Goal: Task Accomplishment & Management: Manage account settings

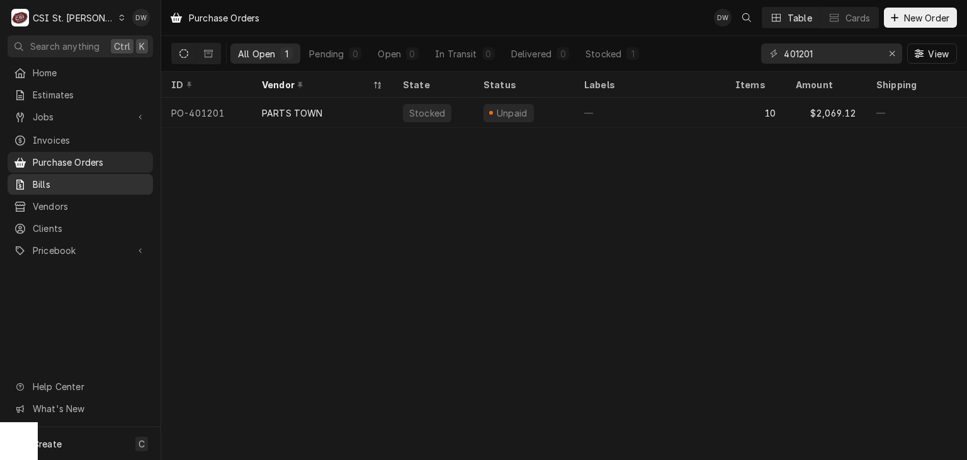
click at [65, 174] on link "Bills" at bounding box center [80, 184] width 145 height 21
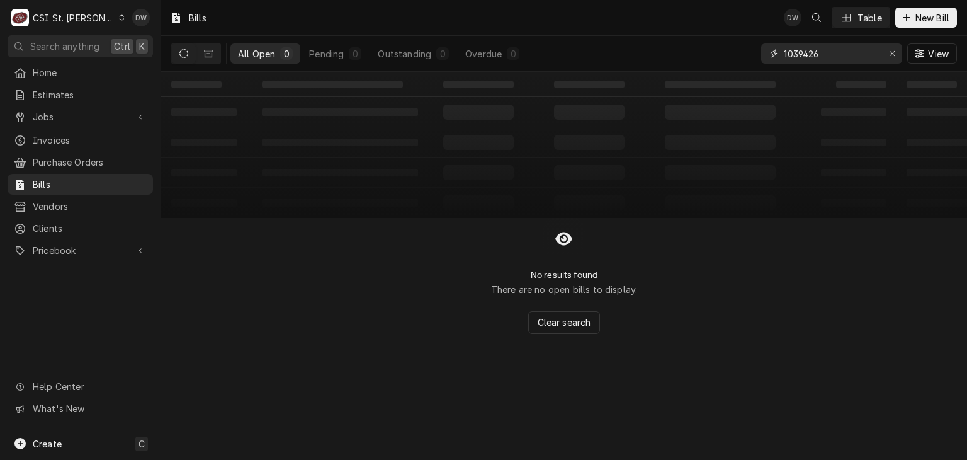
drag, startPoint x: 834, startPoint y: 63, endPoint x: 709, endPoint y: 38, distance: 128.3
click at [709, 38] on div "All Open 0 Pending 0 Outstanding 0 Overdue 0 1039426 View" at bounding box center [564, 53] width 786 height 35
paste input "22115128251"
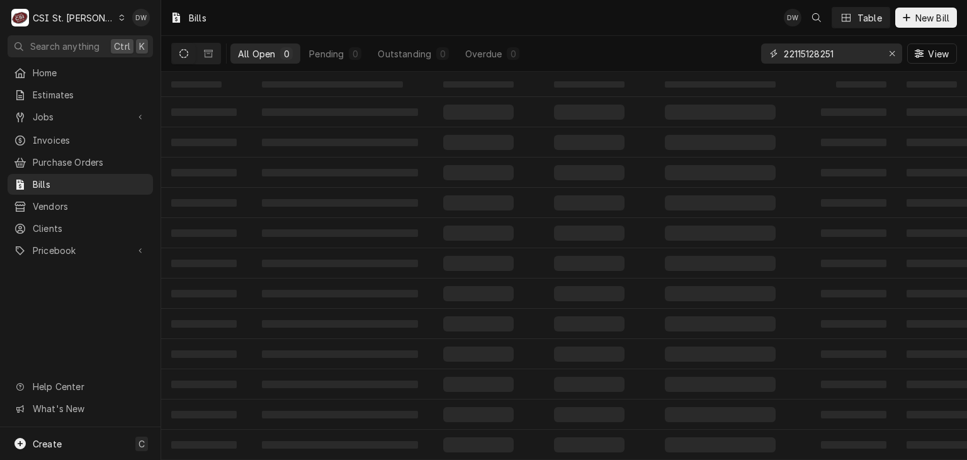
type input "22115128251"
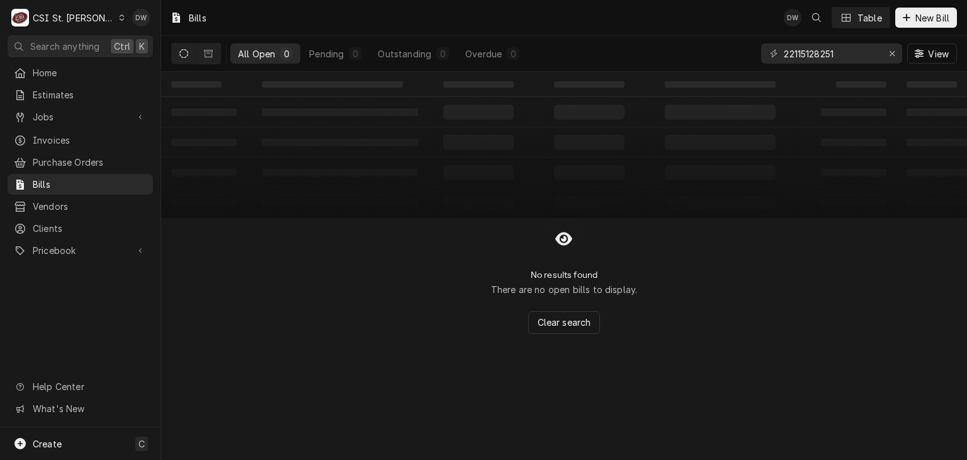
click at [120, 15] on icon "Dynamic Content Wrapper" at bounding box center [122, 17] width 5 height 6
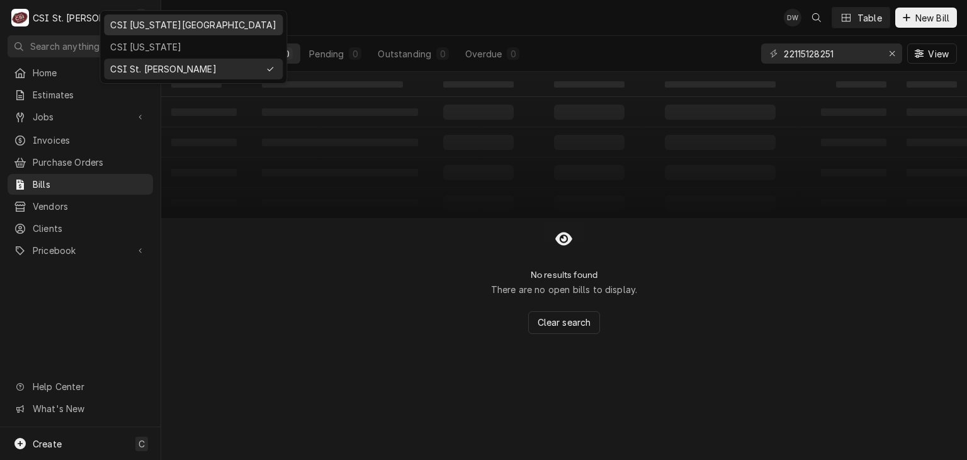
click at [122, 28] on div "CSI [US_STATE][GEOGRAPHIC_DATA]" at bounding box center [193, 24] width 166 height 13
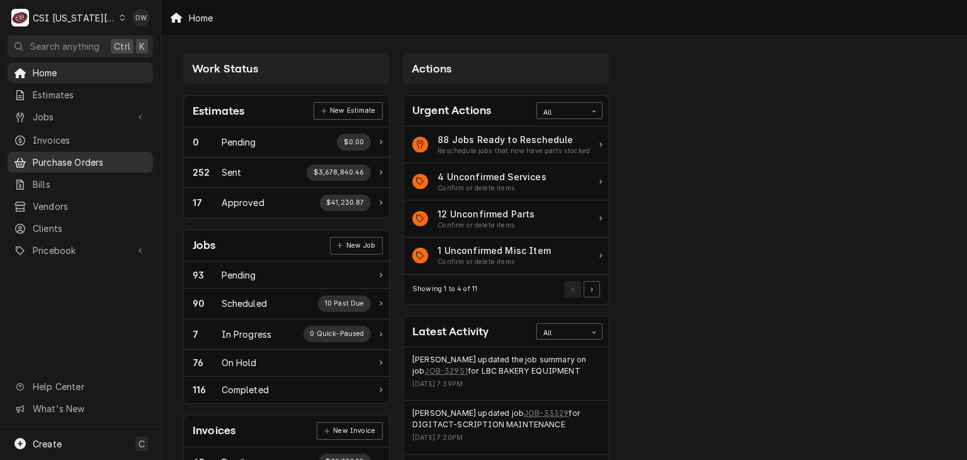
click at [35, 156] on span "Purchase Orders" at bounding box center [90, 162] width 114 height 13
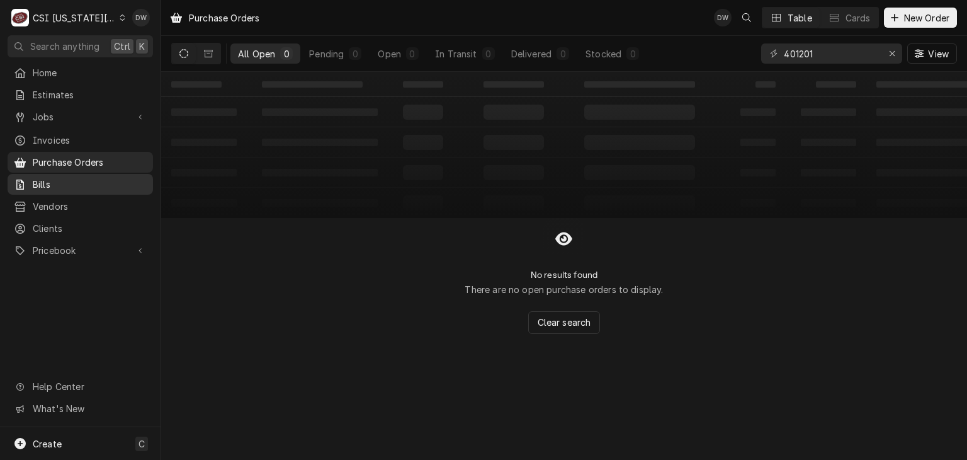
click at [34, 176] on div "Bills" at bounding box center [80, 184] width 140 height 16
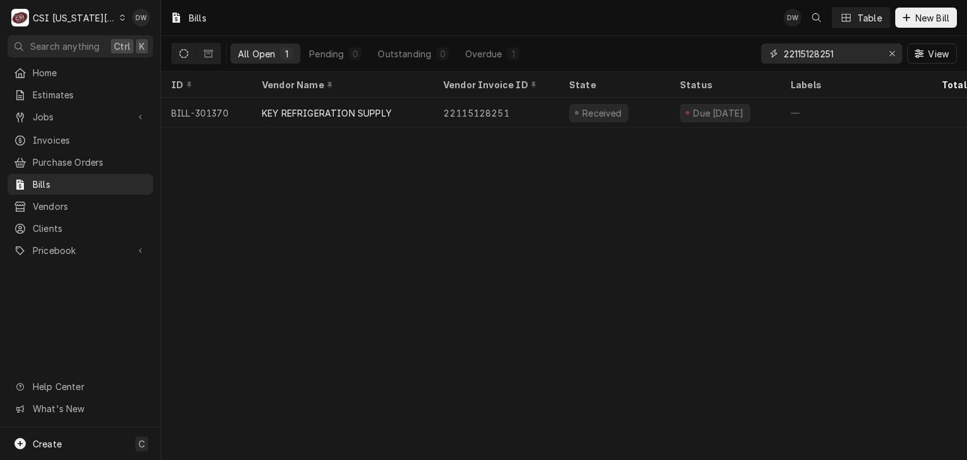
drag, startPoint x: 854, startPoint y: 52, endPoint x: 749, endPoint y: 59, distance: 105.4
click at [749, 59] on div "All Open 1 Pending 0 Outstanding 0 Overdue 1 22115128251 View" at bounding box center [564, 53] width 786 height 35
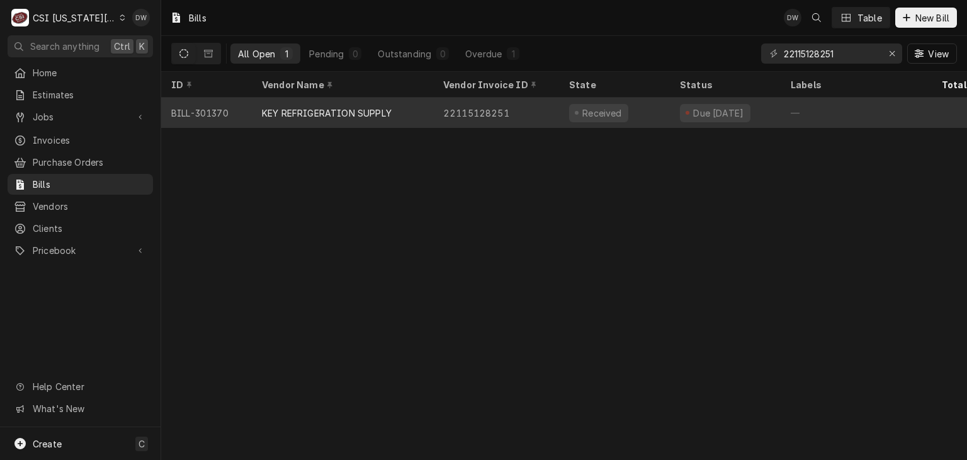
click at [356, 119] on div "KEY REFRIGERATION SUPPLY" at bounding box center [342, 113] width 181 height 30
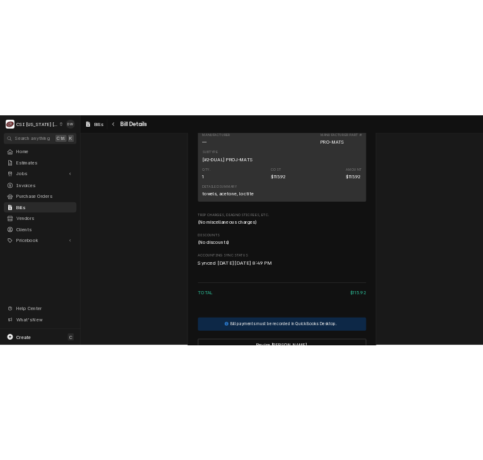
scroll to position [758, 0]
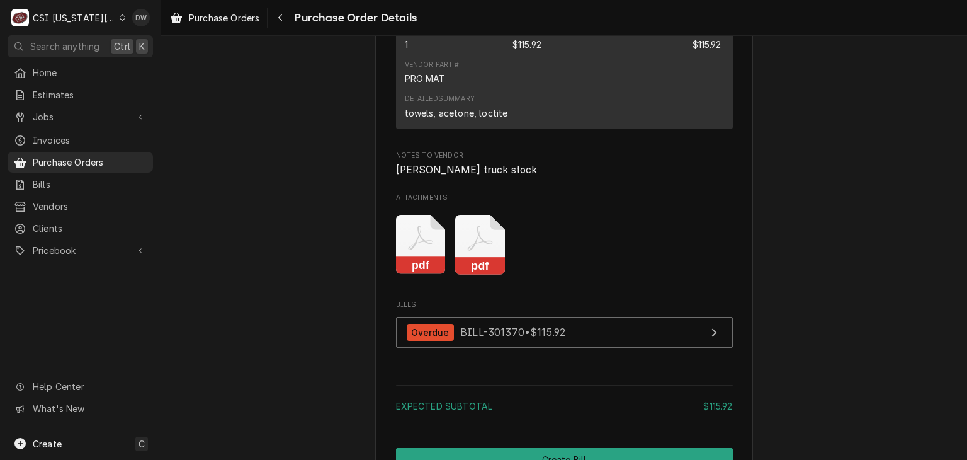
scroll to position [1039, 0]
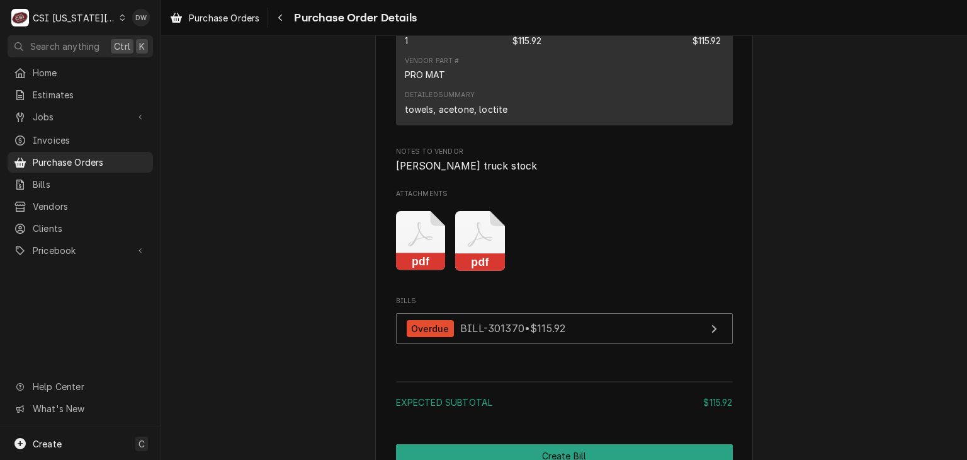
click at [462, 271] on icon "Attachments" at bounding box center [480, 241] width 50 height 60
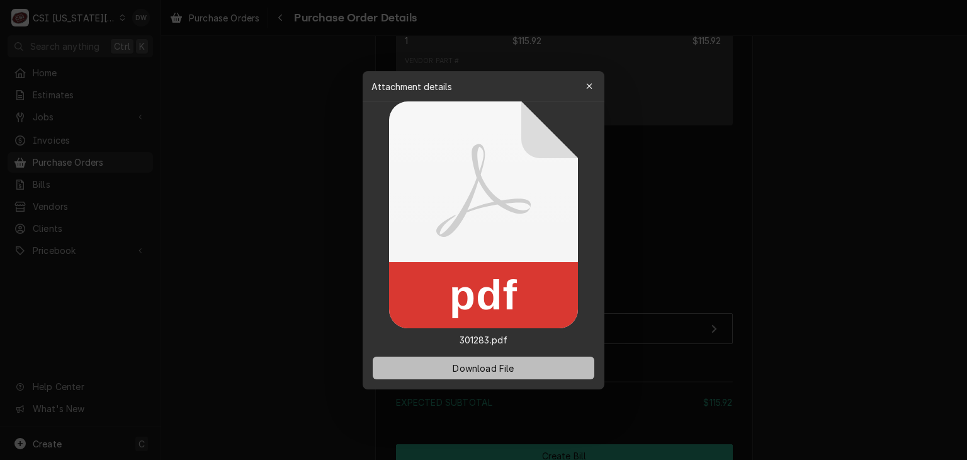
click at [484, 370] on span "Download File" at bounding box center [483, 367] width 66 height 13
click at [297, 171] on div at bounding box center [483, 230] width 967 height 460
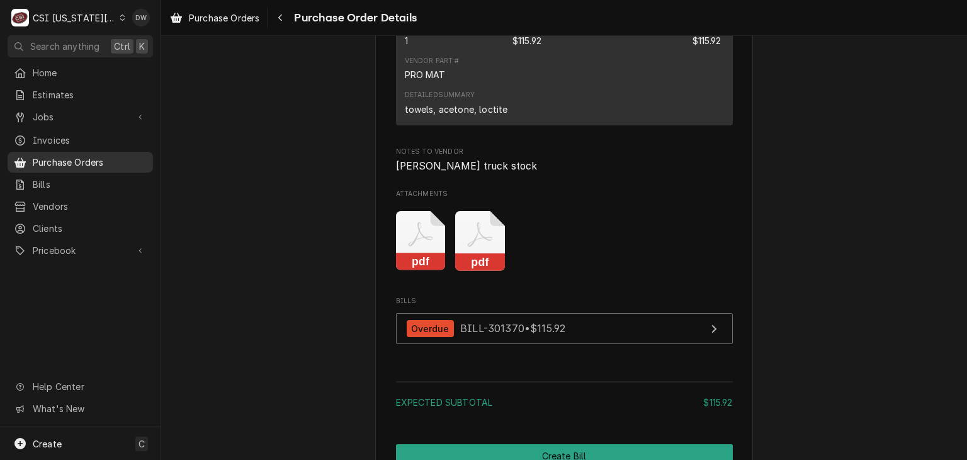
click at [73, 156] on span "Purchase Orders" at bounding box center [90, 162] width 114 height 13
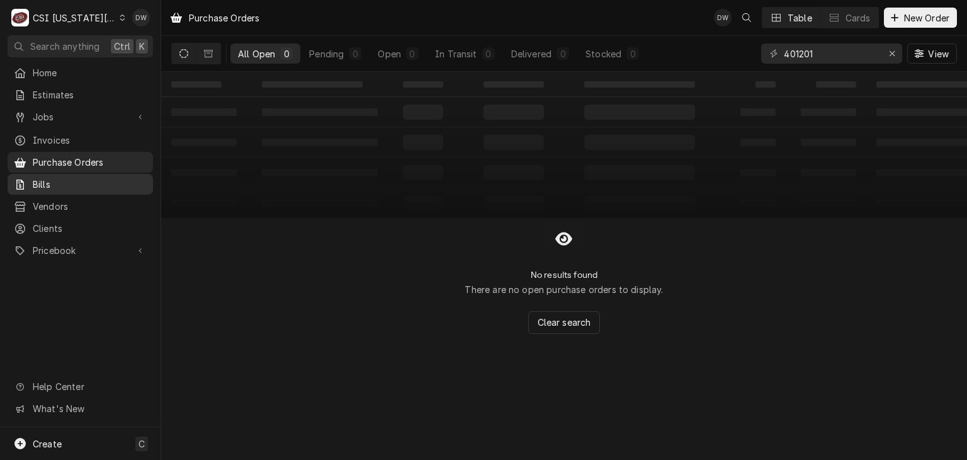
click at [127, 178] on span "Bills" at bounding box center [90, 184] width 114 height 13
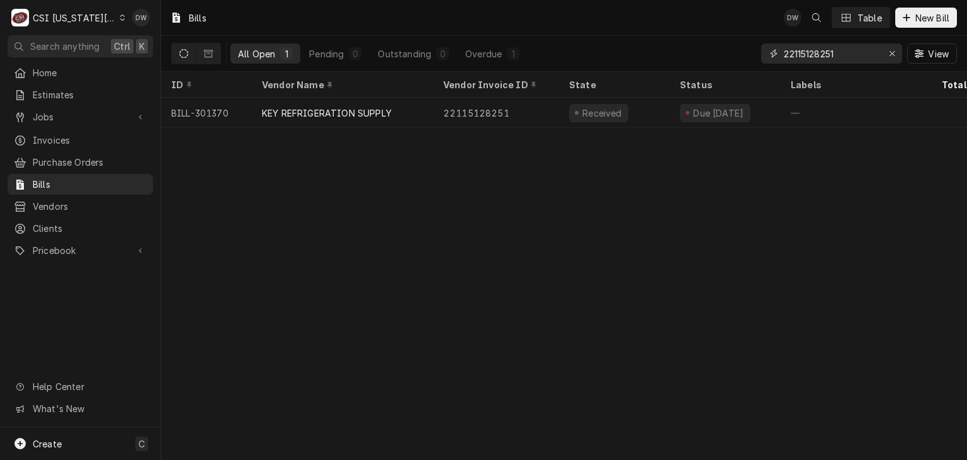
drag, startPoint x: 842, startPoint y: 52, endPoint x: 759, endPoint y: 55, distance: 83.2
click at [759, 55] on div "All Open 1 Pending 0 Outstanding 0 Overdue 1 22115128251 View" at bounding box center [564, 53] width 786 height 35
paste input "32138313-00"
type input "32138313-00"
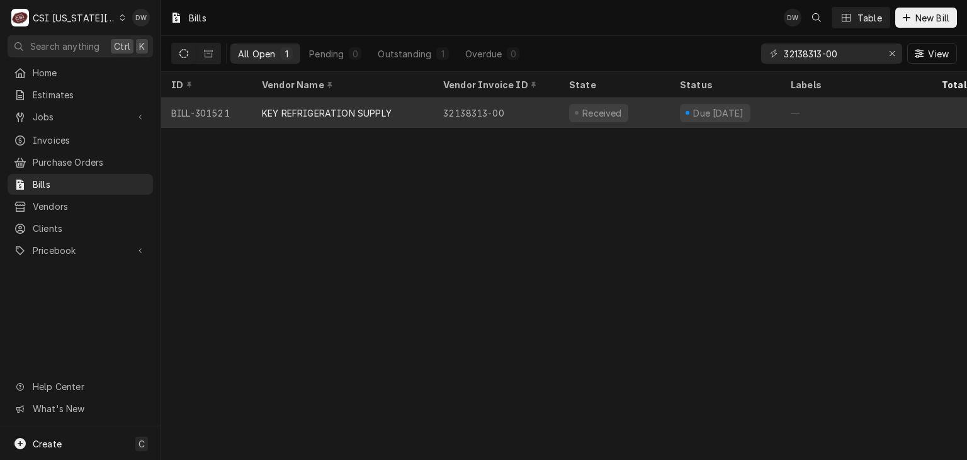
click at [363, 106] on div "KEY REFRIGERATION SUPPLY" at bounding box center [327, 112] width 130 height 13
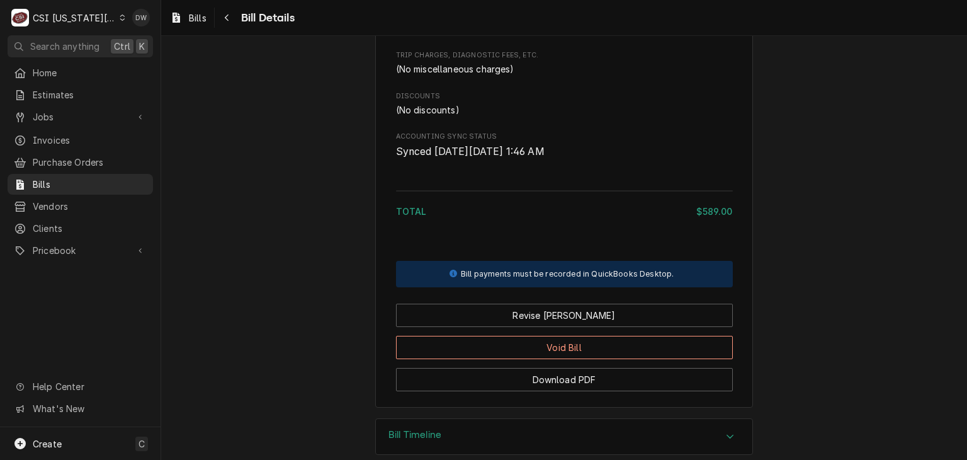
scroll to position [891, 0]
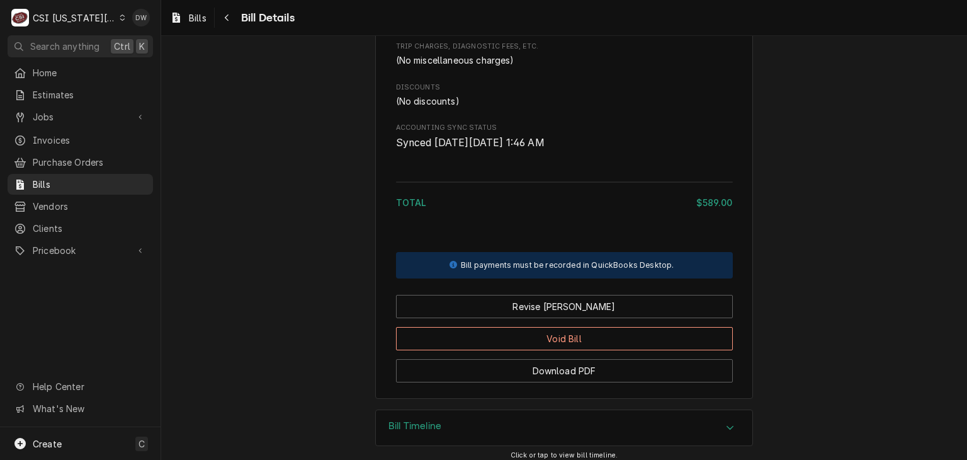
click at [613, 306] on div "Bill payments must be recorded in QuickBooks Desktop. Revise Bill Void Bill Dow…" at bounding box center [564, 313] width 337 height 139
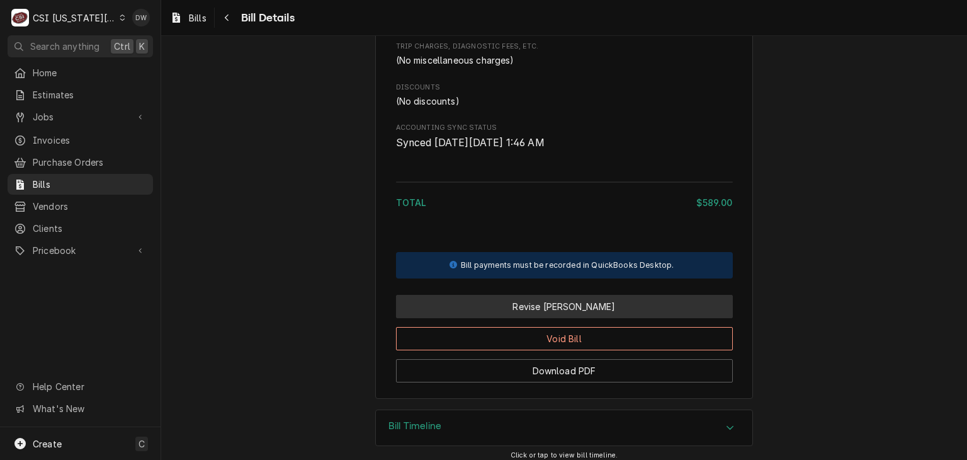
click at [610, 318] on button "Revise [PERSON_NAME]" at bounding box center [564, 306] width 337 height 23
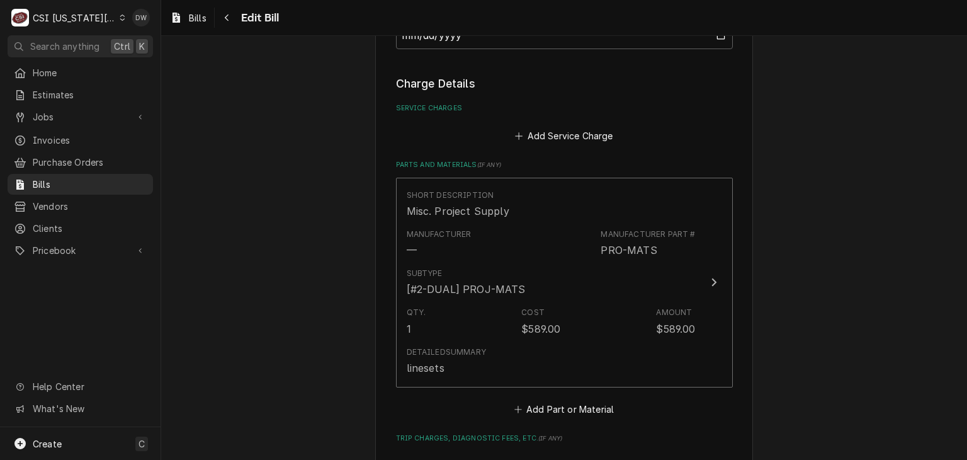
scroll to position [732, 0]
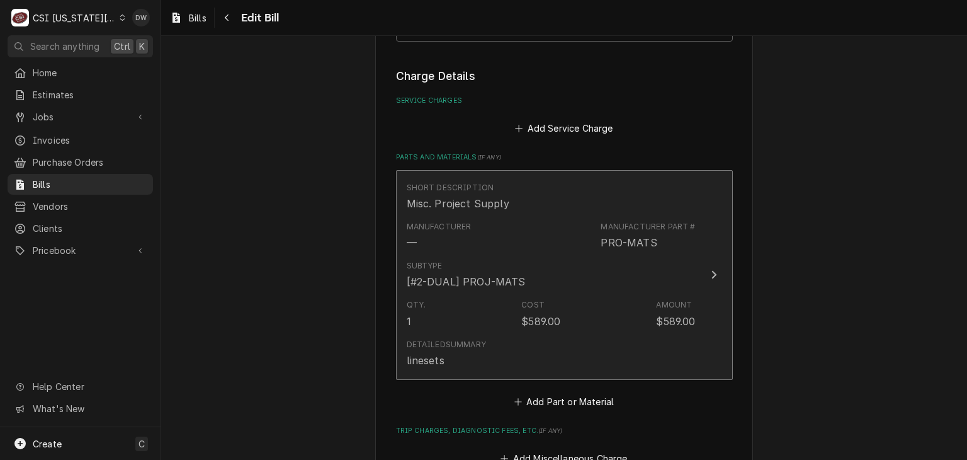
click at [713, 276] on div "Update Line Item" at bounding box center [714, 274] width 16 height 15
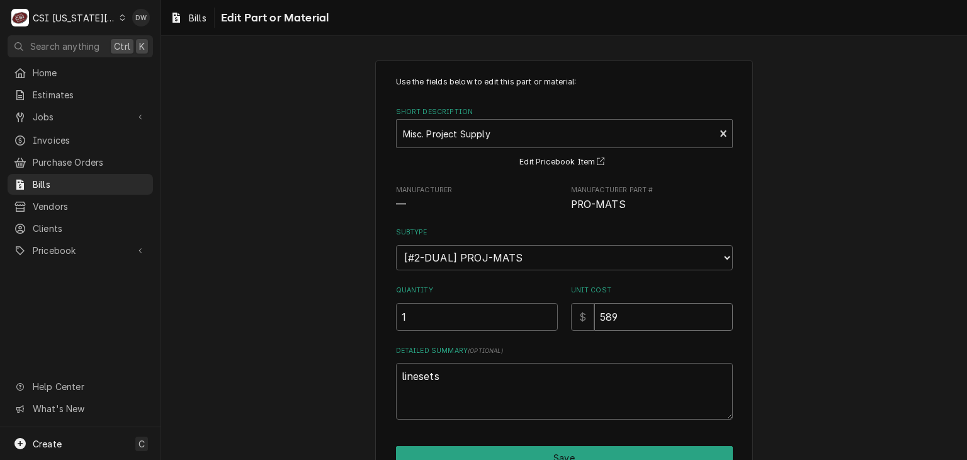
click at [660, 319] on input "589" at bounding box center [664, 317] width 139 height 28
type textarea "x"
type input "589.6"
type textarea "x"
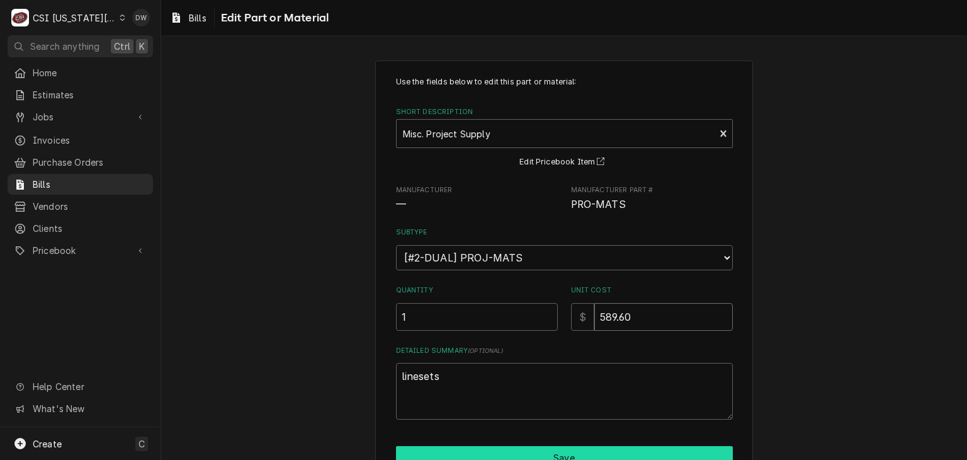
type input "589.60"
click at [578, 448] on button "Save" at bounding box center [564, 457] width 337 height 23
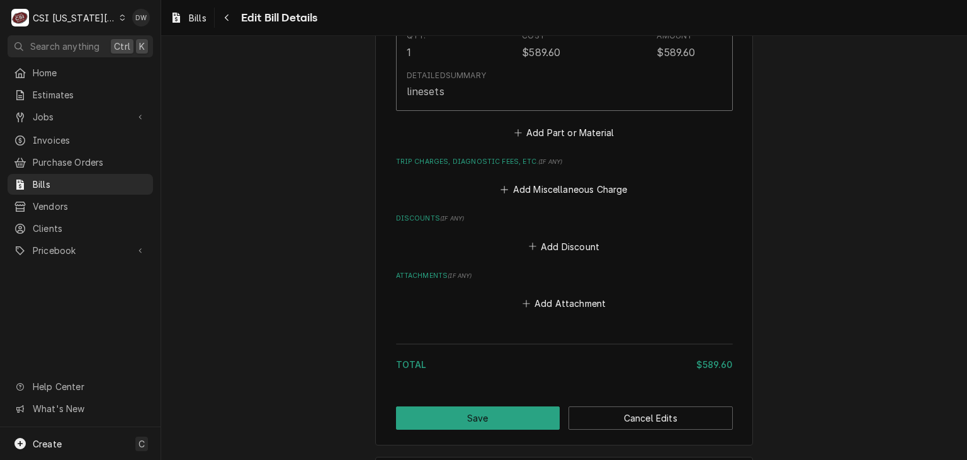
scroll to position [1054, 0]
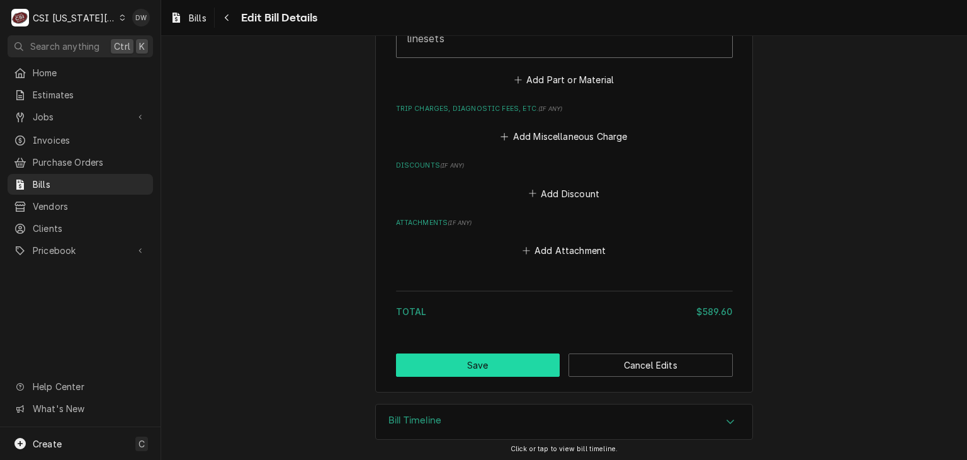
click at [496, 358] on button "Save" at bounding box center [478, 364] width 164 height 23
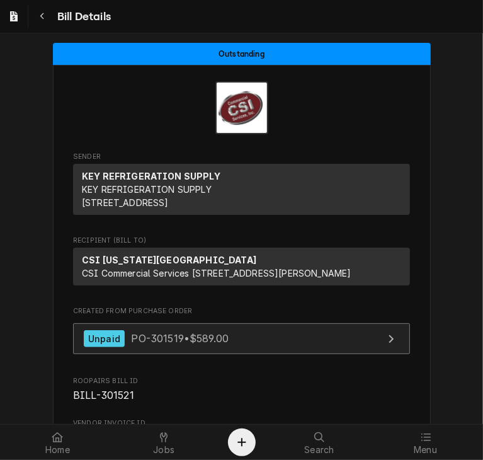
click at [166, 345] on span "PO-301519 • $589.00" at bounding box center [180, 338] width 98 height 13
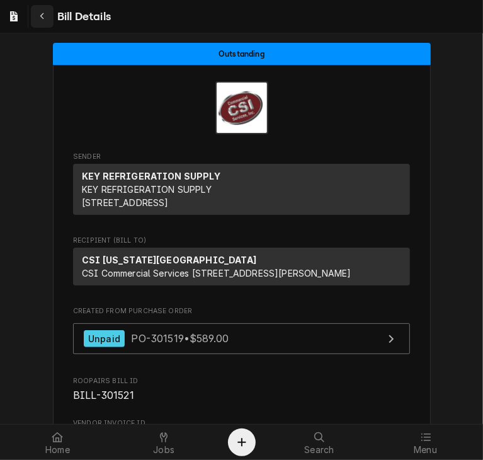
click at [40, 16] on icon "Navigate back" at bounding box center [43, 16] width 6 height 9
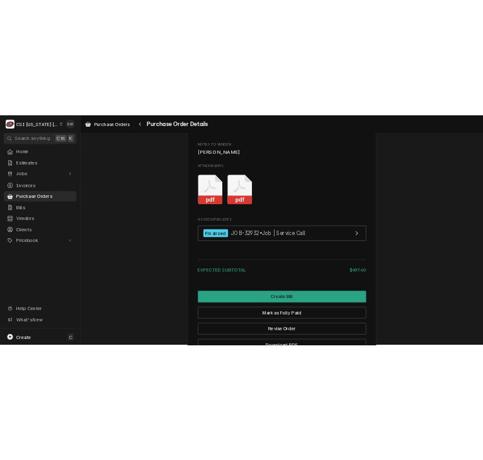
scroll to position [1197, 0]
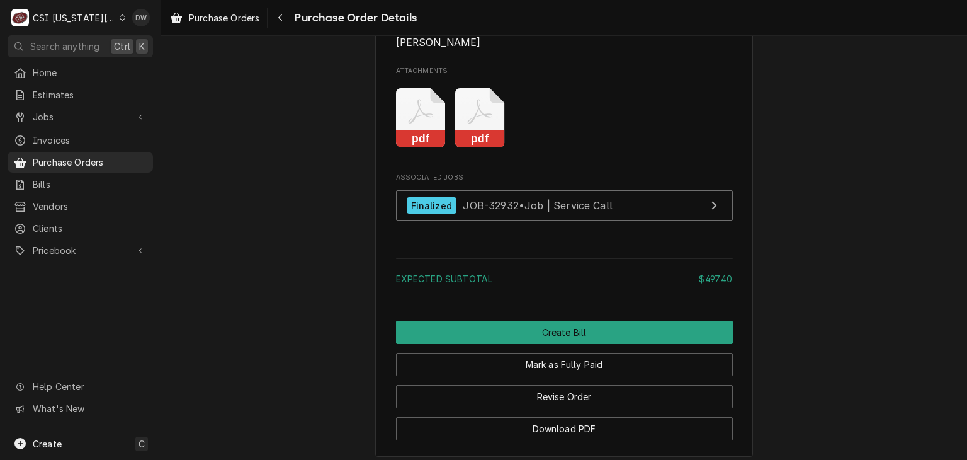
click at [465, 148] on icon "Attachments" at bounding box center [480, 118] width 50 height 60
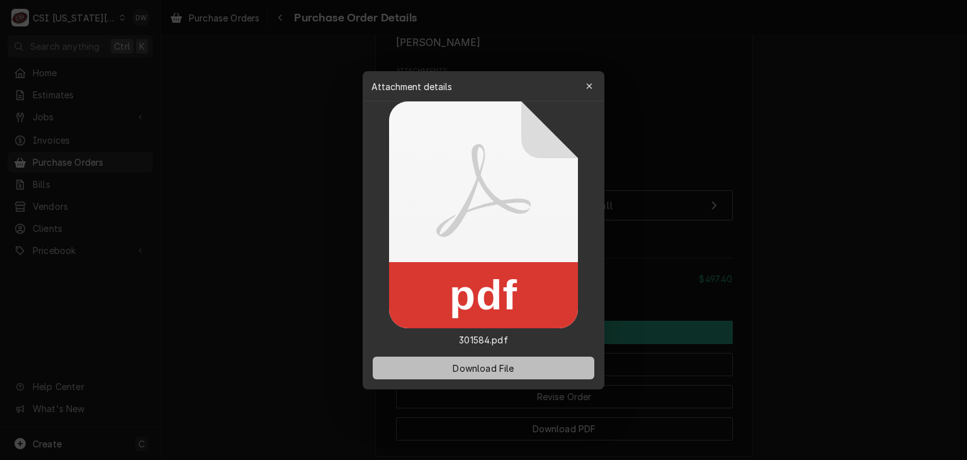
click at [499, 371] on span "Download File" at bounding box center [483, 367] width 66 height 13
click at [822, 358] on div at bounding box center [483, 230] width 967 height 460
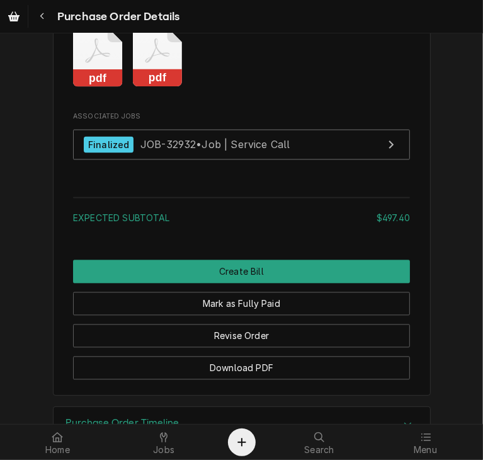
scroll to position [1272, 0]
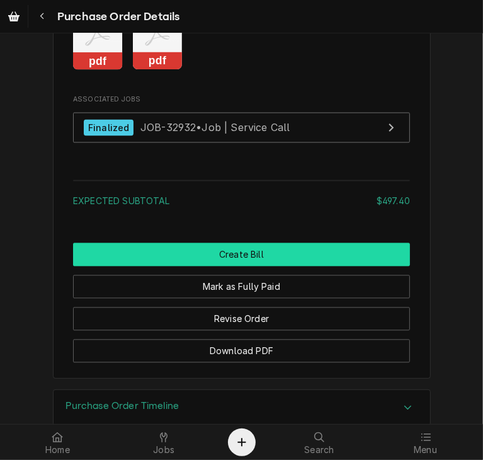
click at [265, 266] on button "Create Bill" at bounding box center [241, 253] width 337 height 23
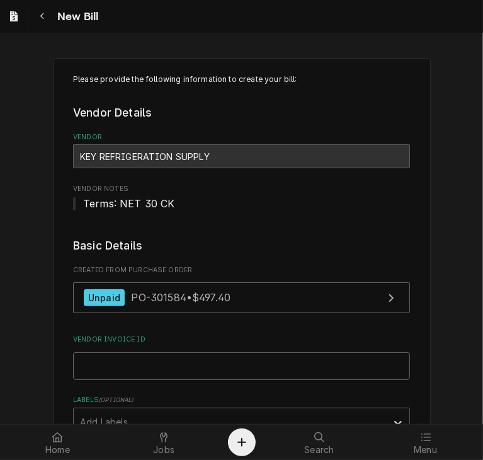
click at [322, 361] on input "Vendor Invoice ID" at bounding box center [241, 366] width 337 height 28
paste input "52109763-00"
type input "52109763-00"
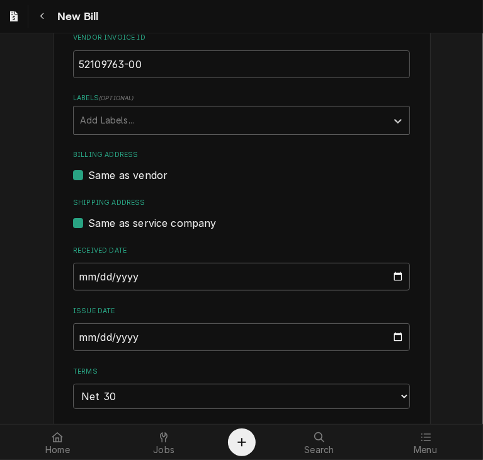
scroll to position [428, 0]
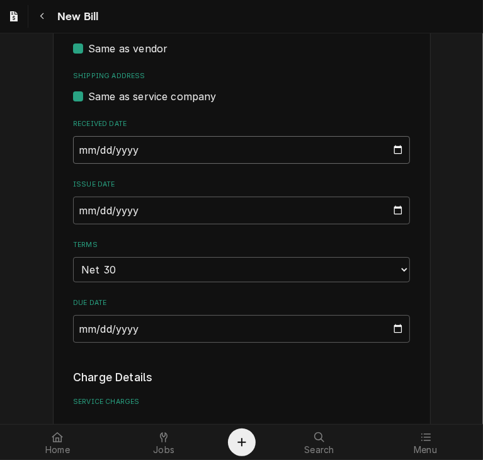
click at [73, 143] on input "2025-10-08" at bounding box center [241, 150] width 337 height 28
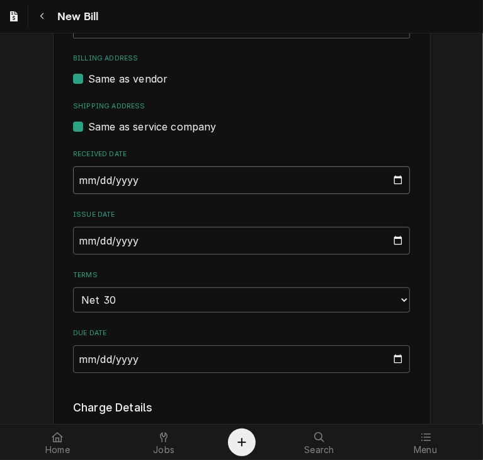
type input "2025-09-23"
click at [74, 232] on input "2025-10-08" at bounding box center [241, 241] width 337 height 28
type input "2025-09-23"
click at [441, 336] on div "Please provide the following information to create your bill: Vendor Details Ve…" at bounding box center [241, 349] width 483 height 1401
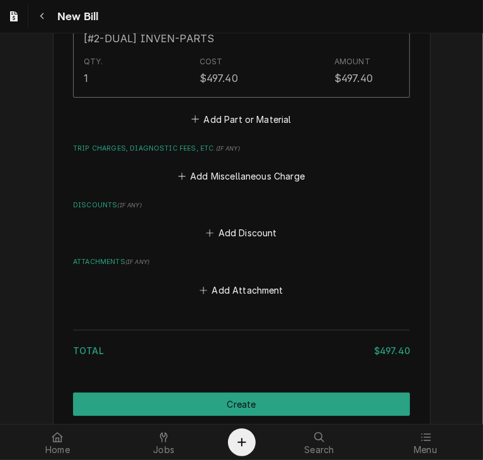
scroll to position [1020, 0]
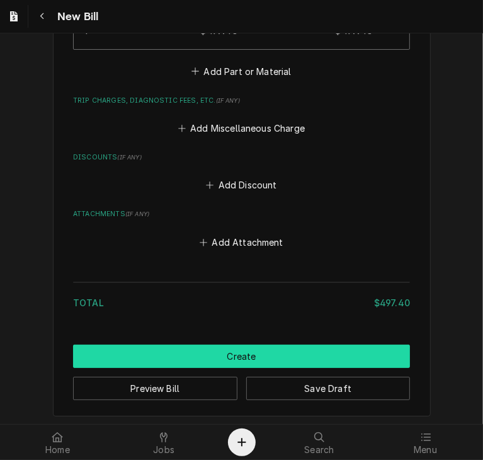
click at [360, 346] on button "Create" at bounding box center [241, 356] width 337 height 23
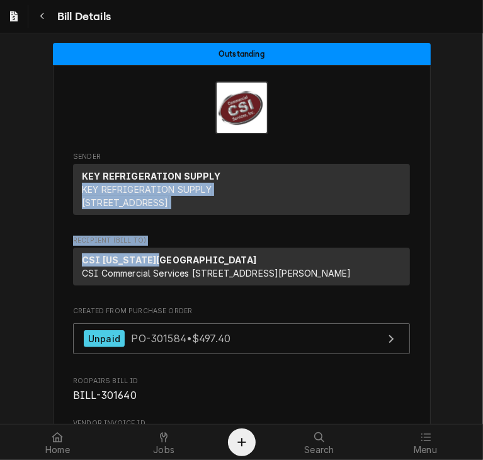
drag, startPoint x: 444, startPoint y: 212, endPoint x: 446, endPoint y: 269, distance: 57.3
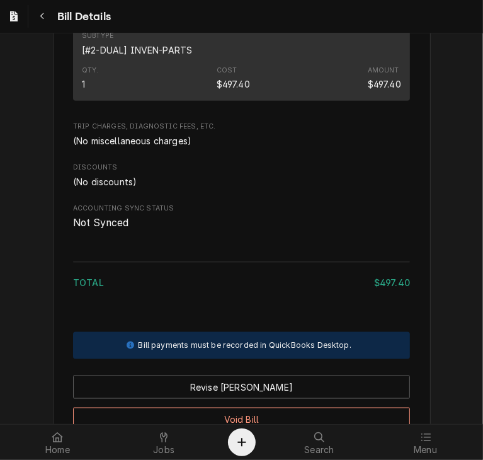
scroll to position [792, 0]
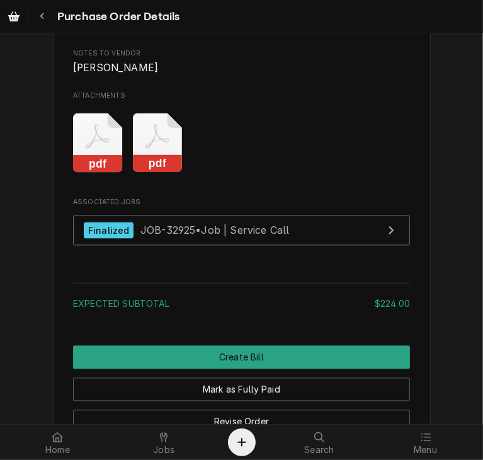
scroll to position [1183, 0]
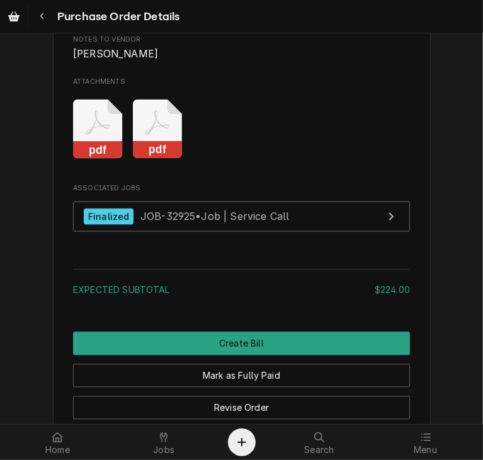
click at [159, 159] on rect "Attachments" at bounding box center [158, 151] width 50 height 18
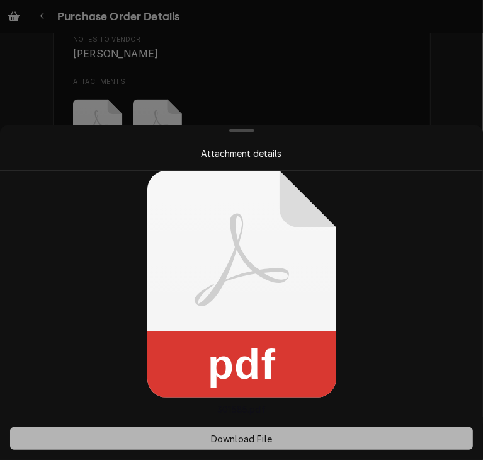
click at [234, 429] on button "Download File" at bounding box center [241, 438] width 463 height 23
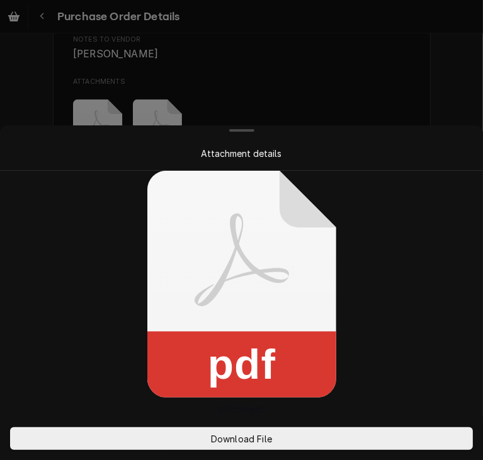
click at [418, 81] on div at bounding box center [241, 230] width 483 height 460
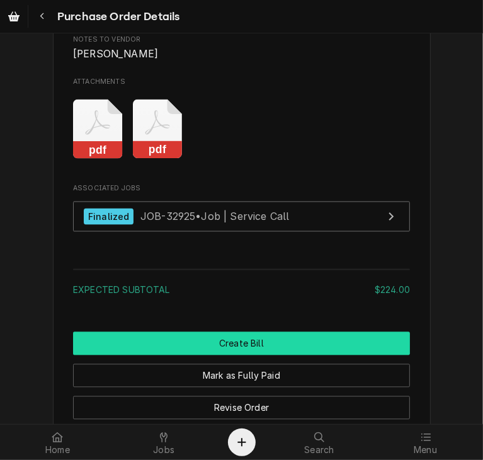
click at [252, 355] on button "Create Bill" at bounding box center [241, 343] width 337 height 23
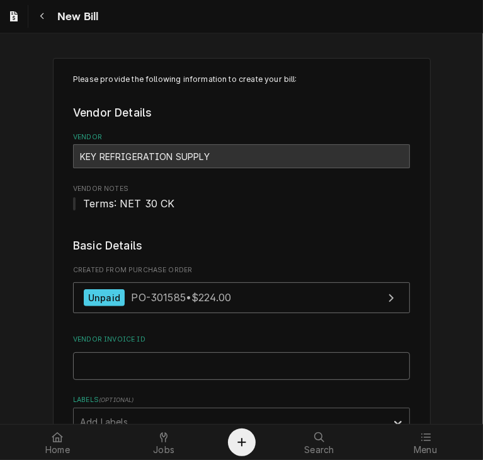
click at [162, 370] on input "Vendor Invoice ID" at bounding box center [241, 366] width 337 height 28
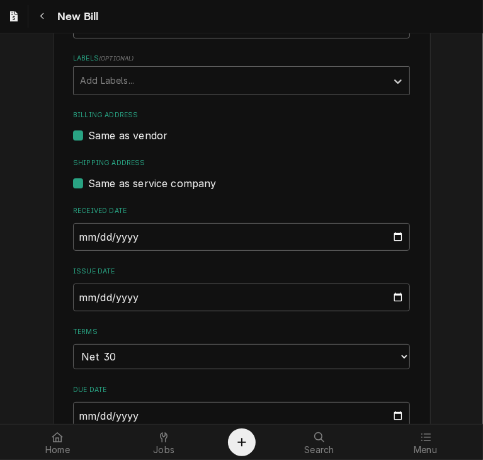
type input "521097661-00"
click at [78, 234] on input "2025-10-08" at bounding box center [241, 237] width 337 height 28
type input "2025-09-23"
click at [73, 295] on input "2025-10-08" at bounding box center [241, 297] width 337 height 28
type input "2025-09-23"
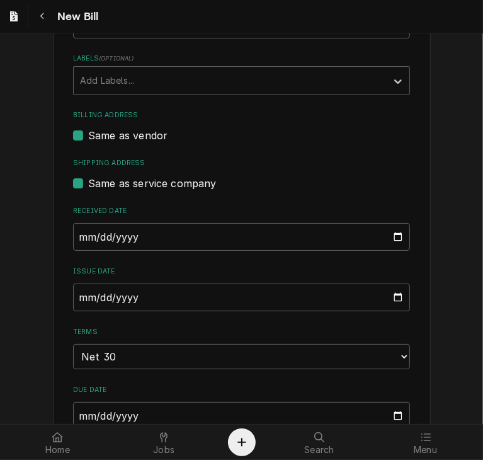
click at [437, 328] on div "Please provide the following information to create your bill: Vendor Details Ve…" at bounding box center [241, 405] width 483 height 1401
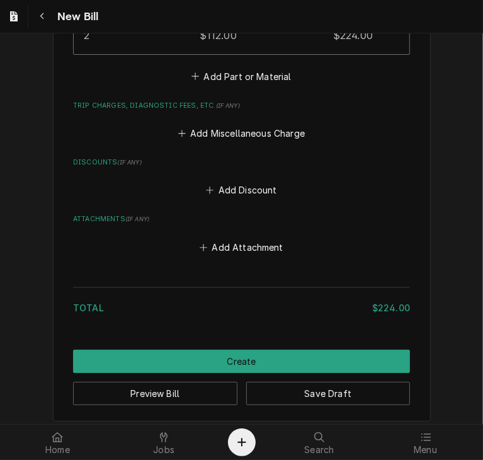
scroll to position [1020, 0]
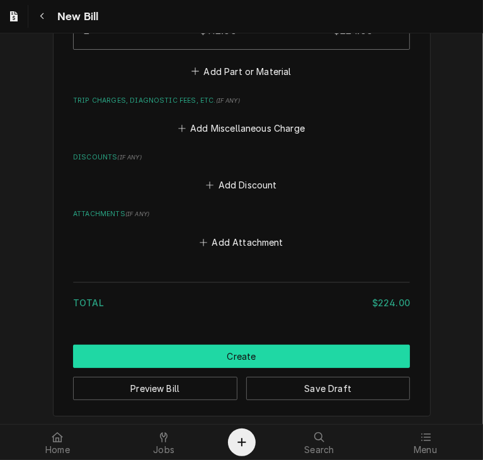
click at [373, 355] on button "Create" at bounding box center [241, 356] width 337 height 23
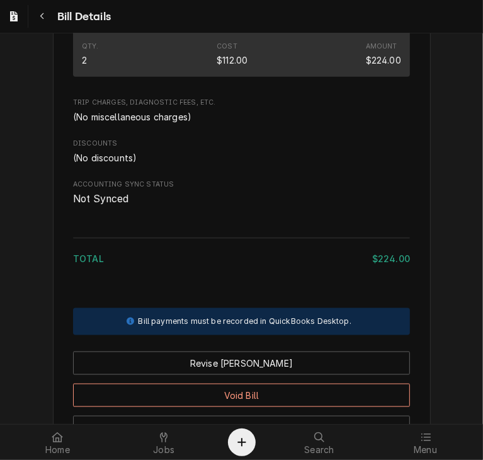
scroll to position [848, 0]
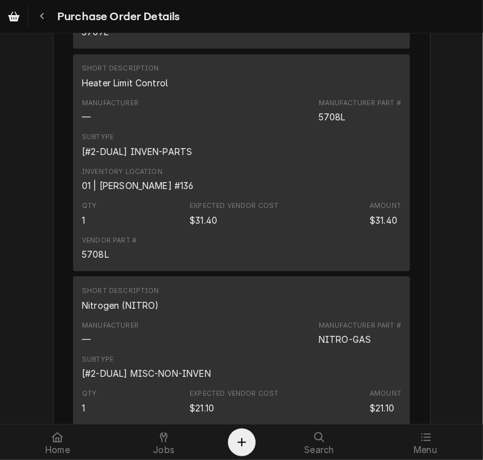
scroll to position [2086, 0]
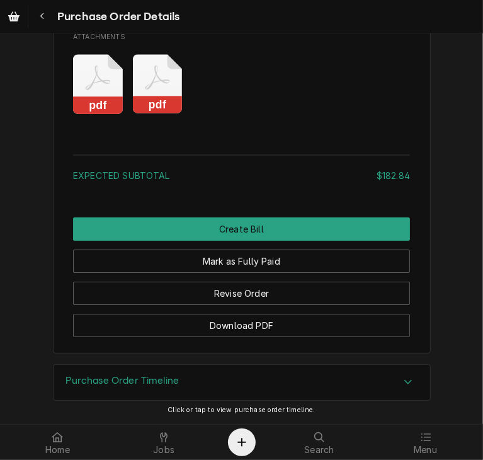
click at [149, 95] on icon "Attachments" at bounding box center [158, 84] width 50 height 60
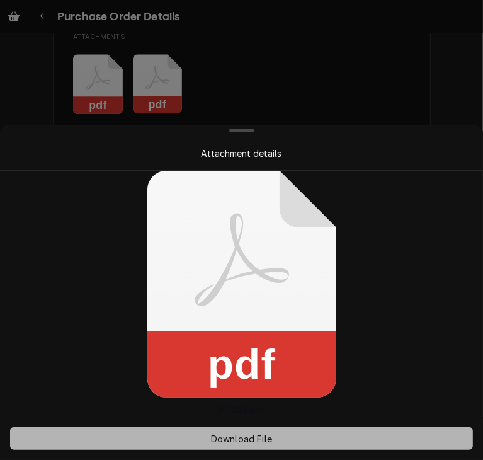
click at [241, 435] on span "Download File" at bounding box center [241, 438] width 66 height 13
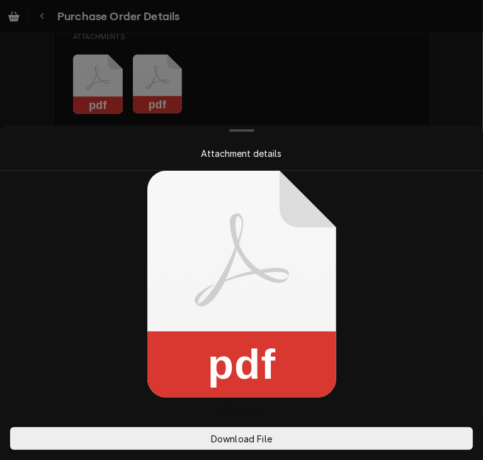
click at [395, 74] on div at bounding box center [241, 230] width 483 height 460
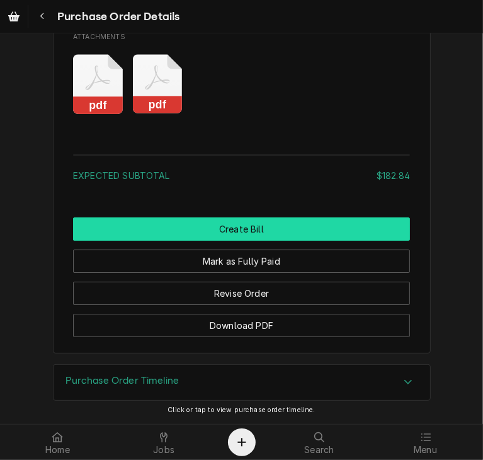
click at [223, 229] on button "Create Bill" at bounding box center [241, 228] width 337 height 23
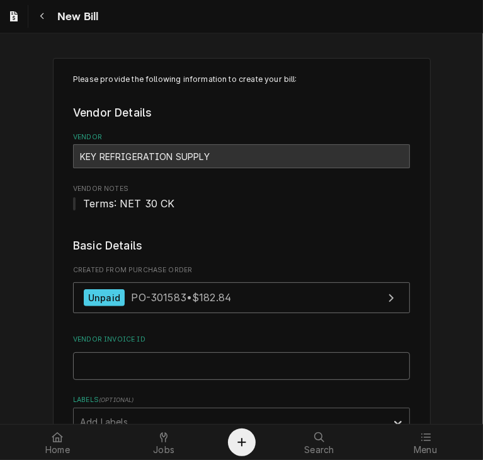
click at [207, 365] on input "Vendor Invoice ID" at bounding box center [241, 366] width 337 height 28
paste input "52109762-00"
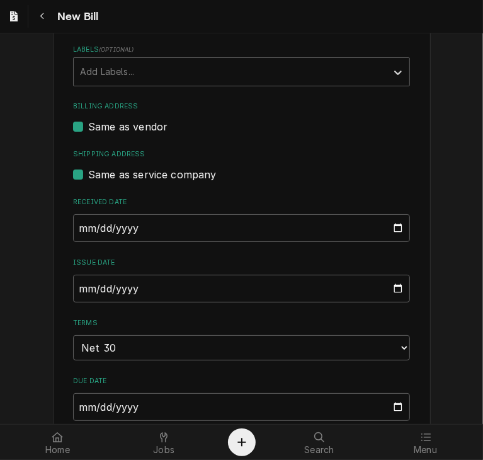
scroll to position [382, 0]
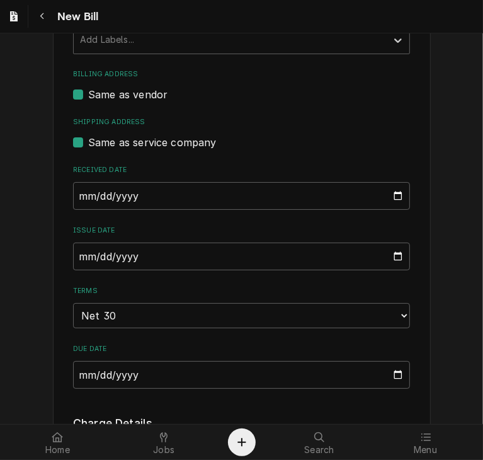
type input "52109762-00"
click at [76, 198] on input "2025-10-08" at bounding box center [241, 196] width 337 height 28
type input "2025-09-23"
click at [77, 256] on input "[DATE]" at bounding box center [241, 256] width 337 height 28
type input "[DATE]"
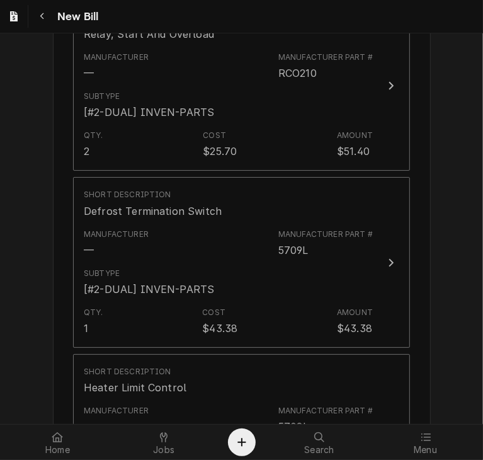
scroll to position [1727, 0]
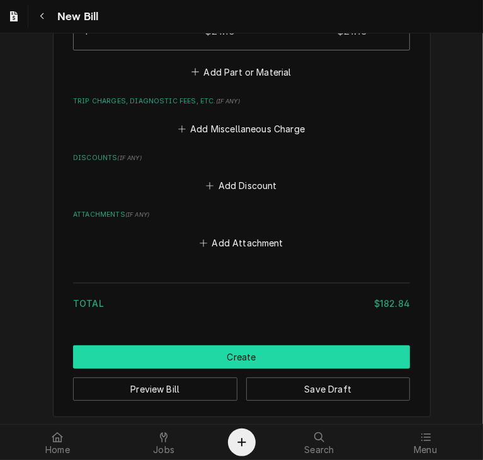
click at [297, 358] on button "Create" at bounding box center [241, 356] width 337 height 23
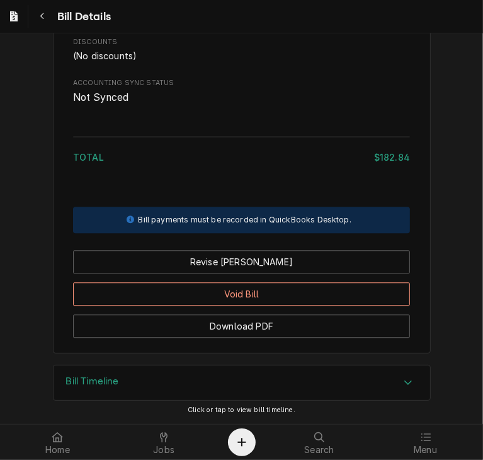
scroll to position [1539, 0]
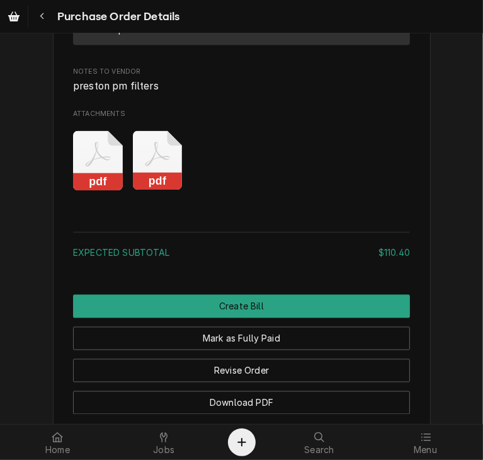
scroll to position [1231, 0]
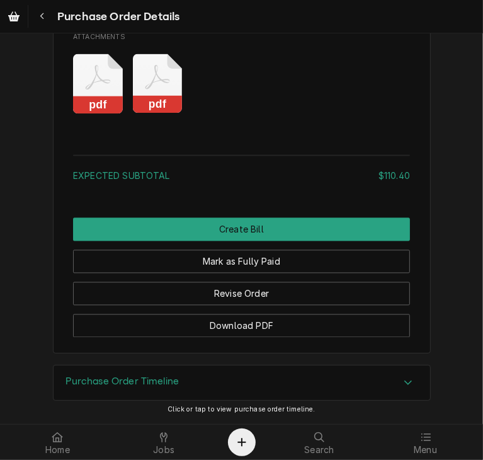
click at [149, 109] on rect "Attachments" at bounding box center [158, 105] width 50 height 18
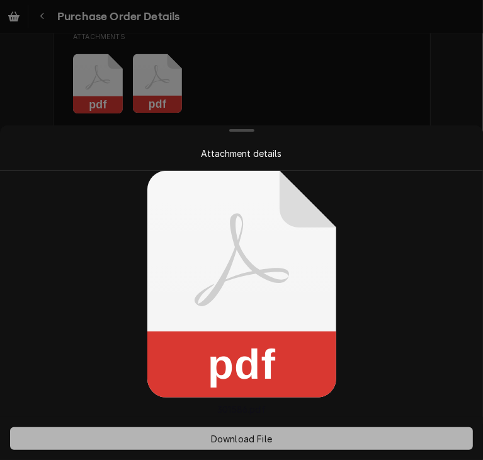
click at [242, 448] on button "Download File" at bounding box center [241, 438] width 463 height 23
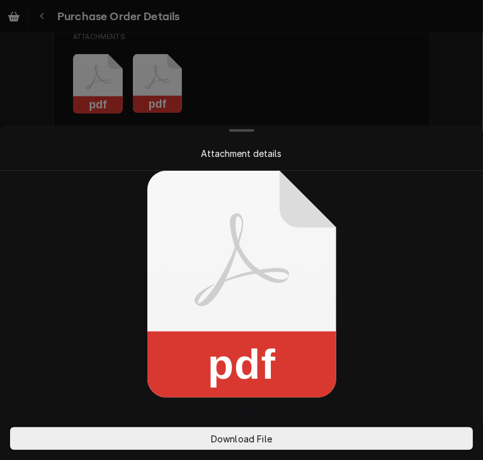
click at [439, 84] on div at bounding box center [241, 230] width 483 height 460
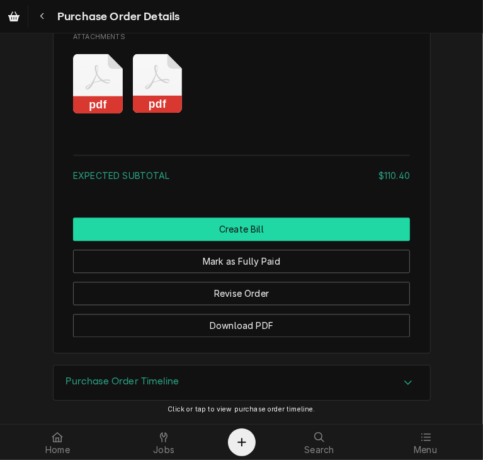
click at [326, 229] on button "Create Bill" at bounding box center [241, 229] width 337 height 23
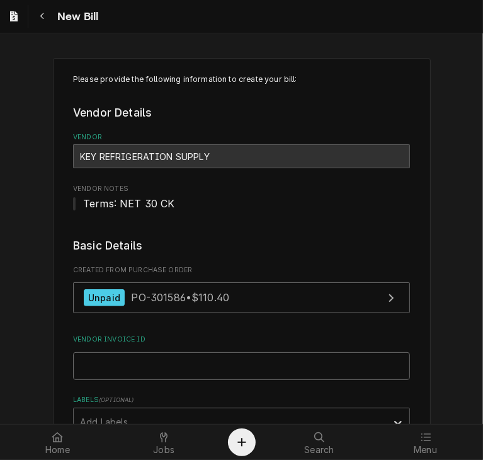
click at [229, 360] on input "Vendor Invoice ID" at bounding box center [241, 366] width 337 height 28
paste input "52109774-00"
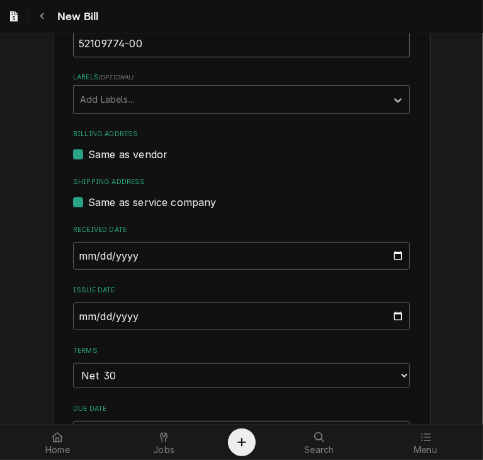
scroll to position [375, 0]
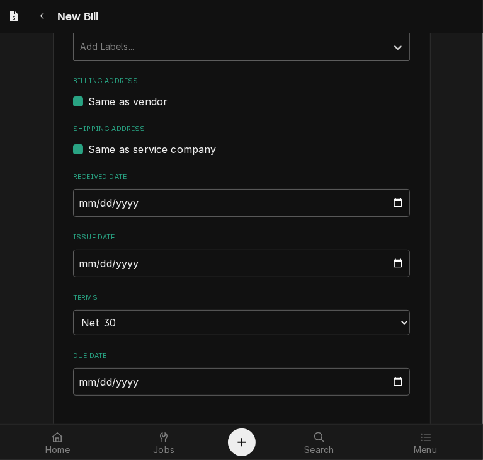
type input "52109774-00"
click at [77, 200] on input "[DATE]" at bounding box center [241, 203] width 337 height 28
type input "[DATE]"
click at [79, 259] on input "[DATE]" at bounding box center [241, 263] width 337 height 28
type input "2025-09-23"
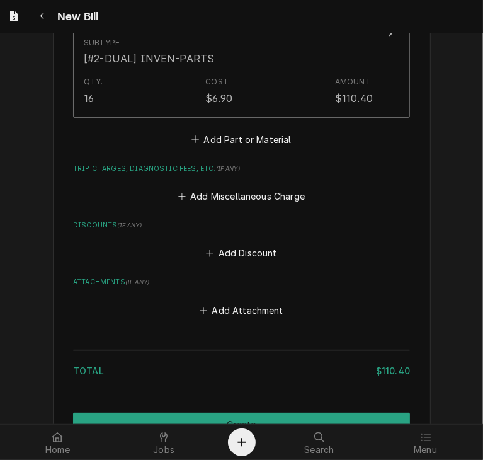
scroll to position [954, 0]
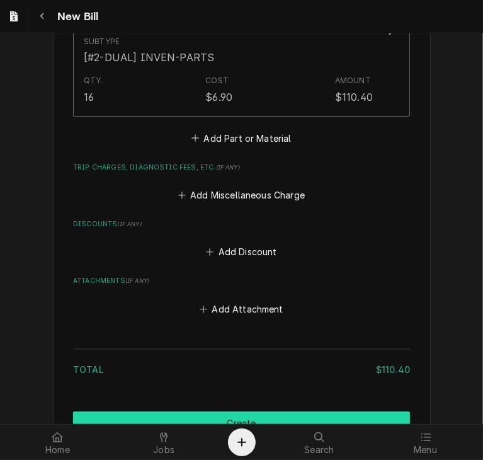
click at [370, 411] on button "Create" at bounding box center [241, 422] width 337 height 23
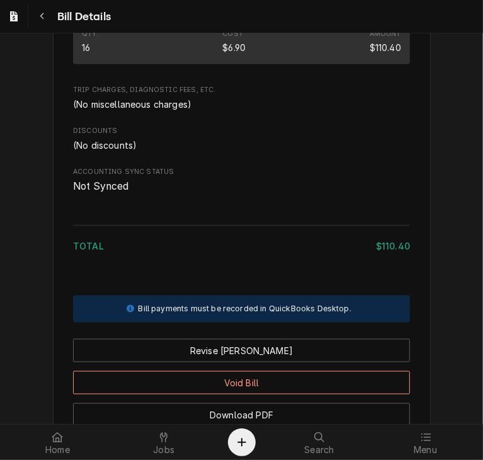
scroll to position [816, 0]
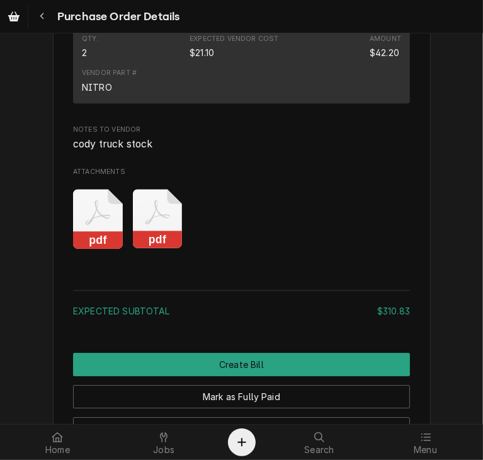
scroll to position [1978, 0]
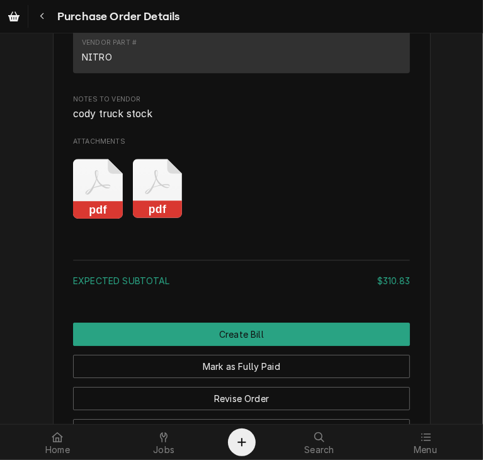
click at [156, 219] on rect "Attachments" at bounding box center [158, 210] width 50 height 18
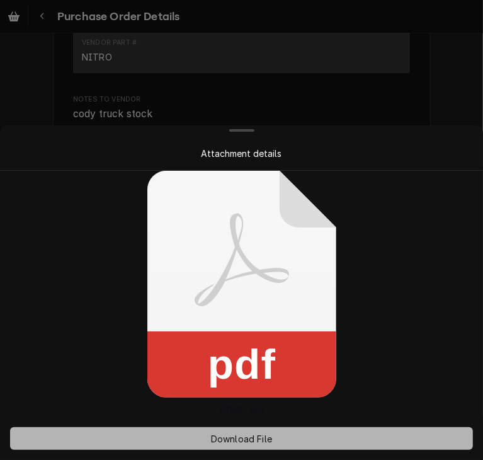
click at [246, 439] on span "Download File" at bounding box center [241, 438] width 66 height 13
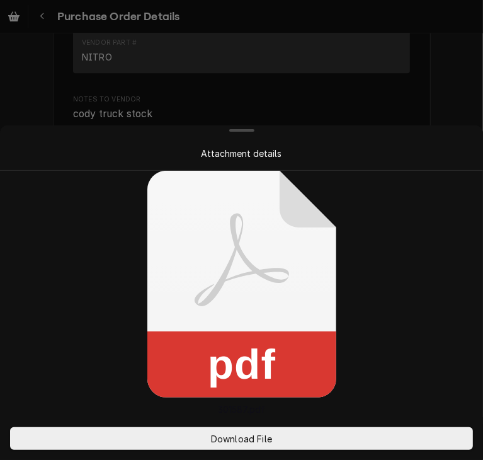
click at [441, 81] on div at bounding box center [241, 230] width 483 height 460
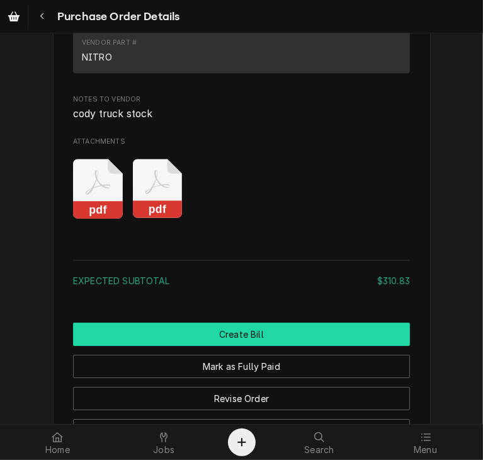
click at [378, 346] on button "Create Bill" at bounding box center [241, 333] width 337 height 23
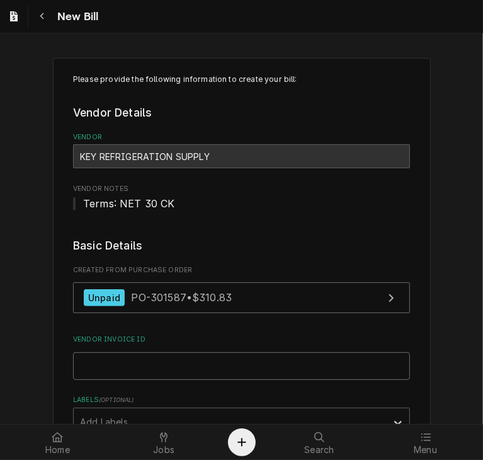
click at [283, 375] on input "Vendor Invoice ID" at bounding box center [241, 366] width 337 height 28
paste input "32138566-00"
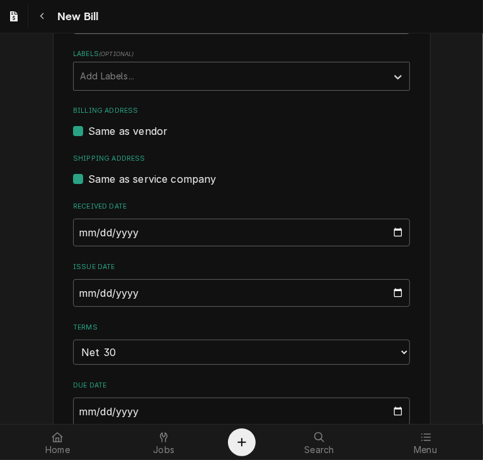
scroll to position [373, 0]
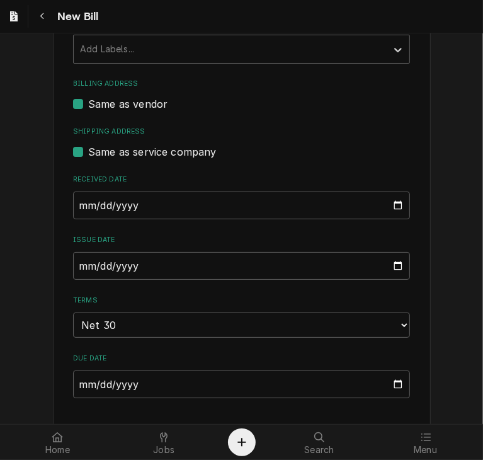
type input "32138566-00"
click at [76, 207] on input "2025-10-08" at bounding box center [241, 205] width 337 height 28
type input "2025-09-23"
click at [76, 261] on input "[DATE]" at bounding box center [241, 266] width 337 height 28
type input "2025-09-23"
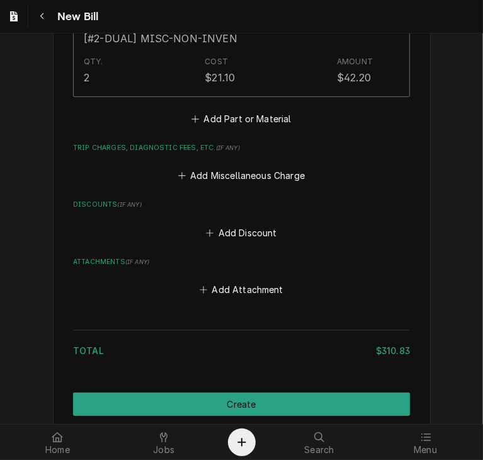
scroll to position [1806, 0]
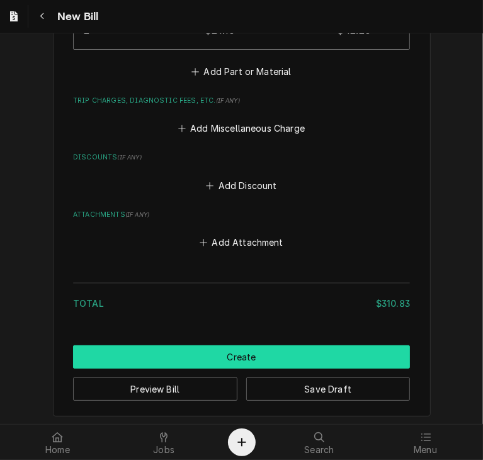
click at [267, 363] on button "Create" at bounding box center [241, 356] width 337 height 23
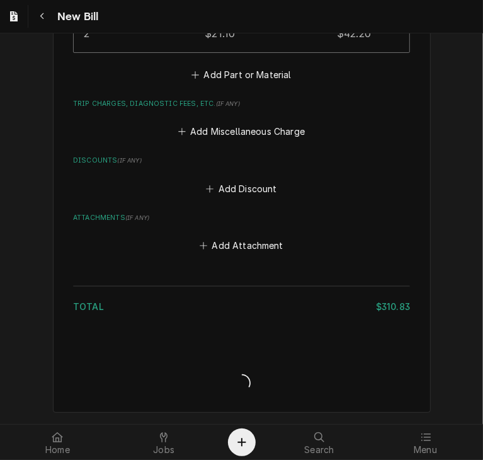
scroll to position [1799, 0]
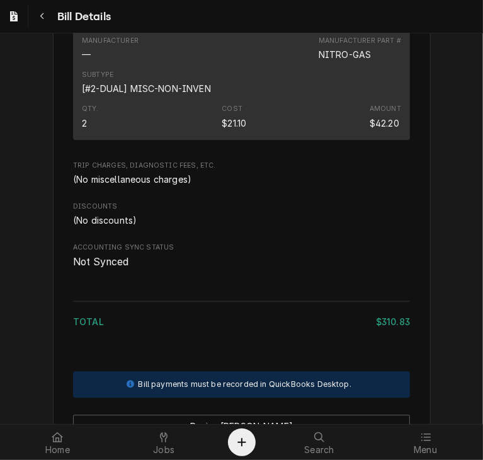
scroll to position [1607, 0]
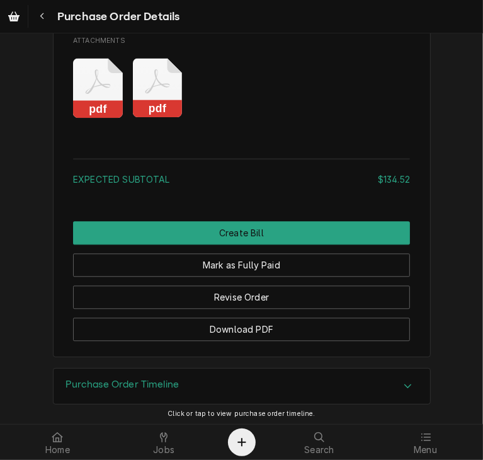
scroll to position [1415, 0]
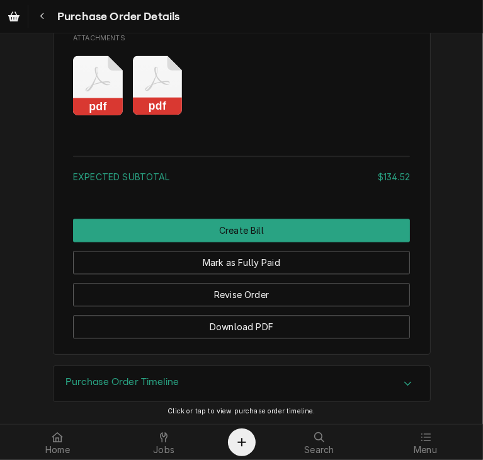
click at [165, 115] on icon "Attachments" at bounding box center [158, 85] width 50 height 60
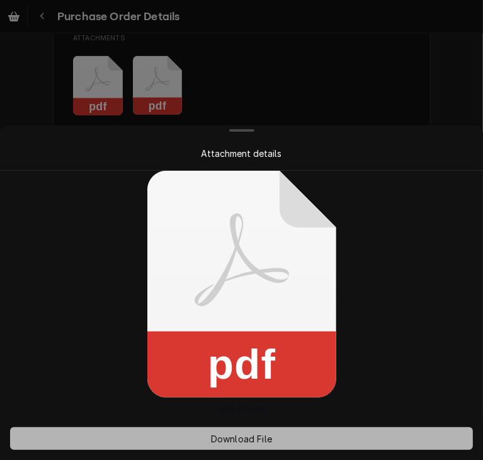
click at [246, 438] on span "Download File" at bounding box center [241, 438] width 66 height 13
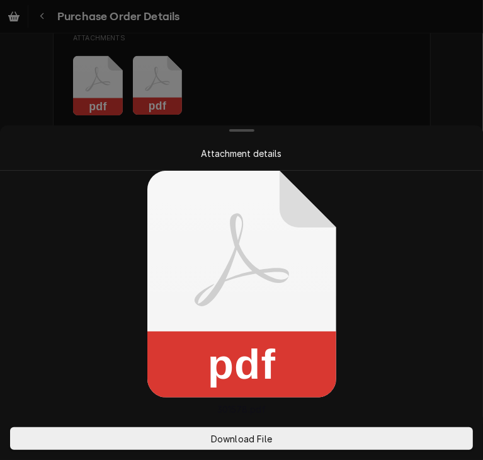
click at [450, 101] on div at bounding box center [241, 230] width 483 height 460
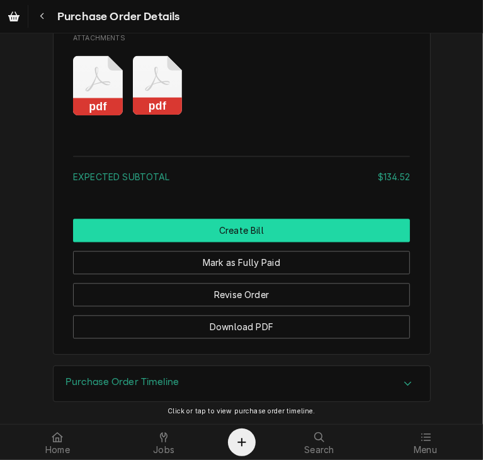
click at [287, 242] on button "Create Bill" at bounding box center [241, 230] width 337 height 23
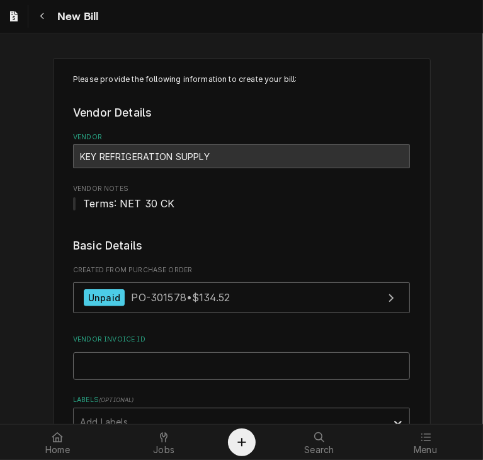
click at [224, 358] on input "Vendor Invoice ID" at bounding box center [241, 366] width 337 height 28
paste input "63256796-00"
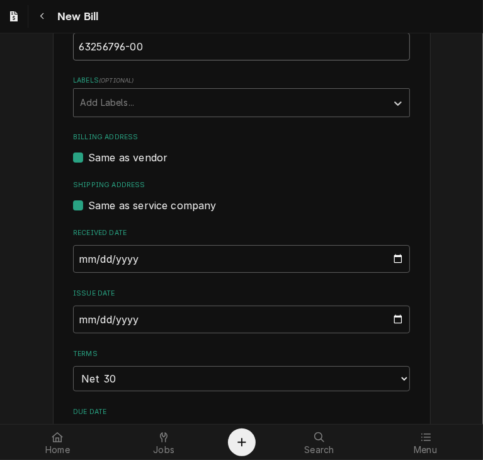
scroll to position [322, 0]
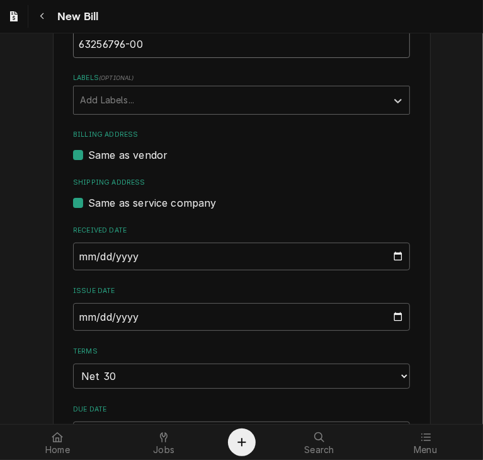
type input "63256796-00"
click at [74, 254] on input "[DATE]" at bounding box center [241, 256] width 337 height 28
type input "[DATE]"
click at [76, 317] on input "[DATE]" at bounding box center [241, 317] width 337 height 28
type input "[DATE]"
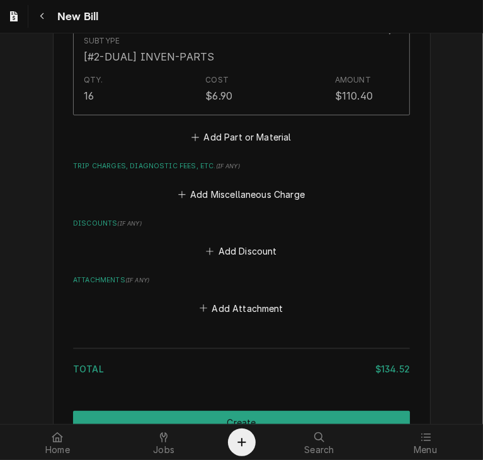
scroll to position [1197, 0]
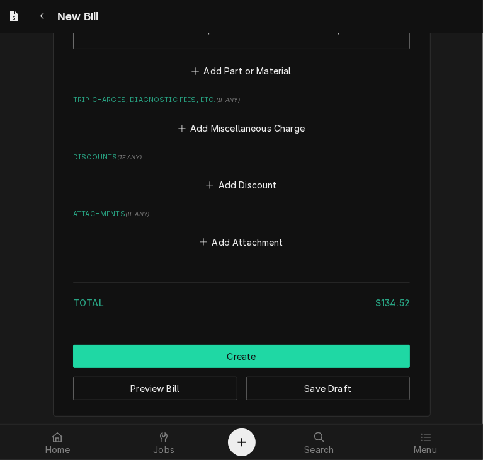
click at [346, 355] on button "Create" at bounding box center [241, 356] width 337 height 23
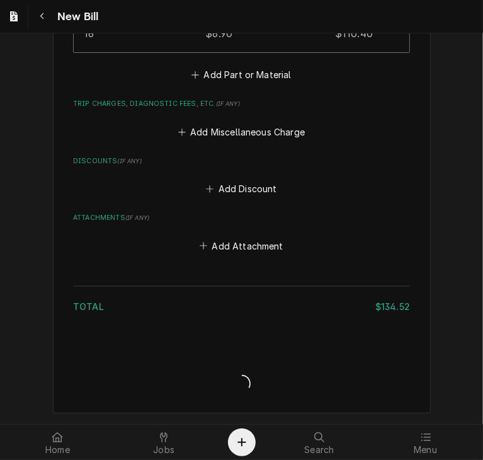
scroll to position [1191, 0]
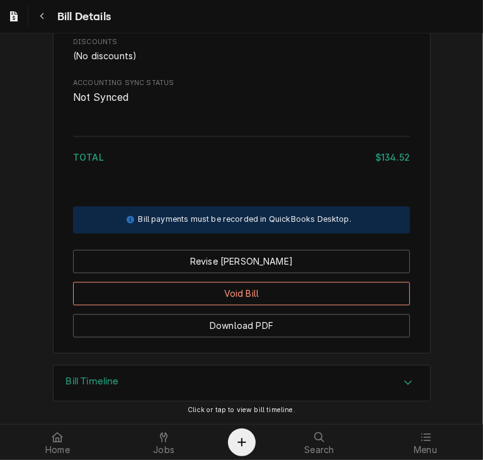
scroll to position [1078, 0]
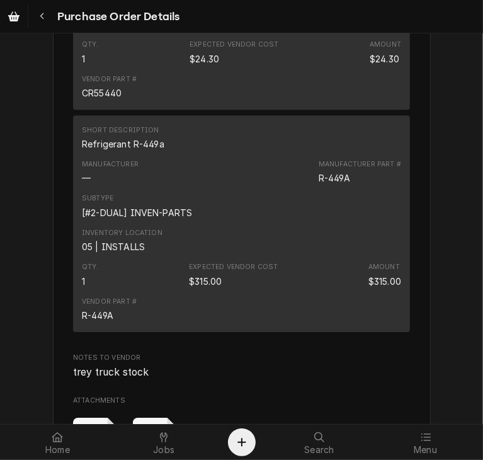
scroll to position [2308, 0]
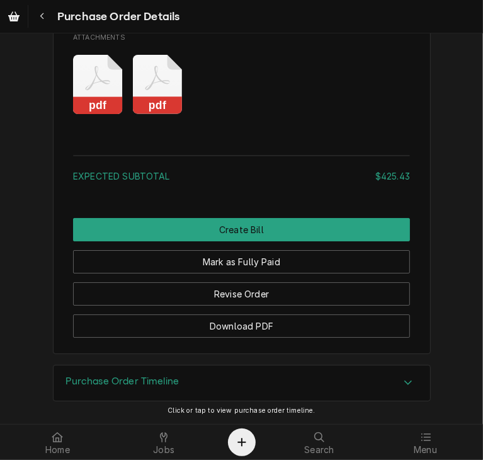
click at [159, 100] on rect "Attachments" at bounding box center [158, 106] width 50 height 18
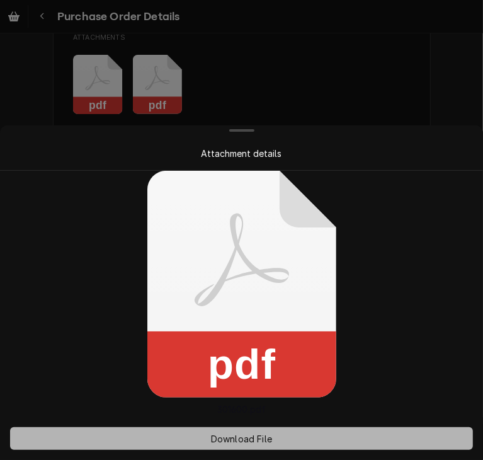
click at [248, 436] on span "Download File" at bounding box center [241, 438] width 66 height 13
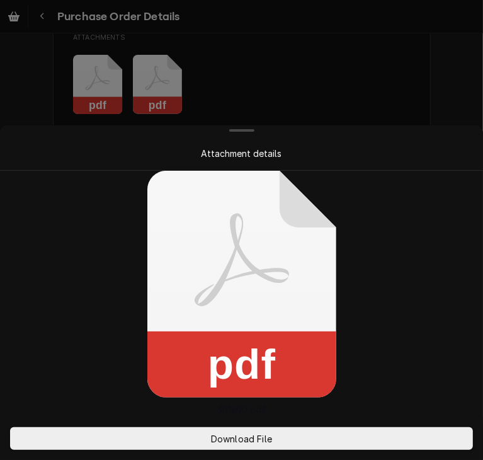
click at [438, 59] on div at bounding box center [241, 230] width 483 height 460
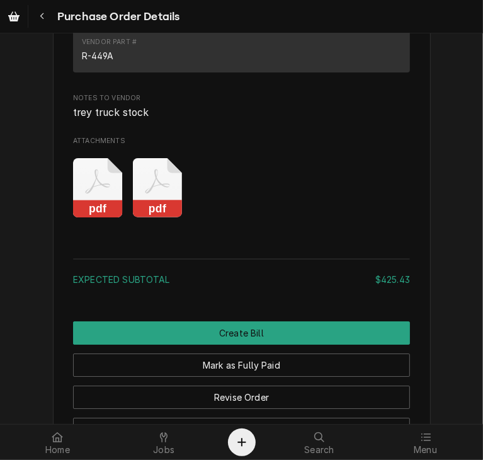
scroll to position [2170, 0]
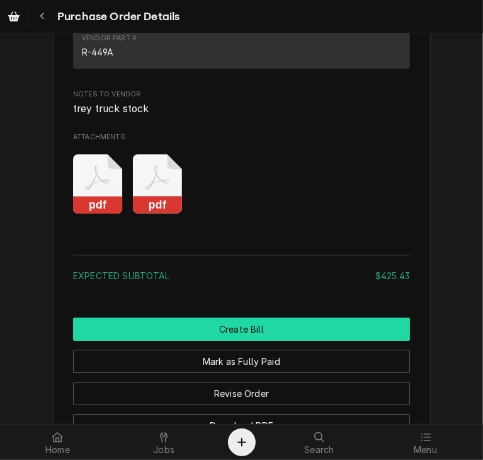
click at [310, 341] on button "Create Bill" at bounding box center [241, 328] width 337 height 23
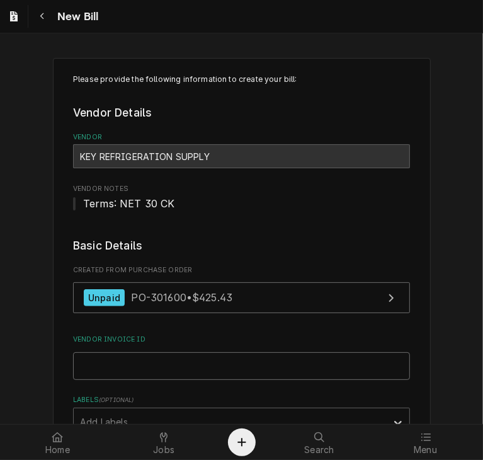
click at [244, 366] on input "Vendor Invoice ID" at bounding box center [241, 366] width 337 height 28
paste input "52109807-00"
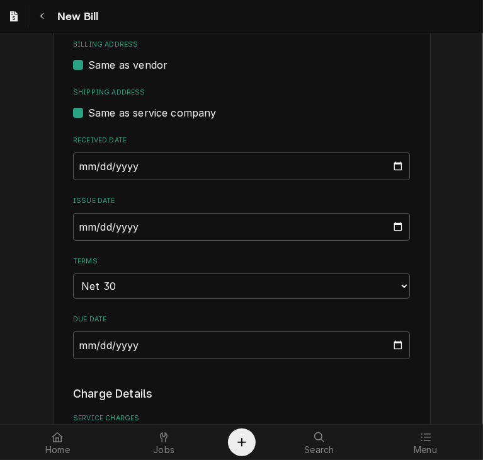
scroll to position [438, 0]
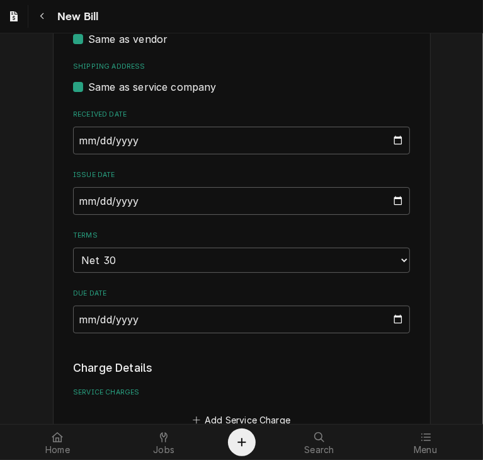
type input "52109807-00"
click at [74, 142] on input "2025-10-08" at bounding box center [241, 141] width 337 height 28
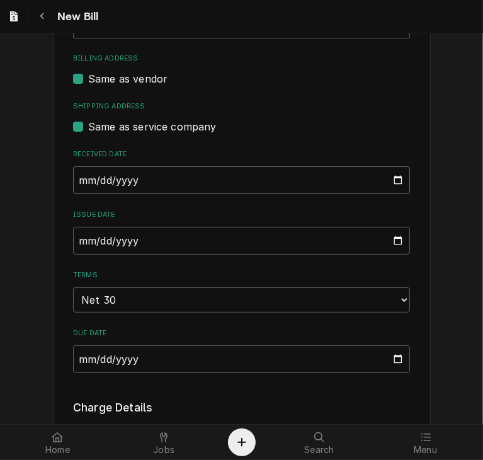
type input "2025-09-24"
click at [73, 241] on input "2025-10-08" at bounding box center [241, 241] width 337 height 28
type input "2025-09-24"
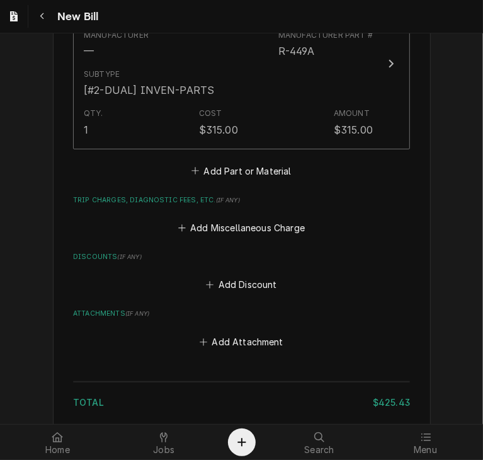
scroll to position [1877, 0]
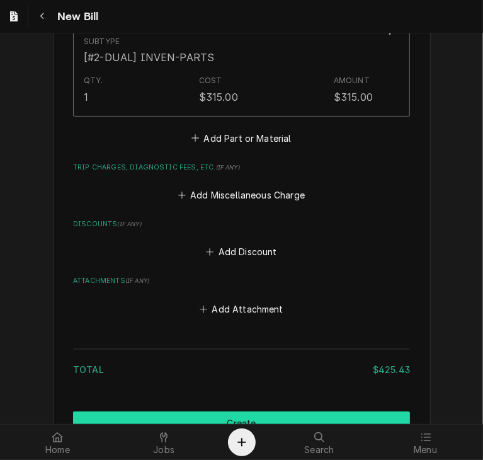
click at [349, 414] on button "Create" at bounding box center [241, 422] width 337 height 23
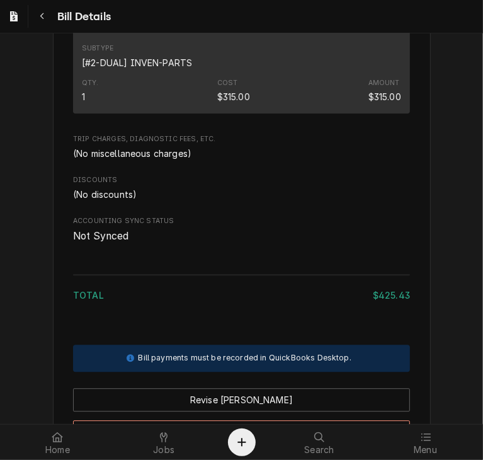
scroll to position [1567, 0]
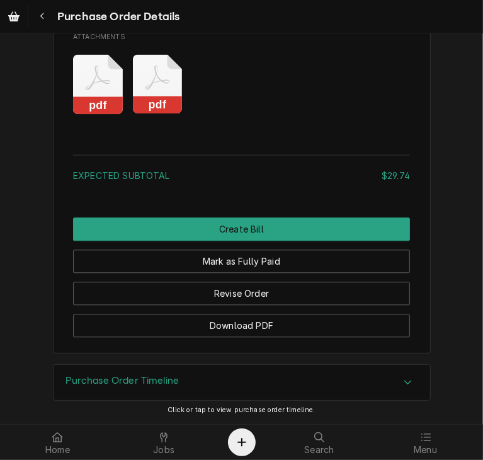
scroll to position [1331, 0]
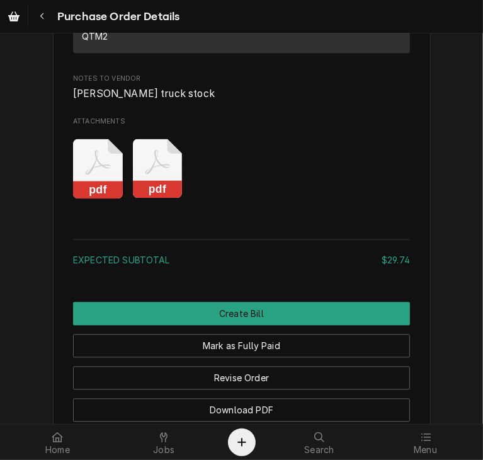
click at [149, 198] on rect "Attachments" at bounding box center [158, 190] width 50 height 18
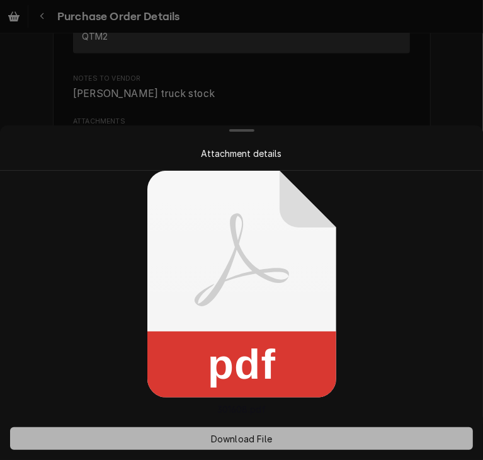
click at [243, 435] on span "Download File" at bounding box center [241, 438] width 66 height 13
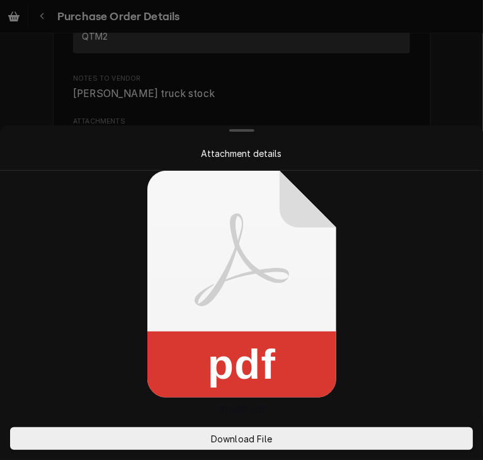
click at [430, 64] on div at bounding box center [241, 230] width 483 height 460
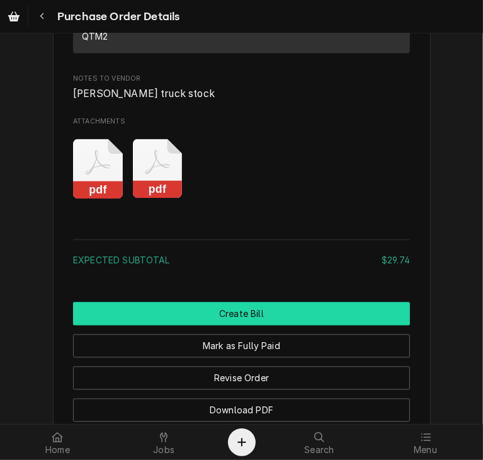
click at [292, 325] on button "Create Bill" at bounding box center [241, 313] width 337 height 23
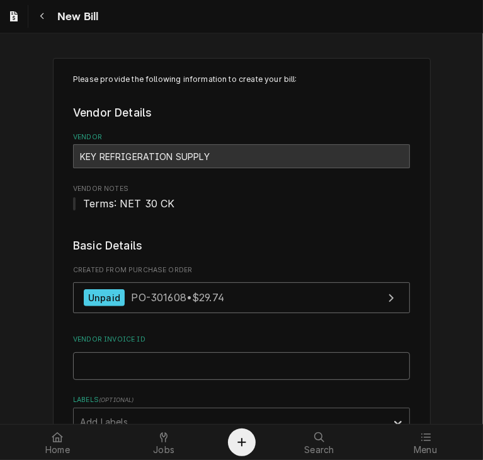
click at [223, 361] on input "Vendor Invoice ID" at bounding box center [241, 366] width 337 height 28
paste input "52109832-00"
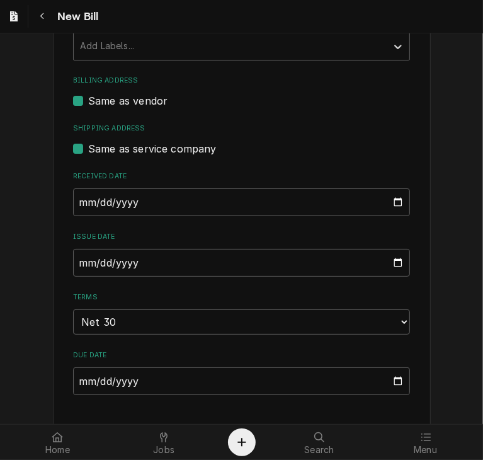
scroll to position [380, 0]
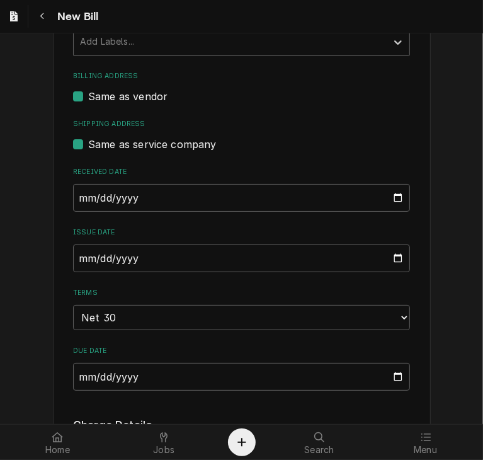
type input "52109832-00"
click at [74, 191] on input "2025-10-08" at bounding box center [241, 198] width 337 height 28
type input "2025-09-24"
click at [74, 258] on input "2025-10-08" at bounding box center [241, 258] width 337 height 28
type input "2025-09-24"
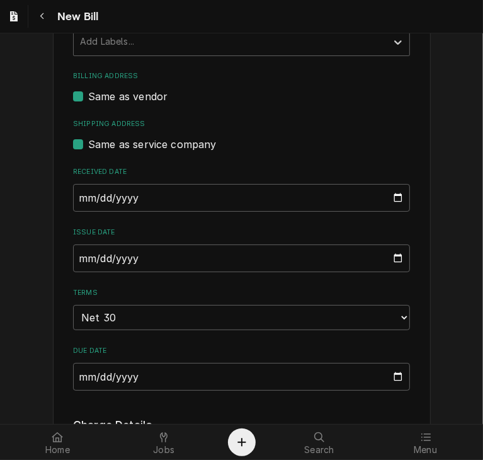
drag, startPoint x: 472, startPoint y: 202, endPoint x: 473, endPoint y: 232, distance: 29.6
click at [473, 232] on div "Please provide the following information to create your bill: Vendor Details Ve…" at bounding box center [241, 455] width 483 height 1578
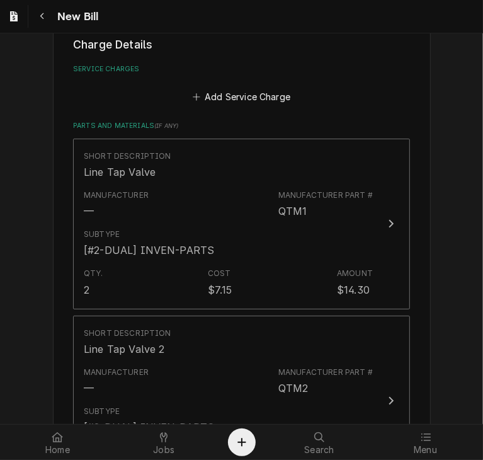
scroll to position [1197, 0]
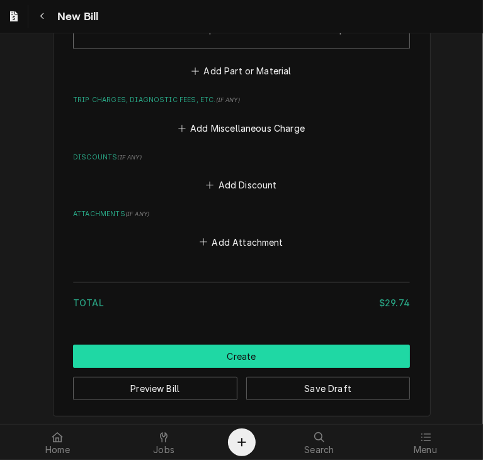
click at [293, 349] on button "Create" at bounding box center [241, 356] width 337 height 23
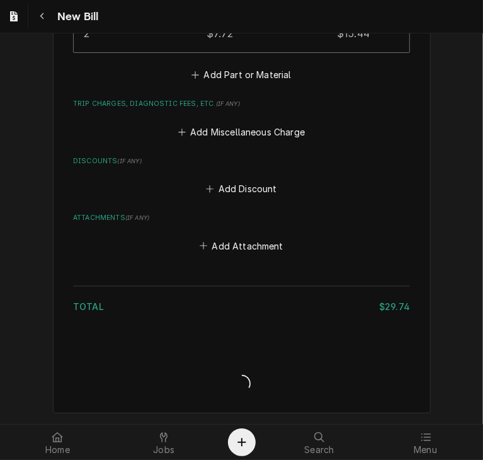
scroll to position [1191, 0]
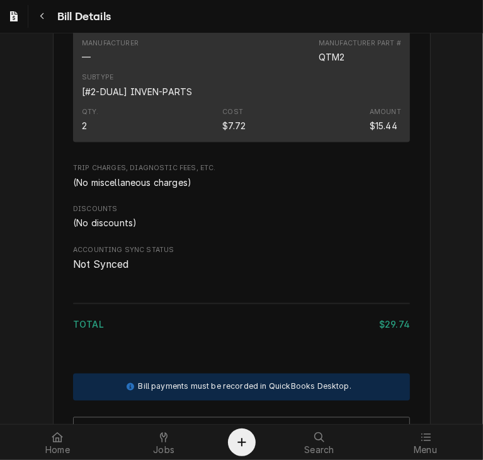
scroll to position [888, 0]
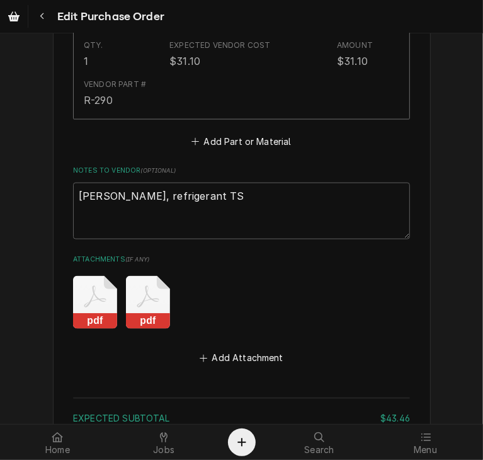
scroll to position [1154, 0]
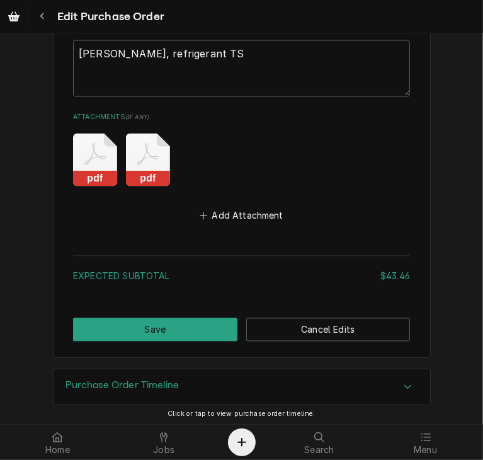
click at [144, 161] on icon "Attachments" at bounding box center [148, 160] width 44 height 53
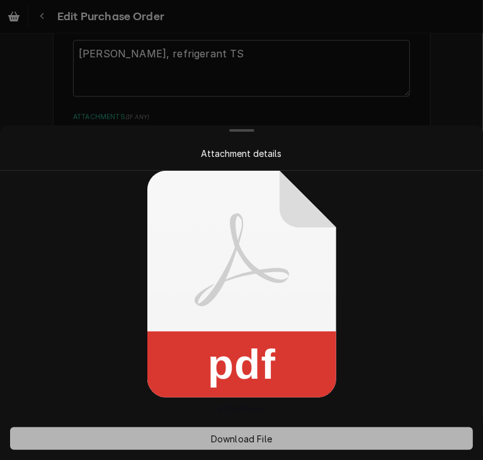
click at [268, 434] on span "Download File" at bounding box center [241, 438] width 66 height 13
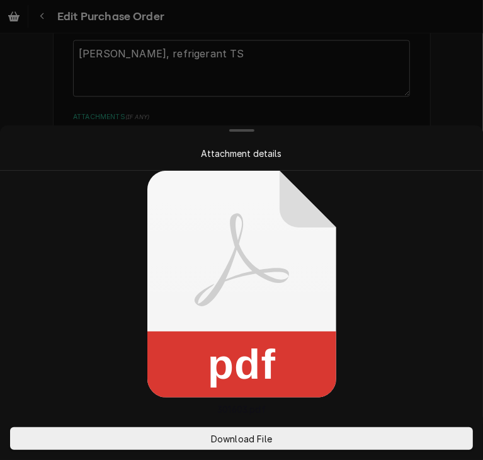
click at [451, 58] on div at bounding box center [241, 230] width 483 height 460
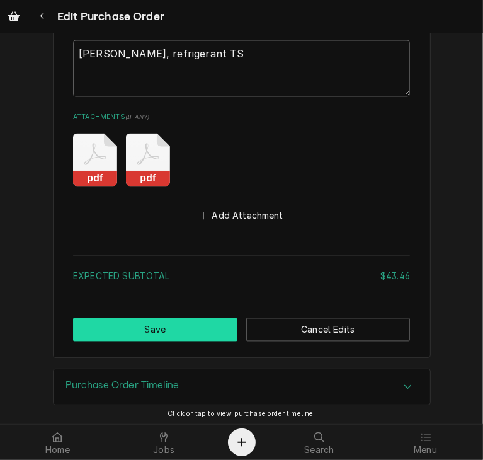
click at [155, 321] on button "Save" at bounding box center [155, 329] width 164 height 23
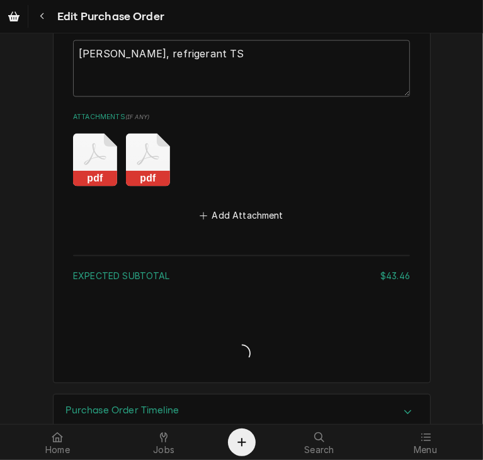
type textarea "x"
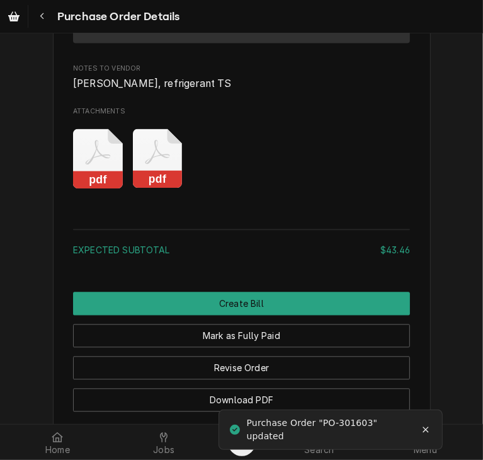
scroll to position [1407, 0]
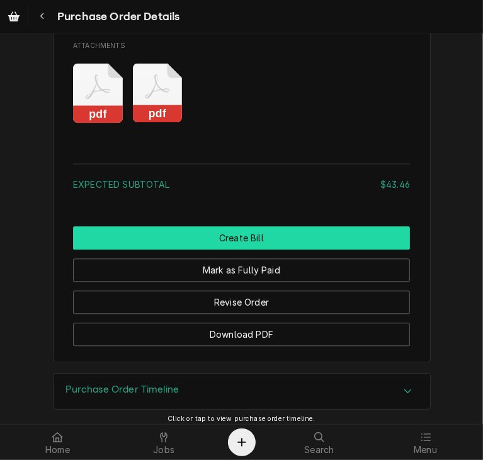
click at [297, 249] on button "Create Bill" at bounding box center [241, 237] width 337 height 23
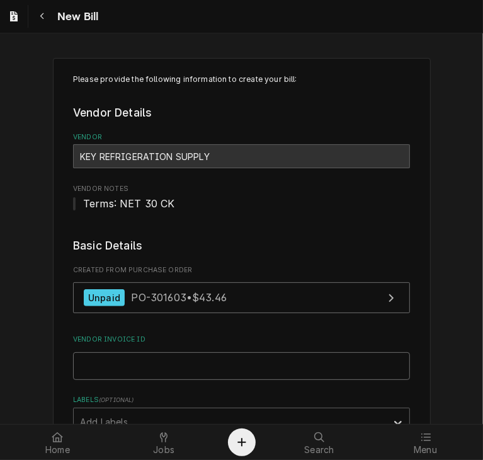
click at [239, 367] on input "Vendor Invoice ID" at bounding box center [241, 366] width 337 height 28
paste input "63256861-00"
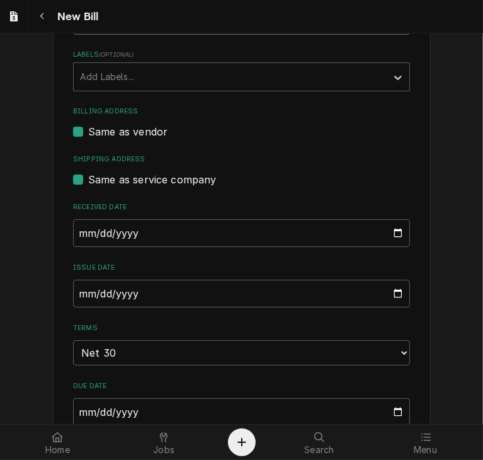
scroll to position [348, 0]
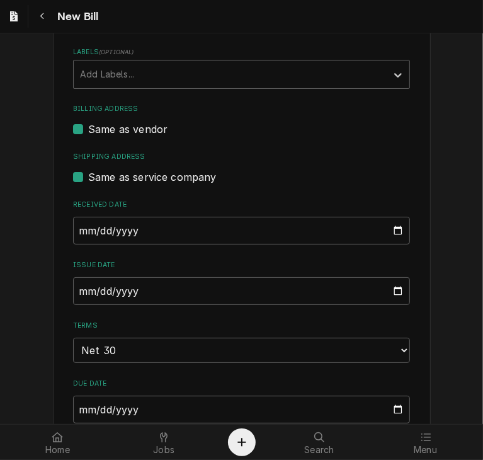
type input "63256861-00"
click at [76, 229] on input "2025-10-08" at bounding box center [241, 231] width 337 height 28
type input "2025-09-24"
click at [76, 289] on input "2025-10-08" at bounding box center [241, 291] width 337 height 28
type input "2025-09-24"
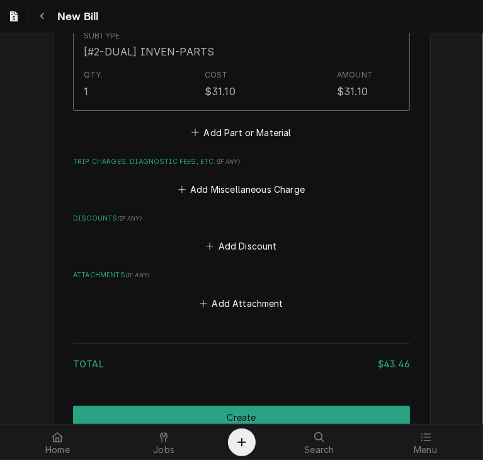
scroll to position [1237, 0]
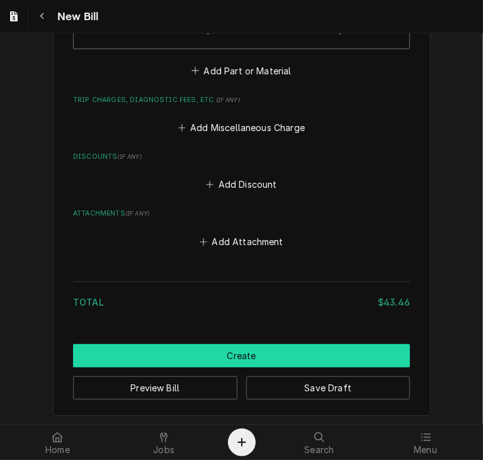
click at [368, 348] on button "Create" at bounding box center [241, 355] width 337 height 23
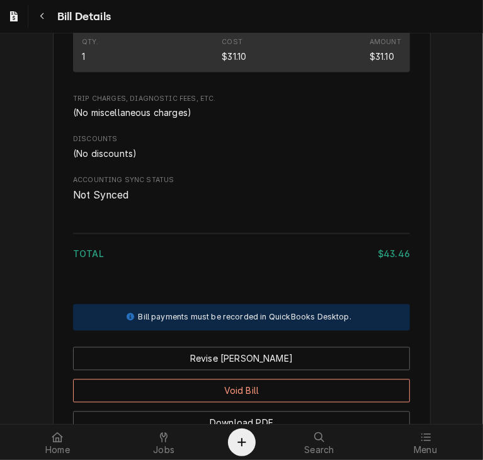
scroll to position [998, 0]
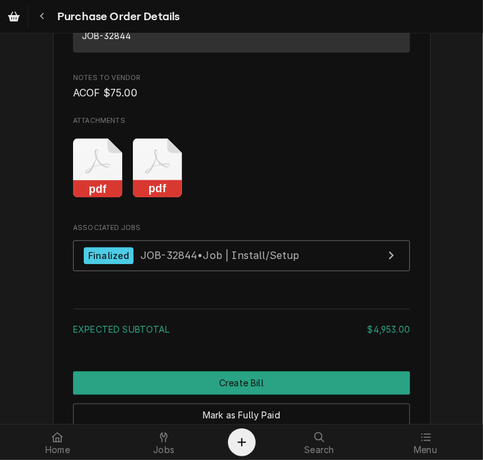
scroll to position [1406, 0]
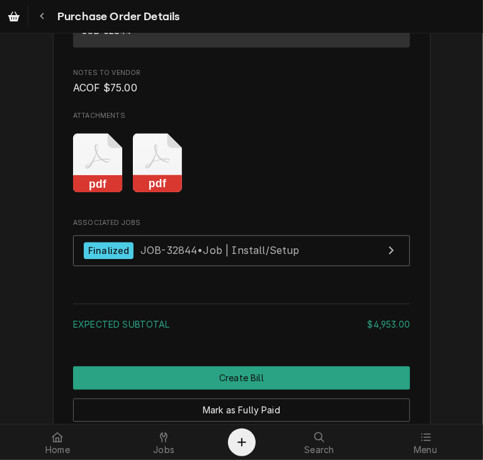
click at [167, 193] on rect "Attachments" at bounding box center [158, 184] width 50 height 18
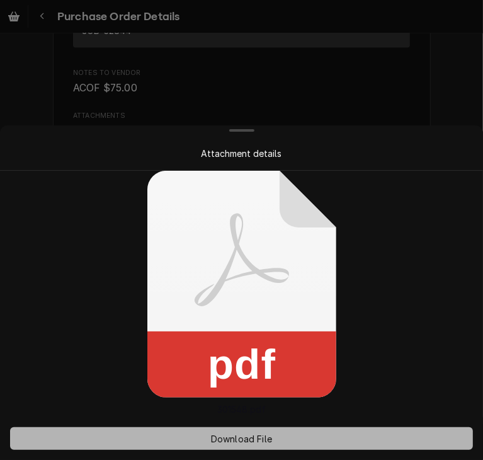
click at [236, 440] on span "Download File" at bounding box center [241, 438] width 66 height 13
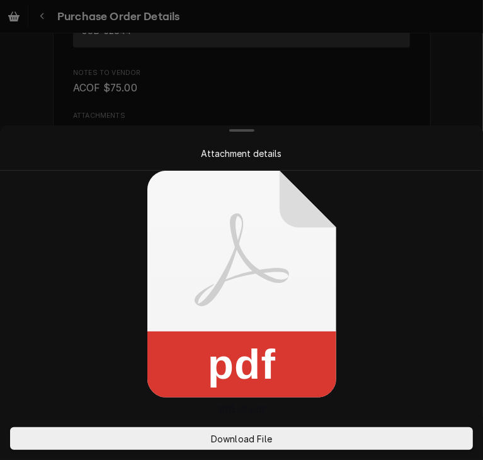
click at [438, 104] on div at bounding box center [241, 230] width 483 height 460
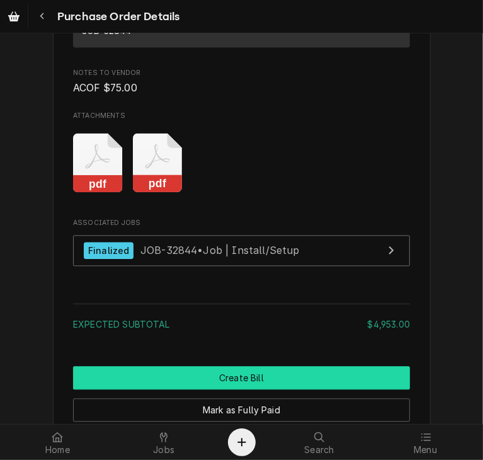
click at [316, 389] on button "Create Bill" at bounding box center [241, 377] width 337 height 23
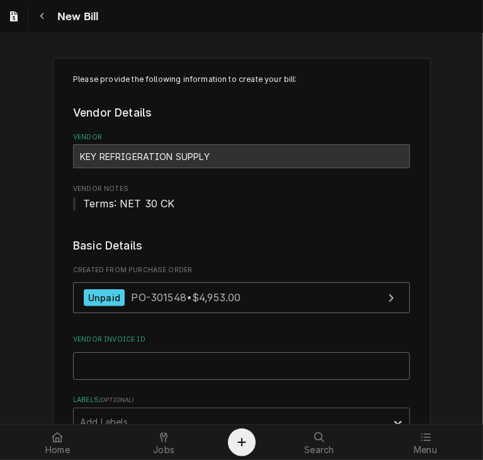
click at [244, 366] on input "Vendor Invoice ID" at bounding box center [241, 366] width 337 height 28
paste input "32137903-00"
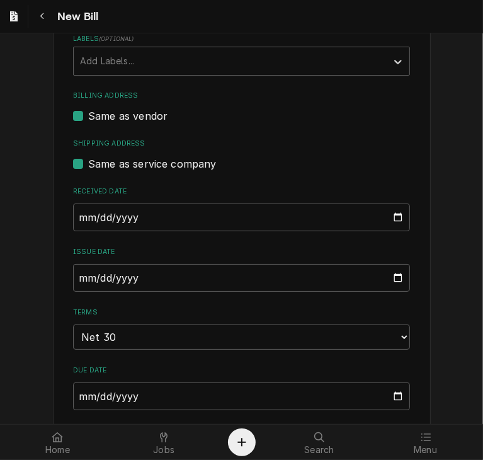
scroll to position [363, 0]
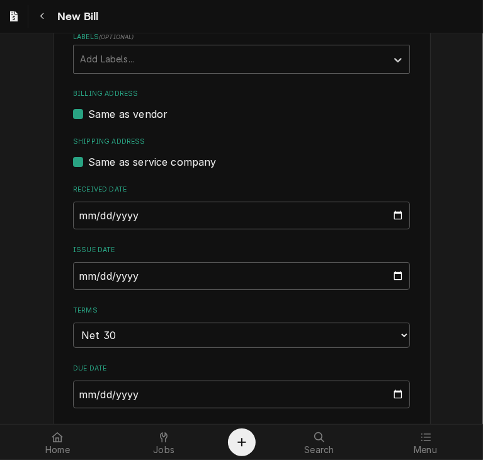
type input "32137903-00"
click at [77, 212] on input "[DATE]" at bounding box center [241, 216] width 337 height 28
type input "[DATE]"
click at [75, 270] on input "[DATE]" at bounding box center [241, 276] width 337 height 28
type input "2025-09-25"
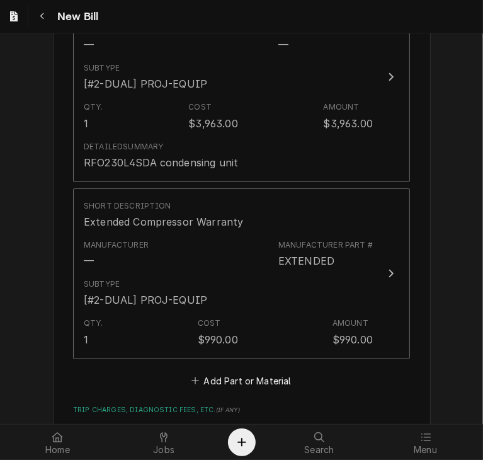
scroll to position [1237, 0]
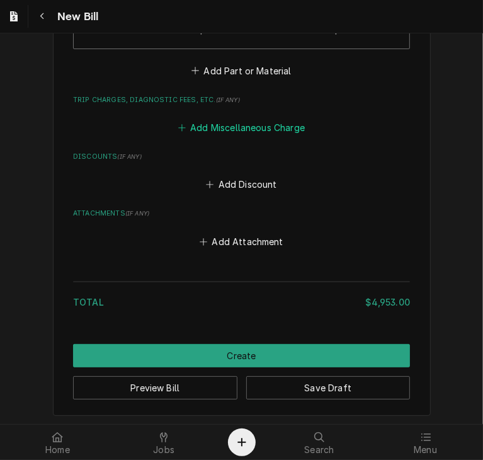
click at [256, 127] on button "Add Miscellaneous Charge" at bounding box center [241, 127] width 131 height 18
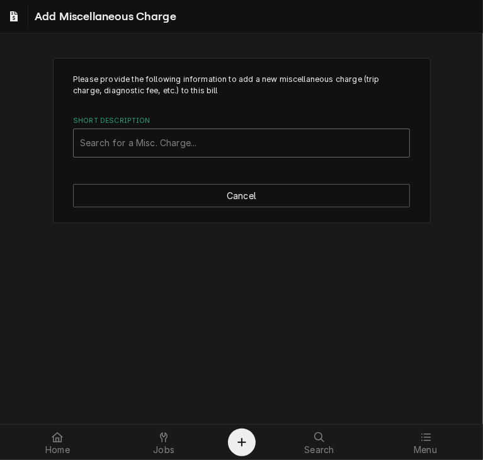
click at [234, 144] on div "Short Description" at bounding box center [241, 143] width 323 height 23
type input "f"
type input "ship"
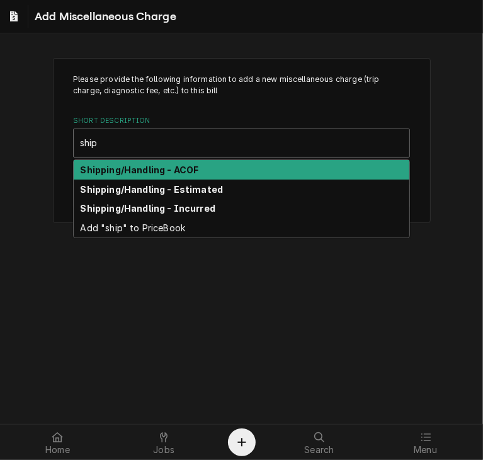
drag, startPoint x: 220, startPoint y: 175, endPoint x: 212, endPoint y: 174, distance: 8.2
click at [212, 174] on div "Shipping/Handling - ACOF" at bounding box center [242, 170] width 336 height 20
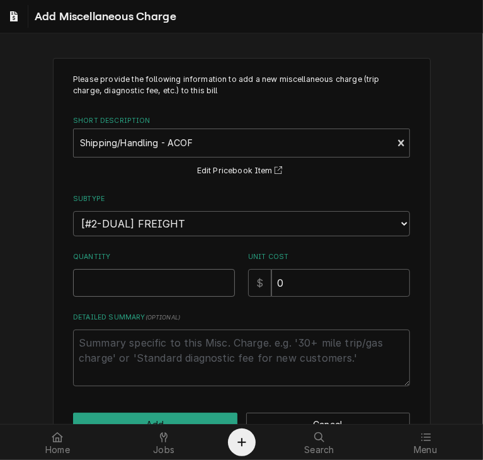
drag, startPoint x: 157, startPoint y: 279, endPoint x: 149, endPoint y: 278, distance: 7.6
click at [149, 278] on input "Quantity" at bounding box center [154, 283] width 162 height 28
type textarea "x"
type input "1"
drag, startPoint x: 291, startPoint y: 283, endPoint x: 229, endPoint y: 265, distance: 64.2
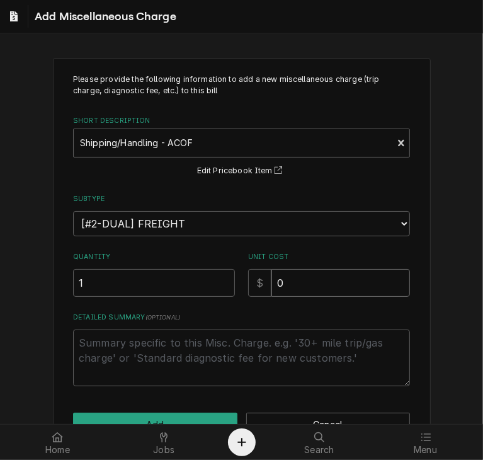
click at [229, 265] on div "Quantity 1 Unit Cost $ 0" at bounding box center [241, 274] width 337 height 45
type textarea "x"
type input "7"
type textarea "x"
type input "75"
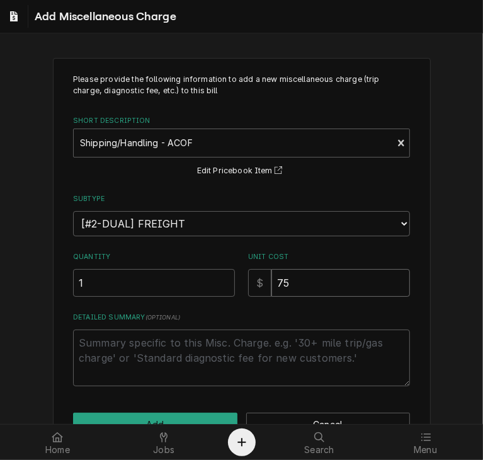
type textarea "x"
type input "75.0"
type textarea "x"
type input "75.00"
click at [182, 417] on button "Add" at bounding box center [155, 424] width 164 height 23
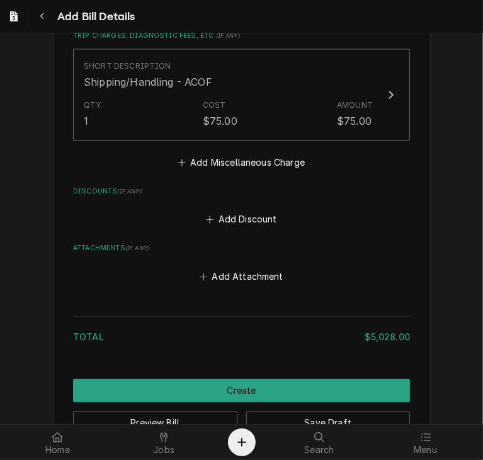
scroll to position [1300, 0]
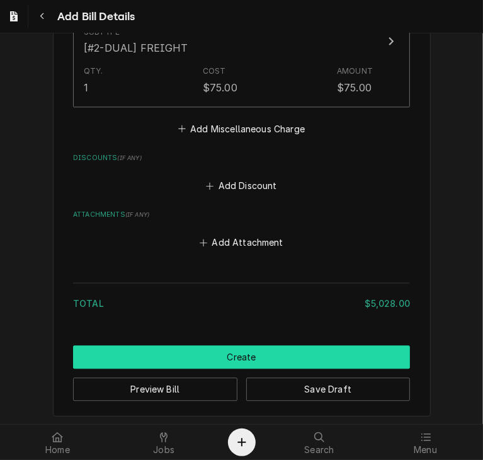
click at [324, 357] on button "Create" at bounding box center [241, 356] width 337 height 23
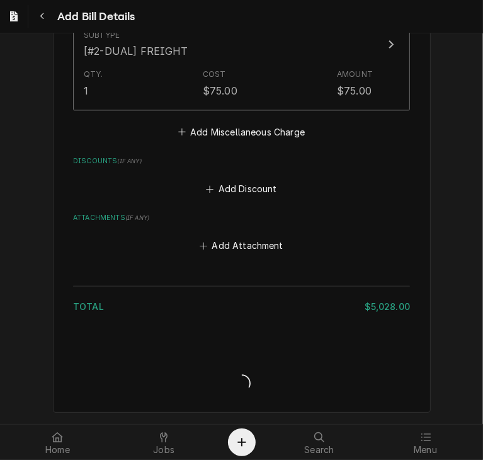
scroll to position [1368, 0]
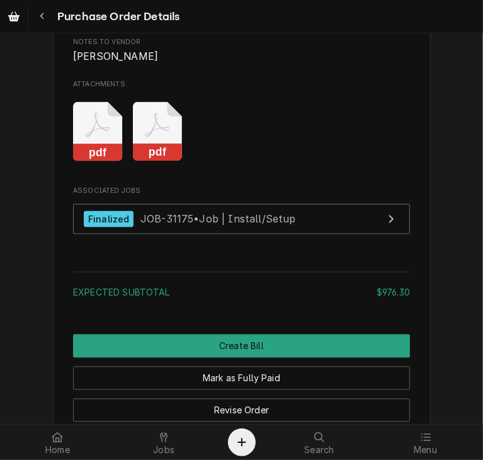
scroll to position [1185, 0]
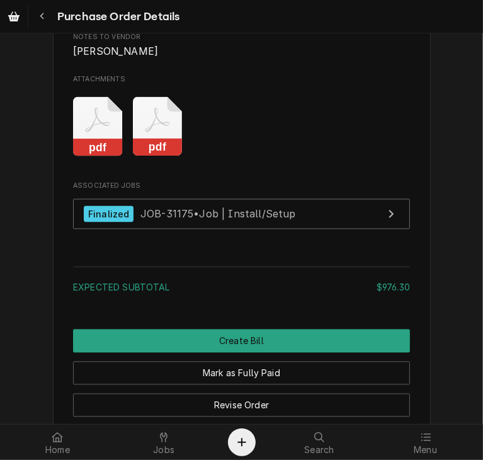
click at [147, 157] on rect "Attachments" at bounding box center [158, 148] width 50 height 18
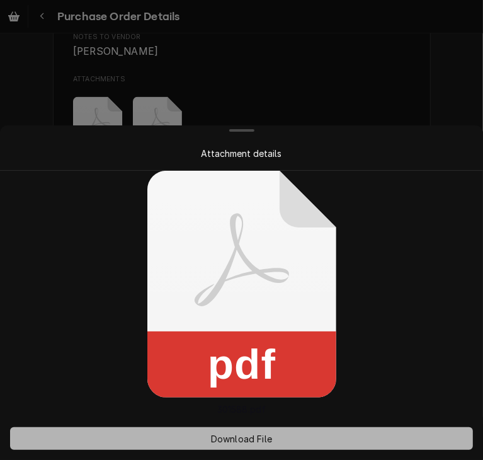
click at [244, 435] on span "Download File" at bounding box center [241, 438] width 66 height 13
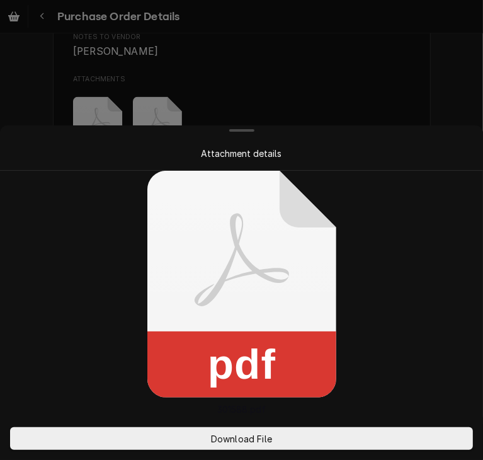
click at [433, 52] on div at bounding box center [241, 230] width 483 height 460
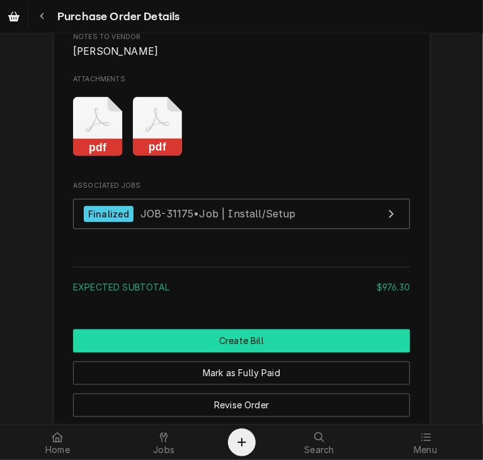
click at [350, 353] on button "Create Bill" at bounding box center [241, 340] width 337 height 23
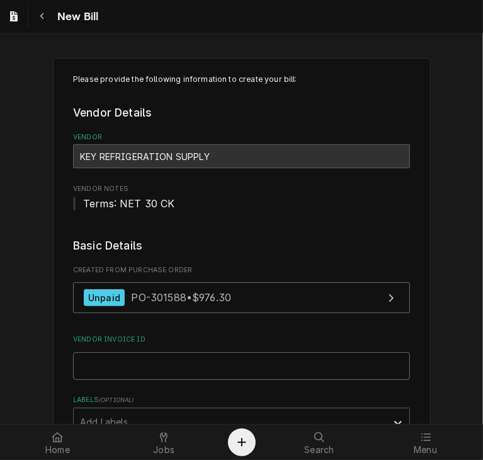
click at [96, 360] on input "Vendor Invoice ID" at bounding box center [241, 366] width 337 height 28
paste input "32138564-00"
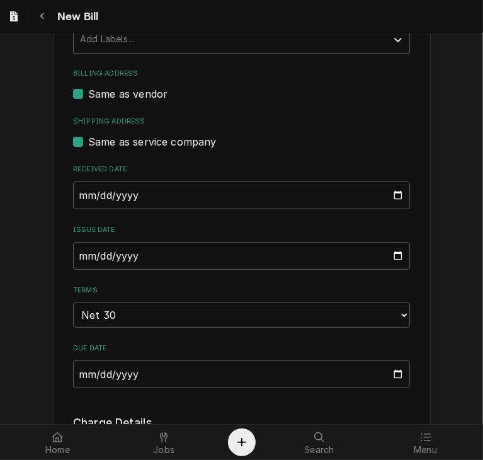
scroll to position [389, 0]
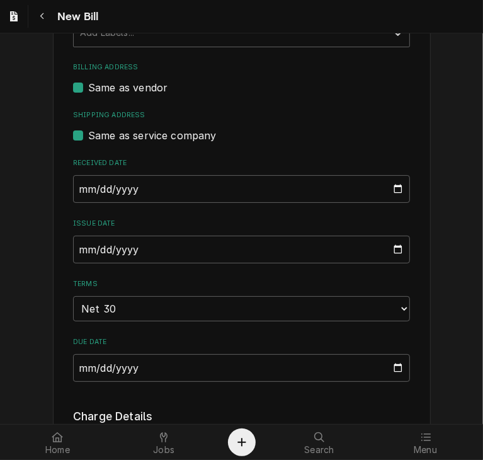
type input "32138564-00"
click at [73, 188] on input "2025-10-08" at bounding box center [241, 189] width 337 height 28
type input "2025-09-25"
click at [73, 246] on input "2025-10-08" at bounding box center [241, 250] width 337 height 28
type input "2025-09-25"
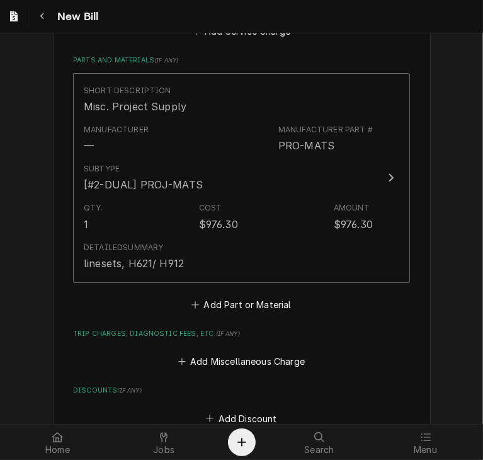
scroll to position [1060, 0]
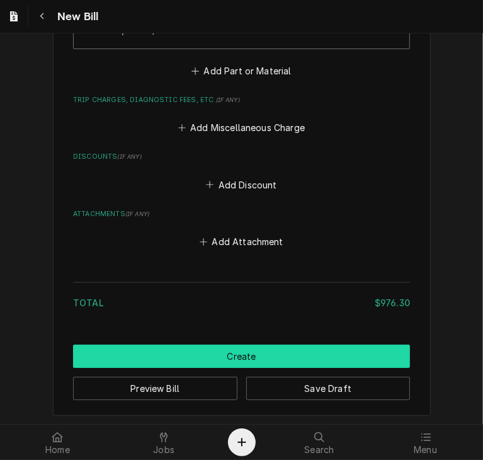
click at [334, 361] on button "Create" at bounding box center [241, 356] width 337 height 23
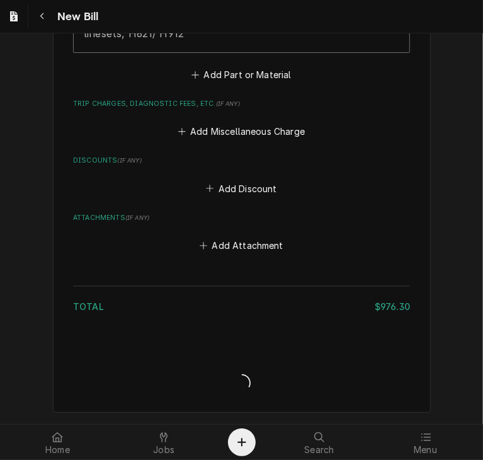
scroll to position [1053, 0]
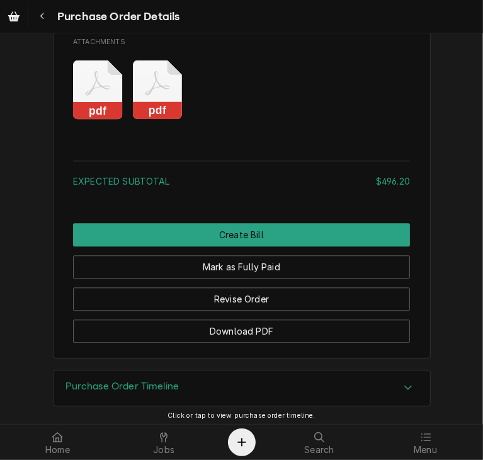
scroll to position [1386, 0]
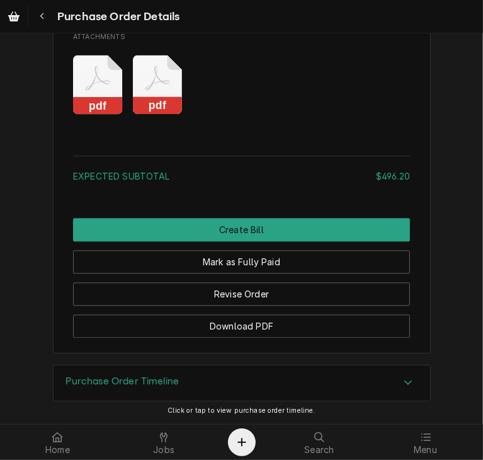
click at [156, 115] on rect "Attachments" at bounding box center [158, 106] width 50 height 18
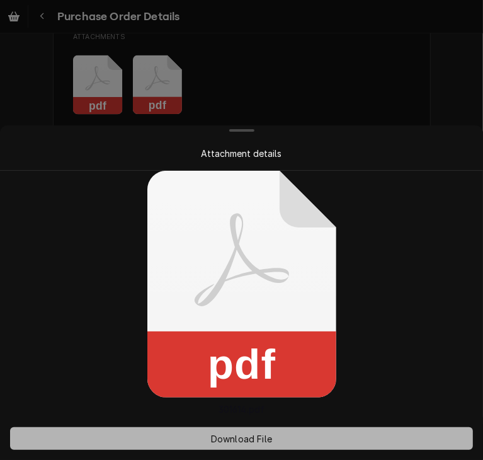
click at [256, 435] on span "Download File" at bounding box center [241, 438] width 66 height 13
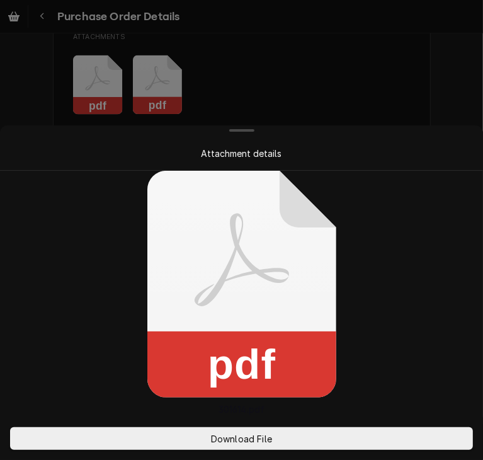
click at [385, 75] on div at bounding box center [241, 230] width 483 height 460
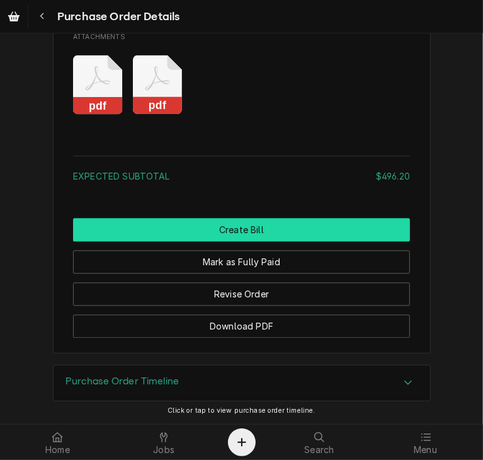
click at [328, 241] on button "Create Bill" at bounding box center [241, 229] width 337 height 23
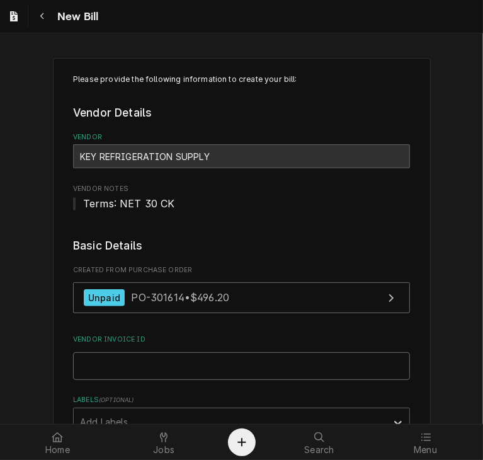
click at [263, 379] on input "Vendor Invoice ID" at bounding box center [241, 366] width 337 height 28
paste input "32138605-00"
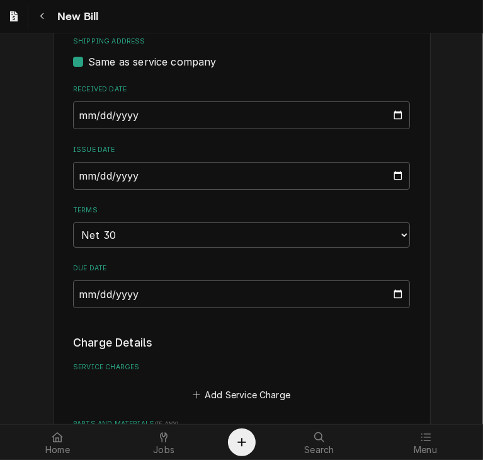
scroll to position [452, 0]
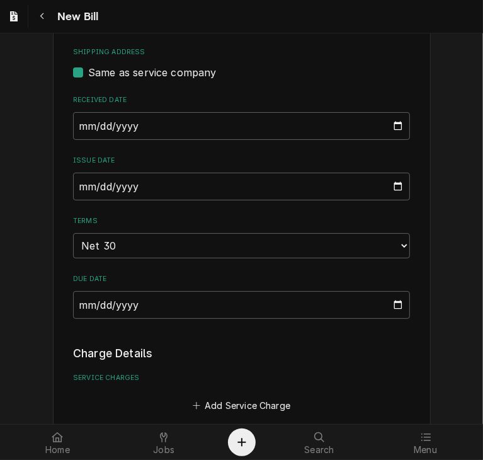
type input "32138605-00"
click at [73, 117] on input "[DATE]" at bounding box center [241, 126] width 337 height 28
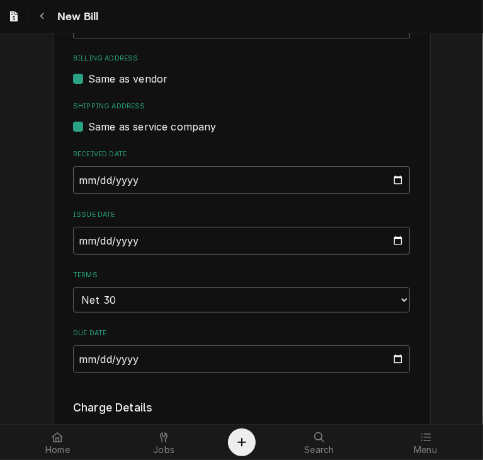
type input "[DATE]"
click at [76, 237] on input "[DATE]" at bounding box center [241, 241] width 337 height 28
type input "[DATE]"
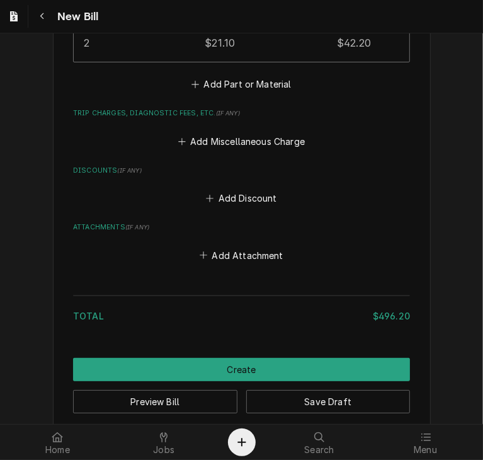
scroll to position [1197, 0]
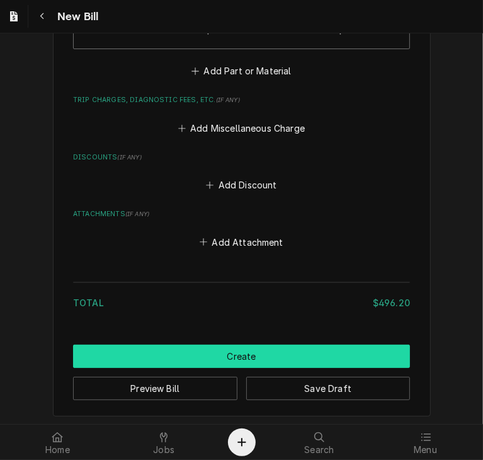
click at [351, 356] on button "Create" at bounding box center [241, 356] width 337 height 23
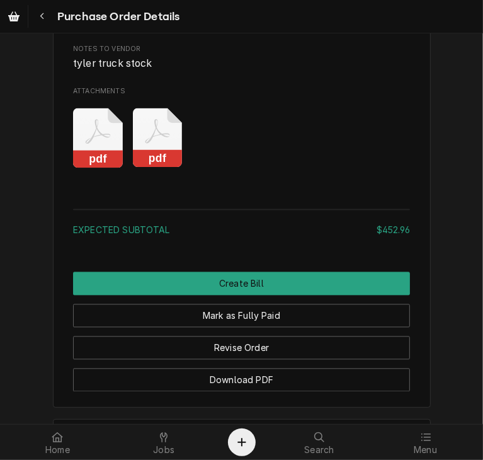
scroll to position [1148, 0]
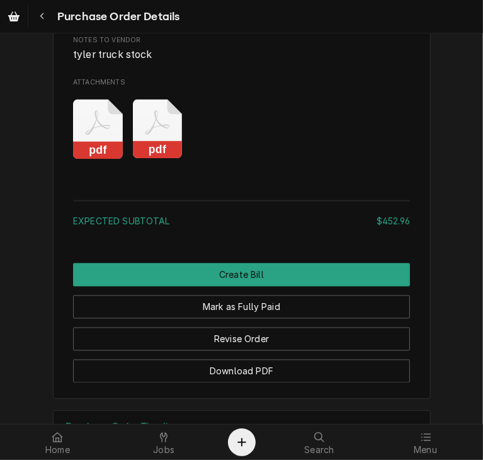
click at [166, 159] on rect "Attachments" at bounding box center [158, 151] width 50 height 18
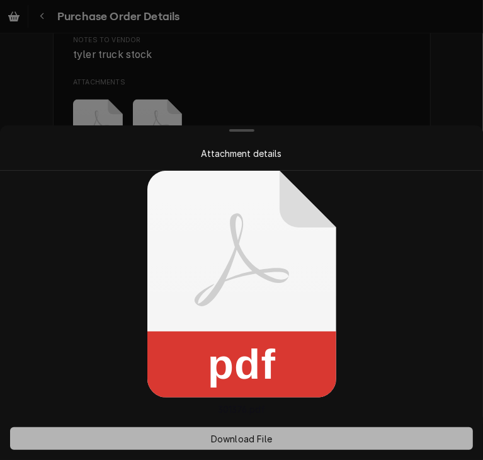
click at [248, 430] on button "Download File" at bounding box center [241, 438] width 463 height 23
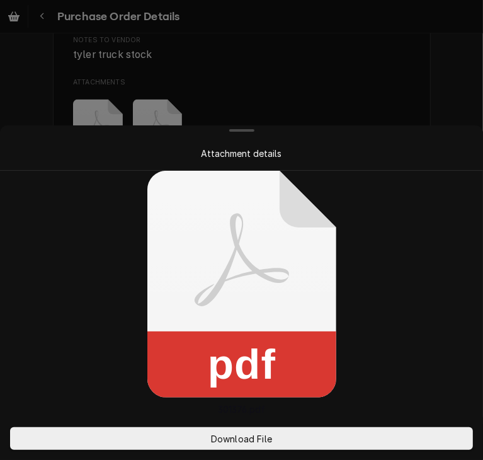
click at [411, 89] on div at bounding box center [241, 230] width 483 height 460
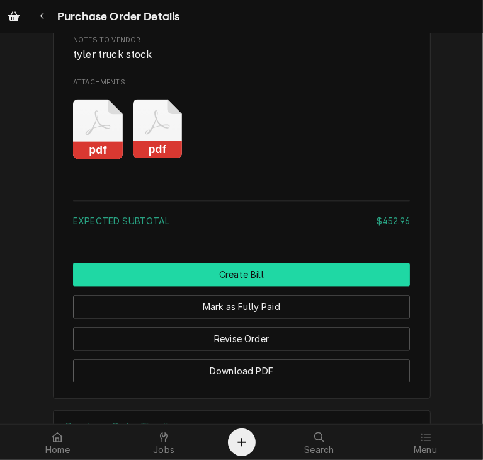
click at [323, 287] on button "Create Bill" at bounding box center [241, 274] width 337 height 23
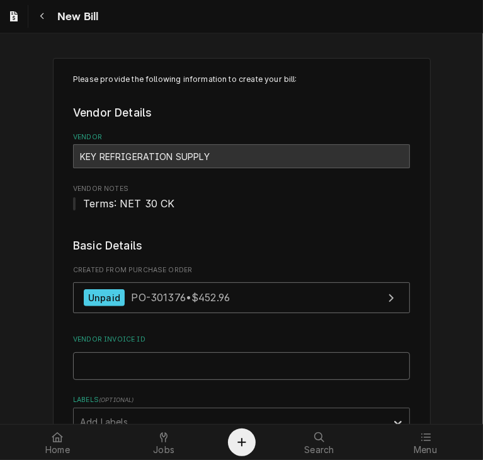
click at [204, 358] on input "Vendor Invoice ID" at bounding box center [241, 366] width 337 height 28
paste input "32138570-00"
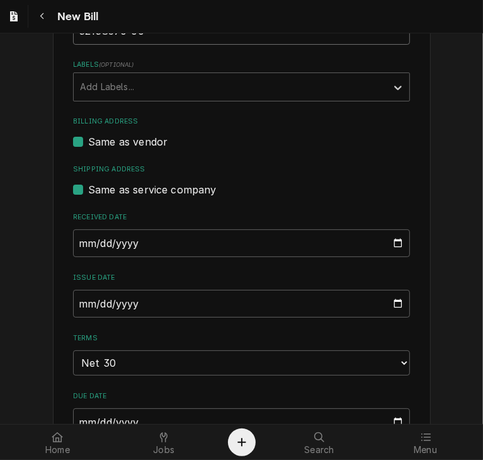
scroll to position [341, 0]
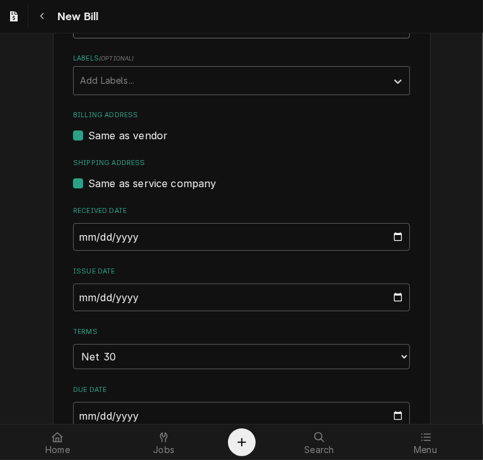
type input "32138570-00"
click at [73, 231] on input "2025-10-08" at bounding box center [241, 237] width 337 height 28
type input "2025-09-25"
click at [74, 293] on input "[DATE]" at bounding box center [241, 297] width 337 height 28
type input "2025-09-25"
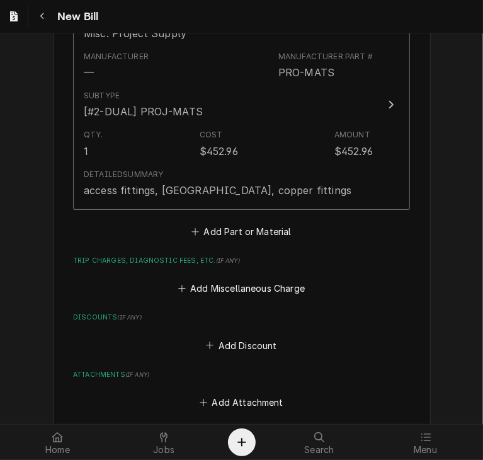
scroll to position [1060, 0]
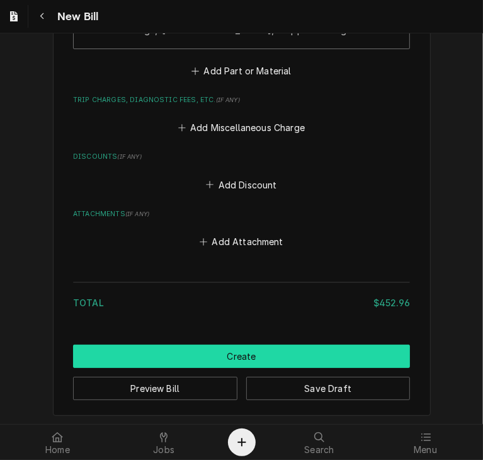
click at [368, 351] on button "Create" at bounding box center [241, 356] width 337 height 23
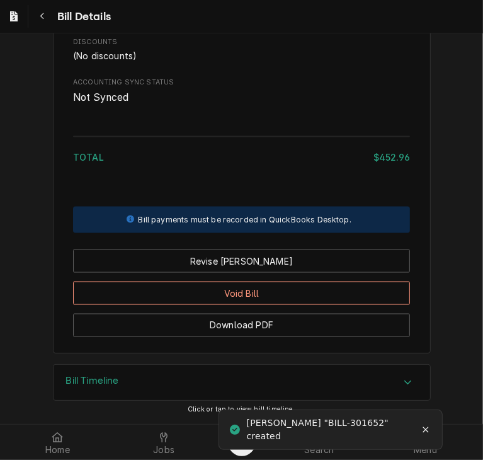
scroll to position [959, 0]
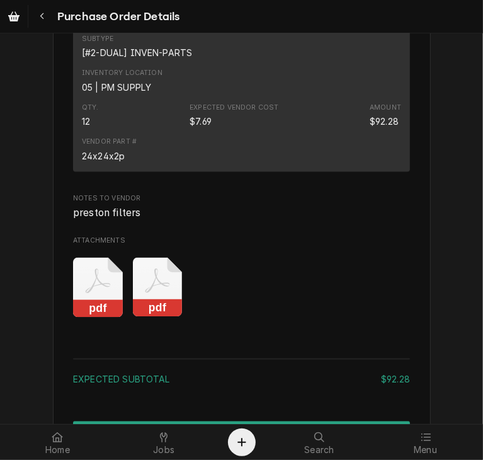
scroll to position [1231, 0]
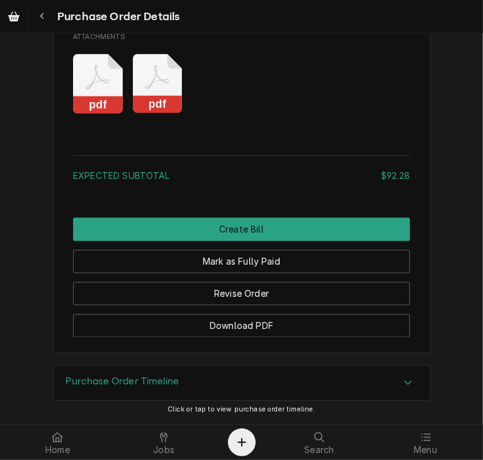
click at [151, 101] on rect "Attachments" at bounding box center [158, 105] width 50 height 18
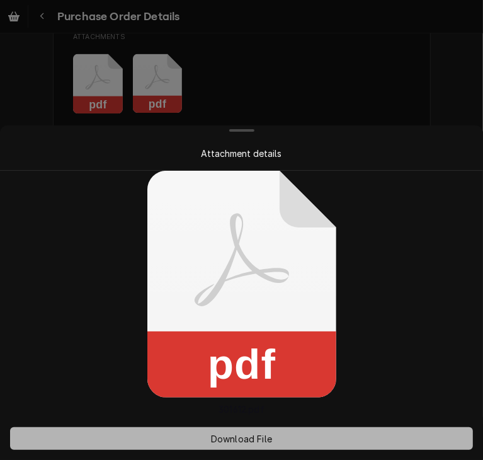
click at [248, 441] on span "Download File" at bounding box center [241, 438] width 66 height 13
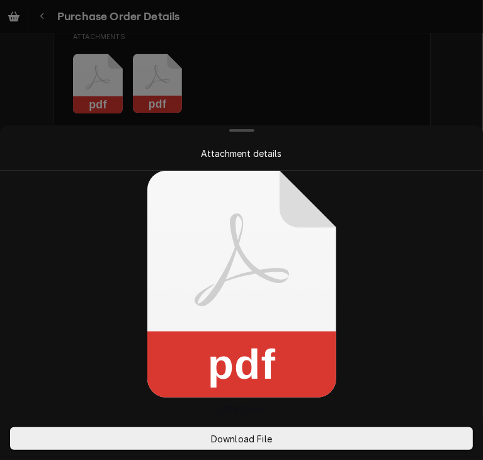
click at [416, 84] on div at bounding box center [241, 230] width 483 height 460
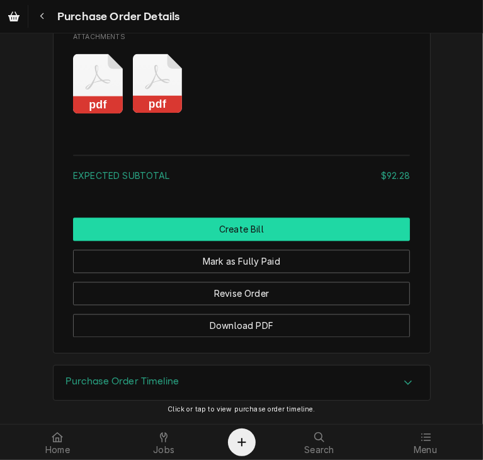
click at [249, 229] on button "Create Bill" at bounding box center [241, 229] width 337 height 23
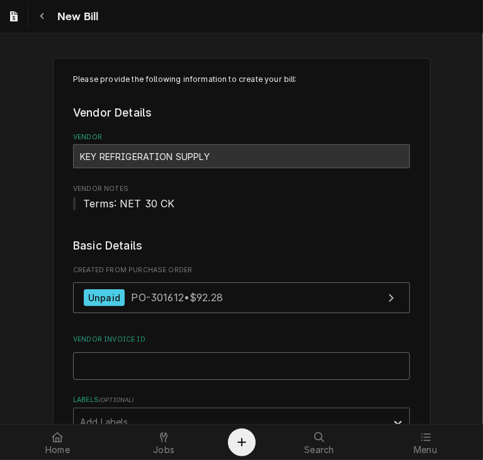
click at [217, 368] on input "Vendor Invoice ID" at bounding box center [241, 366] width 337 height 28
paste input "32138604-00"
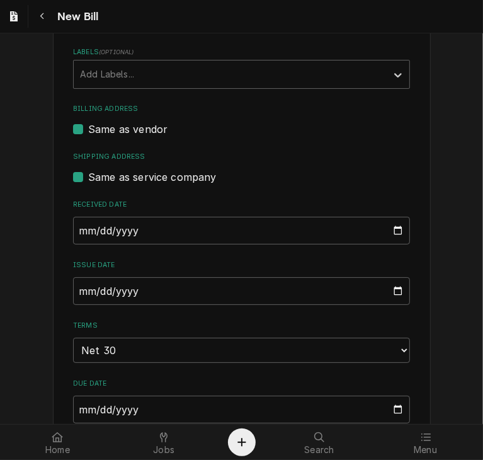
scroll to position [352, 0]
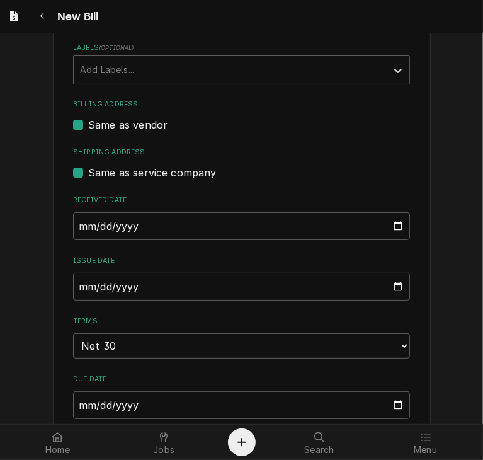
type input "32138604-00"
click at [80, 224] on input "2025-10-08" at bounding box center [241, 226] width 337 height 28
type input "2025-09-25"
click at [73, 285] on input "2025-10-08" at bounding box center [241, 287] width 337 height 28
type input "2025-09-25"
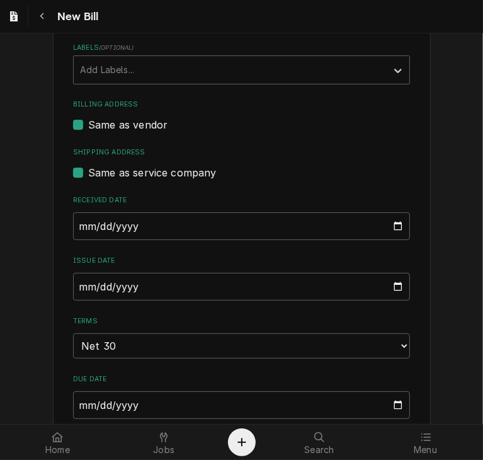
click at [440, 283] on div "Please provide the following information to create your bill: Vendor Details Ve…" at bounding box center [241, 395] width 483 height 1401
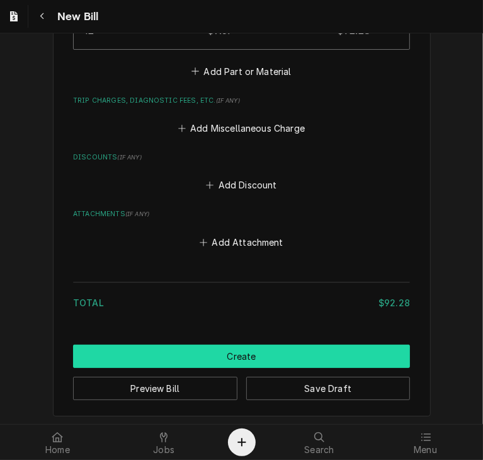
click at [321, 346] on button "Create" at bounding box center [241, 356] width 337 height 23
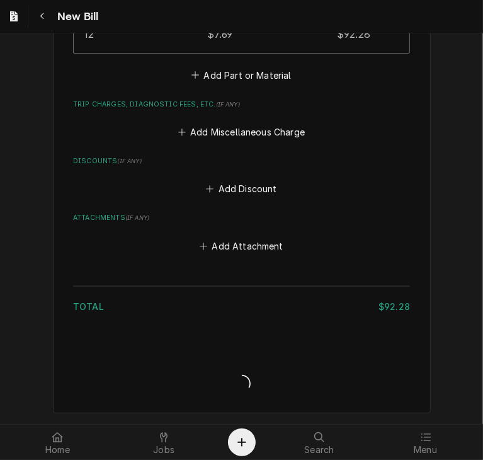
scroll to position [1015, 0]
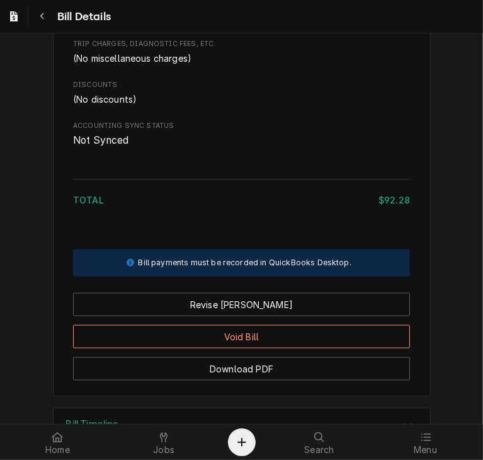
scroll to position [925, 0]
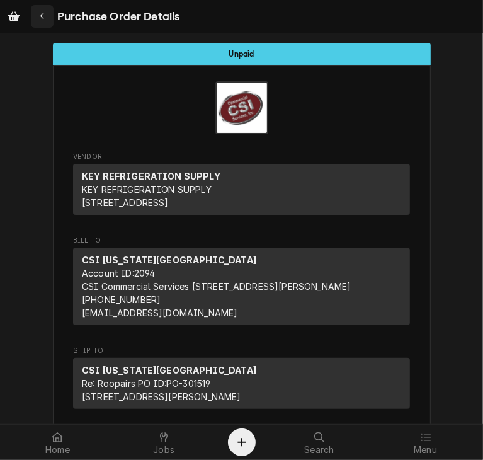
click at [39, 9] on button "Navigate back" at bounding box center [42, 16] width 23 height 23
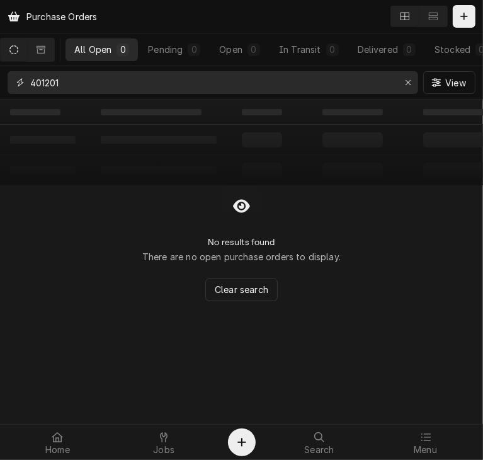
drag, startPoint x: 81, startPoint y: 85, endPoint x: -1, endPoint y: 68, distance: 83.0
click at [0, 68] on html "Purchase Orders All Open 0 Pending 0 Open 0 In Transit 0 Delivered 0 Stocked 0 …" at bounding box center [241, 230] width 483 height 460
type input "301688"
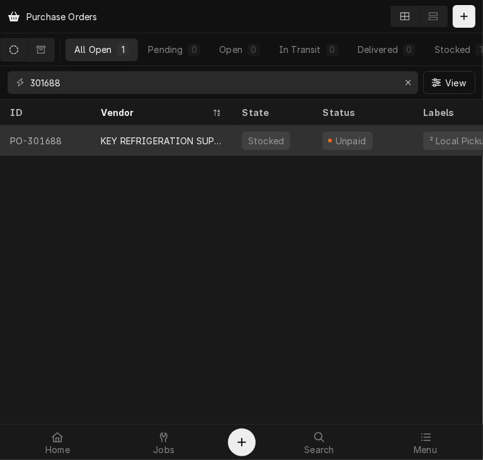
click at [160, 149] on div "KEY REFRIGERATION SUPPLY" at bounding box center [161, 140] width 141 height 30
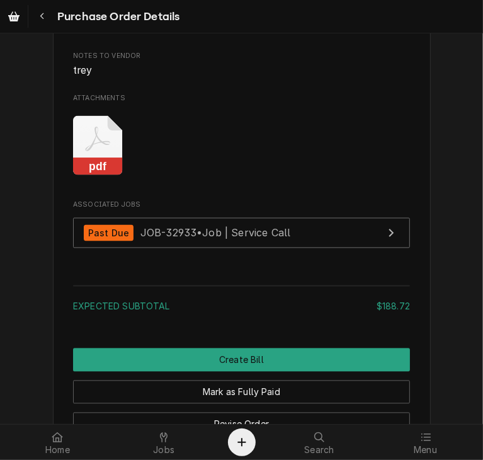
scroll to position [1169, 0]
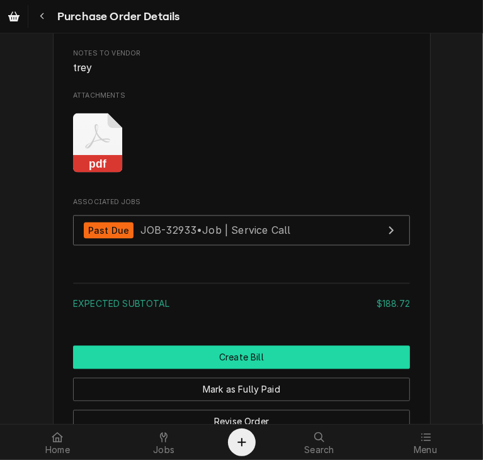
click at [217, 369] on button "Create Bill" at bounding box center [241, 357] width 337 height 23
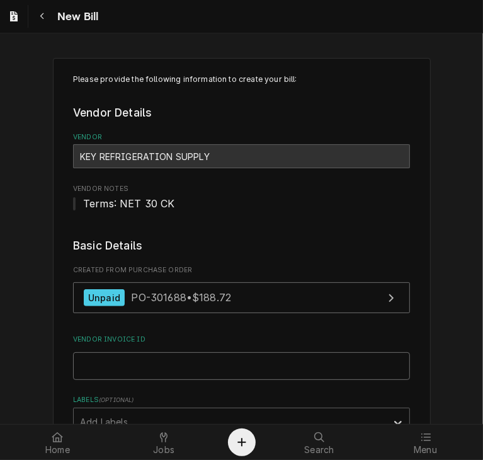
click at [125, 372] on input "Vendor Invoice ID" at bounding box center [241, 366] width 337 height 28
paste input "32138606-00"
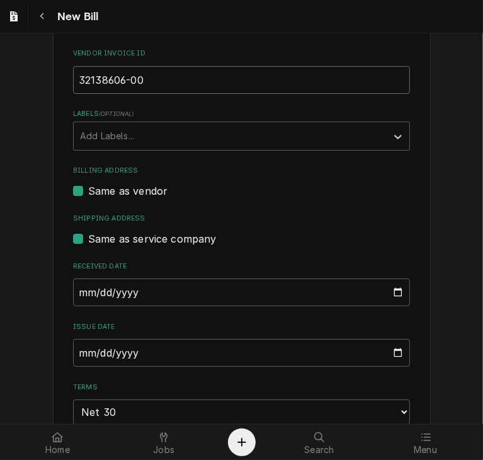
scroll to position [297, 0]
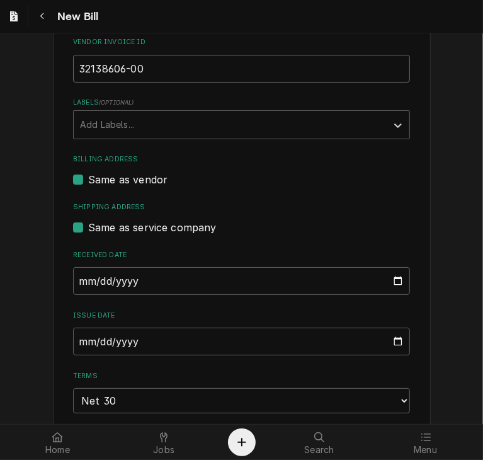
type input "32138606-00"
click at [73, 278] on input "[DATE]" at bounding box center [241, 281] width 337 height 28
type input "2025-09-25"
click at [75, 338] on input "2025-10-08" at bounding box center [241, 342] width 337 height 28
type input "2025-09-25"
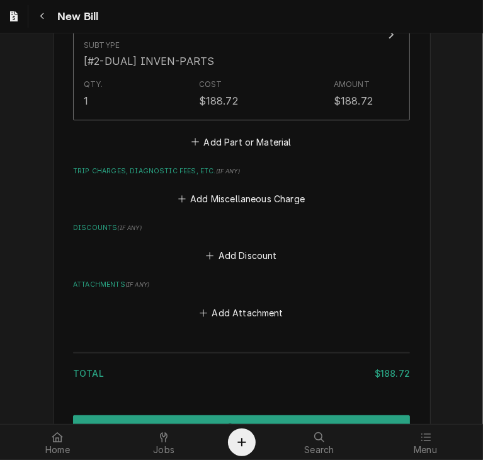
scroll to position [1020, 0]
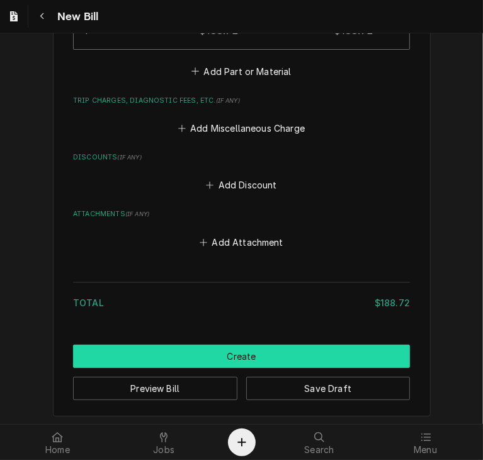
click at [285, 351] on button "Create" at bounding box center [241, 356] width 337 height 23
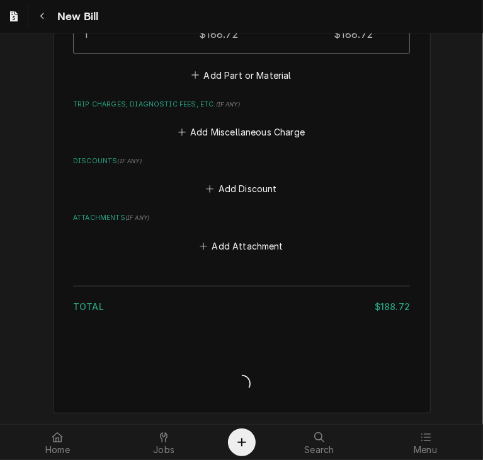
scroll to position [1015, 0]
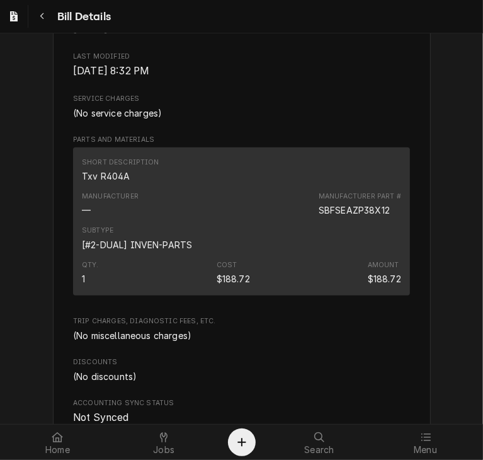
scroll to position [641, 0]
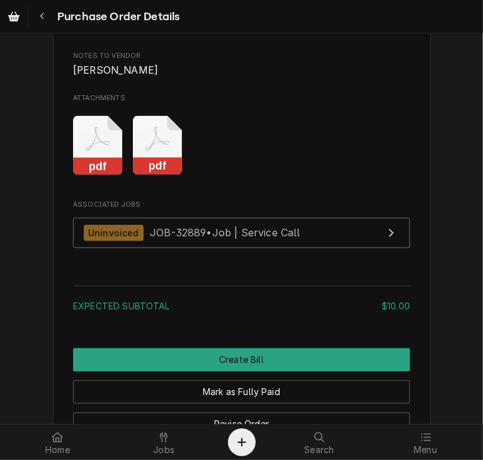
scroll to position [1171, 0]
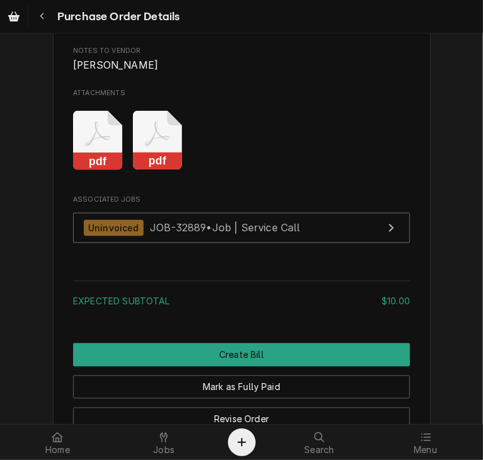
click at [148, 171] on icon "Attachments" at bounding box center [158, 141] width 50 height 60
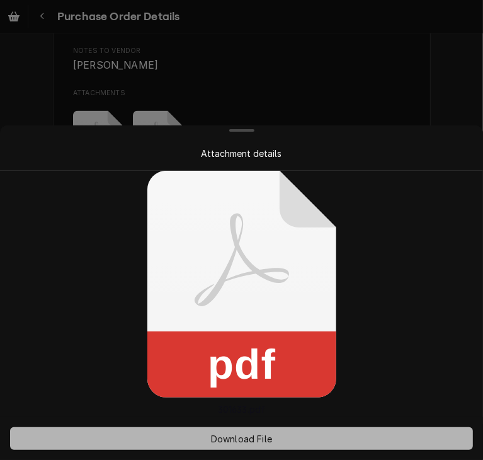
click at [236, 437] on span "Download File" at bounding box center [241, 438] width 66 height 13
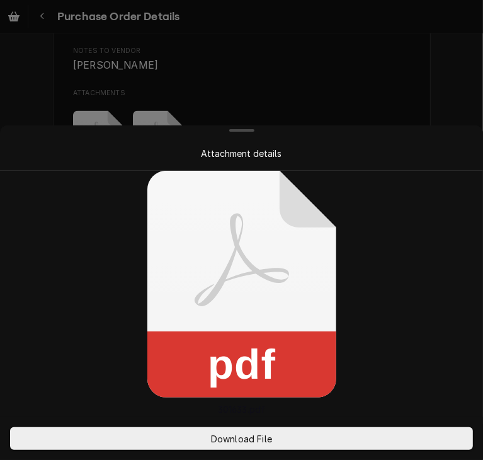
click at [441, 60] on div at bounding box center [241, 230] width 483 height 460
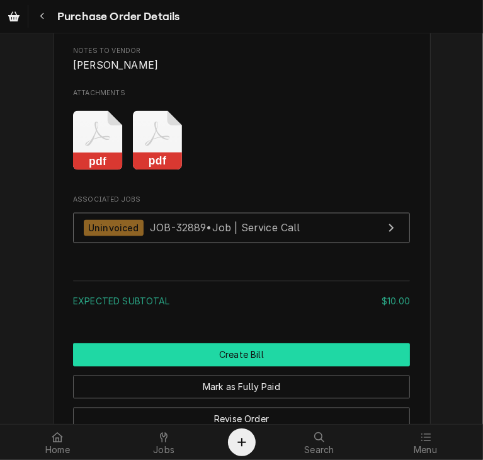
click at [368, 367] on button "Create Bill" at bounding box center [241, 354] width 337 height 23
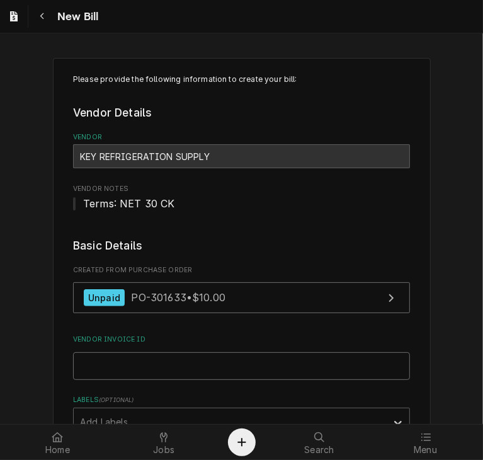
click at [130, 361] on input "Vendor Invoice ID" at bounding box center [241, 366] width 337 height 28
paste input "52109898-00"
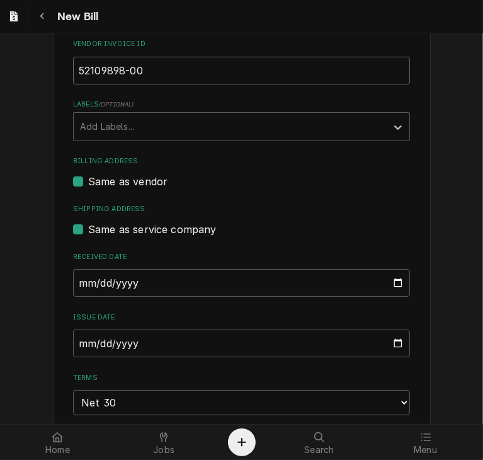
scroll to position [316, 0]
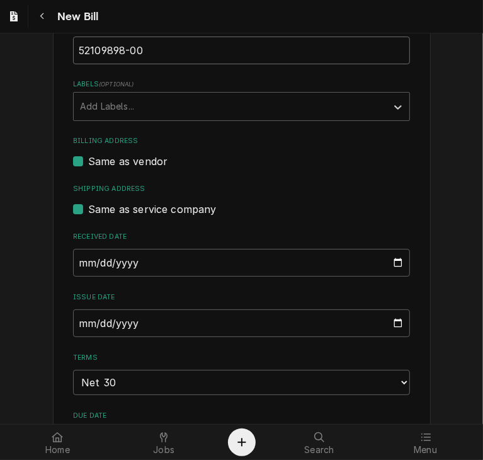
type input "52109898-00"
click at [76, 265] on input "[DATE]" at bounding box center [241, 263] width 337 height 28
type input "[DATE]"
click at [76, 324] on input "2025-10-08" at bounding box center [241, 323] width 337 height 28
click at [93, 319] on input "0006-09-22" at bounding box center [241, 323] width 337 height 28
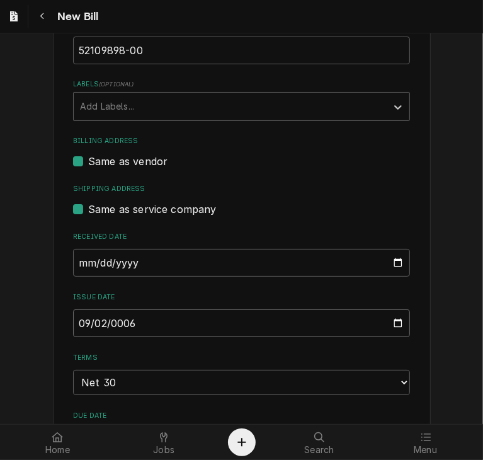
type input "0006-09-26"
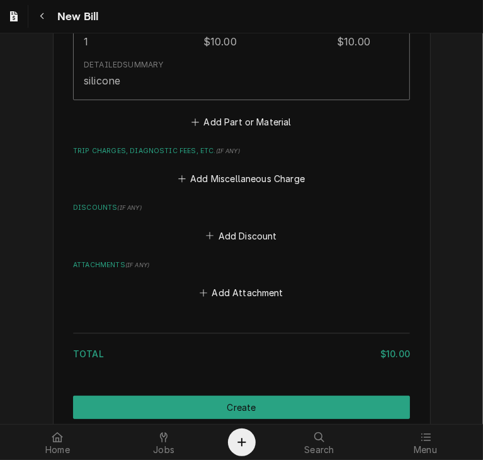
scroll to position [1029, 0]
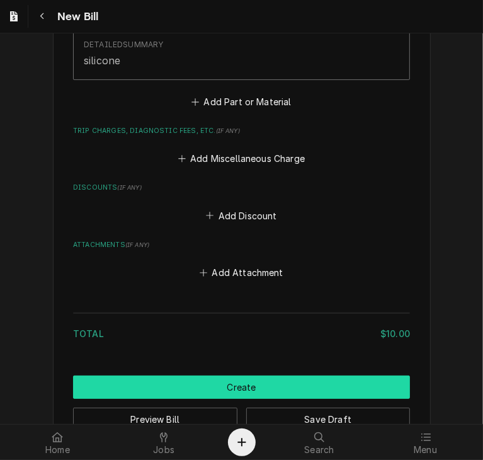
click at [328, 378] on button "Create" at bounding box center [241, 386] width 337 height 23
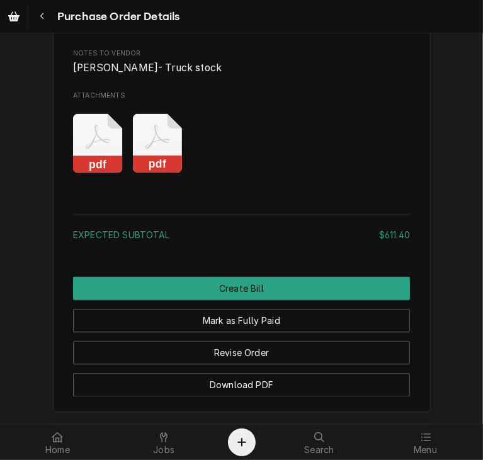
scroll to position [1328, 0]
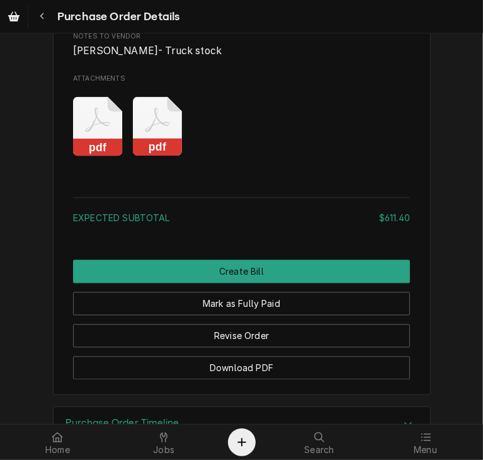
click at [156, 156] on rect "Attachments" at bounding box center [158, 148] width 50 height 18
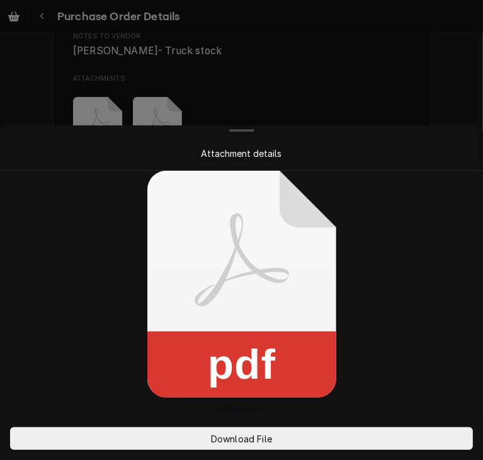
click at [156, 193] on div "Attachment details pdf 301641.pdf Download File" at bounding box center [241, 230] width 483 height 460
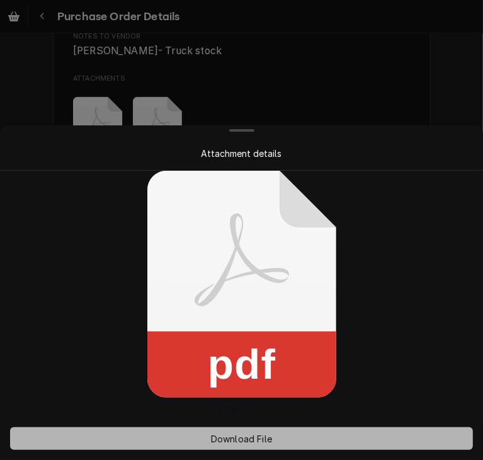
click at [237, 435] on span "Download File" at bounding box center [241, 438] width 66 height 13
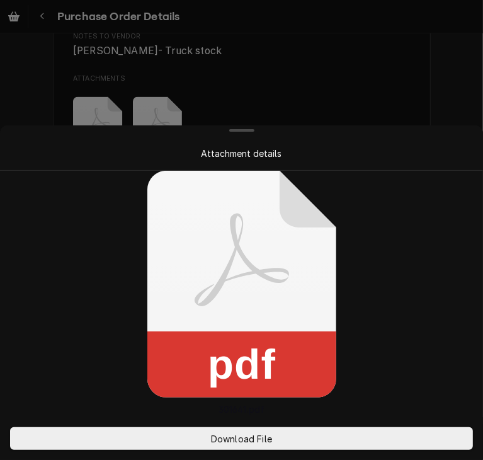
click at [426, 91] on div at bounding box center [241, 230] width 483 height 460
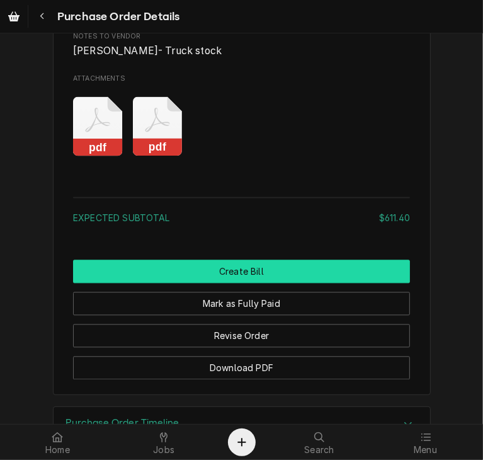
click at [281, 283] on button "Create Bill" at bounding box center [241, 270] width 337 height 23
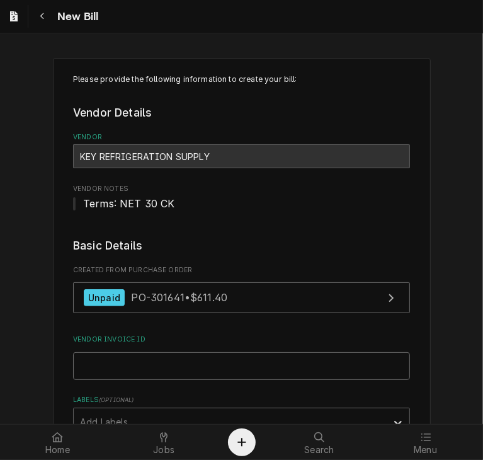
click at [152, 372] on input "Vendor Invoice ID" at bounding box center [241, 366] width 337 height 28
paste input "63256956-00"
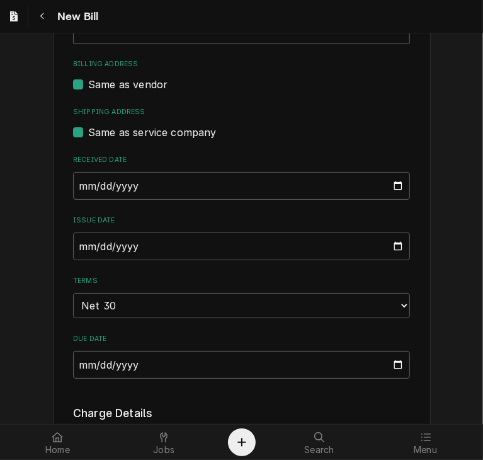
scroll to position [408, 0]
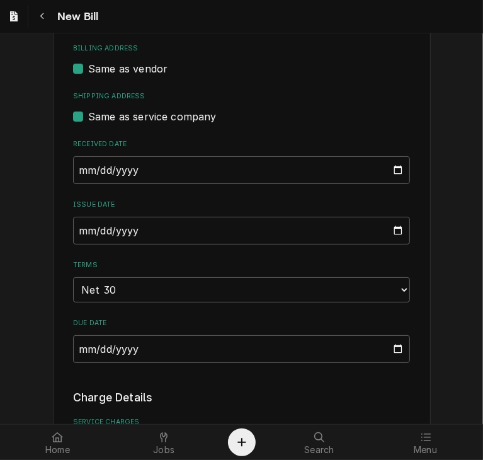
type input "63256956-00"
click at [76, 168] on input "2025-10-08" at bounding box center [241, 170] width 337 height 28
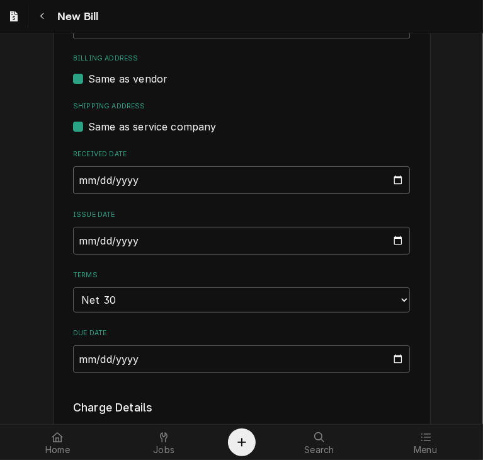
type input "2025-09-26"
click at [73, 235] on input "2025-10-08" at bounding box center [241, 241] width 337 height 28
type input "2025-09-26"
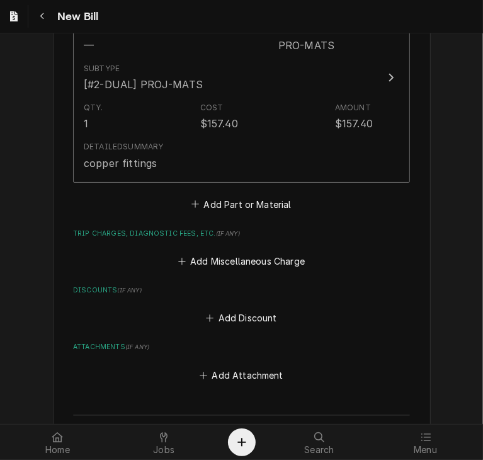
scroll to position [1237, 0]
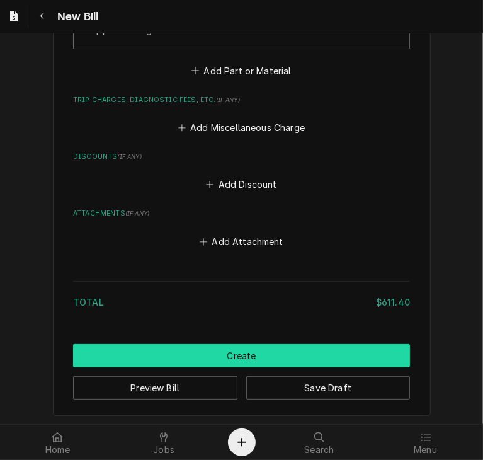
click at [362, 346] on button "Create" at bounding box center [241, 355] width 337 height 23
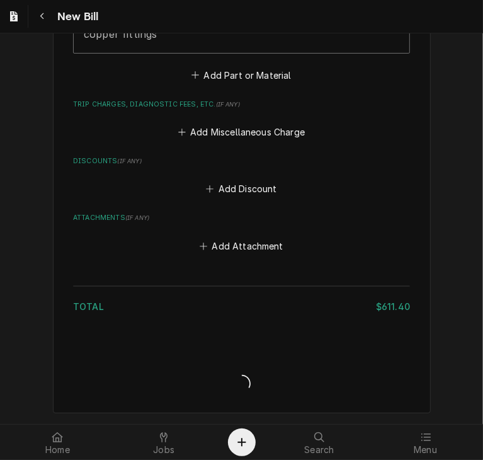
scroll to position [1230, 0]
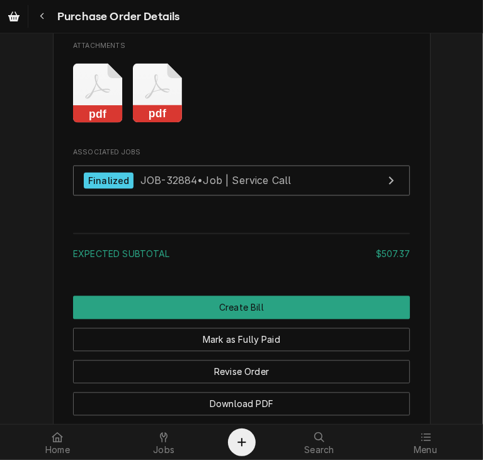
scroll to position [1242, 0]
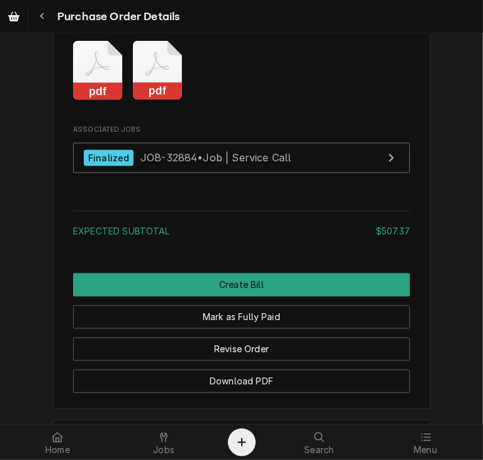
click at [154, 100] on rect "Attachments" at bounding box center [158, 92] width 50 height 18
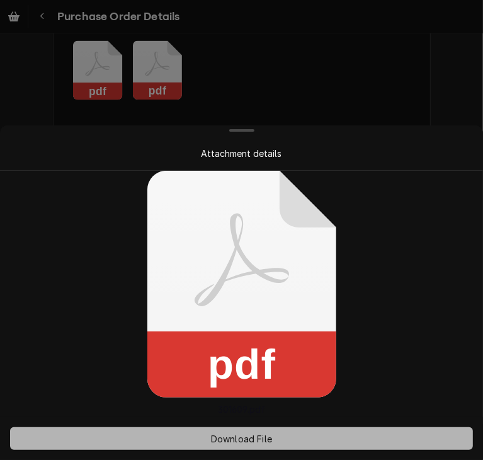
click at [233, 435] on span "Download File" at bounding box center [241, 438] width 66 height 13
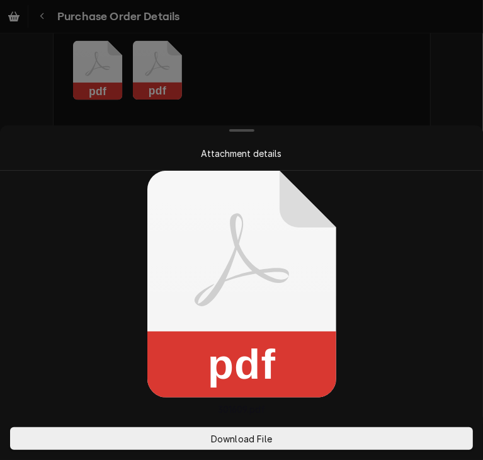
click at [421, 89] on div at bounding box center [241, 230] width 483 height 460
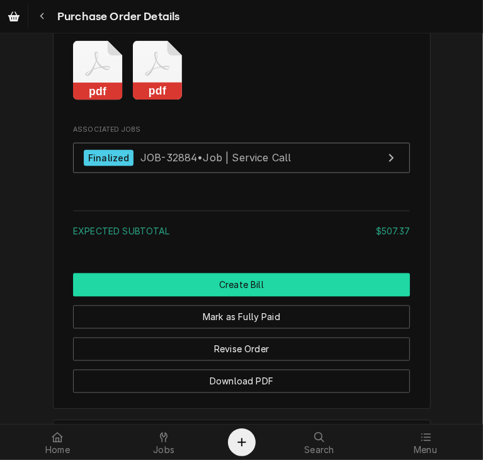
click at [377, 296] on button "Create Bill" at bounding box center [241, 284] width 337 height 23
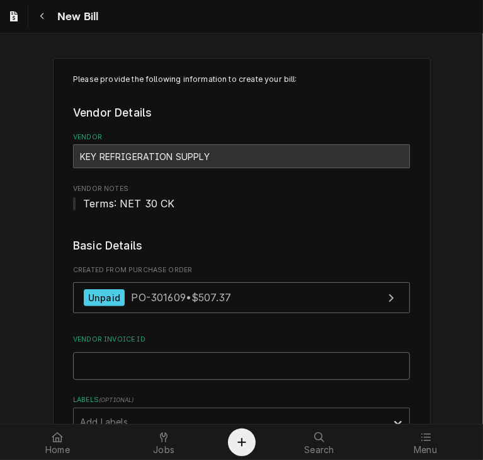
click at [275, 371] on input "Vendor Invoice ID" at bounding box center [241, 366] width 337 height 28
paste input "32138641-00"
type input "32138641-00"
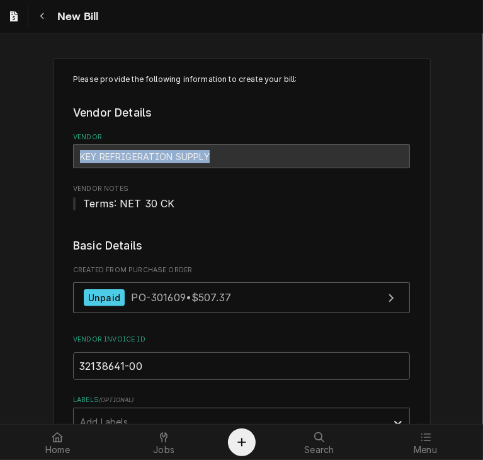
drag, startPoint x: 473, startPoint y: 118, endPoint x: 476, endPoint y: 153, distance: 35.4
click at [476, 153] on div "Please provide the following information to create your bill: Vendor Details Ve…" at bounding box center [241, 228] width 483 height 390
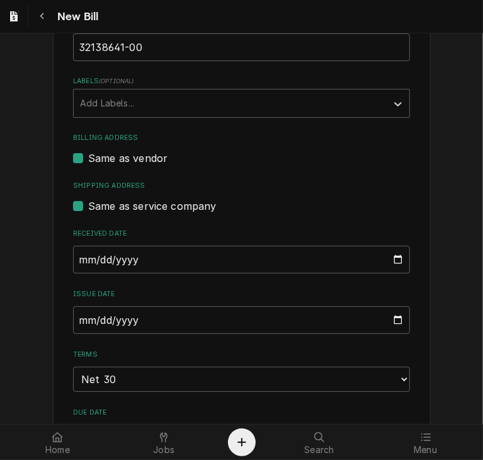
scroll to position [322, 0]
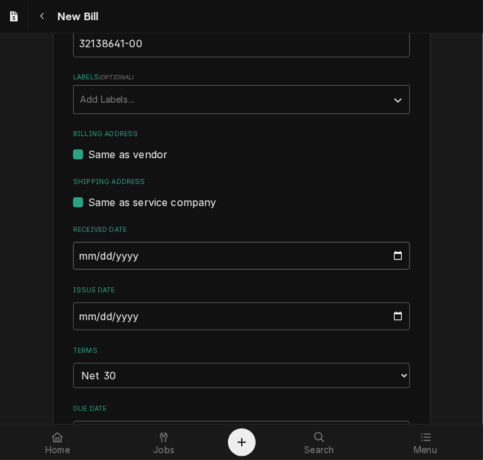
click at [73, 249] on input "2025-10-08" at bounding box center [241, 256] width 337 height 28
type input "2025-09-26"
click at [76, 316] on input "2025-10-08" at bounding box center [241, 316] width 337 height 28
type input "2025-09-26"
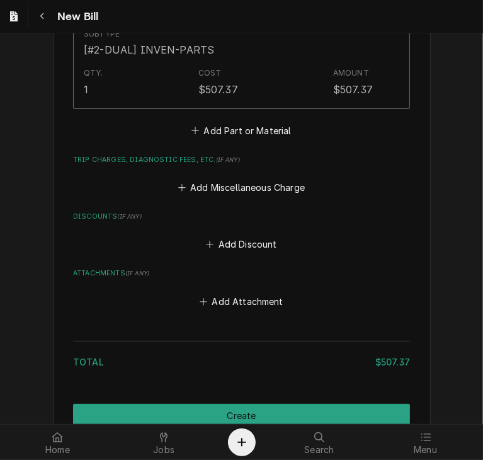
scroll to position [1020, 0]
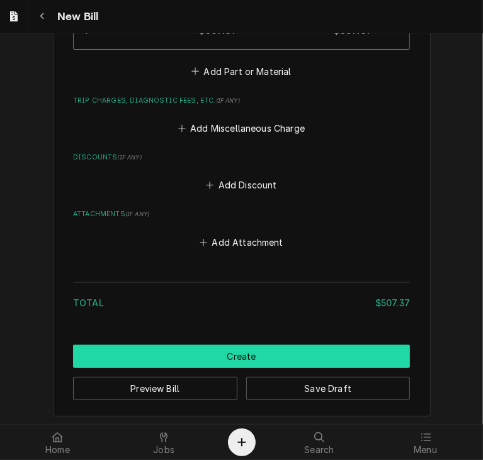
click at [245, 348] on button "Create" at bounding box center [241, 356] width 337 height 23
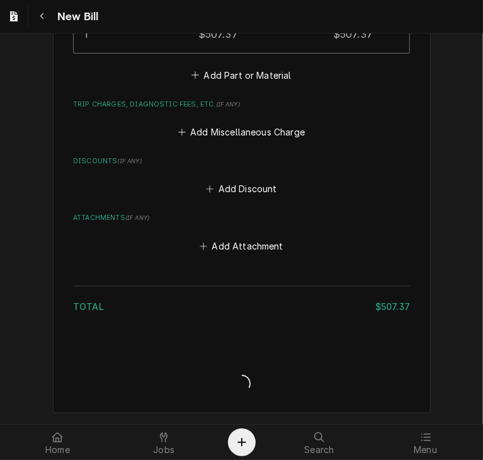
scroll to position [1015, 0]
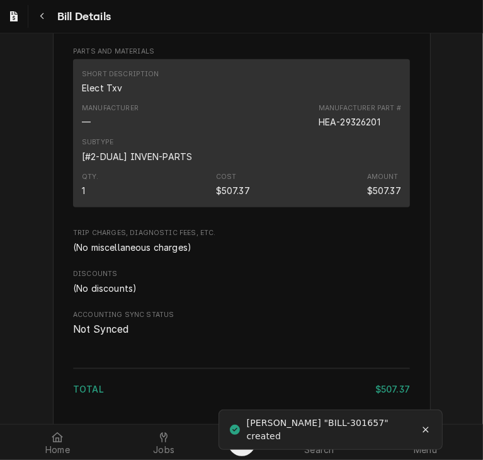
scroll to position [692, 0]
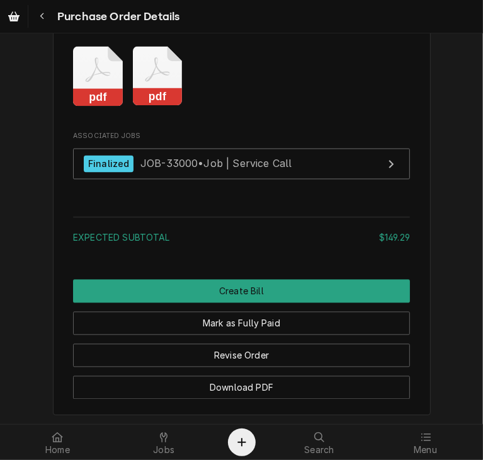
scroll to position [1214, 0]
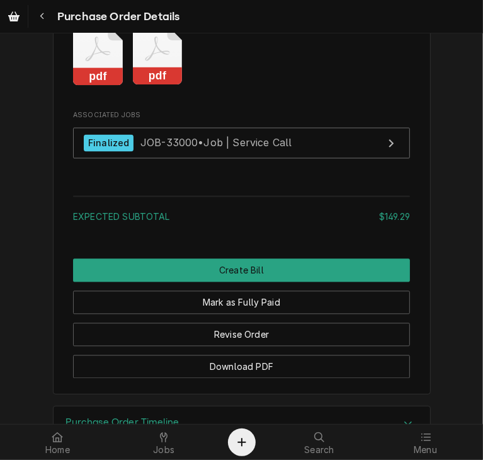
drag, startPoint x: 154, startPoint y: 113, endPoint x: 145, endPoint y: 109, distance: 9.0
click at [145, 86] on rect "Attachments" at bounding box center [158, 77] width 50 height 18
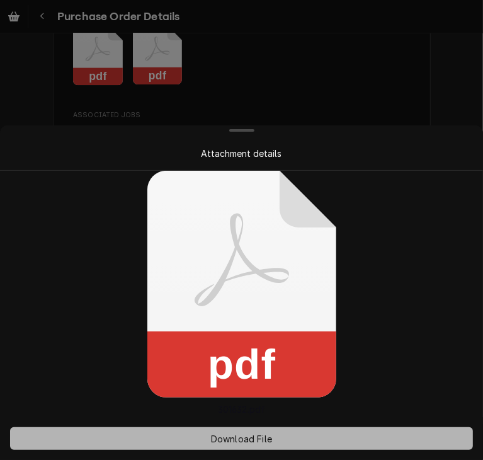
click at [243, 441] on span "Download File" at bounding box center [241, 438] width 66 height 13
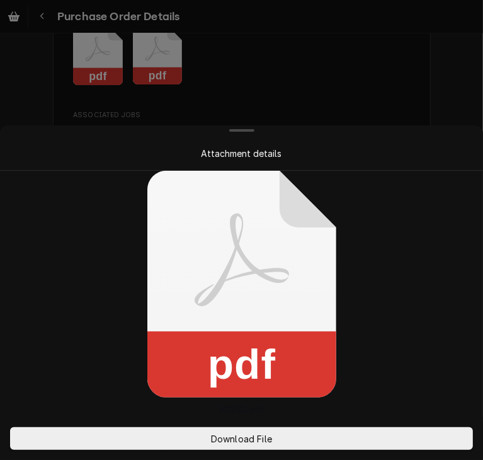
click at [421, 73] on div at bounding box center [241, 230] width 483 height 460
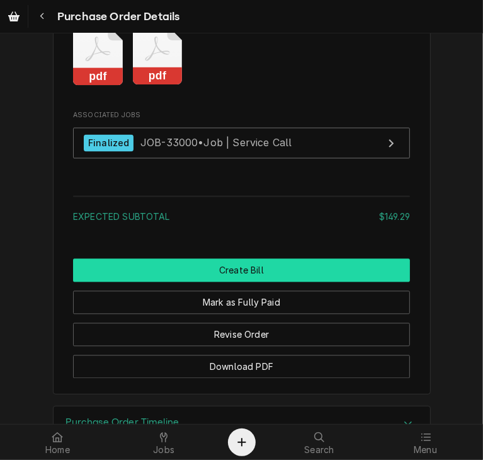
click at [330, 282] on button "Create Bill" at bounding box center [241, 270] width 337 height 23
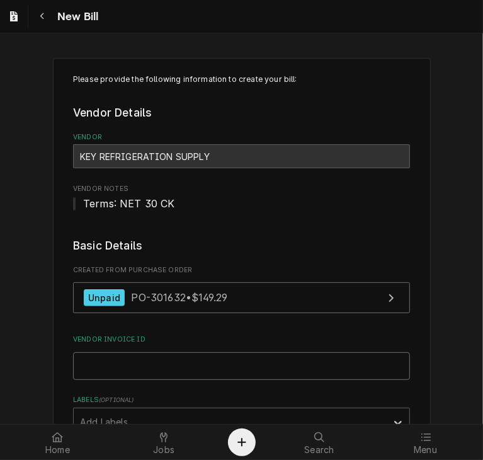
click at [183, 374] on input "Vendor Invoice ID" at bounding box center [241, 366] width 337 height 28
paste input "32138644-00"
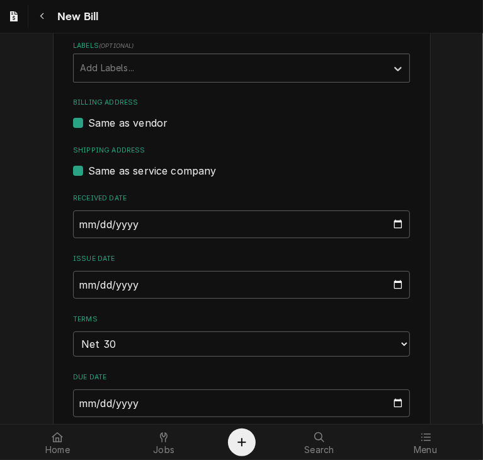
scroll to position [367, 0]
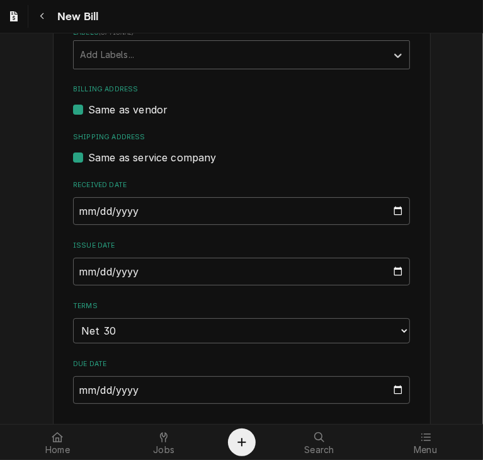
type input "32138644-00"
click at [77, 219] on input "2025-10-08" at bounding box center [241, 211] width 337 height 28
type input "2025-09-26"
click at [74, 264] on input "2025-10-08" at bounding box center [241, 272] width 337 height 28
type input "2025-09-26"
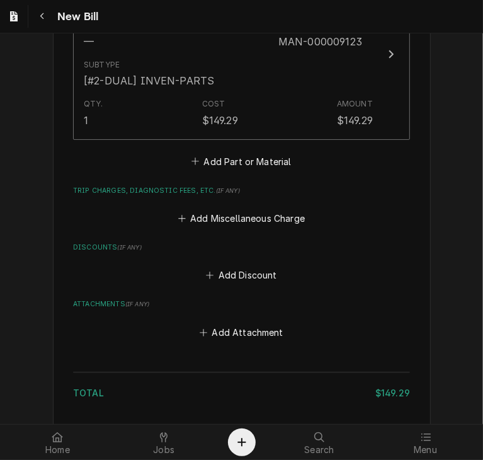
scroll to position [1020, 0]
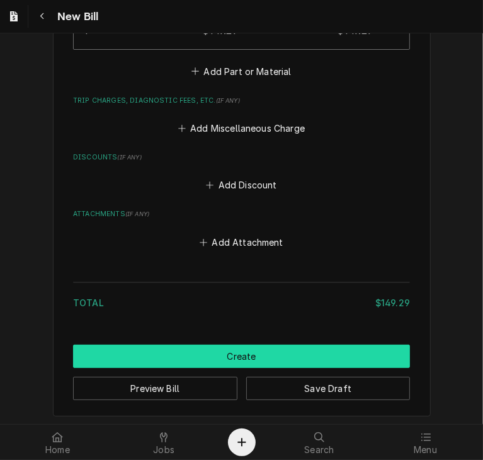
click at [370, 361] on button "Create" at bounding box center [241, 356] width 337 height 23
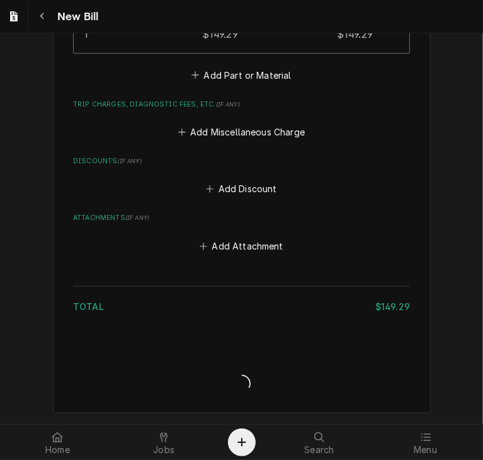
scroll to position [1015, 0]
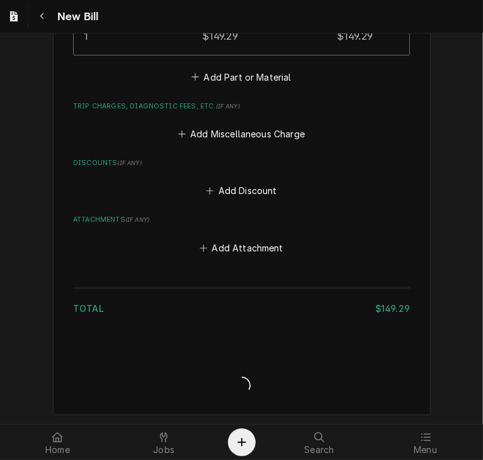
click at [370, 361] on div "Bill Create/Update" at bounding box center [241, 374] width 337 height 48
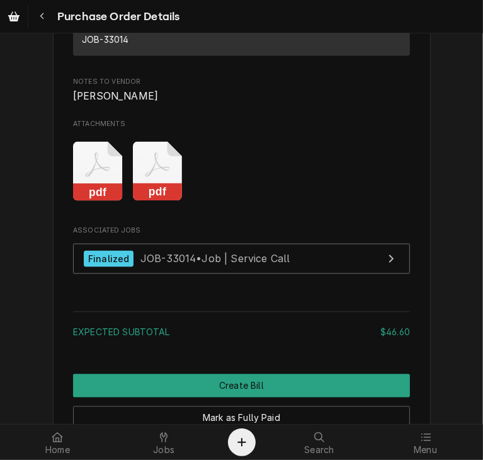
scroll to position [1152, 0]
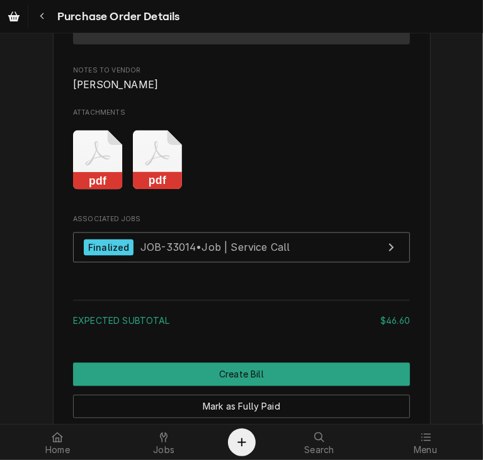
click at [147, 190] on rect "Attachments" at bounding box center [158, 182] width 50 height 18
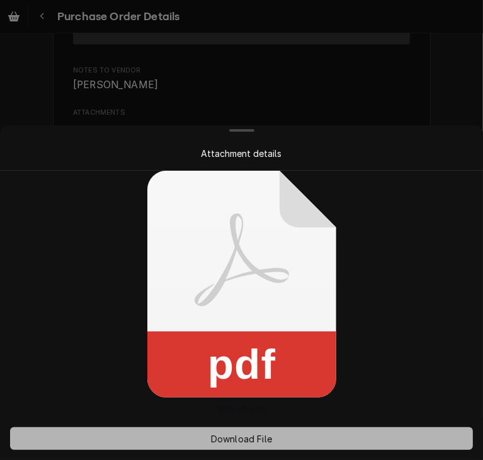
click at [244, 440] on span "Download File" at bounding box center [241, 438] width 66 height 13
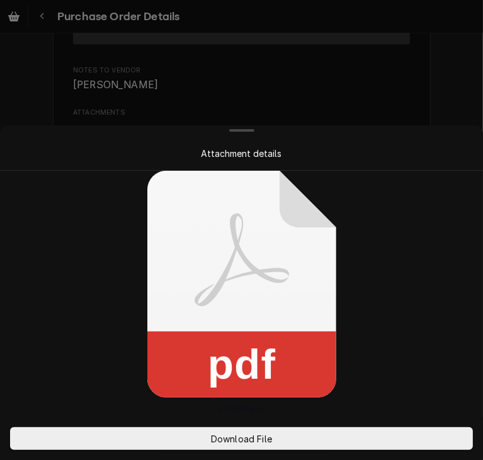
click at [416, 91] on div at bounding box center [241, 230] width 483 height 460
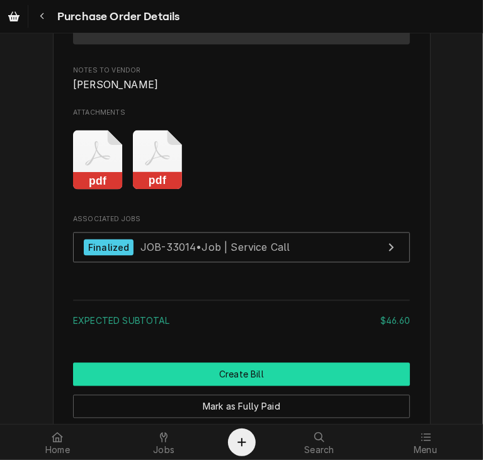
click at [181, 386] on button "Create Bill" at bounding box center [241, 374] width 337 height 23
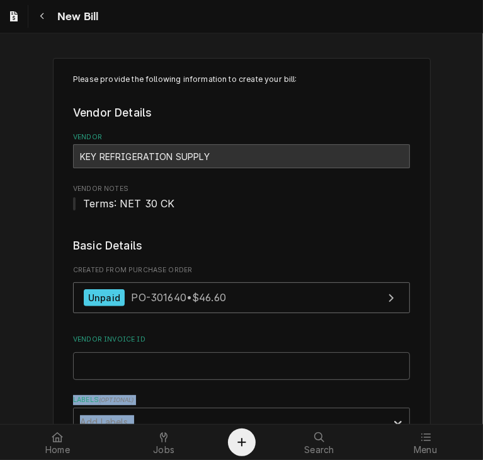
click at [88, 363] on input "Vendor Invoice ID" at bounding box center [241, 366] width 337 height 28
paste input "63256952-00"
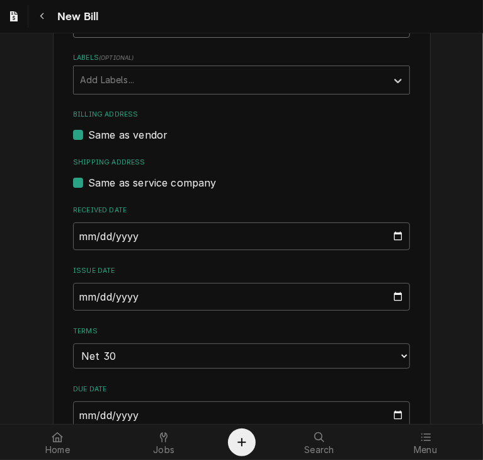
scroll to position [352, 0]
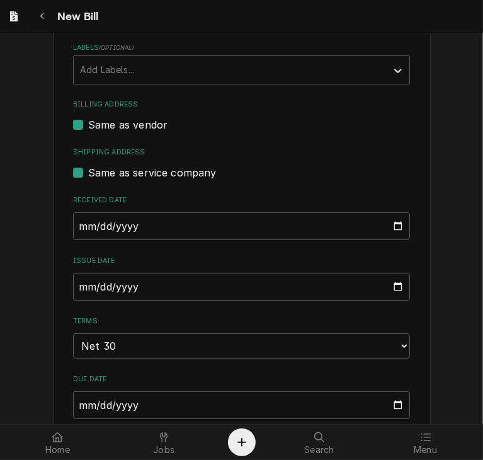
type input "63256952-00"
click at [81, 219] on input "2025-10-08" at bounding box center [241, 226] width 337 height 28
type input "2025-09-26"
click at [73, 284] on input "2025-10-08" at bounding box center [241, 287] width 337 height 28
type input "2025-09-26"
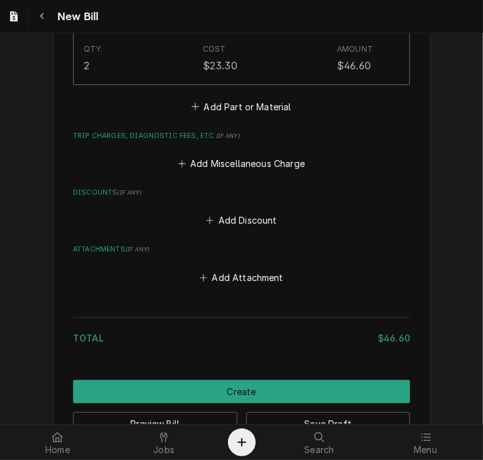
scroll to position [1000, 0]
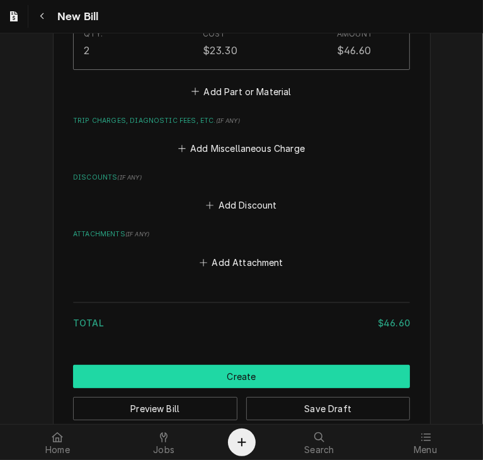
click at [310, 371] on button "Create" at bounding box center [241, 376] width 337 height 23
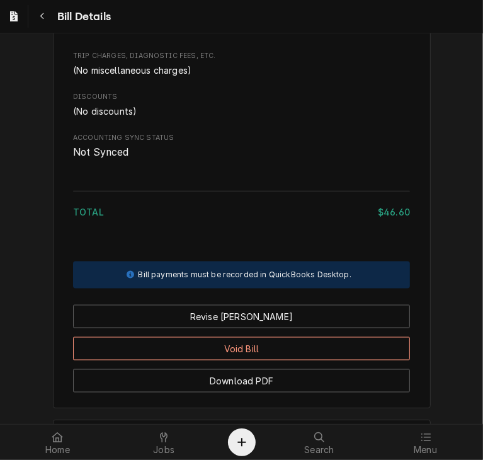
scroll to position [861, 0]
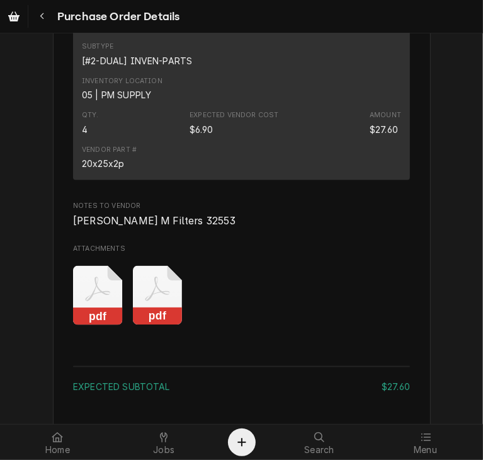
scroll to position [996, 0]
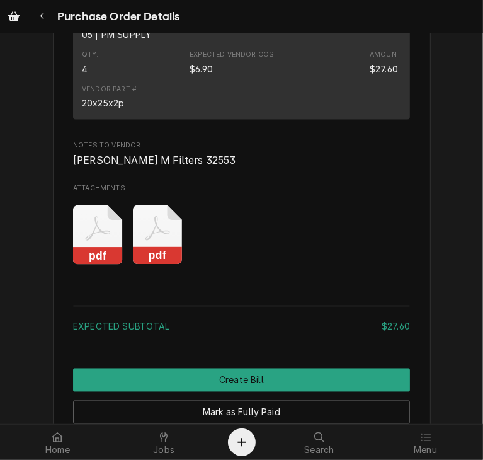
click at [161, 265] on rect "Attachments" at bounding box center [158, 257] width 50 height 18
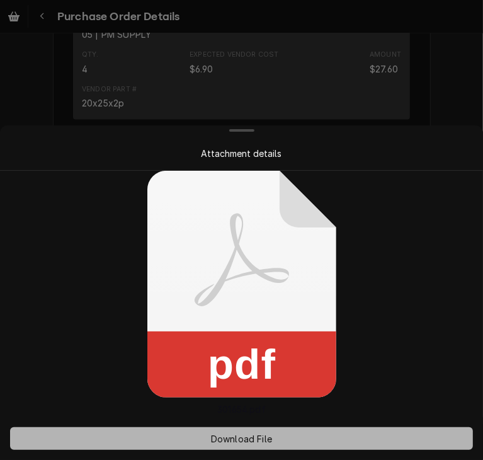
click at [231, 439] on span "Download File" at bounding box center [241, 438] width 66 height 13
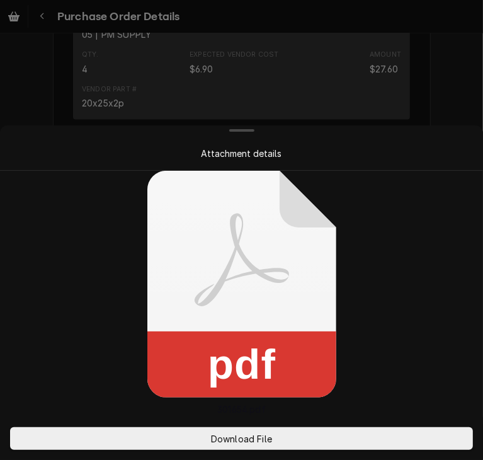
click at [437, 88] on div at bounding box center [241, 230] width 483 height 460
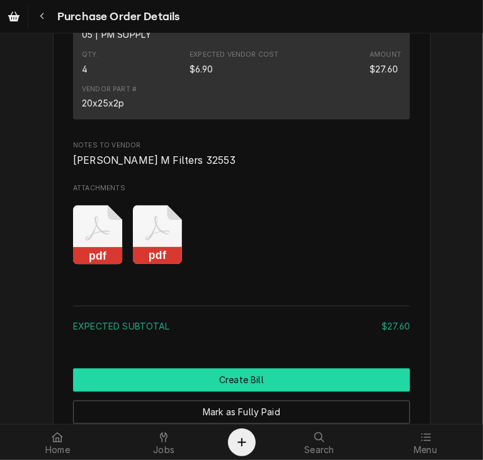
click at [353, 392] on button "Create Bill" at bounding box center [241, 379] width 337 height 23
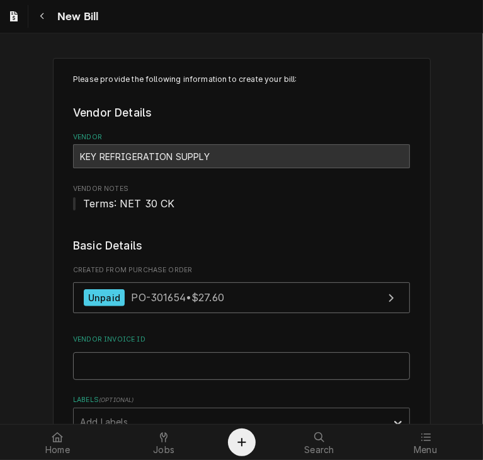
click at [268, 359] on input "Vendor Invoice ID" at bounding box center [241, 366] width 337 height 28
paste input "32138705-00"
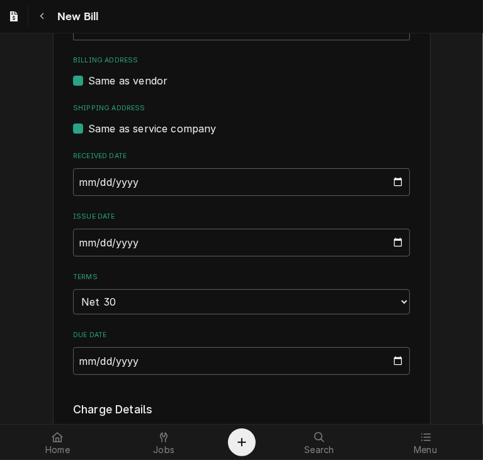
scroll to position [398, 0]
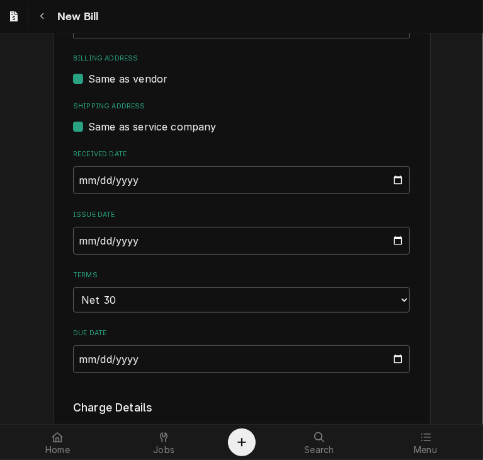
type input "32138705-00"
click at [76, 178] on input "2025-10-08" at bounding box center [241, 180] width 337 height 28
type input "2025-09-29"
click at [73, 236] on input "2025-10-08" at bounding box center [241, 241] width 337 height 28
type input "2025-09-26"
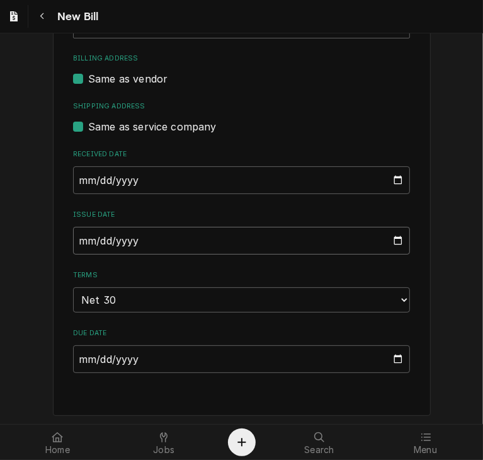
type input "0009-09-26"
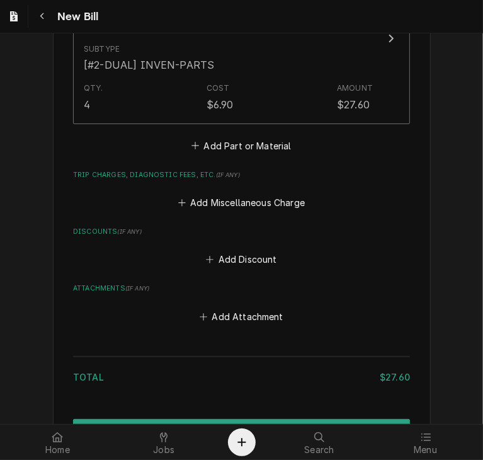
scroll to position [979, 0]
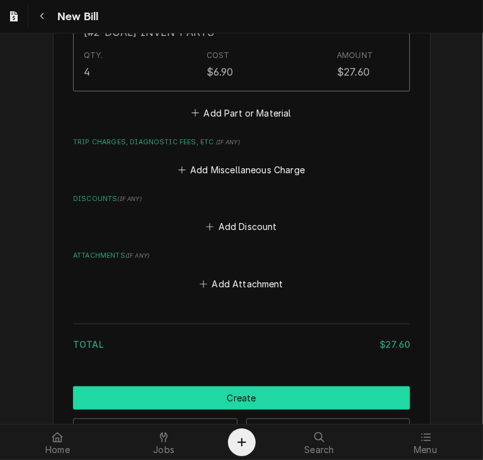
click at [360, 390] on button "Create" at bounding box center [241, 397] width 337 height 23
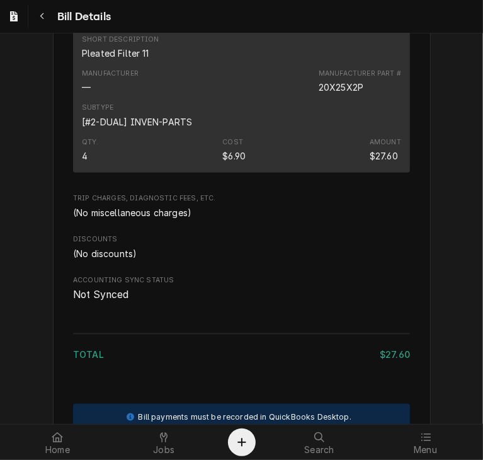
scroll to position [704, 0]
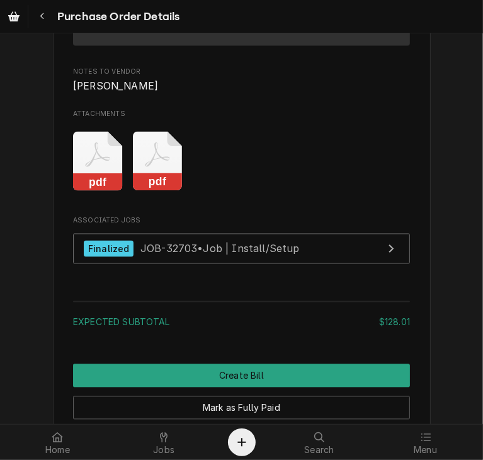
scroll to position [1172, 0]
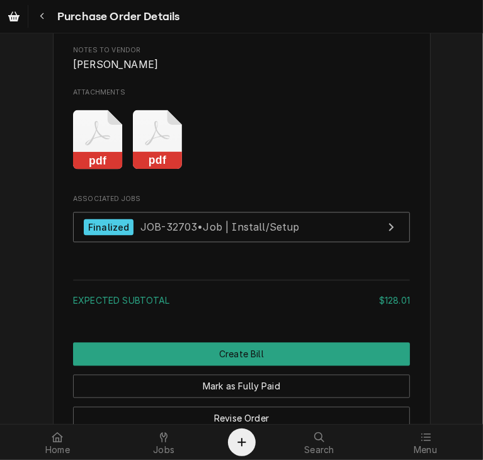
click at [149, 170] on rect "Attachments" at bounding box center [158, 161] width 50 height 18
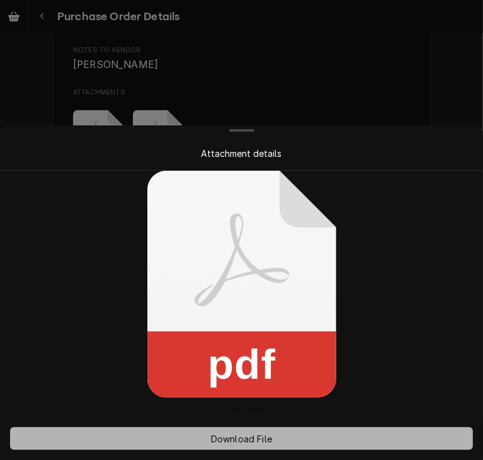
click at [236, 438] on span "Download File" at bounding box center [241, 438] width 66 height 13
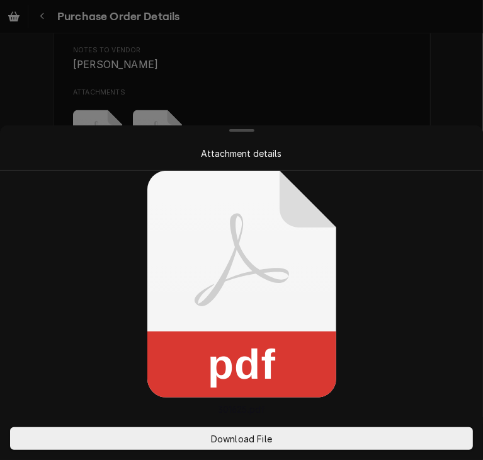
click at [438, 70] on div at bounding box center [241, 230] width 483 height 460
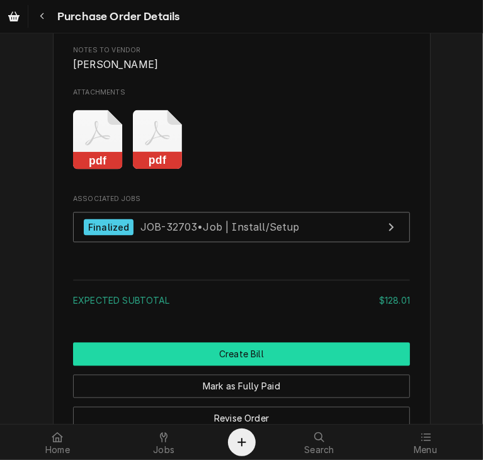
click at [325, 366] on button "Create Bill" at bounding box center [241, 354] width 337 height 23
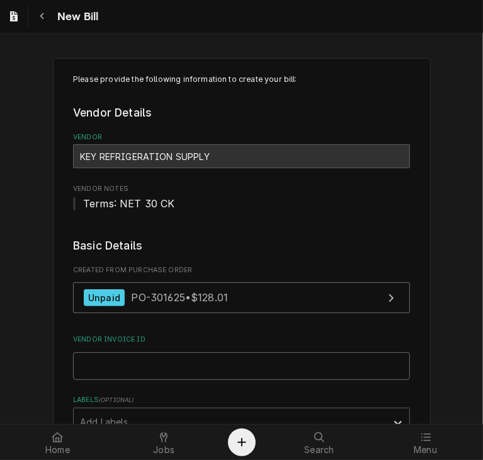
click at [315, 363] on input "Vendor Invoice ID" at bounding box center [241, 366] width 337 height 28
paste input "32138725-00"
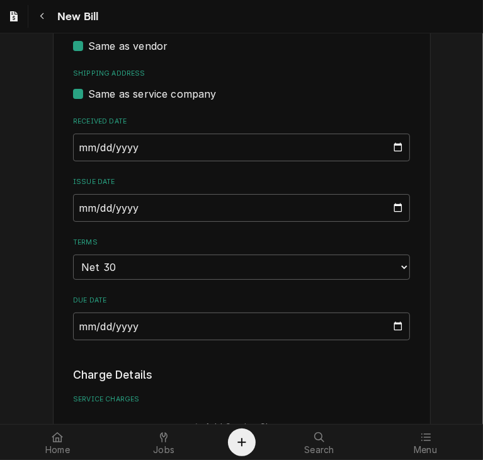
scroll to position [436, 0]
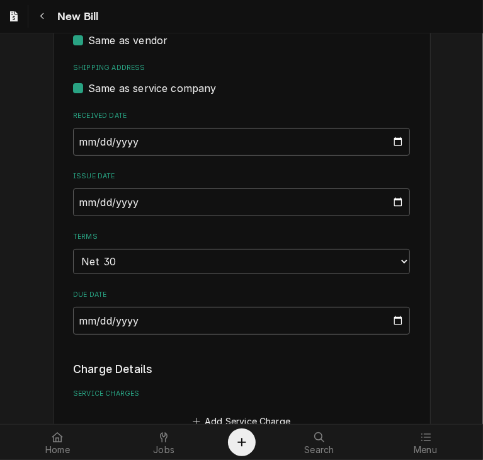
type input "32138725-00"
click at [73, 137] on input "2025-10-08" at bounding box center [241, 142] width 337 height 28
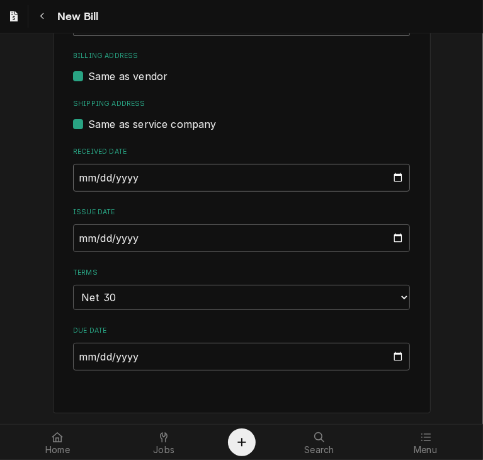
scroll to position [398, 0]
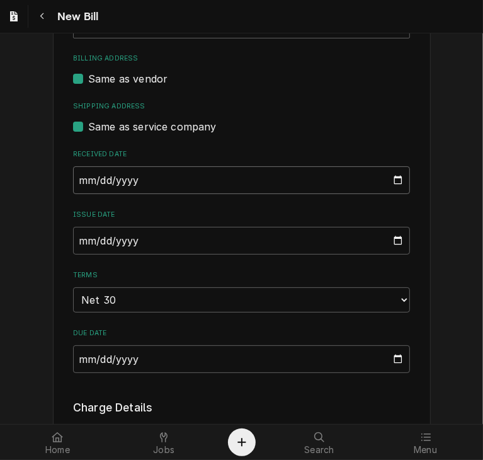
type input "2025-09-29"
click at [76, 237] on input "2025-10-08" at bounding box center [241, 241] width 337 height 28
type input "2025-09-29"
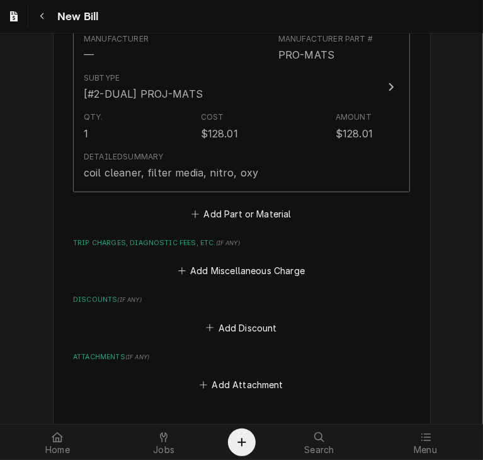
scroll to position [1060, 0]
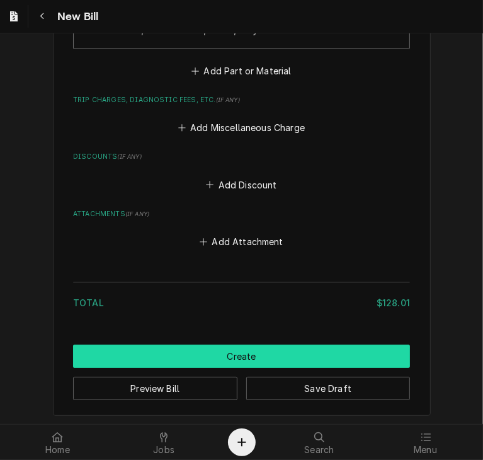
click at [377, 350] on button "Create" at bounding box center [241, 356] width 337 height 23
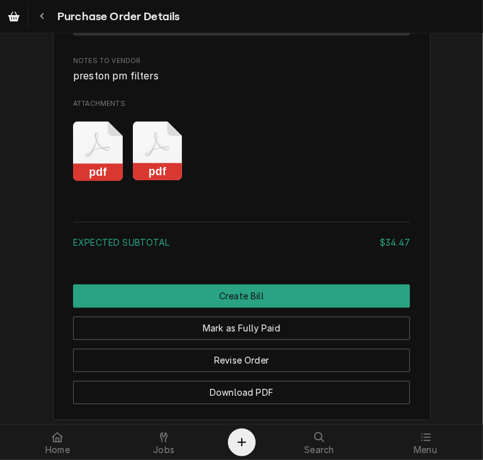
scroll to position [1389, 0]
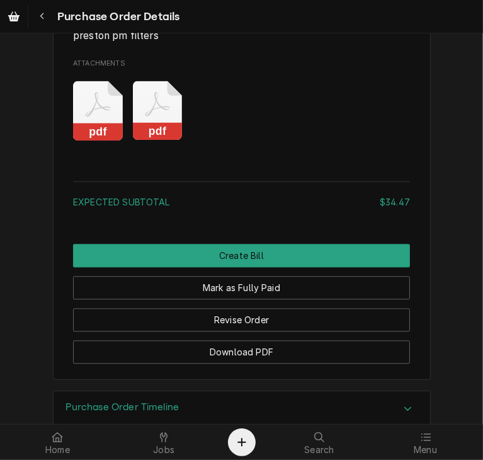
click at [149, 140] on icon "Attachments" at bounding box center [158, 111] width 50 height 60
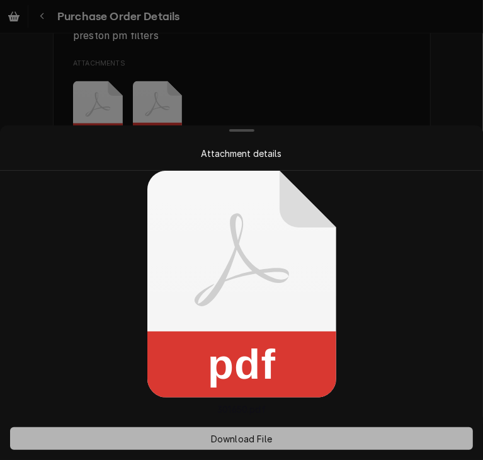
click at [246, 437] on span "Download File" at bounding box center [241, 438] width 66 height 13
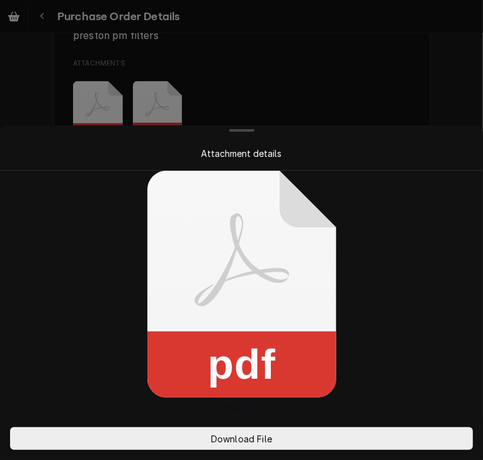
click at [418, 81] on div at bounding box center [241, 230] width 483 height 460
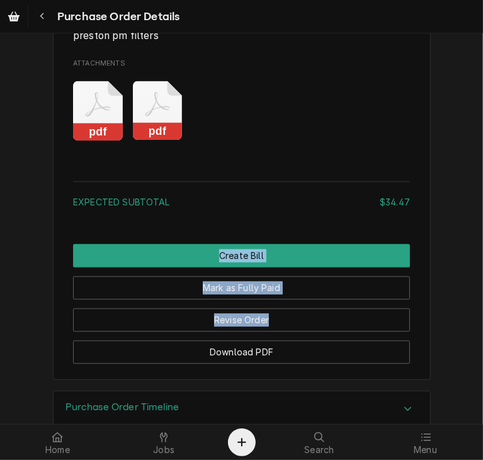
drag, startPoint x: 473, startPoint y: 369, endPoint x: 474, endPoint y: 263, distance: 106.4
click at [474, 263] on div "Unpaid Vendor KEY REFRIGERATION SUPPLY KEY REFRIGERATION SUPPLY 14701 W 101st T…" at bounding box center [241, 228] width 483 height 390
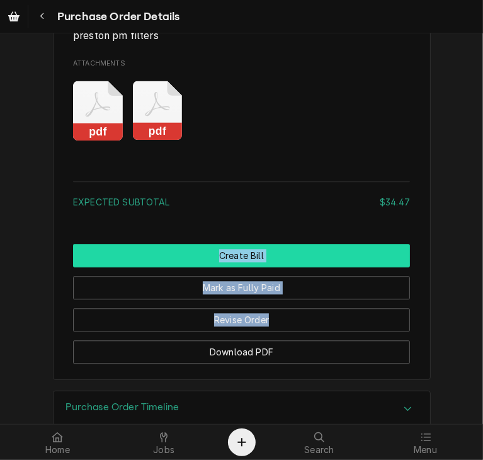
click at [377, 267] on button "Create Bill" at bounding box center [241, 255] width 337 height 23
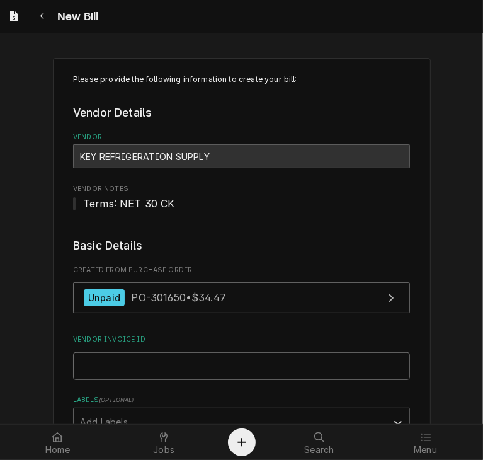
click at [270, 362] on input "Vendor Invoice ID" at bounding box center [241, 366] width 337 height 28
paste input "52109951-00"
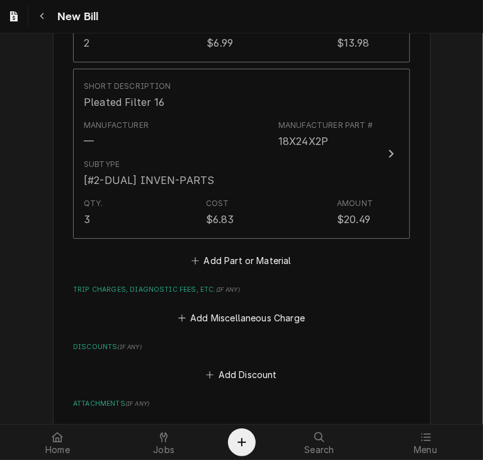
scroll to position [1197, 0]
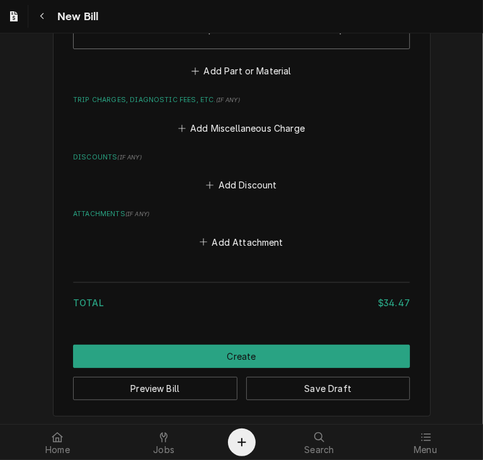
type input "52109951-00"
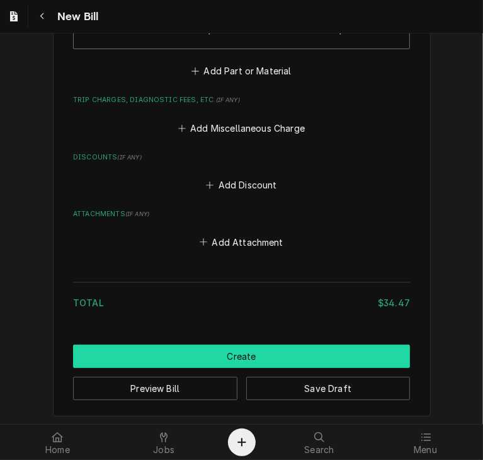
click at [353, 355] on button "Create" at bounding box center [241, 356] width 337 height 23
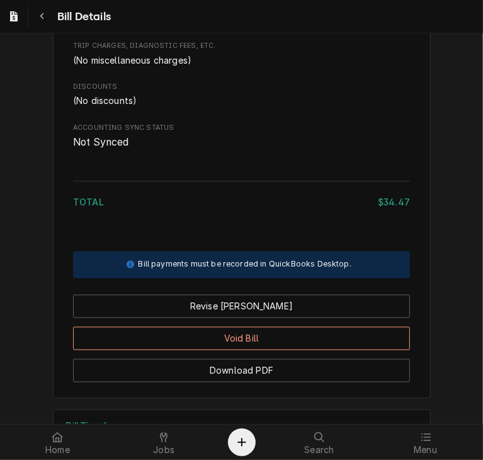
scroll to position [1078, 0]
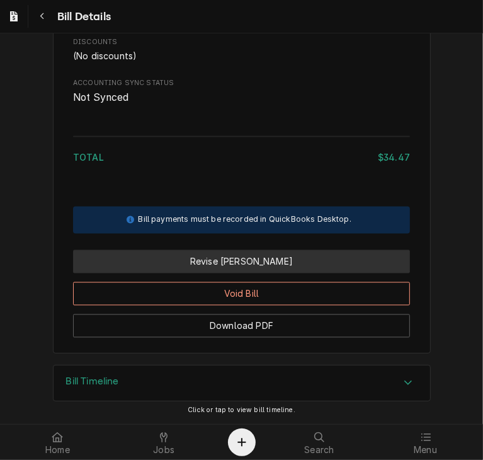
click at [287, 263] on button "Revise Bill" at bounding box center [241, 261] width 337 height 23
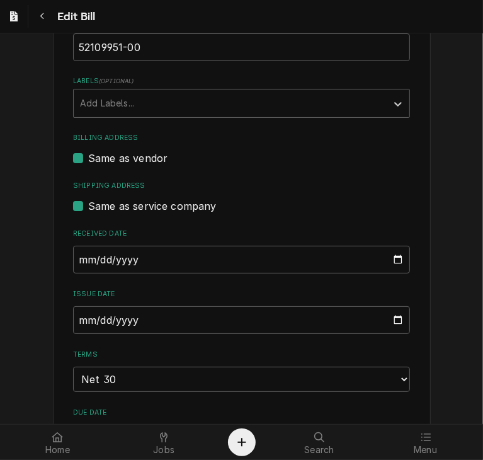
scroll to position [385, 0]
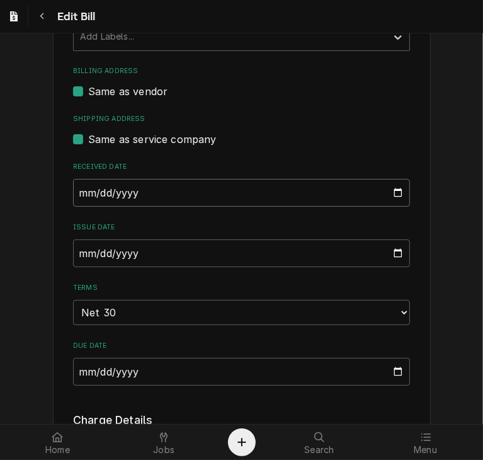
click at [76, 191] on input "[DATE]" at bounding box center [241, 193] width 337 height 28
type input "[DATE]"
click at [81, 248] on input "[DATE]" at bounding box center [241, 253] width 337 height 28
type input "[DATE]"
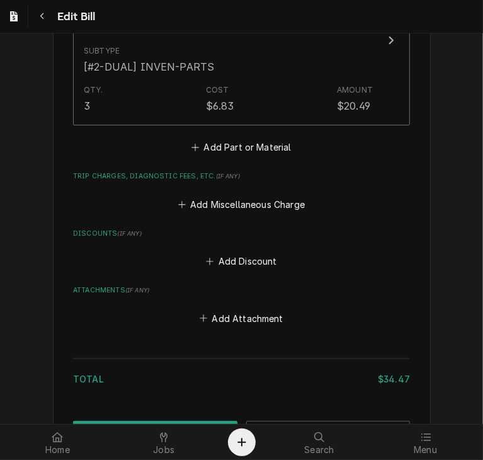
scroll to position [1224, 0]
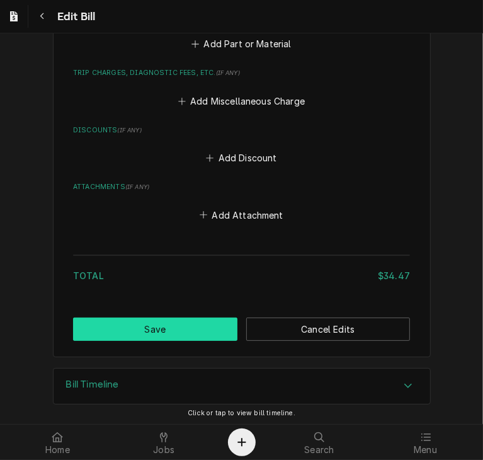
click at [126, 319] on button "Save" at bounding box center [155, 328] width 164 height 23
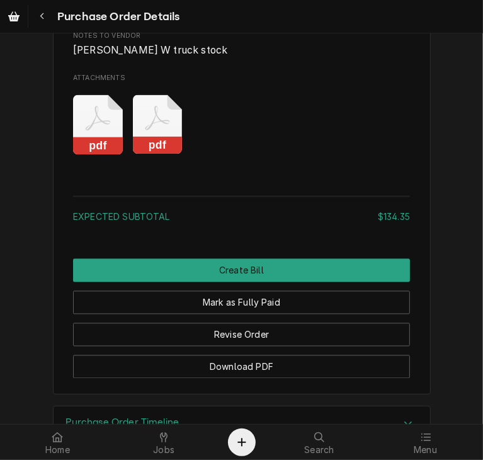
scroll to position [1197, 0]
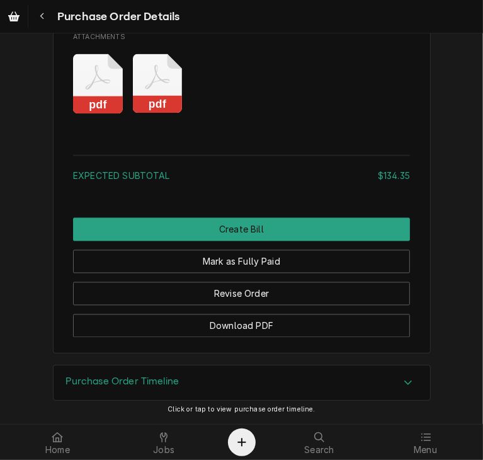
click at [157, 114] on rect "Attachments" at bounding box center [158, 105] width 50 height 18
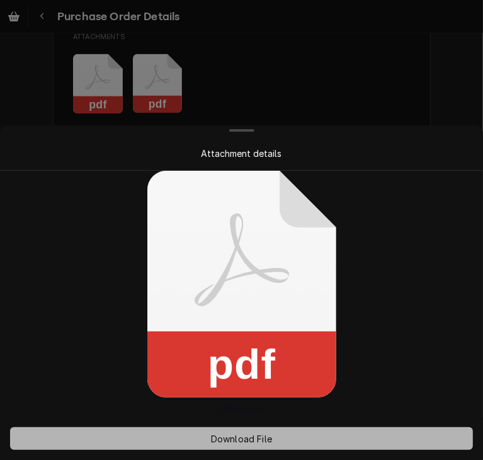
click at [295, 444] on button "Download File" at bounding box center [241, 438] width 463 height 23
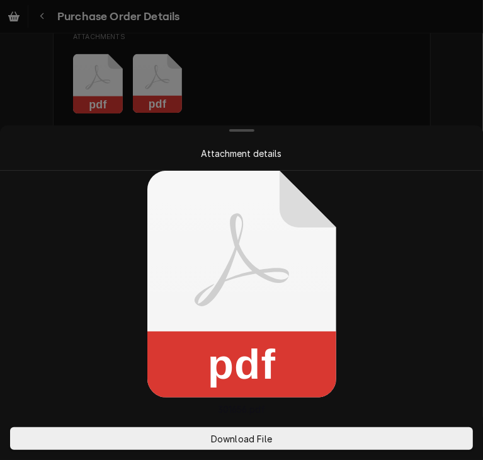
click at [416, 87] on div at bounding box center [241, 230] width 483 height 460
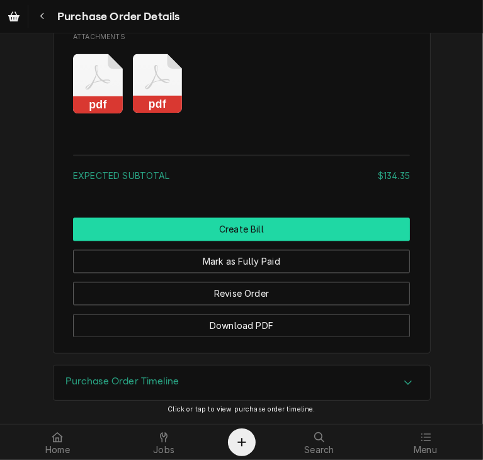
click at [357, 241] on button "Create Bill" at bounding box center [241, 229] width 337 height 23
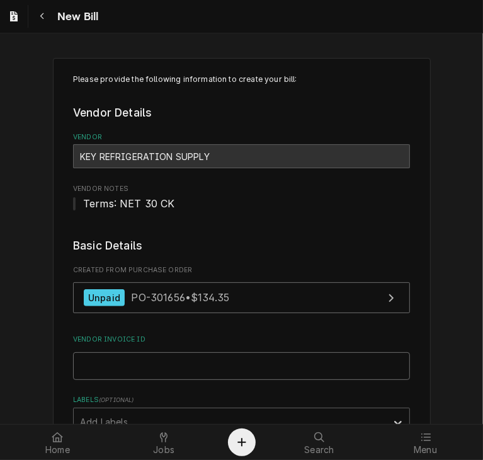
click at [297, 362] on input "Vendor Invoice ID" at bounding box center [241, 366] width 337 height 28
paste input "63256993-00"
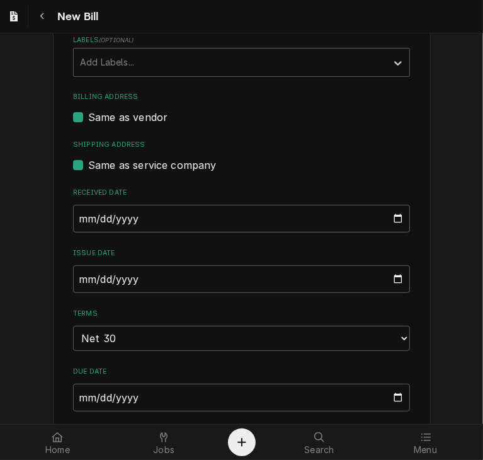
scroll to position [363, 0]
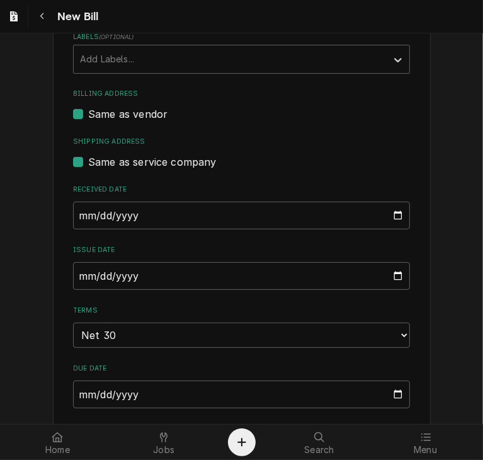
type input "63256993-00"
click at [75, 215] on input "[DATE]" at bounding box center [241, 216] width 337 height 28
type input "[DATE]"
click at [73, 273] on input "[DATE]" at bounding box center [241, 276] width 337 height 28
type input "[DATE]"
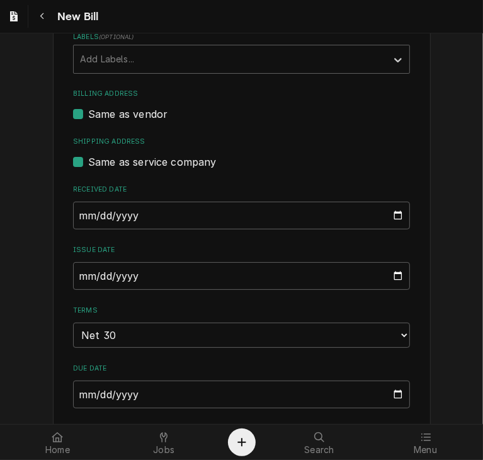
drag, startPoint x: 471, startPoint y: 218, endPoint x: 523, endPoint y: 431, distance: 219.1
click at [482, 431] on html "New Bill Please provide the following information to create your bill: Vendor D…" at bounding box center [241, 230] width 483 height 460
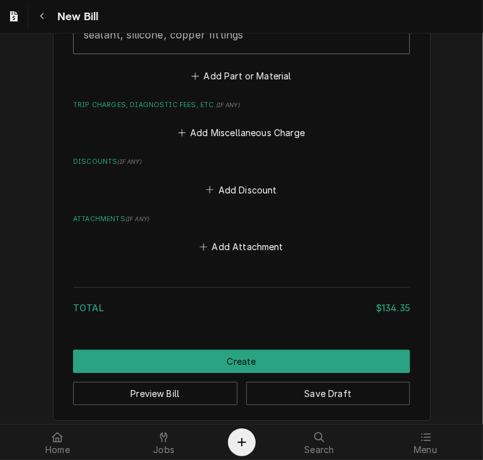
scroll to position [1060, 0]
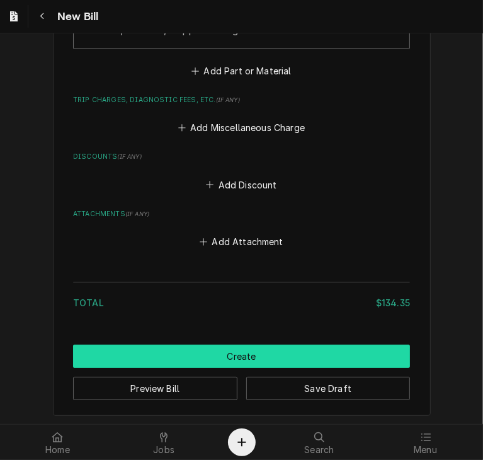
click at [357, 347] on button "Create" at bounding box center [241, 356] width 337 height 23
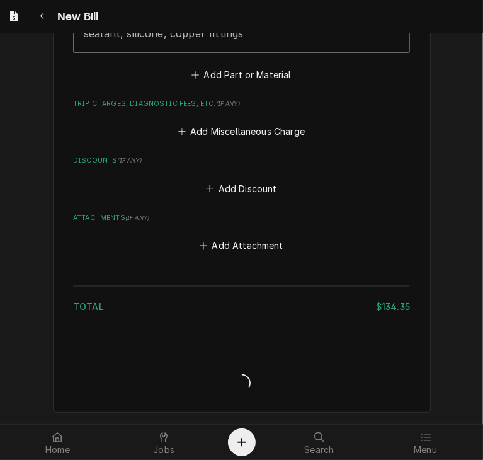
scroll to position [1053, 0]
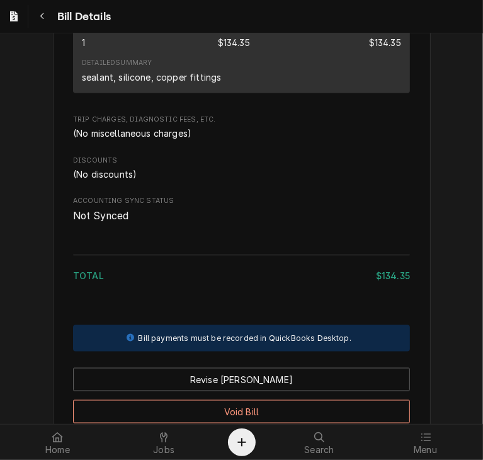
scroll to position [841, 0]
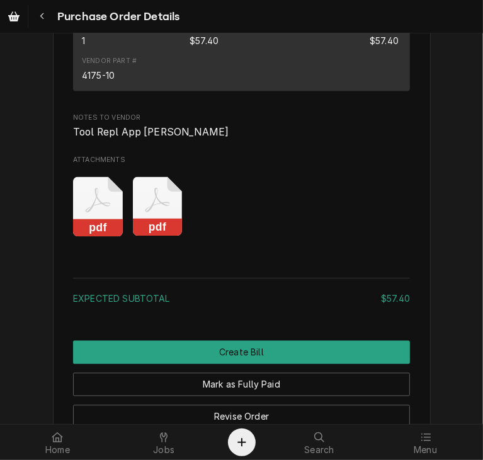
scroll to position [1110, 0]
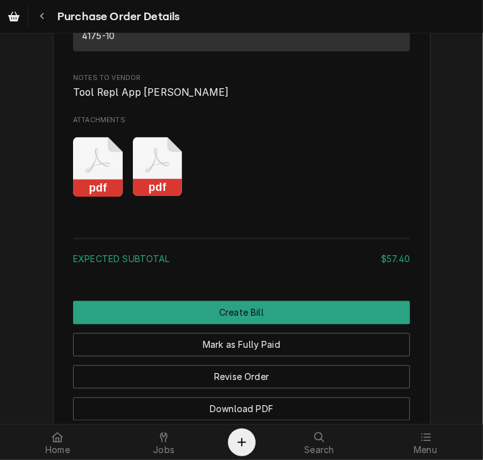
click at [148, 197] on icon "Attachments" at bounding box center [158, 167] width 50 height 60
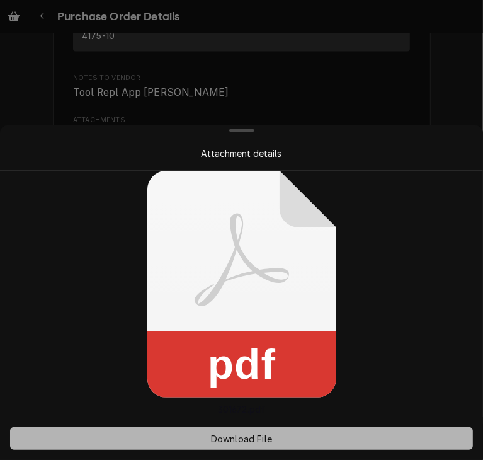
click at [249, 437] on span "Download File" at bounding box center [241, 438] width 66 height 13
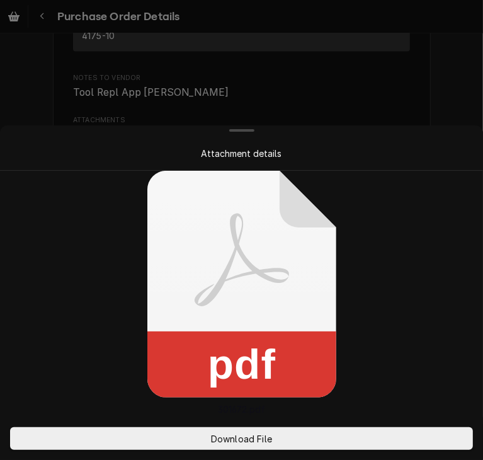
click at [433, 65] on div at bounding box center [241, 230] width 483 height 460
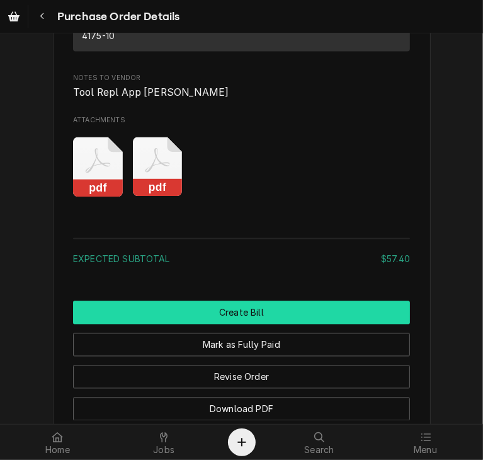
click at [369, 324] on button "Create Bill" at bounding box center [241, 312] width 337 height 23
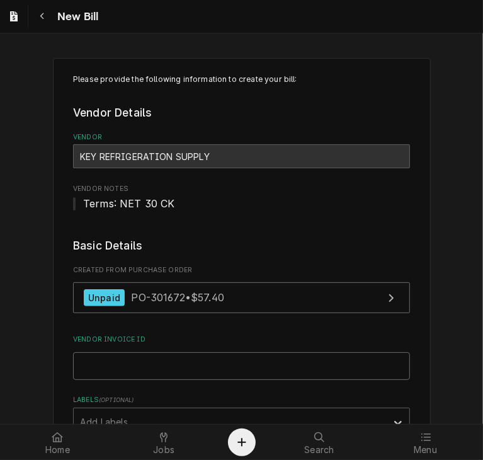
click at [330, 370] on input "Vendor Invoice ID" at bounding box center [241, 366] width 337 height 28
paste input "32138761-00"
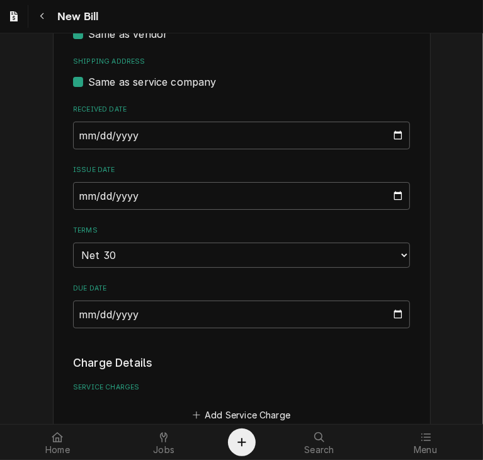
scroll to position [451, 0]
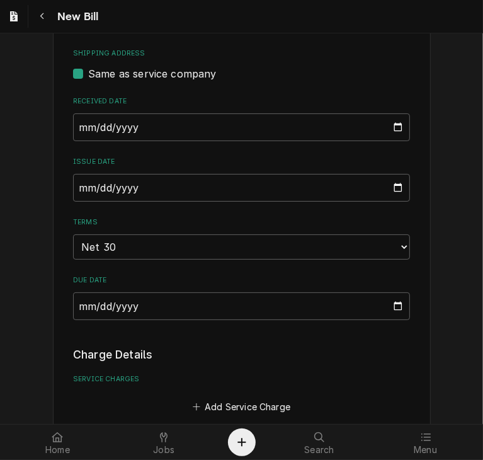
type input "32138761-00"
click at [75, 129] on input "[DATE]" at bounding box center [241, 127] width 337 height 28
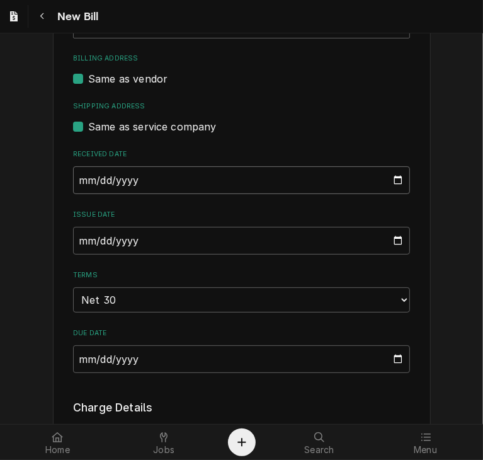
type input "[DATE]"
click at [75, 232] on input "[DATE]" at bounding box center [241, 241] width 337 height 28
type input "[DATE]"
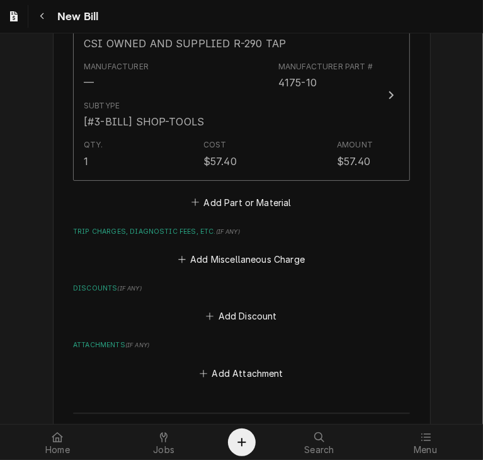
scroll to position [1020, 0]
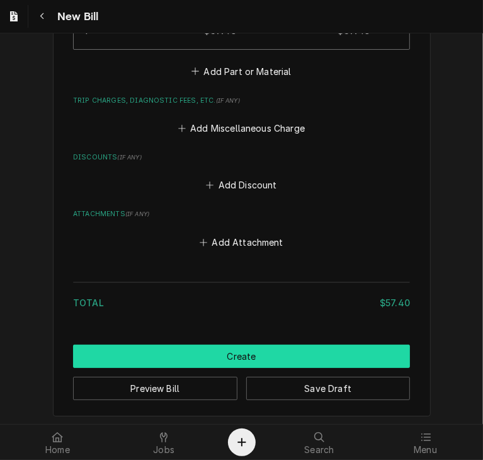
click at [306, 348] on button "Create" at bounding box center [241, 356] width 337 height 23
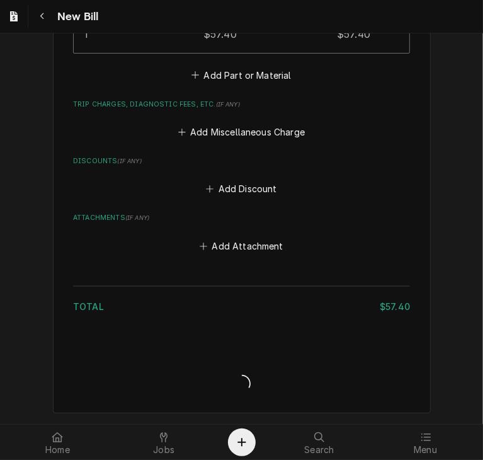
scroll to position [1015, 0]
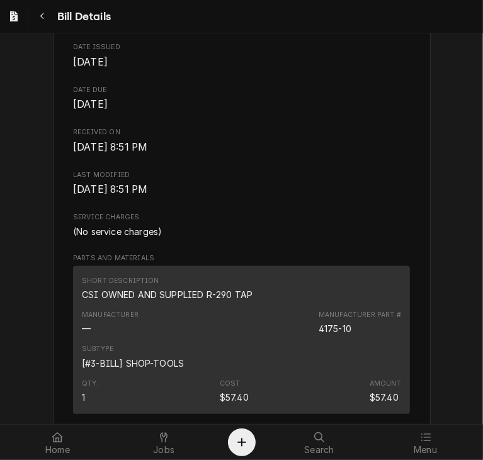
scroll to position [513, 0]
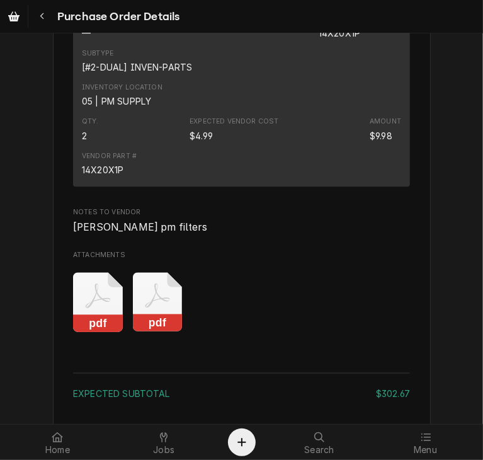
scroll to position [1925, 0]
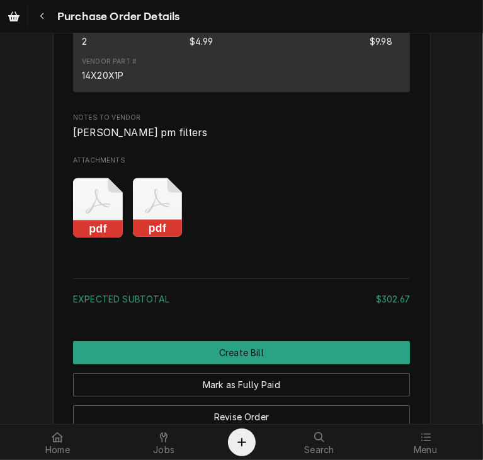
click at [138, 237] on rect "Attachments" at bounding box center [158, 229] width 50 height 18
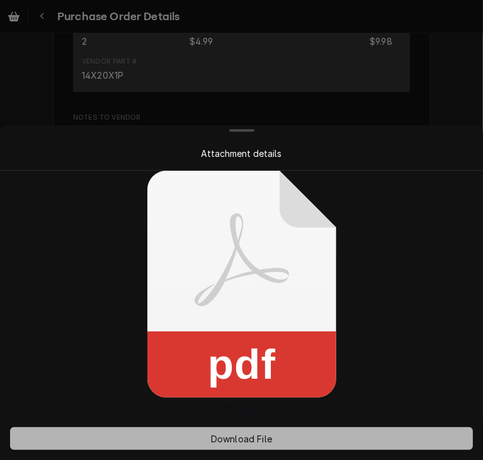
click at [229, 432] on span "Download File" at bounding box center [241, 438] width 66 height 13
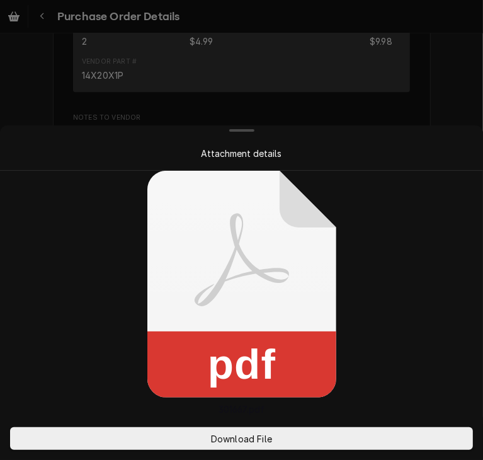
click at [443, 113] on div at bounding box center [241, 230] width 483 height 460
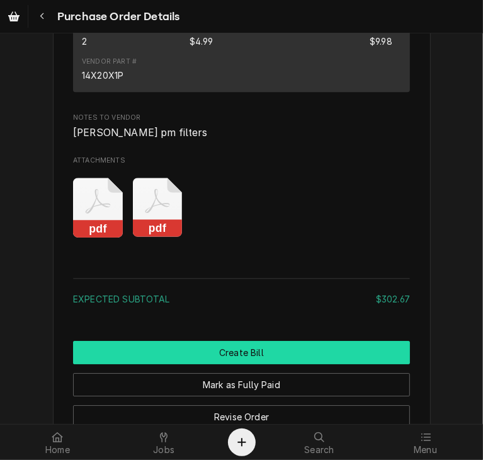
click at [333, 364] on button "Create Bill" at bounding box center [241, 352] width 337 height 23
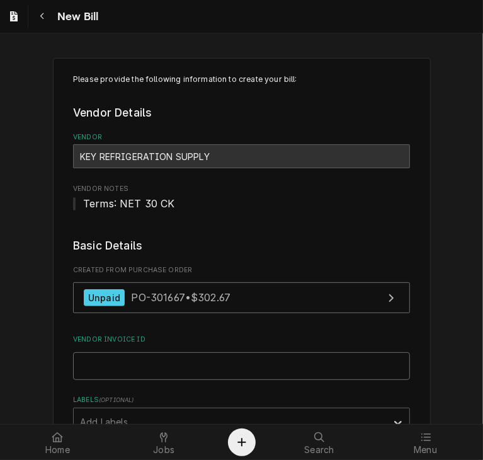
click at [155, 368] on input "Vendor Invoice ID" at bounding box center [241, 366] width 337 height 28
paste input "32138733-00"
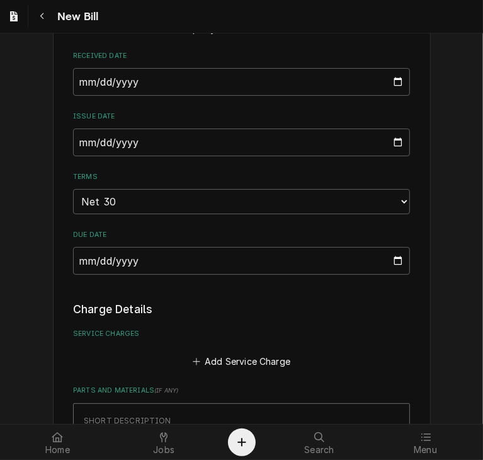
scroll to position [461, 0]
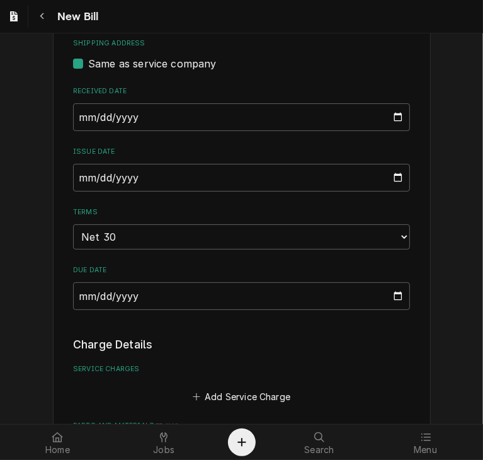
type input "32138733-00"
click at [73, 115] on input "[DATE]" at bounding box center [241, 117] width 337 height 28
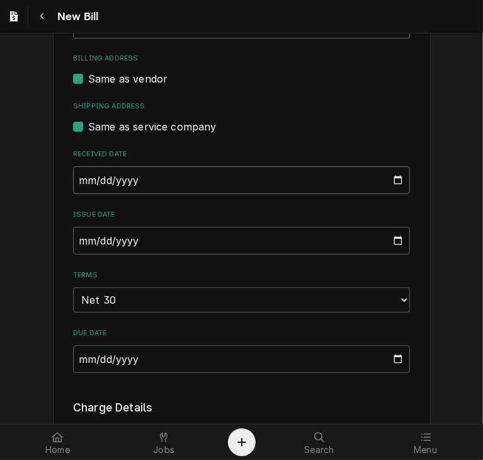
type input "2025-09-30"
click at [76, 240] on input "2025-10-08" at bounding box center [241, 241] width 337 height 28
type input "2025-09-30"
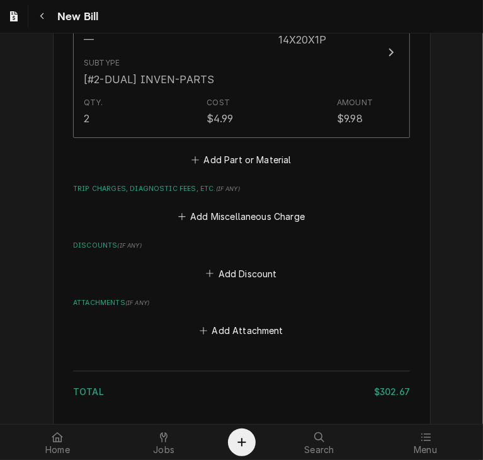
scroll to position [1766, 0]
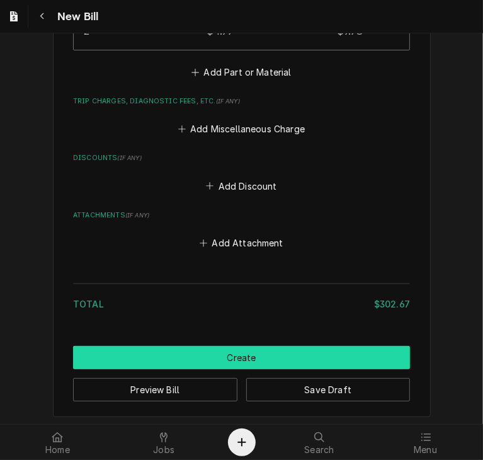
click at [342, 346] on button "Create" at bounding box center [241, 357] width 337 height 23
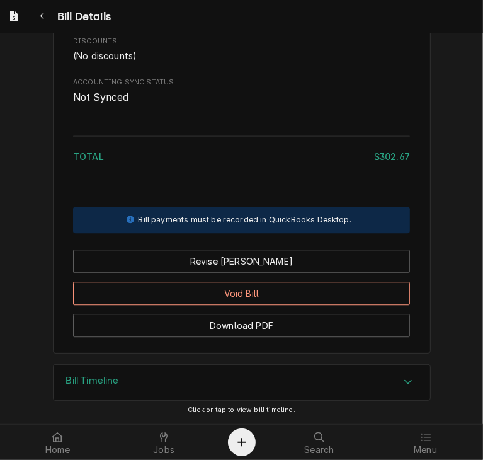
scroll to position [1562, 0]
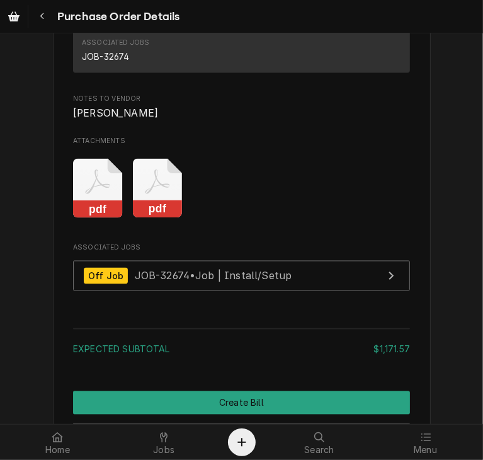
scroll to position [1121, 0]
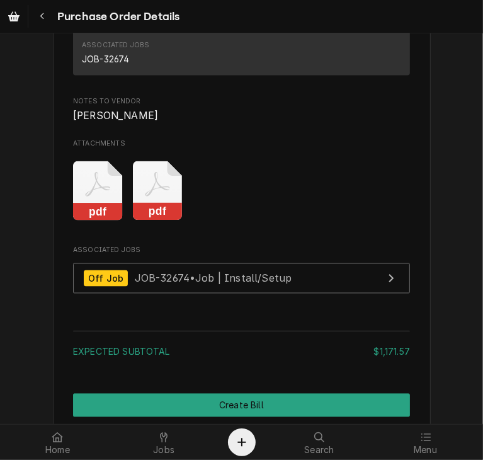
click at [161, 221] on icon "Attachments" at bounding box center [158, 191] width 50 height 60
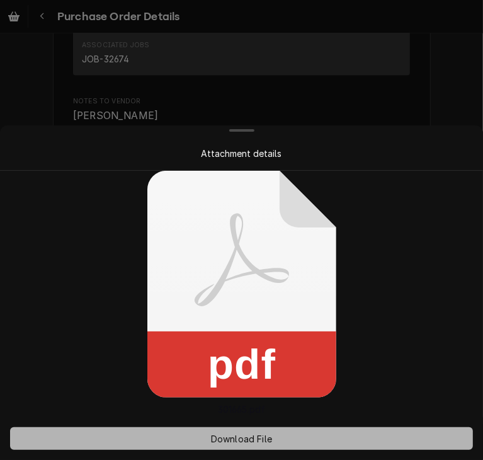
click at [280, 441] on button "Download File" at bounding box center [241, 438] width 463 height 23
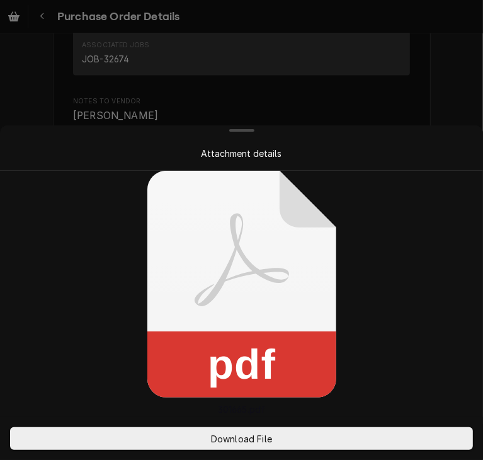
click at [445, 59] on div at bounding box center [241, 230] width 483 height 460
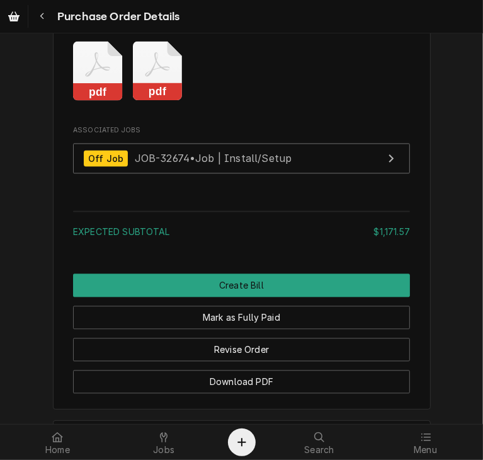
scroll to position [1335, 0]
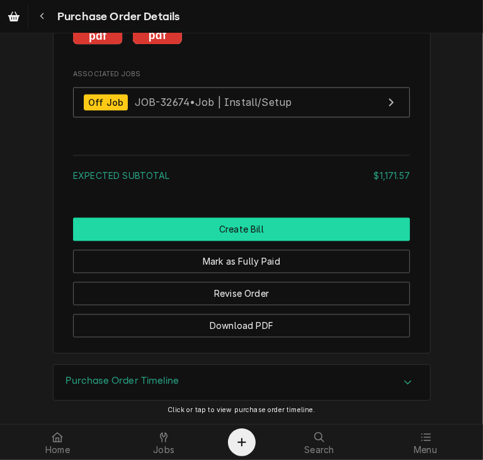
click at [288, 226] on button "Create Bill" at bounding box center [241, 228] width 337 height 23
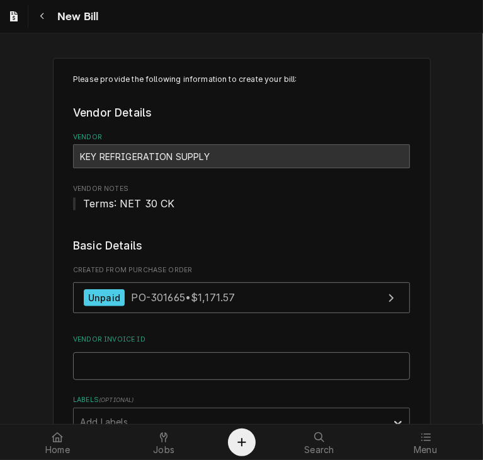
click at [318, 375] on input "Vendor Invoice ID" at bounding box center [241, 366] width 337 height 28
paste input "32138728-00"
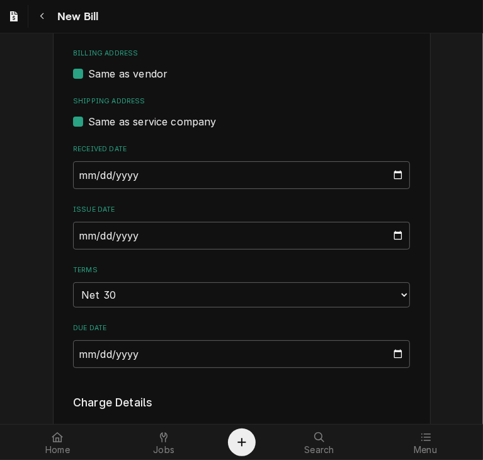
scroll to position [409, 0]
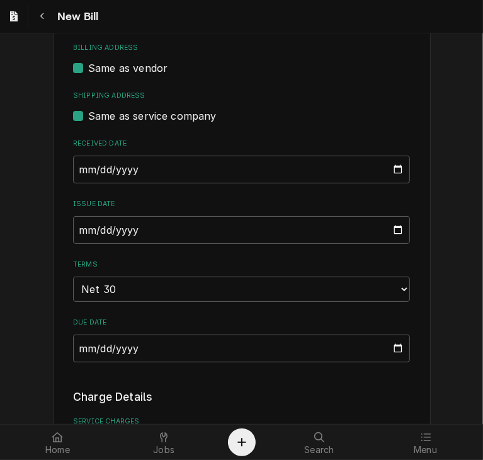
type input "32138728-00"
click at [77, 171] on input "2025-10-08" at bounding box center [241, 170] width 337 height 28
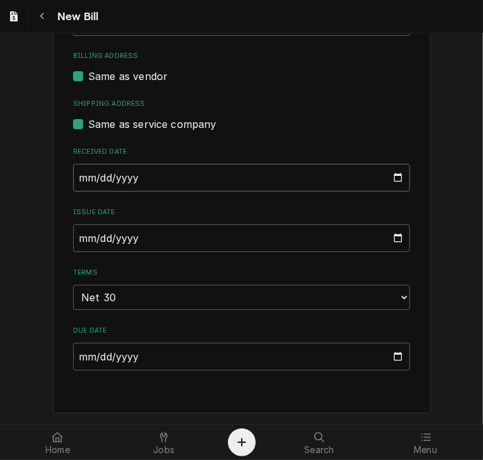
scroll to position [398, 0]
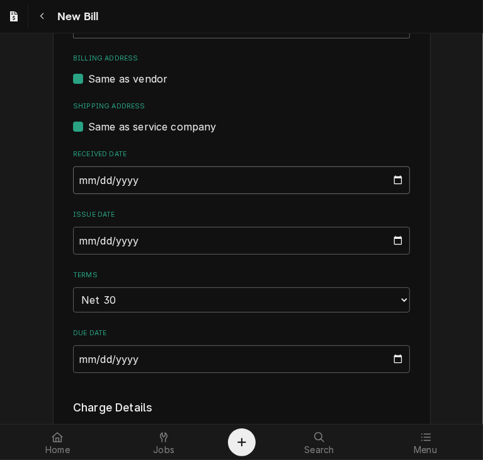
type input "2025-09-30"
click at [79, 245] on input "2025-10-08" at bounding box center [241, 241] width 337 height 28
type input "2025-09-30"
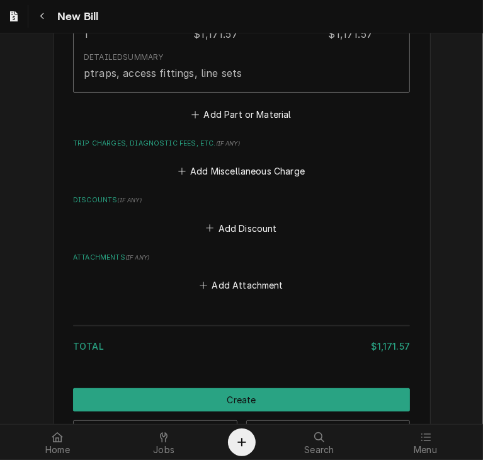
scroll to position [1060, 0]
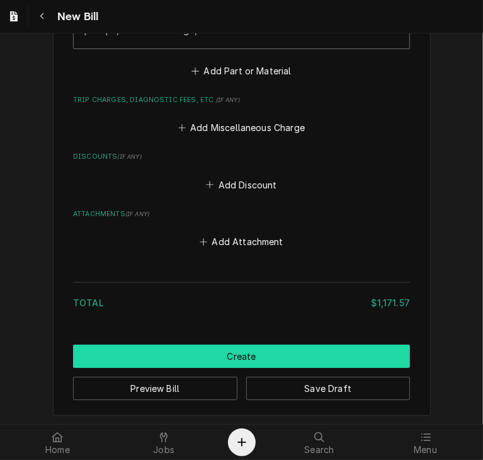
click at [329, 350] on button "Create" at bounding box center [241, 356] width 337 height 23
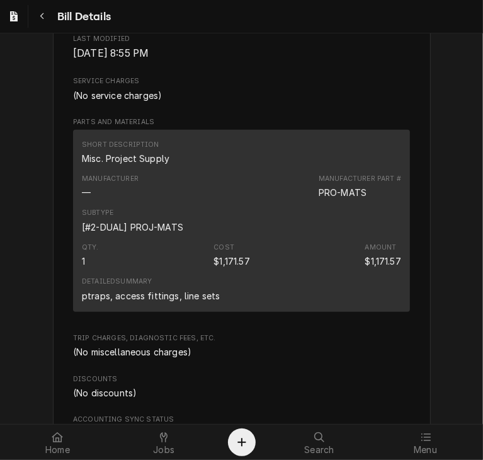
scroll to position [615, 0]
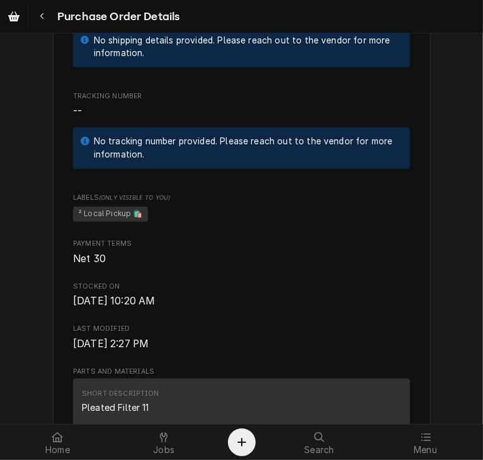
scroll to position [1231, 0]
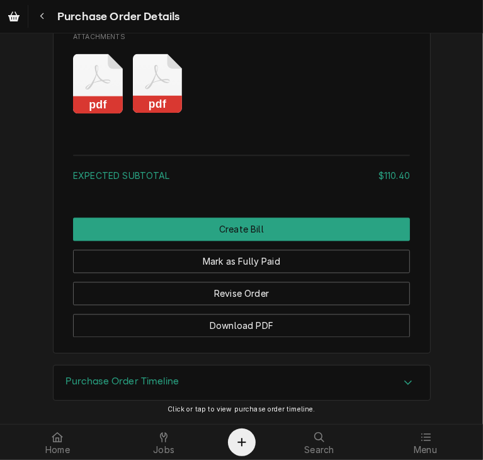
click at [154, 85] on icon "Attachments" at bounding box center [158, 84] width 50 height 60
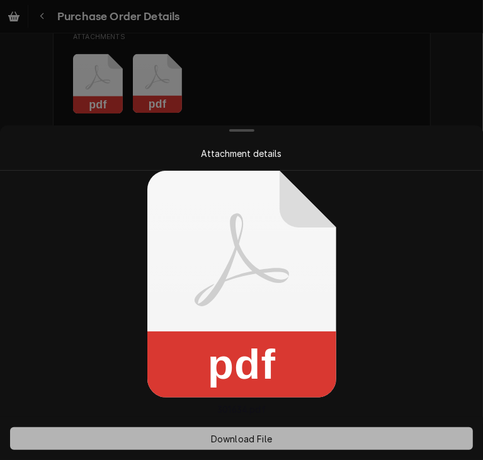
click at [282, 438] on button "Download File" at bounding box center [241, 438] width 463 height 23
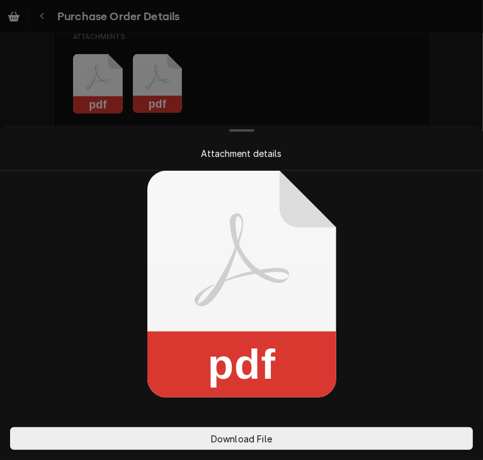
click at [418, 86] on div at bounding box center [241, 230] width 483 height 460
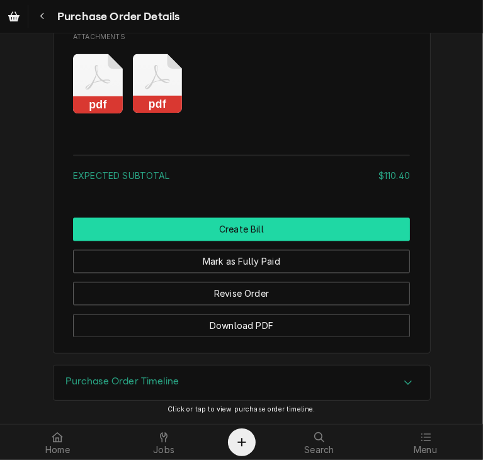
click at [265, 219] on button "Create Bill" at bounding box center [241, 229] width 337 height 23
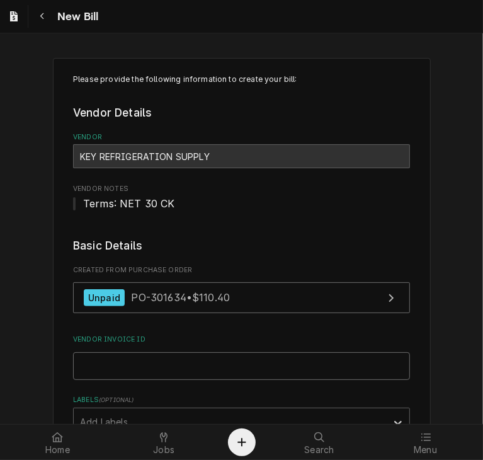
click at [224, 360] on input "Vendor Invoice ID" at bounding box center [241, 366] width 337 height 28
paste input "63256941-00"
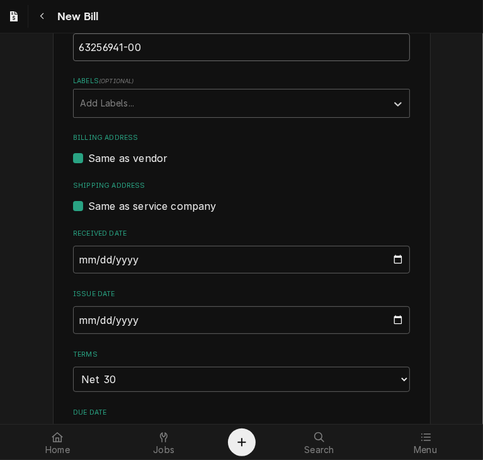
scroll to position [329, 0]
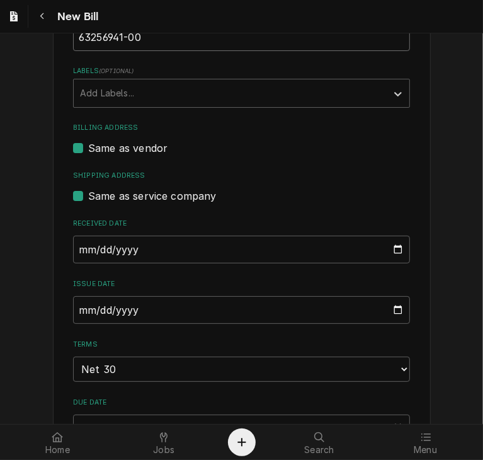
type input "63256941-00"
click at [73, 249] on input "[DATE]" at bounding box center [241, 250] width 337 height 28
type input "[DATE]"
click at [77, 308] on input "2025-10-08" at bounding box center [241, 310] width 337 height 28
type input "2025-09-30"
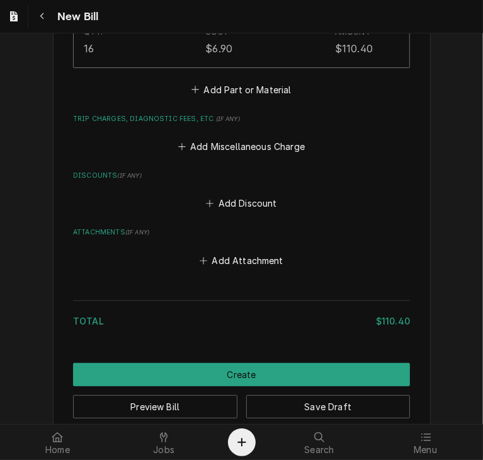
scroll to position [1008, 0]
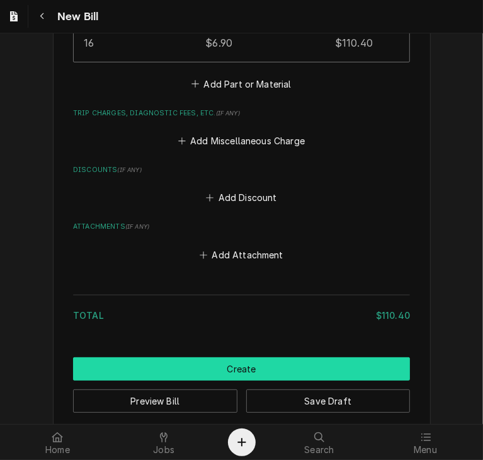
click at [329, 358] on button "Create" at bounding box center [241, 368] width 337 height 23
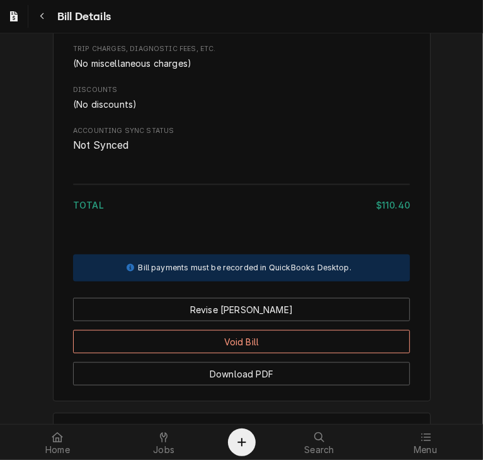
scroll to position [496, 0]
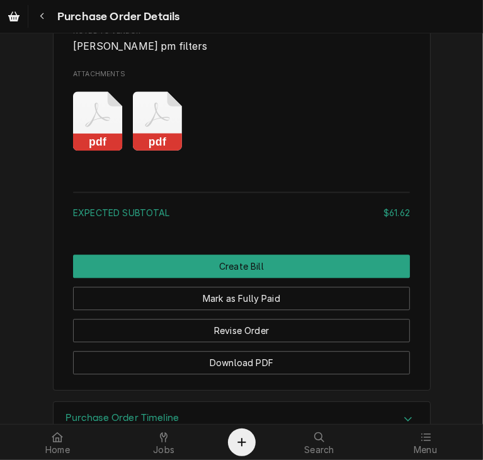
scroll to position [1595, 0]
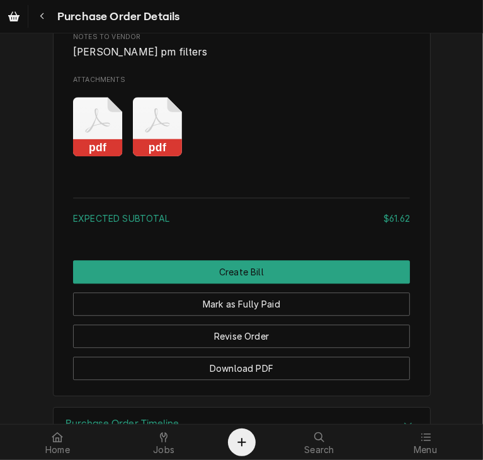
click at [151, 157] on icon "Attachments" at bounding box center [158, 127] width 50 height 60
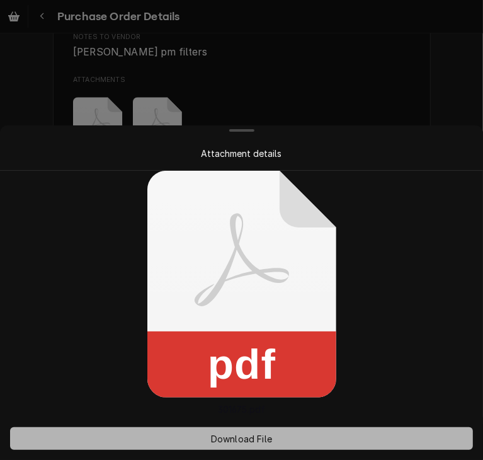
click at [251, 436] on span "Download File" at bounding box center [241, 438] width 66 height 13
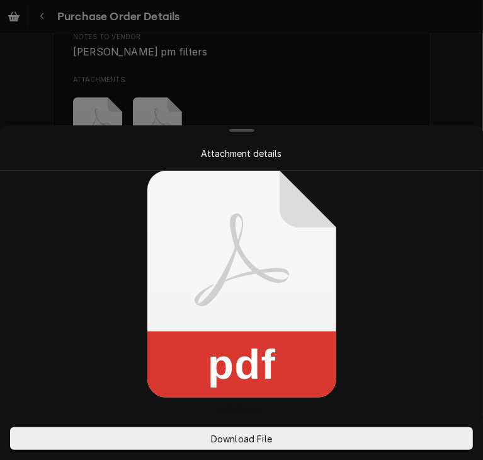
click at [431, 64] on div at bounding box center [241, 230] width 483 height 460
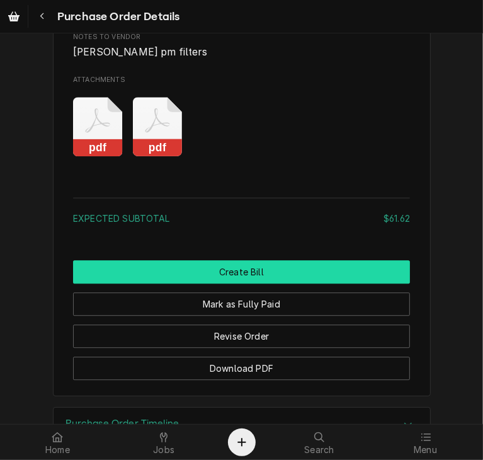
click at [339, 283] on button "Create Bill" at bounding box center [241, 271] width 337 height 23
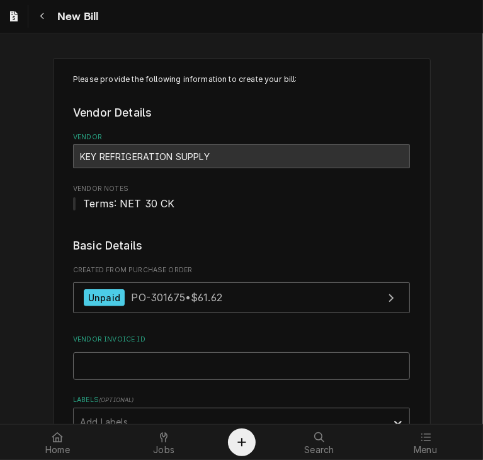
click at [312, 365] on input "Vendor Invoice ID" at bounding box center [241, 366] width 337 height 28
paste input "32138763-00"
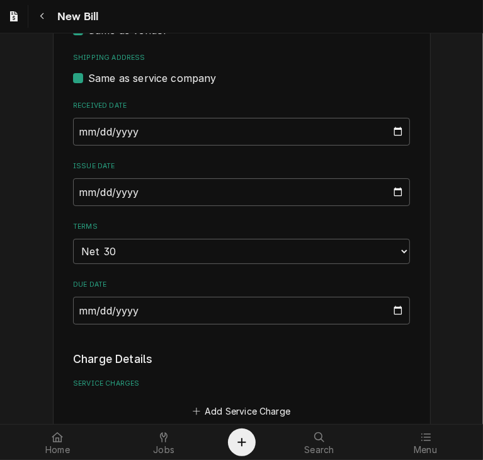
scroll to position [440, 0]
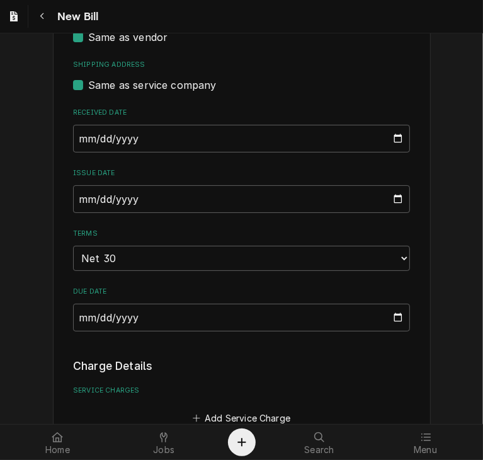
type input "32138763-00"
click at [73, 132] on input "2025-10-08" at bounding box center [241, 139] width 337 height 28
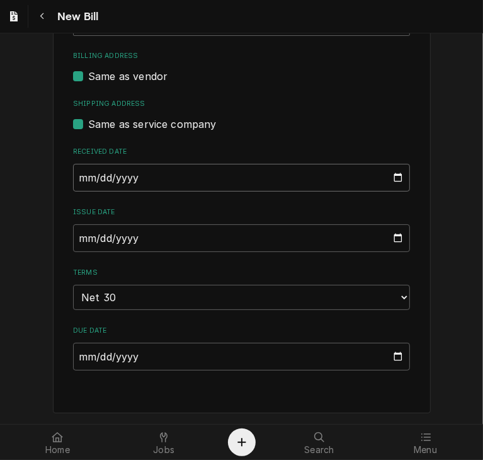
scroll to position [398, 0]
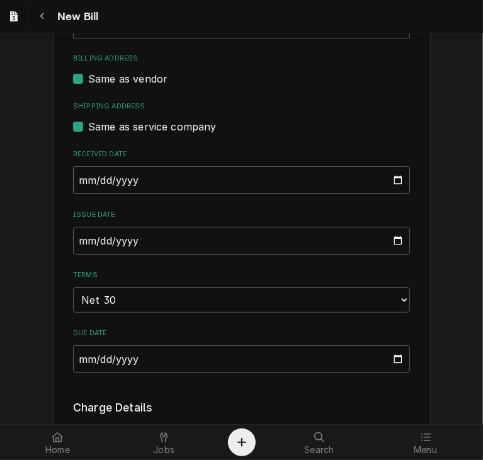
type input "2025-09-30"
click at [78, 238] on input "[DATE]" at bounding box center [241, 241] width 337 height 28
type input "[DATE]"
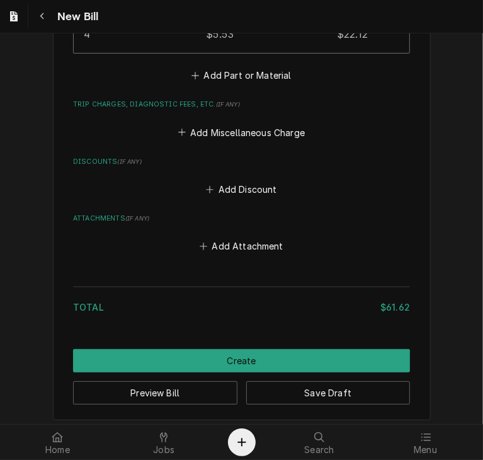
scroll to position [1374, 0]
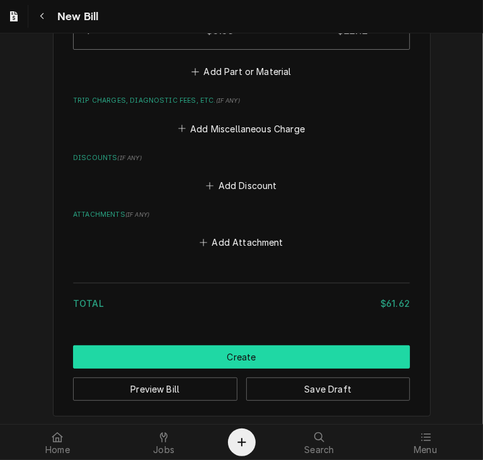
click at [270, 361] on button "Create" at bounding box center [241, 356] width 337 height 23
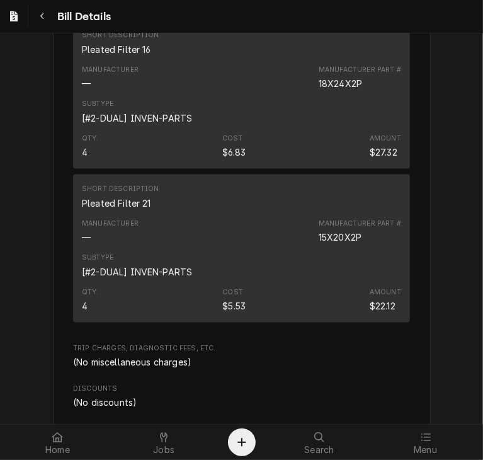
scroll to position [857, 0]
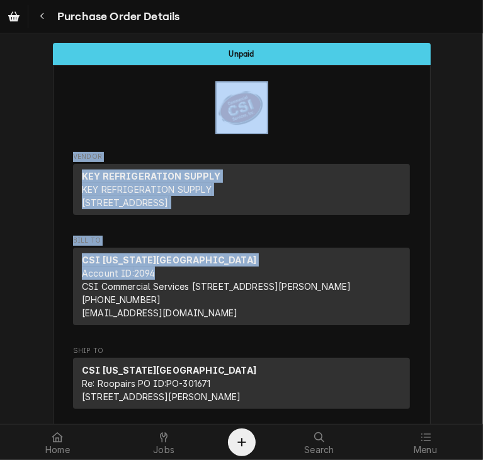
drag, startPoint x: 0, startPoint y: 0, endPoint x: 477, endPoint y: 67, distance: 481.5
click at [477, 67] on div "Unpaid Vendor KEY REFRIGERATION SUPPLY KEY REFRIGERATION SUPPLY [STREET_ADDRESS…" at bounding box center [241, 228] width 483 height 390
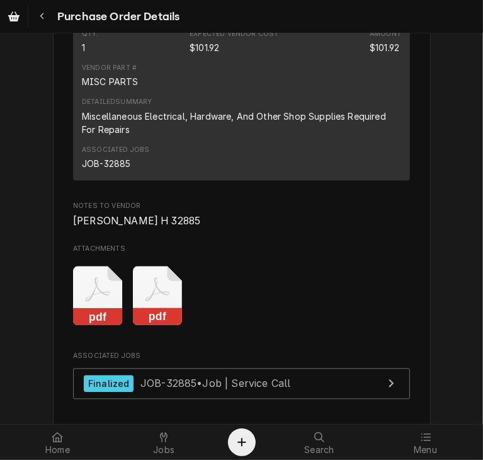
scroll to position [1302, 0]
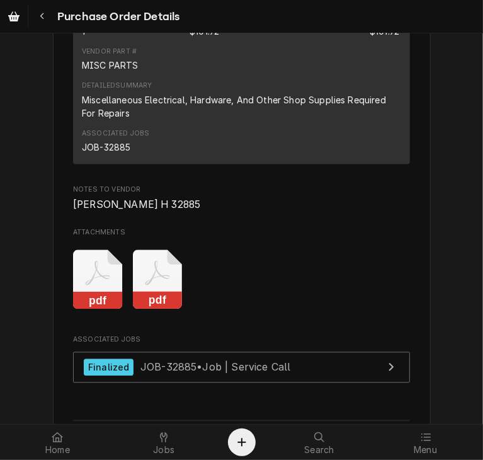
click at [159, 309] on rect "Attachments" at bounding box center [158, 301] width 50 height 18
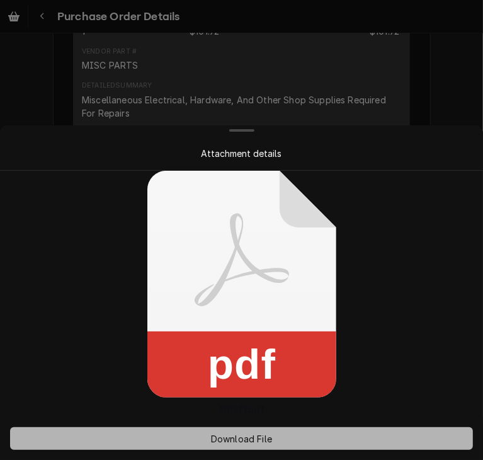
click at [227, 435] on span "Download File" at bounding box center [241, 438] width 66 height 13
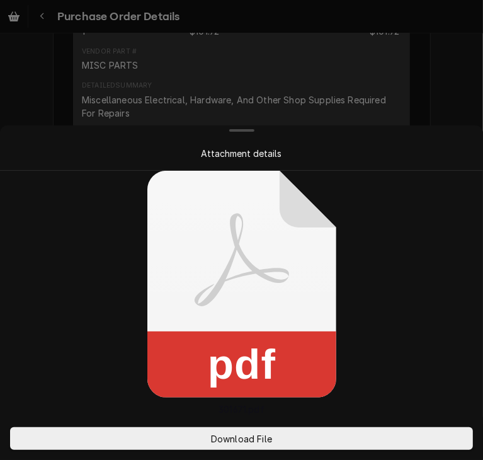
click at [418, 100] on div at bounding box center [241, 230] width 483 height 460
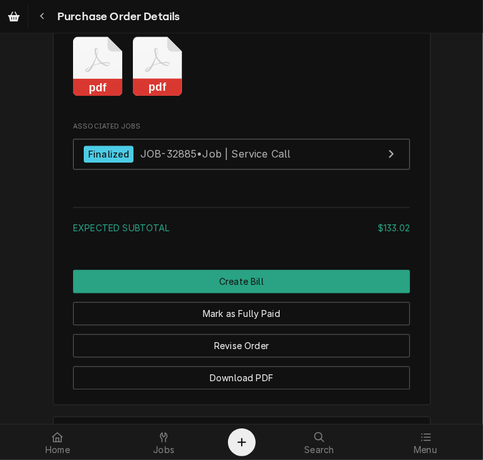
scroll to position [1570, 0]
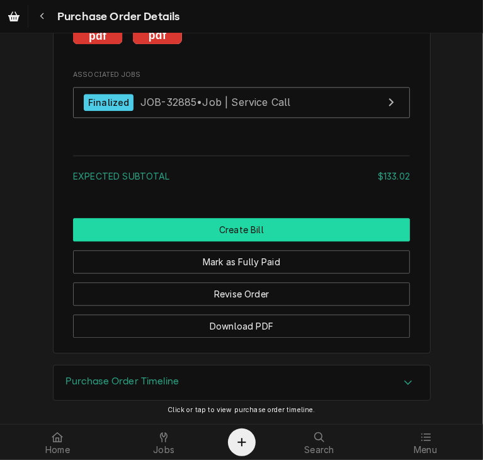
click at [372, 241] on button "Create Bill" at bounding box center [241, 229] width 337 height 23
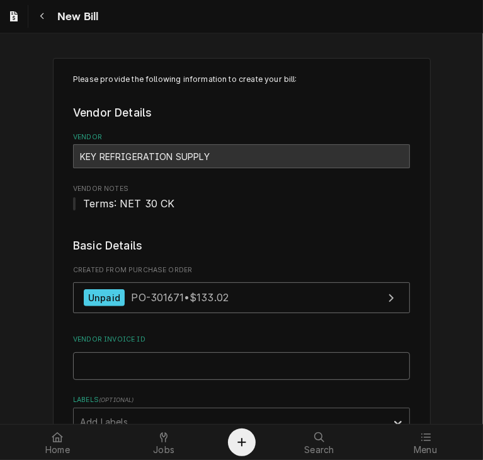
click at [179, 368] on input "Vendor Invoice ID" at bounding box center [241, 366] width 337 height 28
paste input "32138762-00"
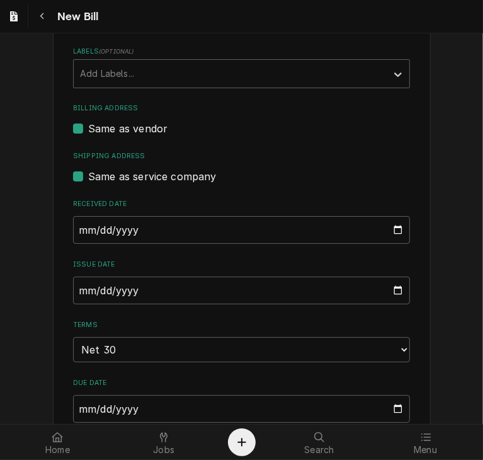
scroll to position [358, 0]
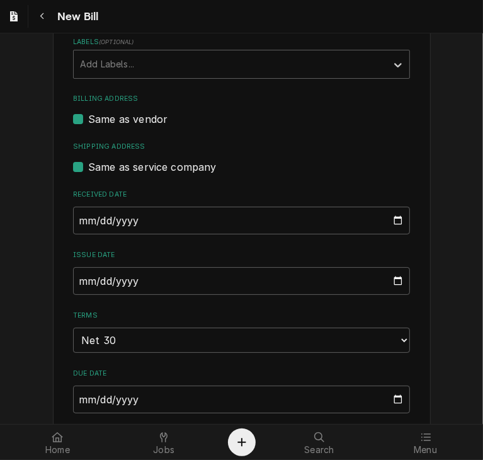
type input "32138762-00"
click at [77, 217] on input "2025-10-08" at bounding box center [241, 221] width 337 height 28
type input "2025-09-30"
click at [77, 278] on input "[DATE]" at bounding box center [241, 281] width 337 height 28
type input "2025-09-30"
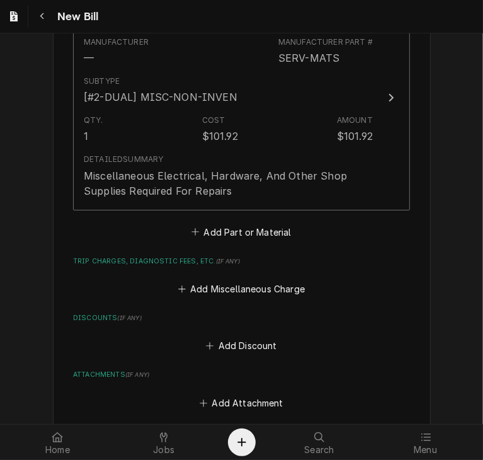
scroll to position [1252, 0]
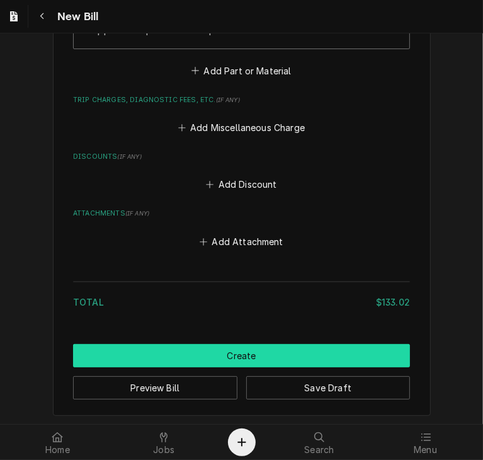
click at [365, 355] on button "Create" at bounding box center [241, 355] width 337 height 23
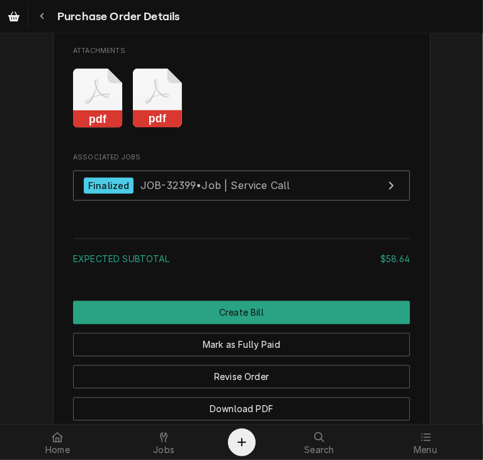
scroll to position [1226, 0]
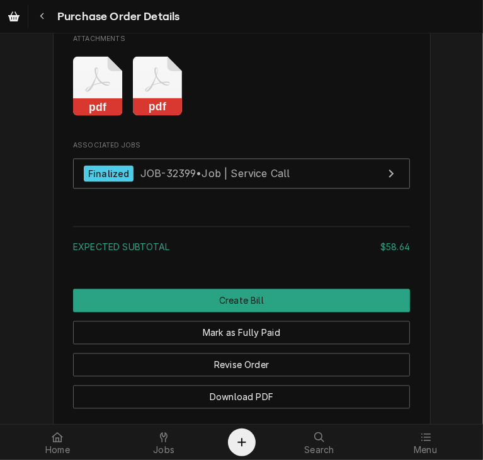
click at [150, 117] on rect "Attachments" at bounding box center [158, 108] width 50 height 18
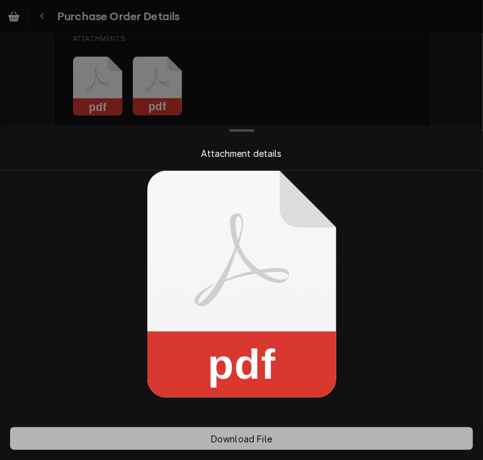
click at [253, 447] on button "Download File" at bounding box center [241, 438] width 463 height 23
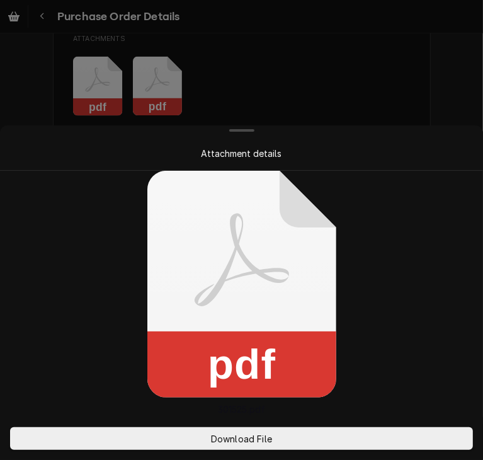
click at [412, 104] on div at bounding box center [241, 230] width 483 height 460
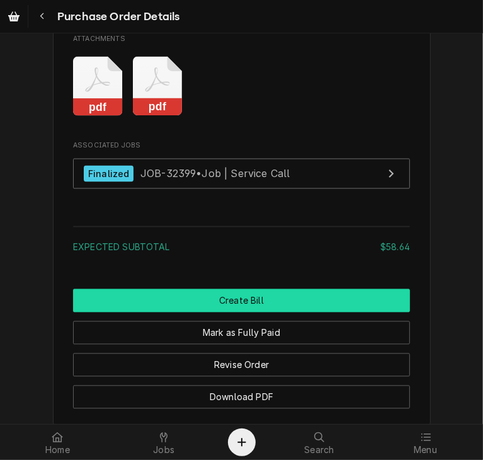
click at [295, 312] on button "Create Bill" at bounding box center [241, 300] width 337 height 23
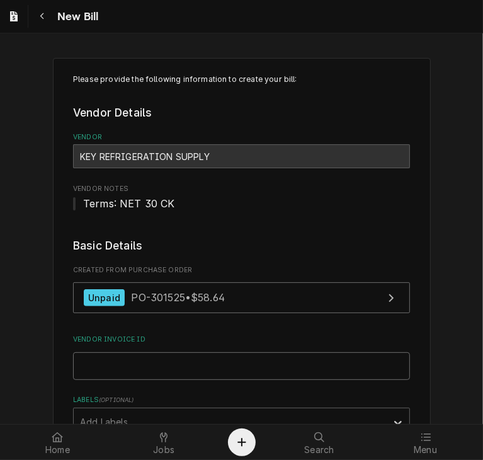
click at [257, 367] on input "Vendor Invoice ID" at bounding box center [241, 366] width 337 height 28
paste input "32138536-00"
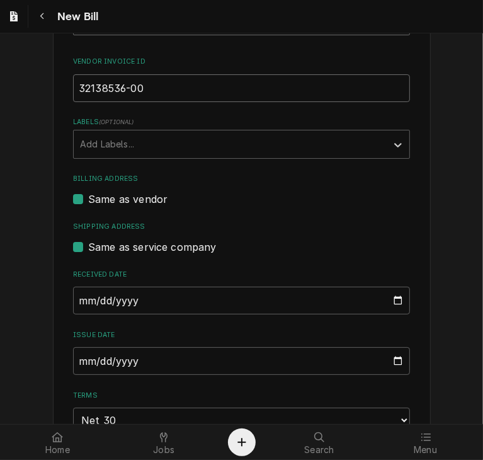
scroll to position [282, 0]
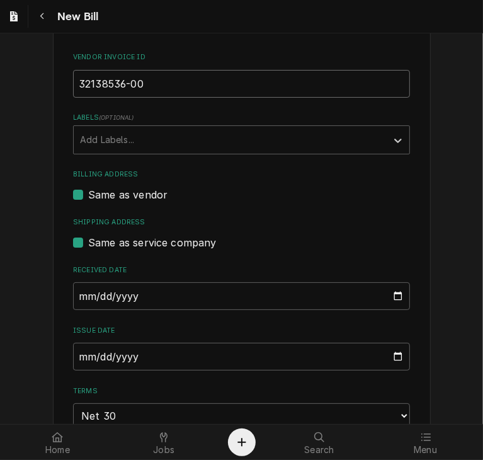
type input "32138536-00"
click at [73, 289] on input "[DATE]" at bounding box center [241, 296] width 337 height 28
type input "[DATE]"
click at [76, 352] on input "[DATE]" at bounding box center [241, 357] width 337 height 28
type input "[DATE]"
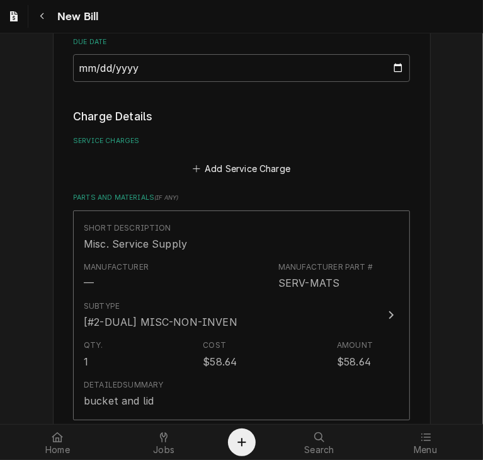
scroll to position [693, 0]
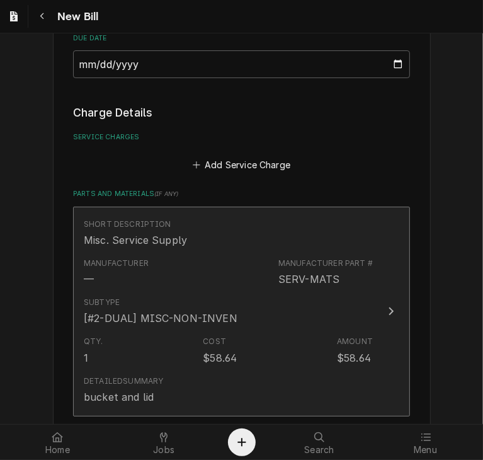
click at [383, 305] on div "Update Line Item" at bounding box center [391, 311] width 16 height 15
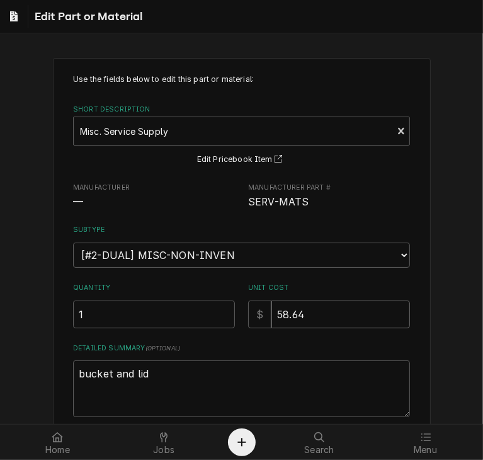
drag, startPoint x: 324, startPoint y: 314, endPoint x: 242, endPoint y: 314, distance: 82.5
click at [242, 314] on div "Quantity 1 Unit Cost $ 58.64" at bounding box center [241, 305] width 337 height 45
type textarea "x"
type input "2"
type textarea "x"
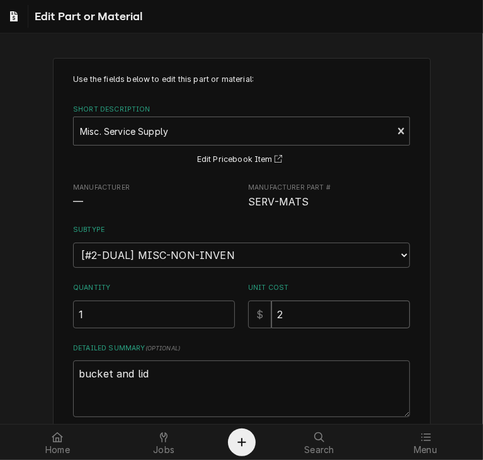
type input "21"
type textarea "x"
type input "21.1"
type textarea "x"
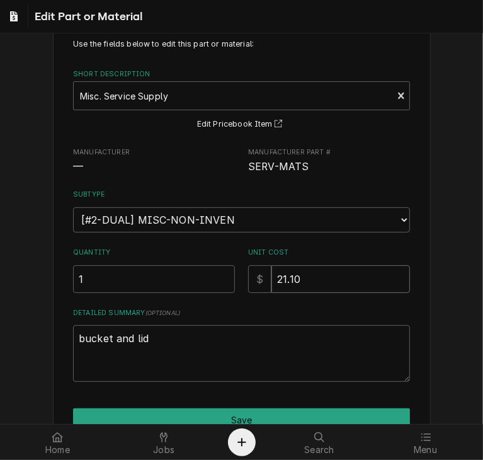
scroll to position [100, 0]
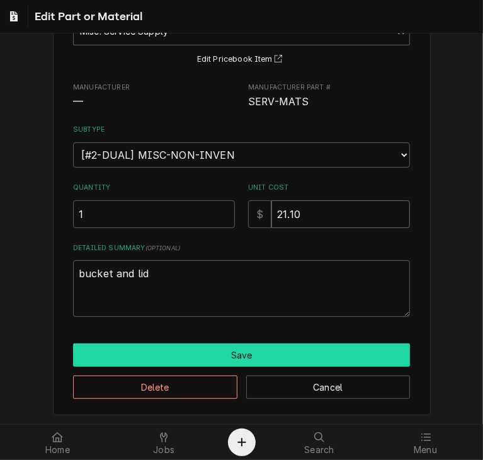
type input "21.10"
click at [318, 363] on button "Save" at bounding box center [241, 354] width 337 height 23
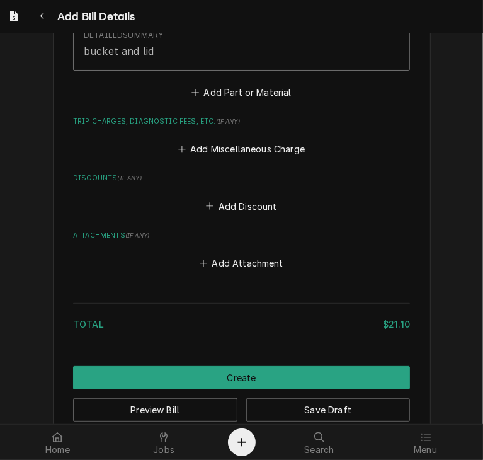
scroll to position [1060, 0]
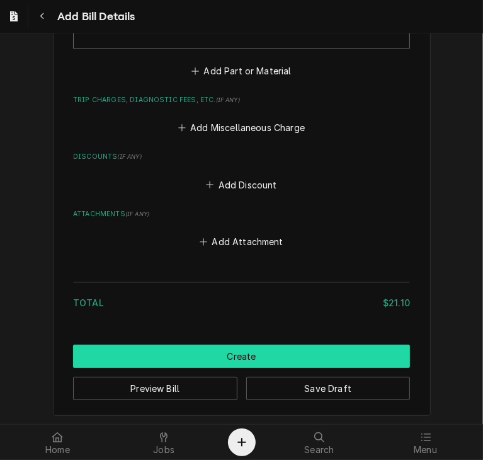
click at [273, 356] on button "Create" at bounding box center [241, 356] width 337 height 23
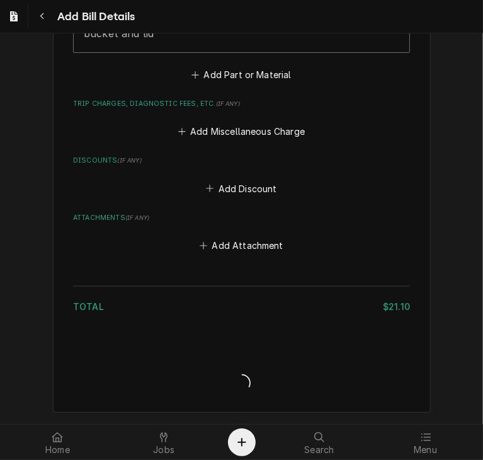
scroll to position [1053, 0]
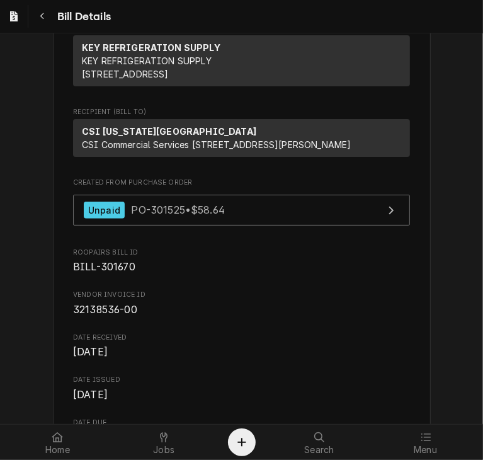
scroll to position [131, 0]
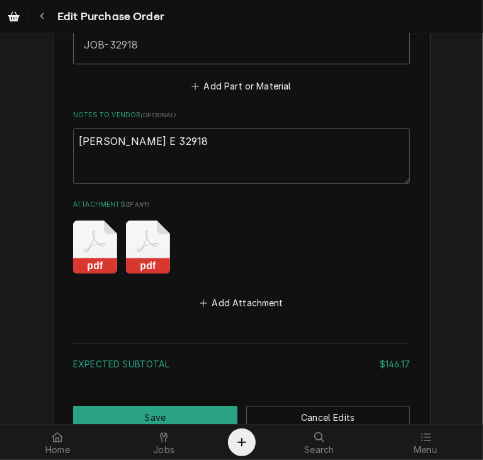
scroll to position [2115, 0]
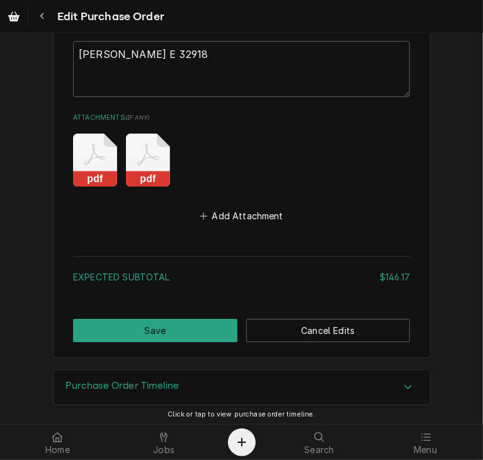
click at [142, 155] on icon "Attachments" at bounding box center [148, 160] width 44 height 53
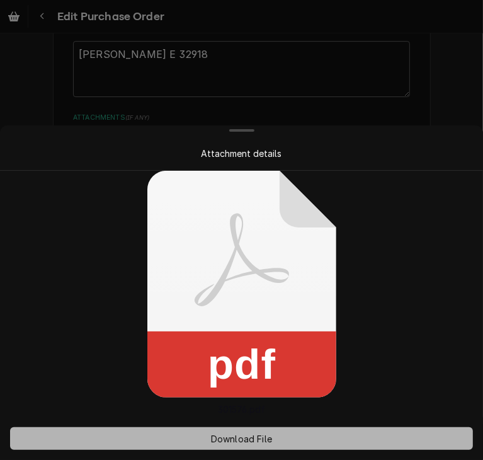
click at [252, 433] on span "Download File" at bounding box center [241, 438] width 66 height 13
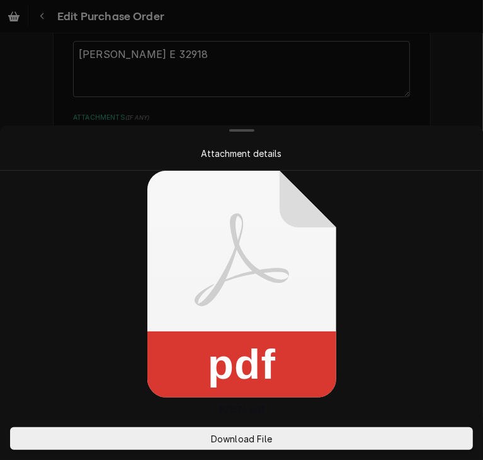
click at [431, 116] on div at bounding box center [241, 230] width 483 height 460
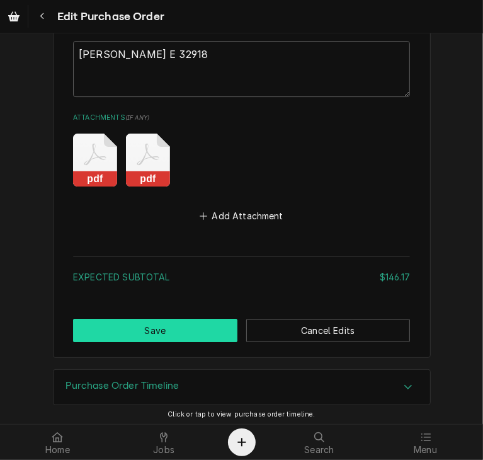
click at [189, 327] on button "Save" at bounding box center [155, 330] width 164 height 23
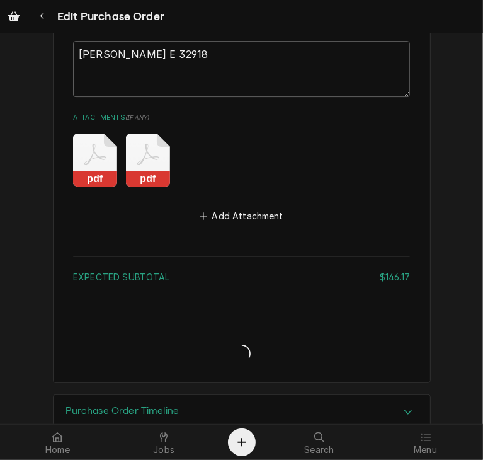
type textarea "x"
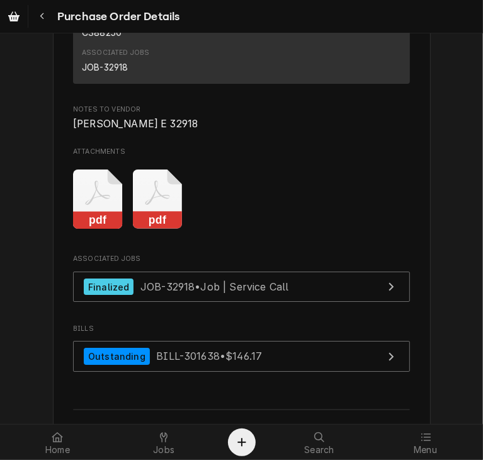
scroll to position [2391, 0]
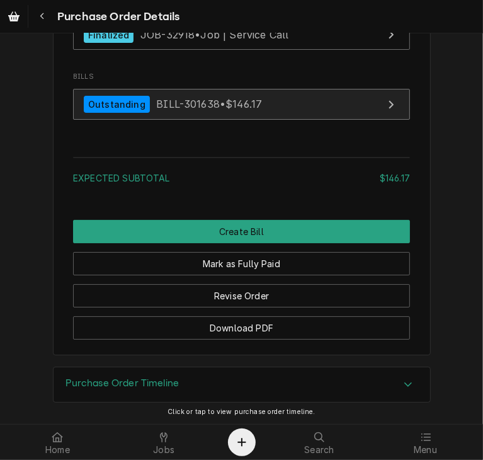
click at [275, 120] on link "Outstanding BILL-301638 • $146.17" at bounding box center [241, 104] width 337 height 31
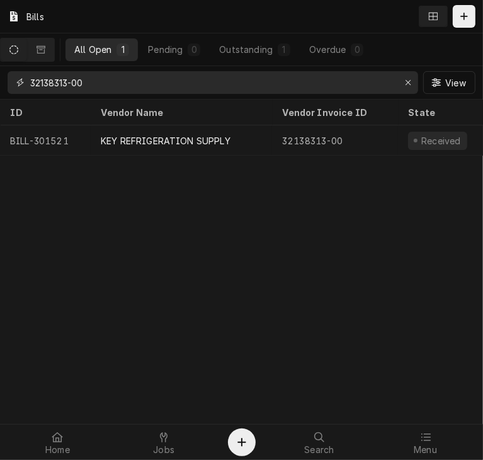
drag, startPoint x: 131, startPoint y: 86, endPoint x: 28, endPoint y: 82, distance: 103.4
click at [28, 82] on div "32138313-00" at bounding box center [213, 82] width 411 height 23
paste input "517"
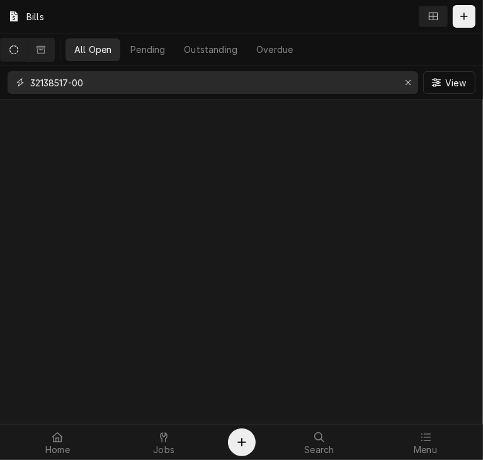
type input "32138517-00"
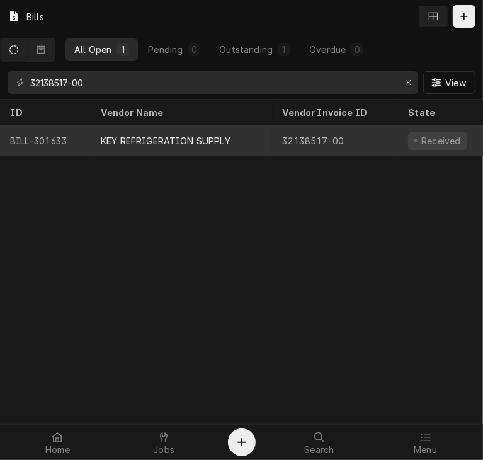
click at [130, 135] on div "KEY REFRIGERATION SUPPLY" at bounding box center [166, 140] width 130 height 13
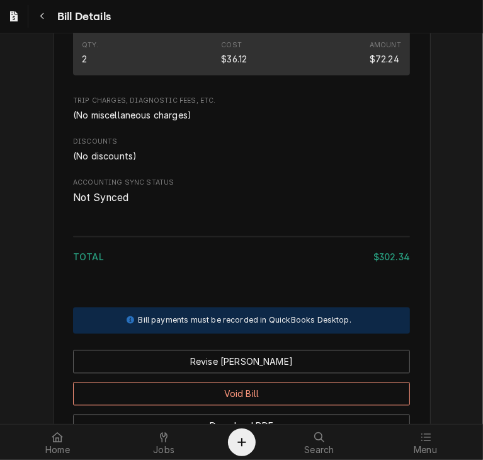
scroll to position [1142, 0]
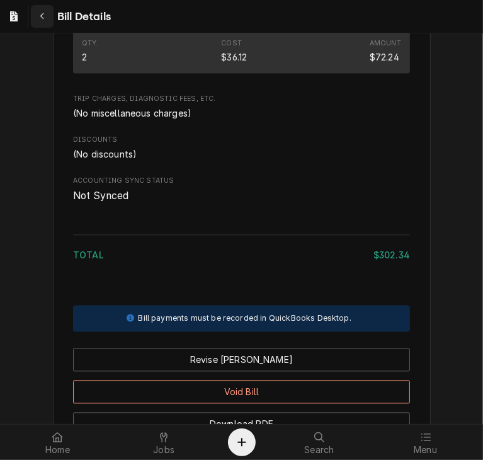
click at [40, 12] on icon "Navigate back" at bounding box center [43, 16] width 6 height 9
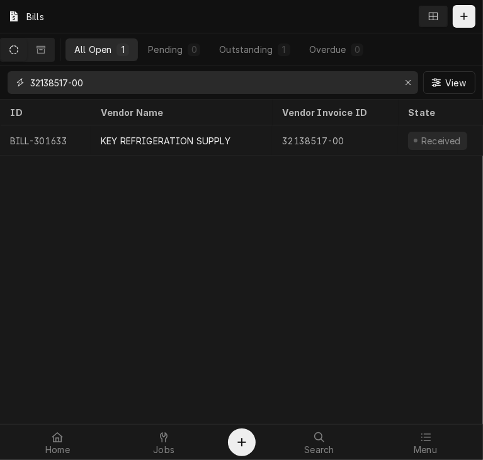
drag, startPoint x: 100, startPoint y: 86, endPoint x: 11, endPoint y: 94, distance: 89.2
click at [11, 94] on div "32138517-00 View" at bounding box center [241, 82] width 483 height 33
paste input "6"
type input "32138516-00"
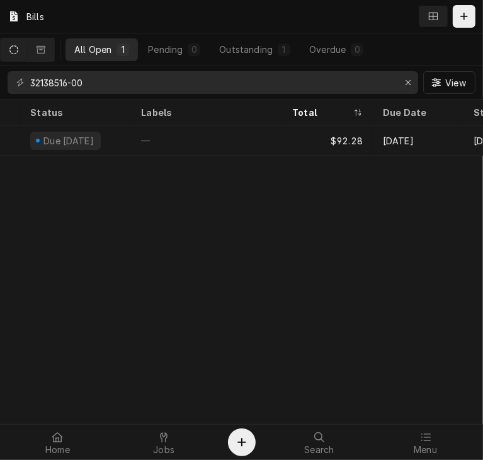
scroll to position [0, 490]
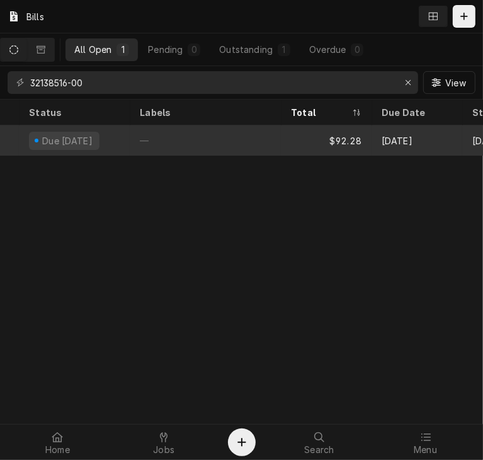
click at [135, 142] on div "—" at bounding box center [205, 140] width 151 height 30
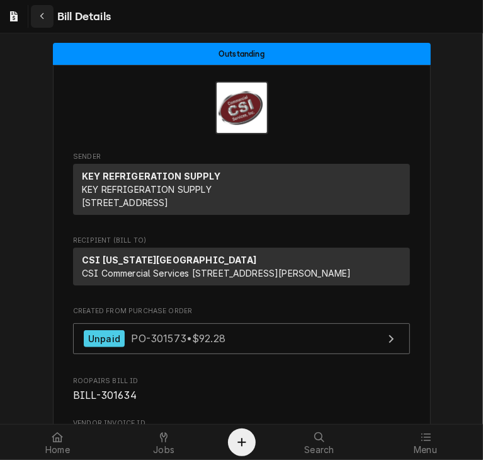
click at [45, 14] on div "Navigate back" at bounding box center [42, 16] width 13 height 13
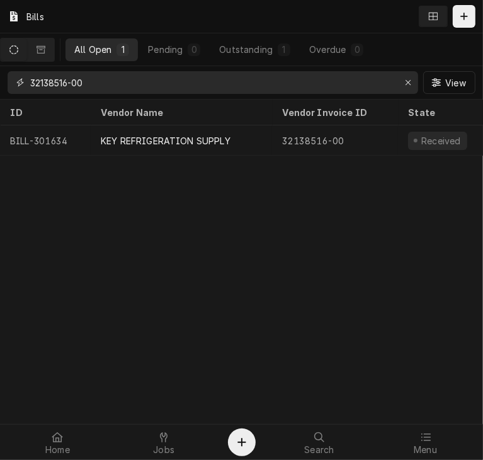
drag, startPoint x: 105, startPoint y: 87, endPoint x: 17, endPoint y: 89, distance: 88.2
click at [17, 89] on div "32138516-00" at bounding box center [213, 82] width 411 height 23
paste input "4"
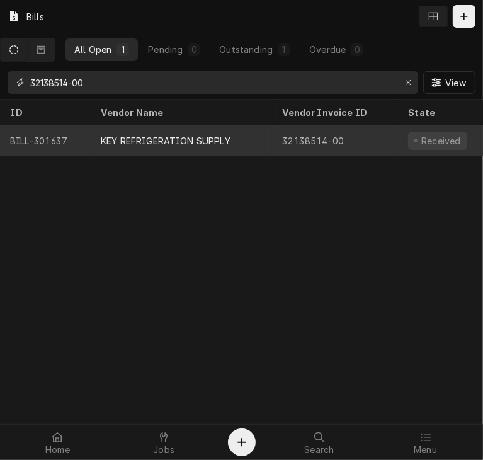
type input "32138514-00"
click at [135, 135] on div "KEY REFRIGERATION SUPPLY" at bounding box center [166, 140] width 130 height 13
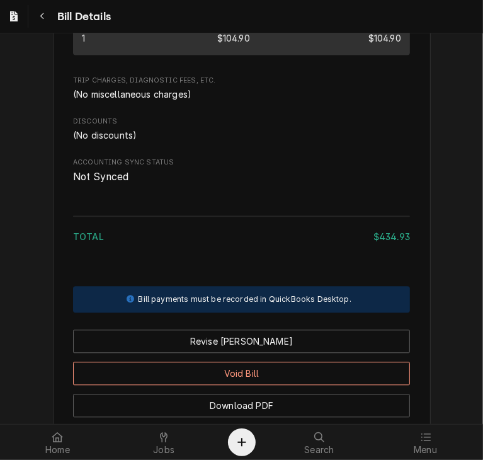
scroll to position [1352, 0]
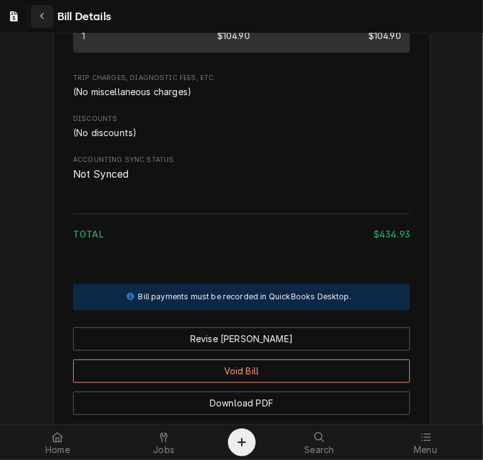
click at [40, 13] on icon "Navigate back" at bounding box center [43, 16] width 6 height 9
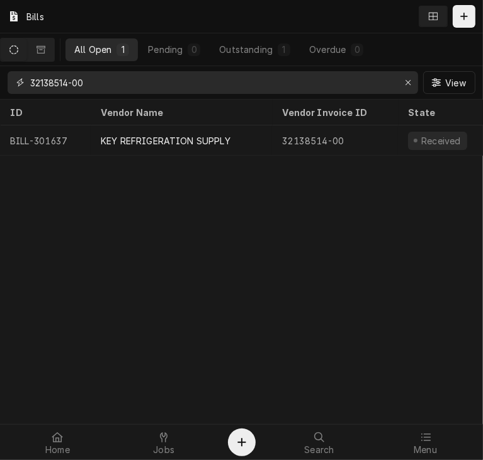
drag, startPoint x: 101, startPoint y: 79, endPoint x: 13, endPoint y: 84, distance: 87.7
click at [13, 84] on div "32138514-00" at bounding box center [213, 82] width 411 height 23
paste input "3"
type input "32138513-00"
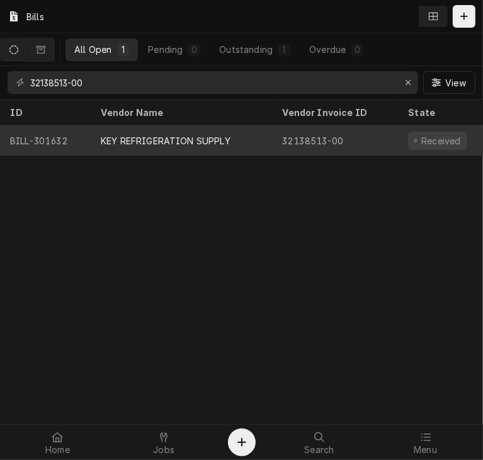
click at [114, 144] on div "KEY REFRIGERATION SUPPLY" at bounding box center [166, 140] width 130 height 13
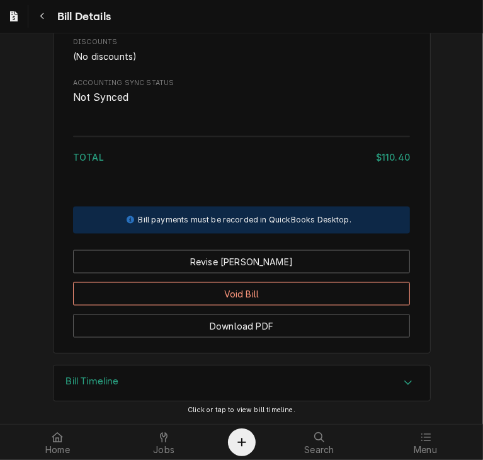
scroll to position [925, 0]
click at [38, 16] on div "Navigate back" at bounding box center [42, 16] width 13 height 13
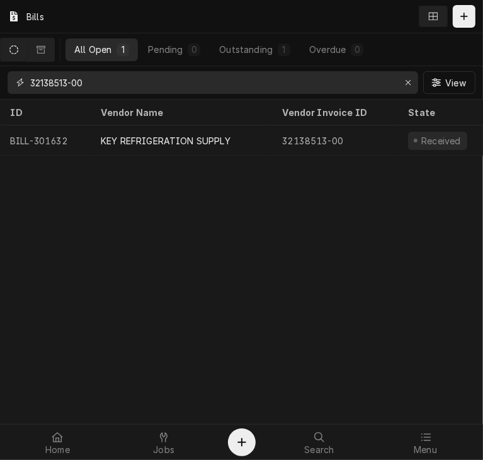
drag, startPoint x: 98, startPoint y: 81, endPoint x: 0, endPoint y: 79, distance: 98.3
click at [0, 79] on div "32138513-00 View" at bounding box center [241, 82] width 483 height 33
paste input "04"
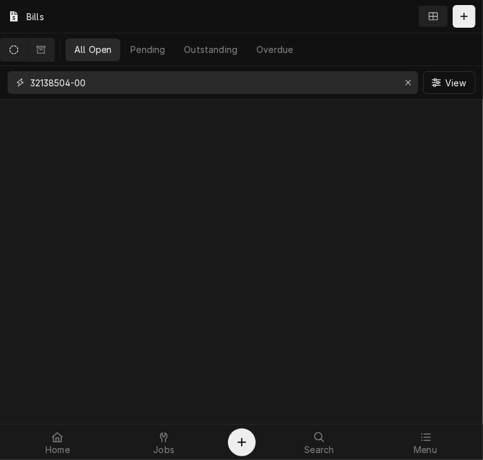
type input "32138504-00"
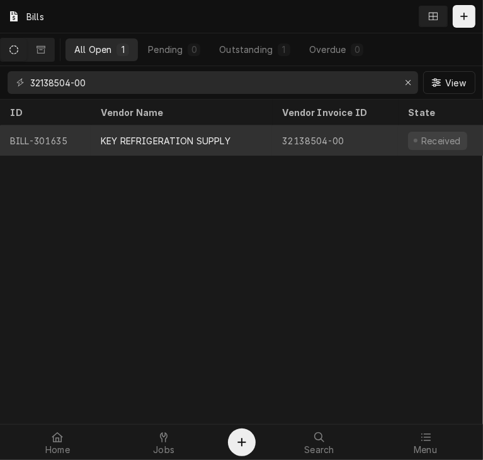
click at [120, 137] on div "KEY REFRIGERATION SUPPLY" at bounding box center [166, 140] width 130 height 13
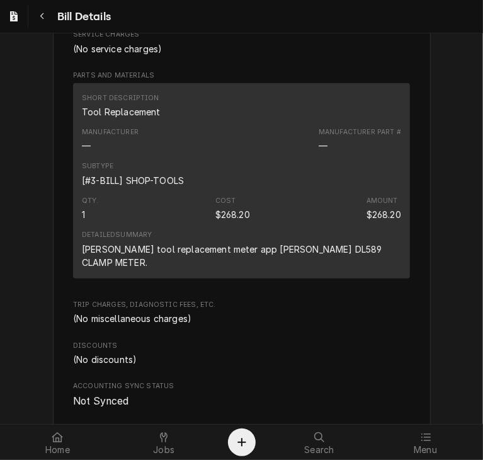
scroll to position [645, 0]
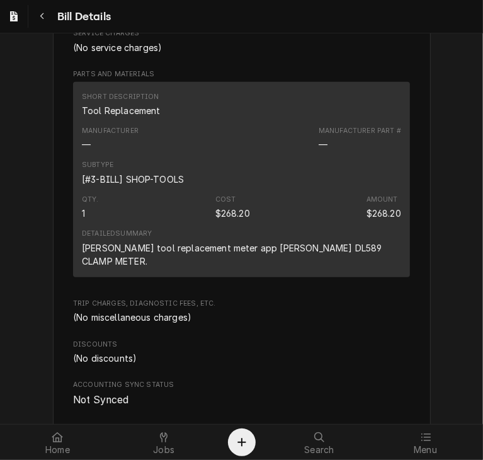
click at [66, 14] on span "Bill Details" at bounding box center [82, 16] width 57 height 17
click at [38, 15] on div "Navigate back" at bounding box center [42, 16] width 13 height 13
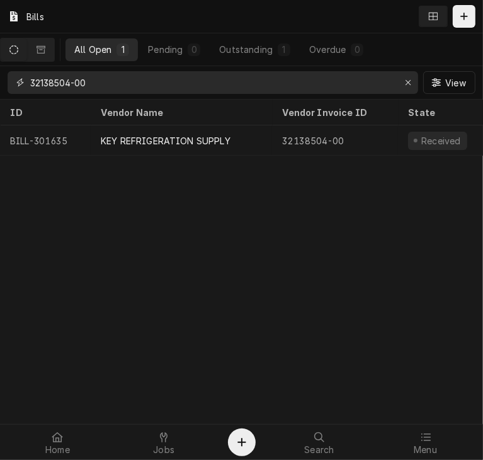
drag, startPoint x: 105, startPoint y: 86, endPoint x: 26, endPoint y: 89, distance: 78.8
click at [26, 89] on div "32138504-00" at bounding box center [213, 82] width 411 height 23
paste input "7983"
type input "32137983-00"
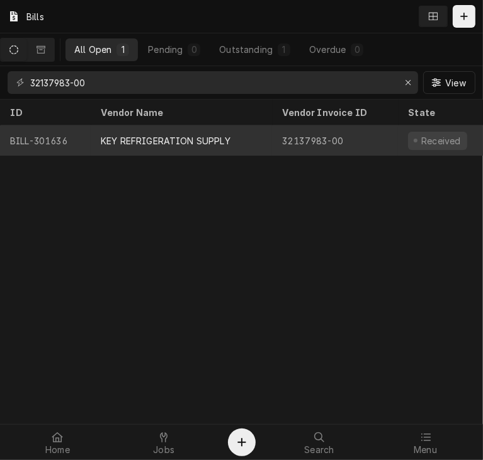
click at [134, 137] on div "KEY REFRIGERATION SUPPLY" at bounding box center [166, 140] width 130 height 13
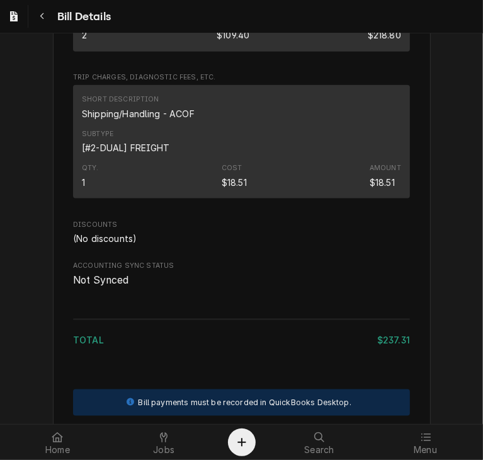
scroll to position [1030, 0]
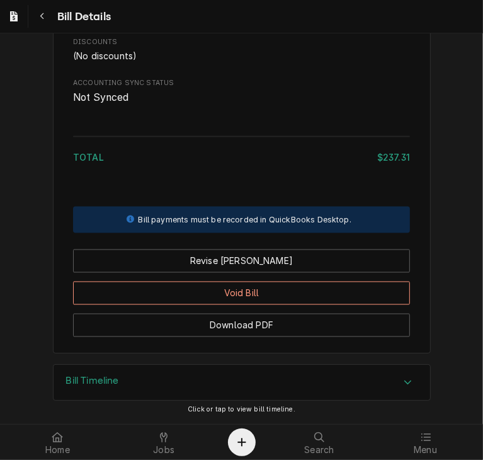
click at [404, 384] on icon "Accordion Header" at bounding box center [408, 382] width 8 height 4
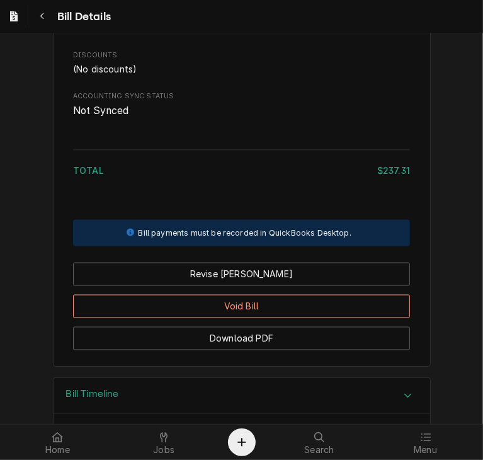
scroll to position [824, 0]
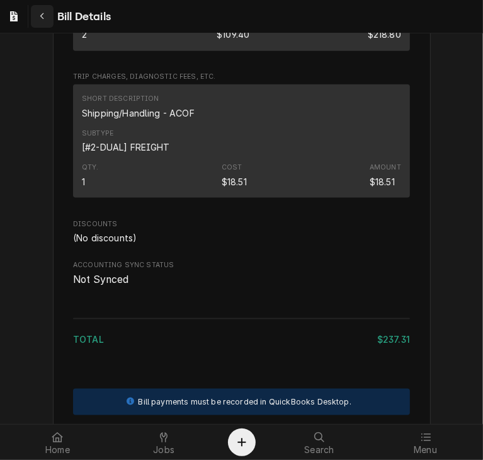
click at [42, 12] on icon "Navigate back" at bounding box center [43, 16] width 6 height 9
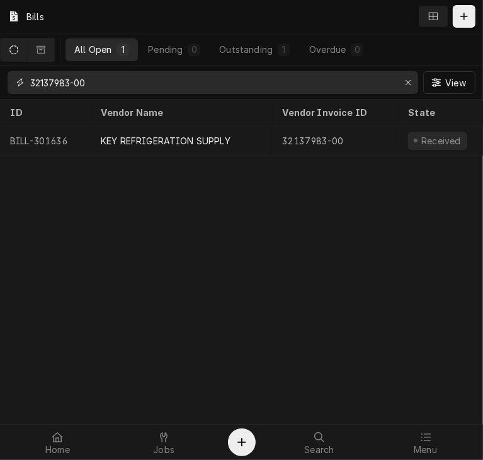
drag, startPoint x: 106, startPoint y: 84, endPoint x: 23, endPoint y: 89, distance: 83.9
click at [23, 89] on div "32137983-00" at bounding box center [213, 82] width 411 height 23
paste input "63256678"
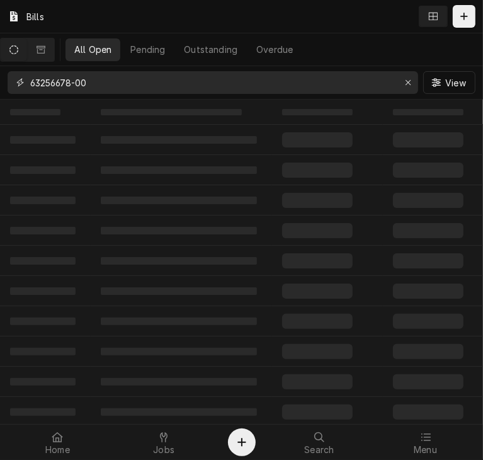
type input "63256678-00"
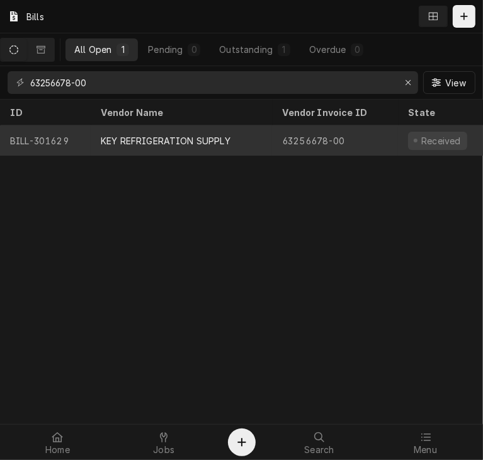
click at [149, 135] on div "KEY REFRIGERATION SUPPLY" at bounding box center [166, 140] width 130 height 13
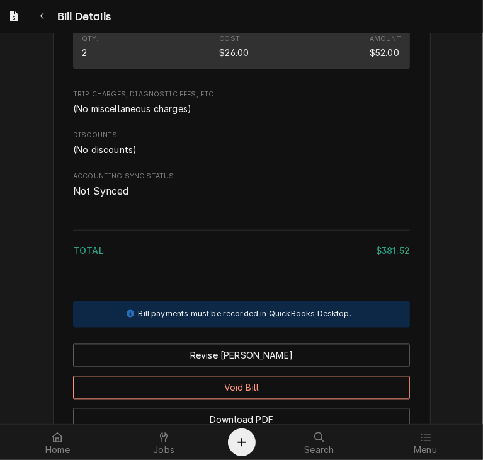
scroll to position [1195, 0]
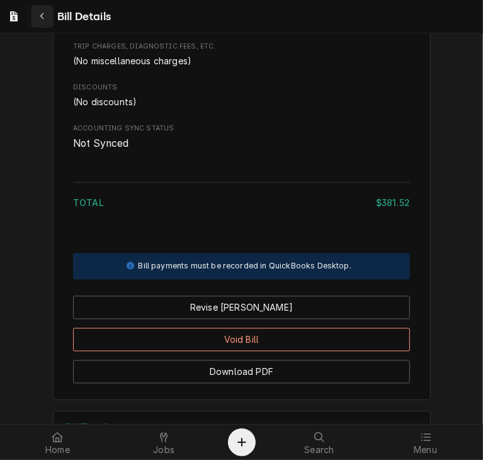
click at [42, 16] on icon "Navigate back" at bounding box center [43, 16] width 6 height 9
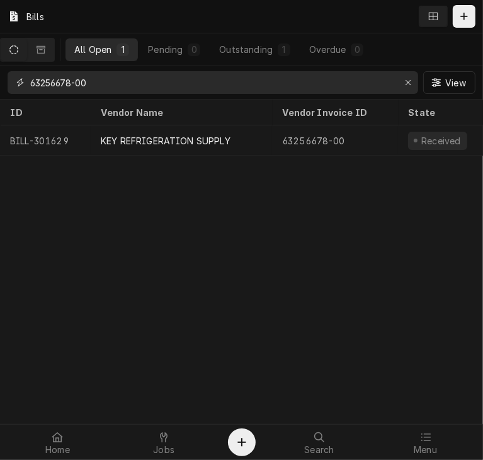
drag, startPoint x: 111, startPoint y: 88, endPoint x: 28, endPoint y: 81, distance: 82.8
click at [28, 81] on div "63256678-00" at bounding box center [213, 82] width 411 height 23
paste input "32138429"
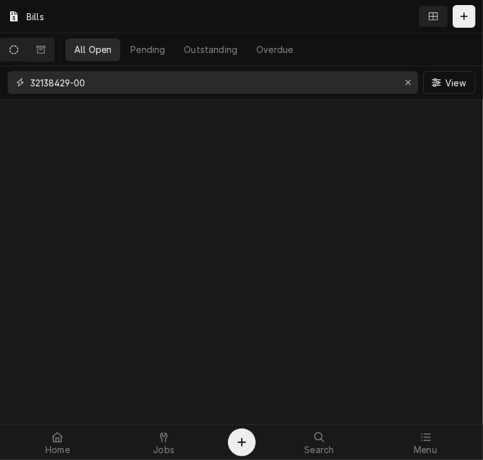
type input "32138429-00"
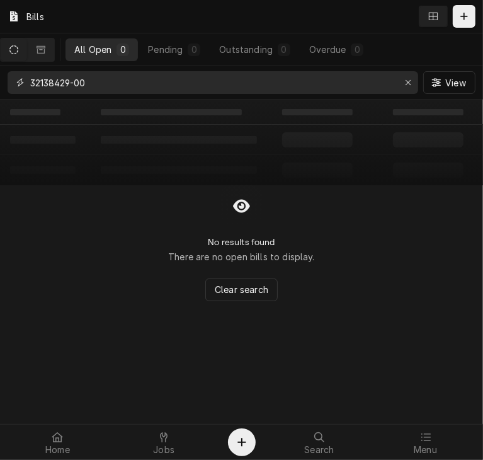
drag, startPoint x: 101, startPoint y: 84, endPoint x: 30, endPoint y: 80, distance: 71.3
click at [30, 80] on div "32138429-00" at bounding box center [213, 82] width 411 height 23
click at [424, 447] on span "Menu" at bounding box center [425, 450] width 23 height 10
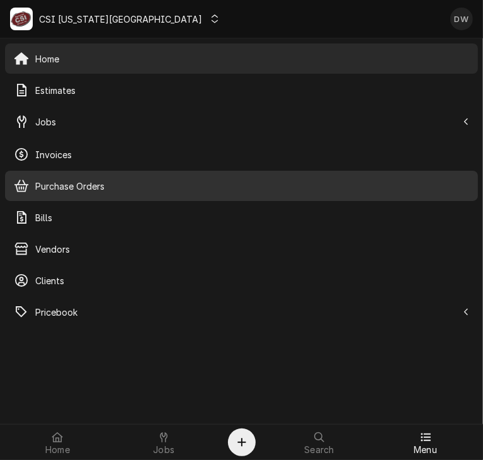
click at [76, 179] on span "Purchase Orders" at bounding box center [252, 185] width 434 height 13
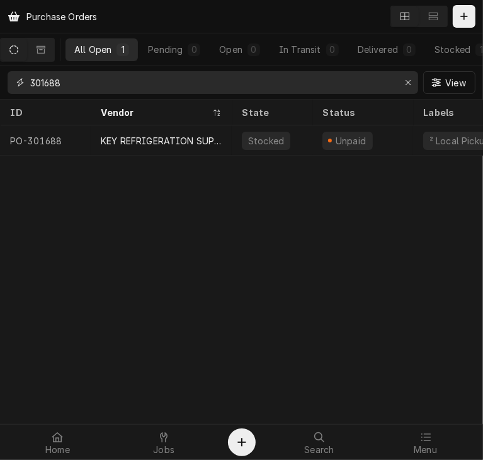
drag, startPoint x: 71, startPoint y: 77, endPoint x: 11, endPoint y: 74, distance: 59.3
click at [11, 74] on div "301688" at bounding box center [213, 82] width 411 height 23
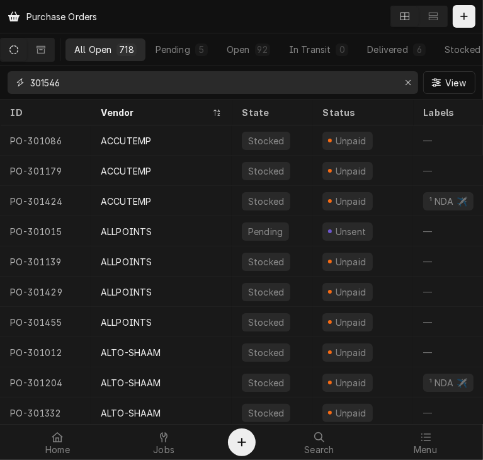
type input "301546"
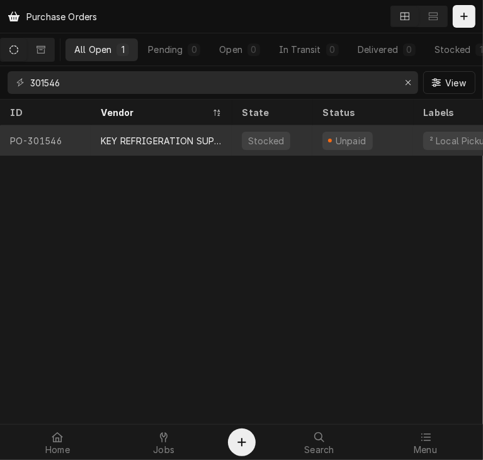
click at [142, 134] on div "KEY REFRIGERATION SUPPLY" at bounding box center [161, 140] width 121 height 13
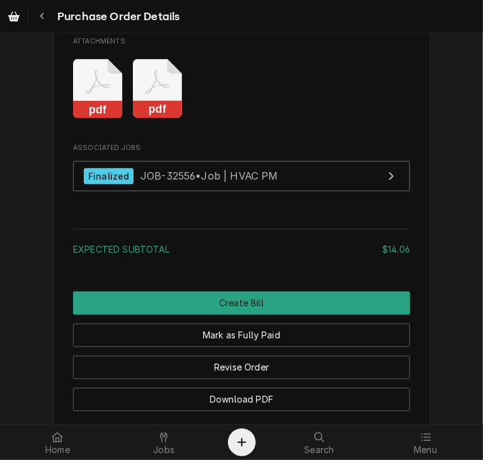
scroll to position [1237, 0]
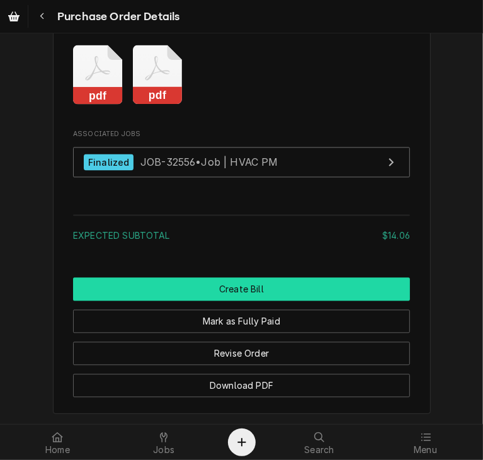
click at [276, 301] on button "Create Bill" at bounding box center [241, 289] width 337 height 23
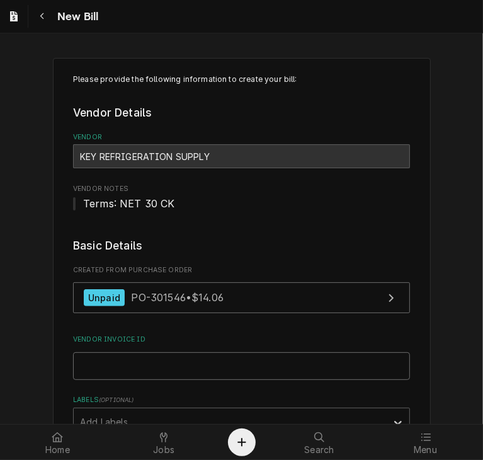
click at [149, 367] on input "Vendor Invoice ID" at bounding box center [241, 366] width 337 height 28
paste input "32138429-00"
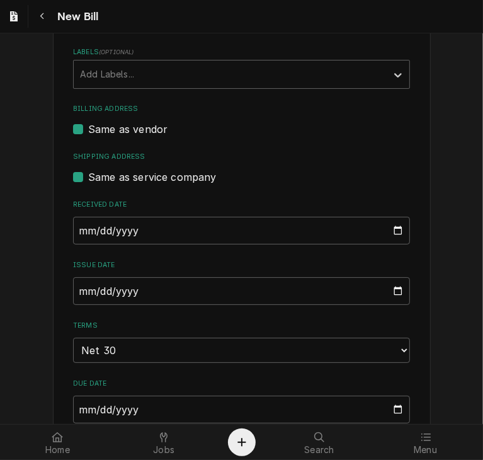
scroll to position [367, 0]
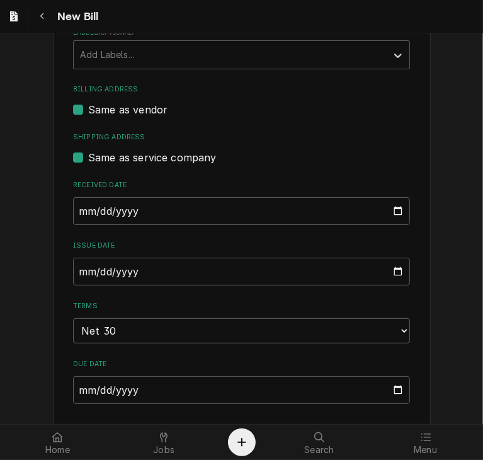
type input "32138429-00"
click at [76, 211] on input "2025-10-08" at bounding box center [241, 211] width 337 height 28
click at [92, 208] on input "0009-09-14" at bounding box center [241, 211] width 337 height 28
type input "0009-09-19"
click at [75, 271] on input "2025-10-08" at bounding box center [241, 272] width 337 height 28
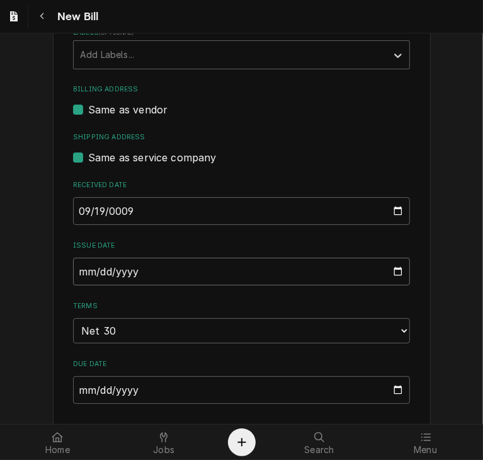
type input "2025-09-19"
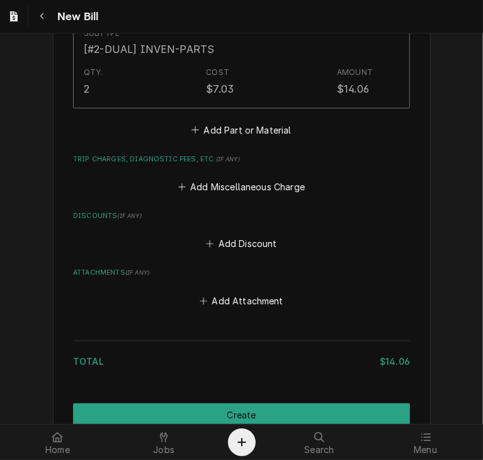
scroll to position [1020, 0]
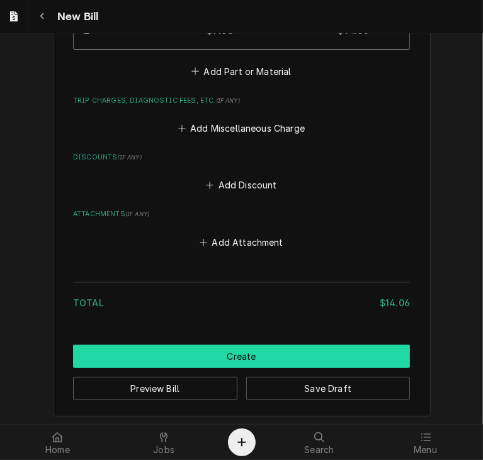
click at [321, 357] on button "Create" at bounding box center [241, 356] width 337 height 23
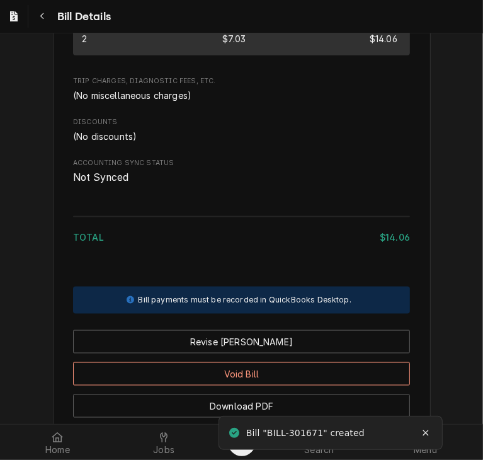
scroll to position [829, 0]
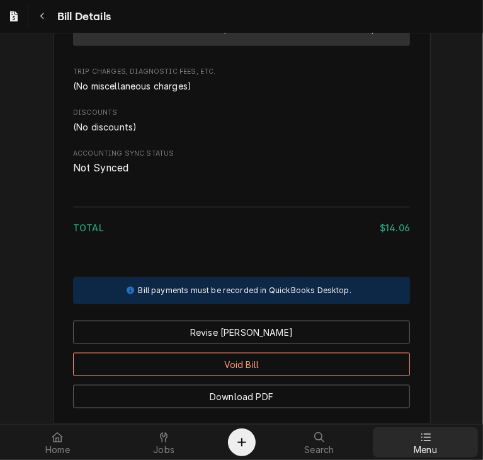
click at [431, 436] on div at bounding box center [425, 437] width 15 height 15
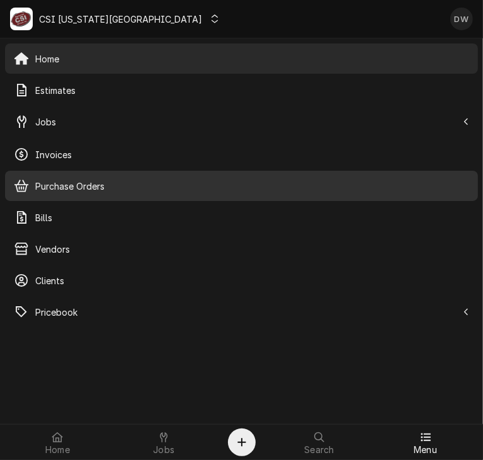
click at [55, 185] on span "Purchase Orders" at bounding box center [252, 185] width 434 height 13
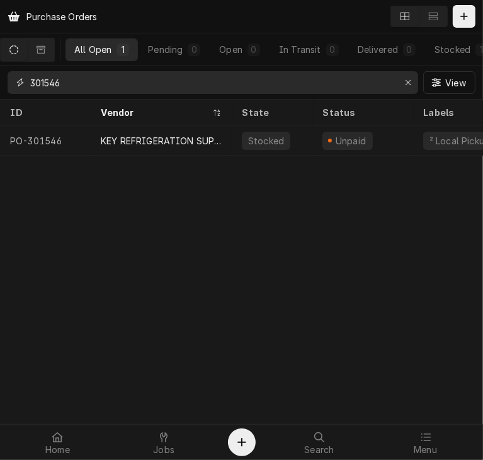
drag, startPoint x: 76, startPoint y: 77, endPoint x: 21, endPoint y: 76, distance: 54.2
click at [21, 76] on div "301546" at bounding box center [213, 82] width 411 height 23
type input "301441"
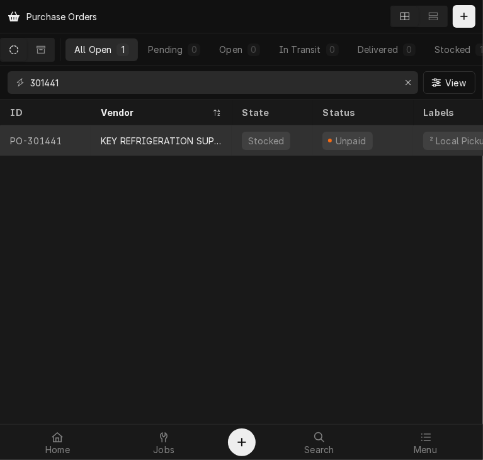
click at [140, 134] on div "KEY REFRIGERATION SUPPLY" at bounding box center [161, 140] width 121 height 13
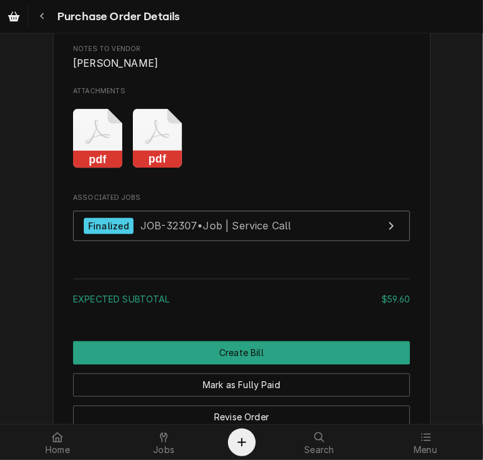
scroll to position [1156, 0]
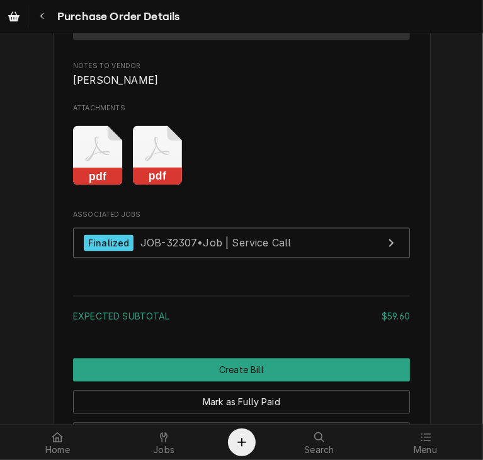
click at [169, 186] on rect "Attachments" at bounding box center [158, 177] width 50 height 18
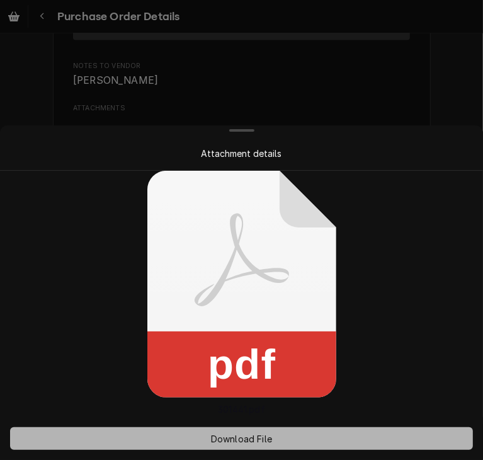
click at [254, 444] on span "Download File" at bounding box center [241, 438] width 66 height 13
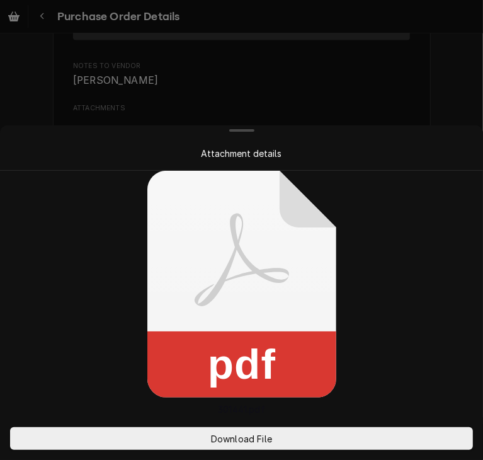
click at [431, 35] on div at bounding box center [241, 230] width 483 height 460
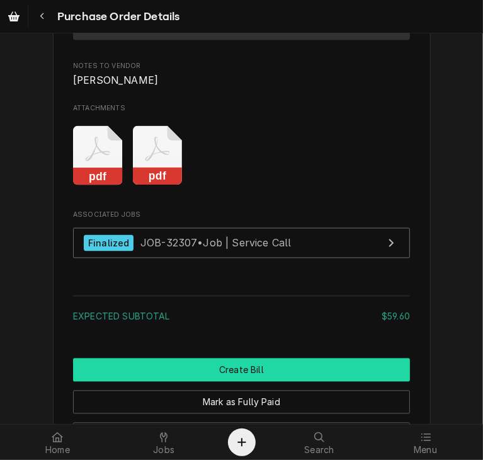
click at [258, 382] on button "Create Bill" at bounding box center [241, 369] width 337 height 23
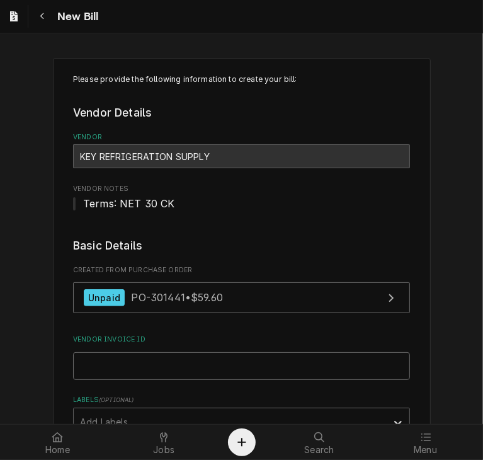
click at [242, 365] on input "Vendor Invoice ID" at bounding box center [241, 366] width 337 height 28
paste input "32138117-00"
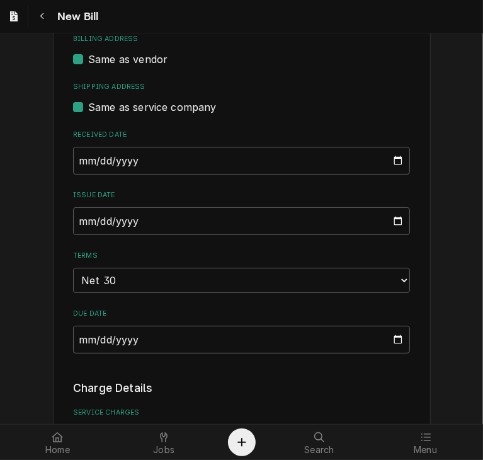
scroll to position [429, 0]
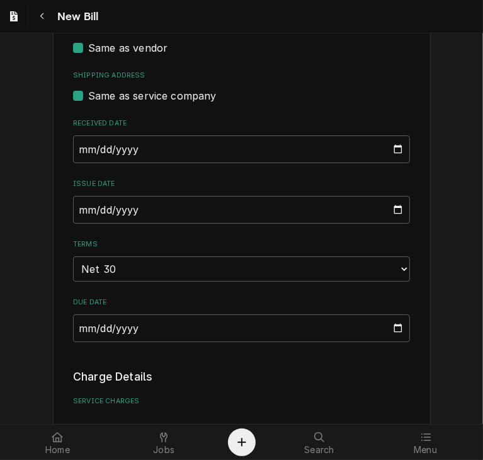
type input "32138117-00"
click at [76, 145] on input "[DATE]" at bounding box center [241, 149] width 337 height 28
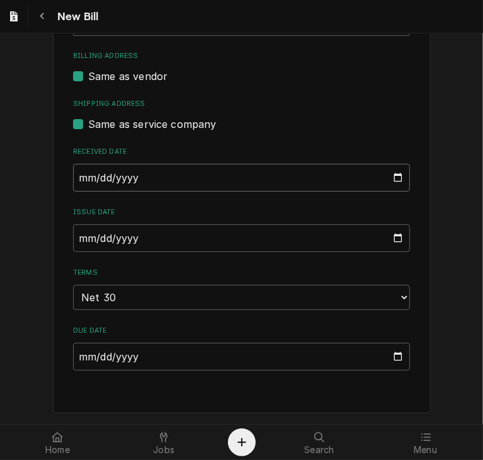
scroll to position [398, 0]
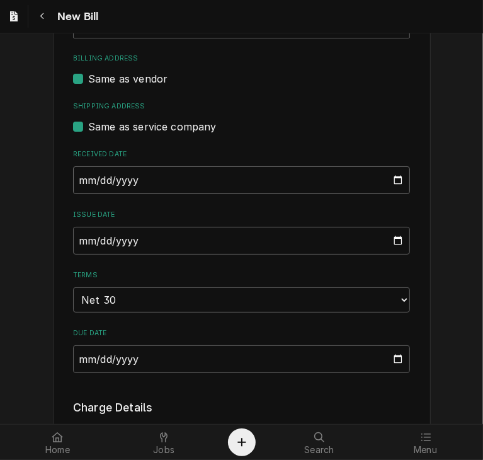
type input "[DATE]"
click at [79, 239] on input "[DATE]" at bounding box center [241, 241] width 337 height 28
type input "[DATE]"
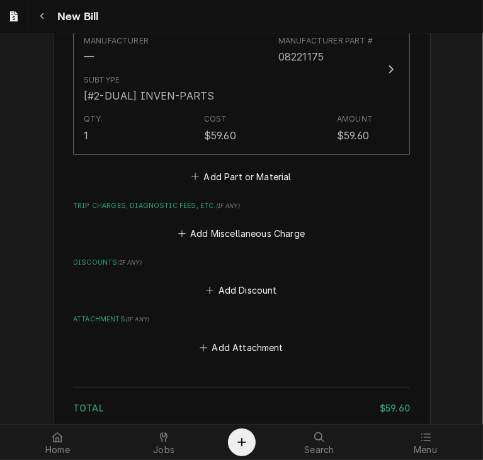
scroll to position [1020, 0]
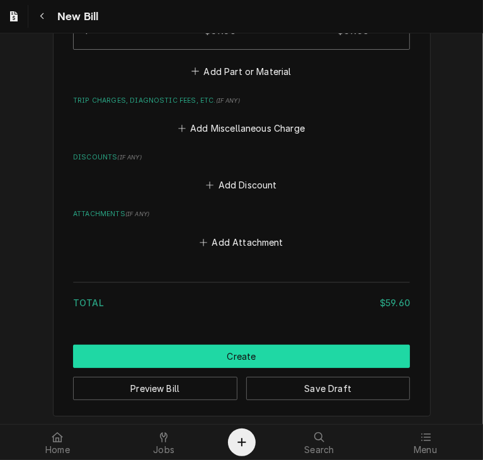
click at [384, 353] on button "Create" at bounding box center [241, 356] width 337 height 23
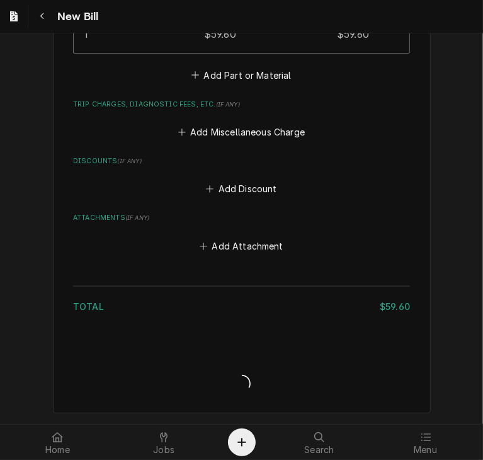
scroll to position [1015, 0]
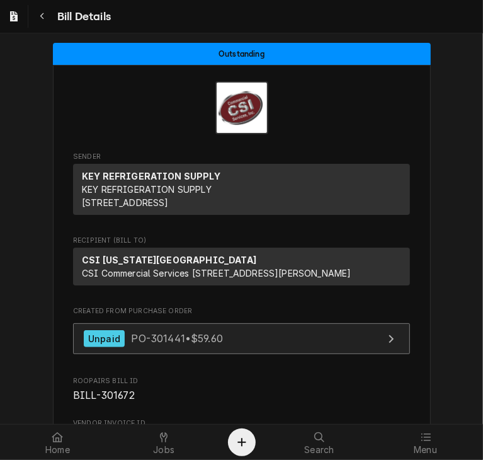
click at [164, 347] on div "Unpaid PO-301441 • $59.60" at bounding box center [153, 338] width 139 height 17
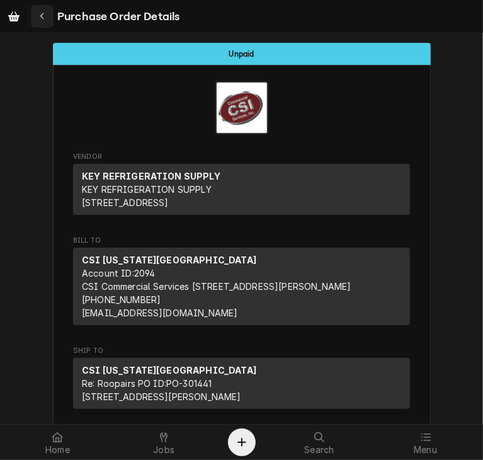
click at [45, 13] on div "Navigate back" at bounding box center [42, 16] width 13 height 13
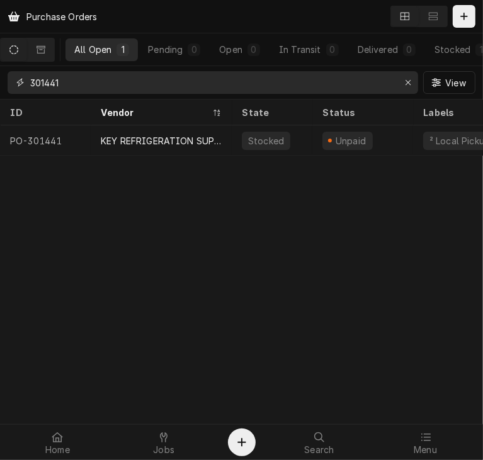
click at [75, 84] on input "301441" at bounding box center [212, 82] width 364 height 23
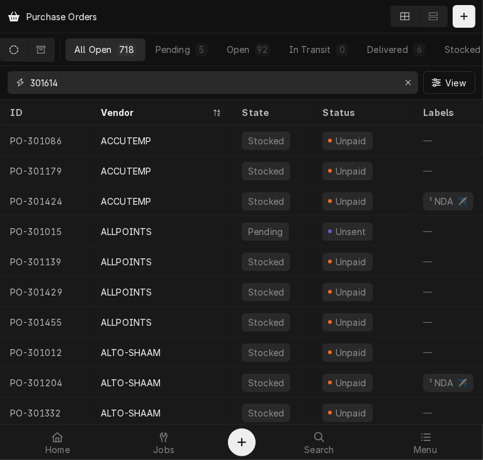
type input "301614"
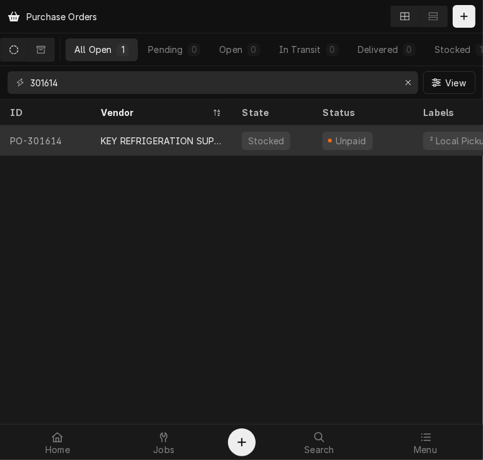
click at [146, 142] on div "KEY REFRIGERATION SUPPLY" at bounding box center [161, 140] width 121 height 13
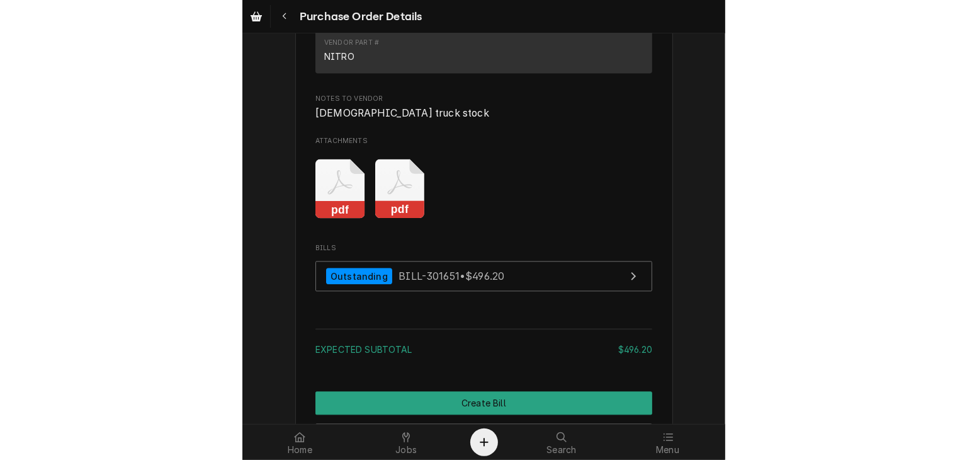
scroll to position [1326, 0]
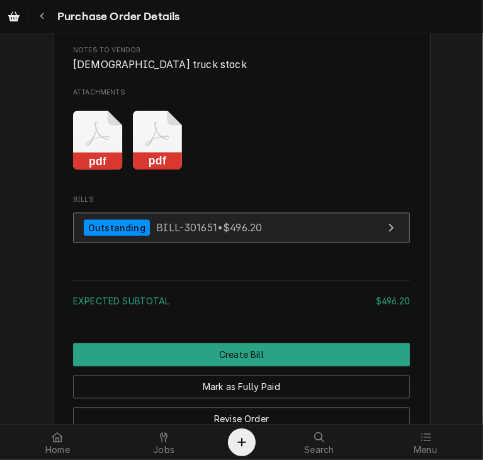
click at [174, 234] on span "BILL-301651 • $496.20" at bounding box center [209, 227] width 106 height 13
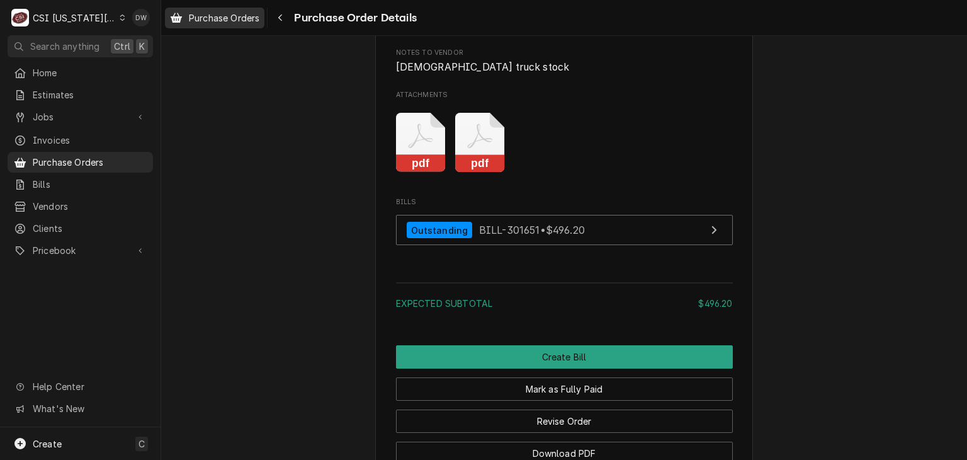
click at [206, 21] on span "Purchase Orders" at bounding box center [224, 17] width 71 height 13
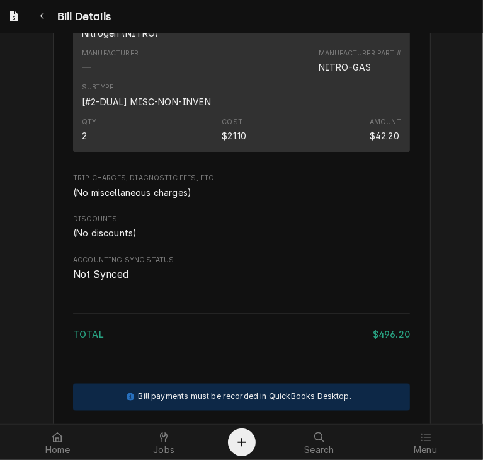
scroll to position [882, 0]
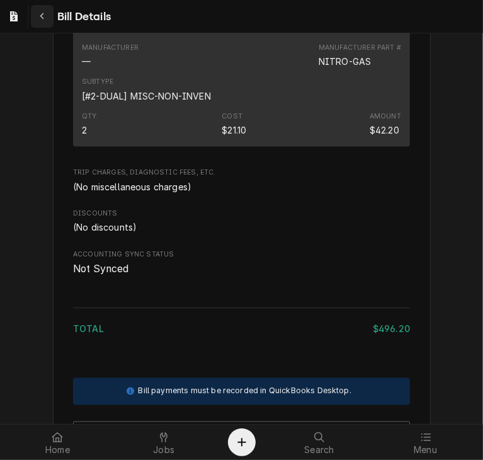
click at [42, 8] on button "Navigate back" at bounding box center [42, 16] width 23 height 23
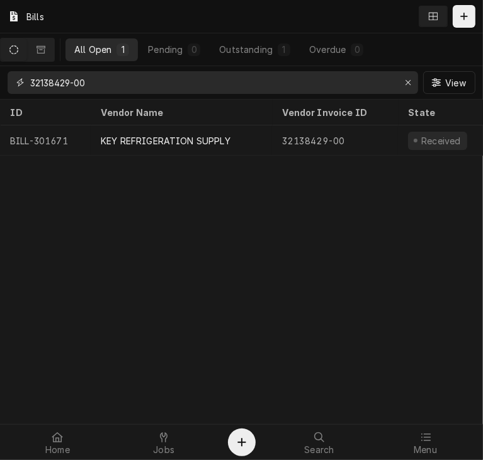
drag, startPoint x: 122, startPoint y: 87, endPoint x: 20, endPoint y: 82, distance: 101.5
click at [20, 82] on div "32138429-00" at bounding box center [213, 82] width 411 height 23
paste input "634"
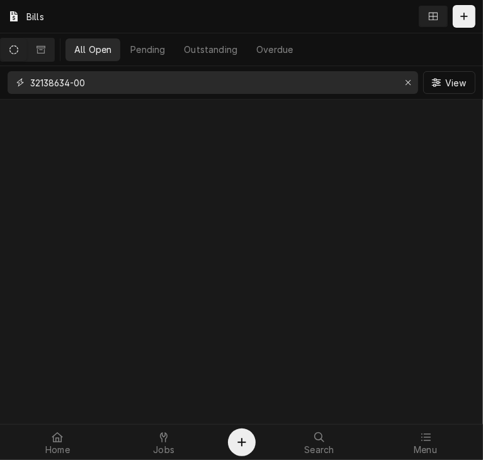
type input "32138634-00"
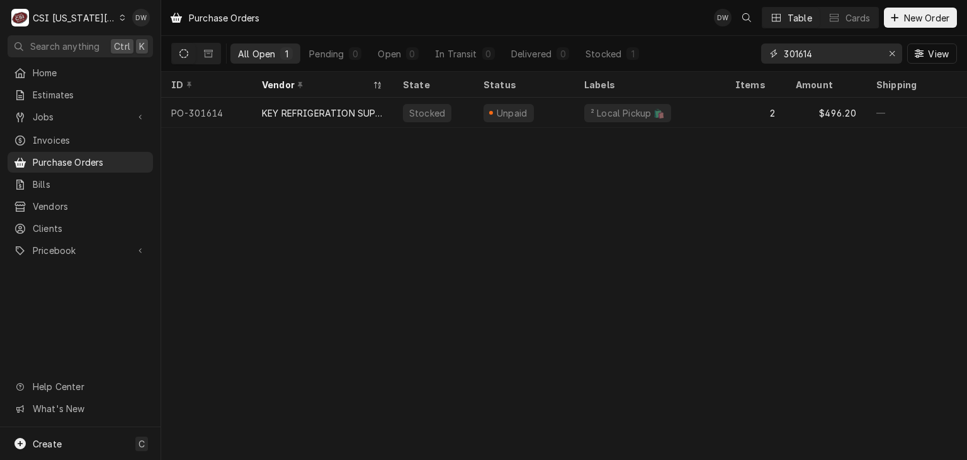
drag, startPoint x: 828, startPoint y: 56, endPoint x: 744, endPoint y: 56, distance: 84.4
click at [744, 56] on div "All Open 1 Pending 0 Open 0 In Transit 0 Delivered 0 Stocked 1 301614 View" at bounding box center [564, 53] width 786 height 35
type input "key"
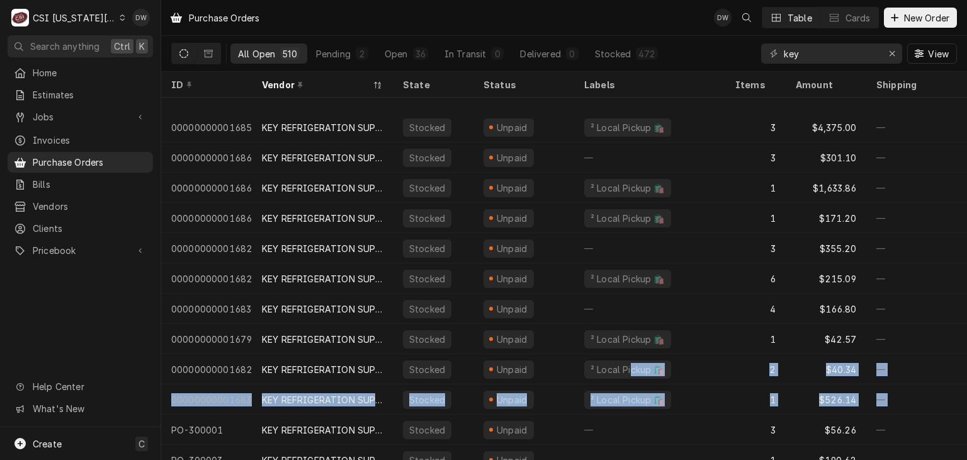
scroll to position [191, 0]
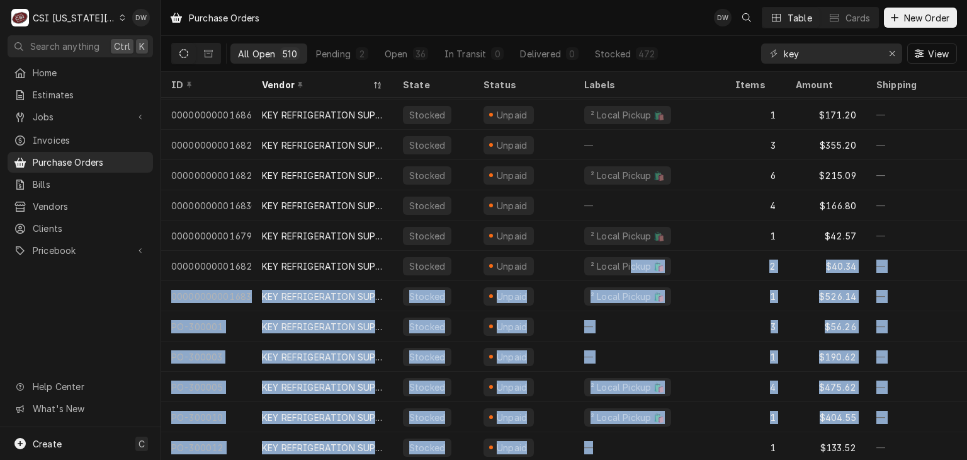
drag, startPoint x: 625, startPoint y: 449, endPoint x: 646, endPoint y: 449, distance: 21.4
click at [646, 280] on tbody "000000000016854 KEY REFRIGERATION SUPPLY Stocked Unpaid ² Local Pickup 🛍️ 3 $4,…" at bounding box center [564, 99] width 806 height 362
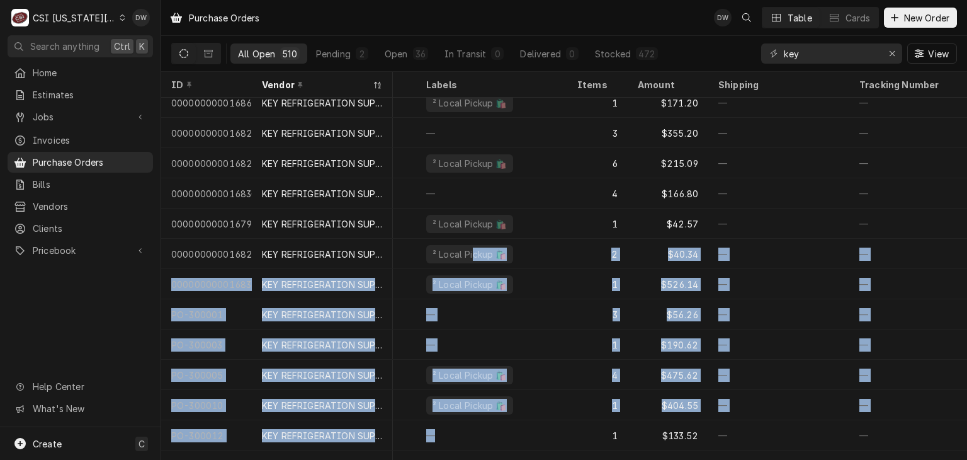
scroll to position [191, 159]
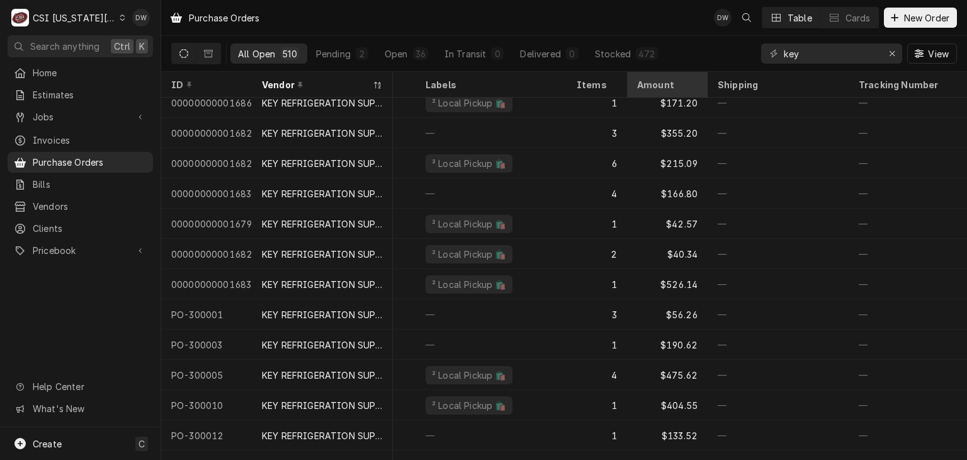
click at [659, 85] on div "Amount" at bounding box center [666, 84] width 58 height 13
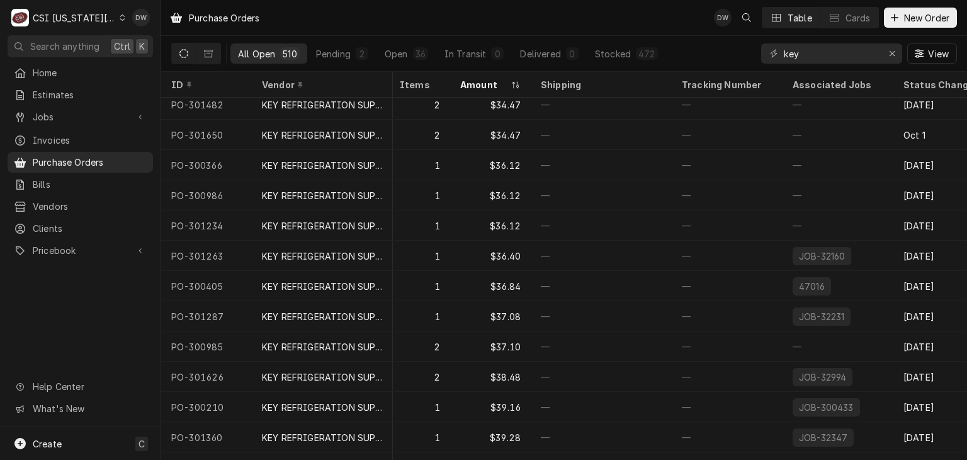
scroll to position [2862, 336]
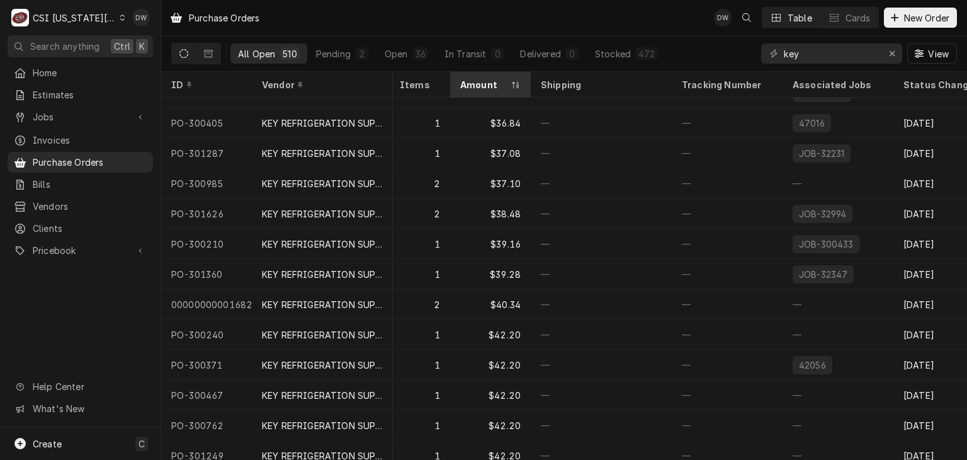
click at [496, 79] on div "Amount" at bounding box center [484, 84] width 48 height 13
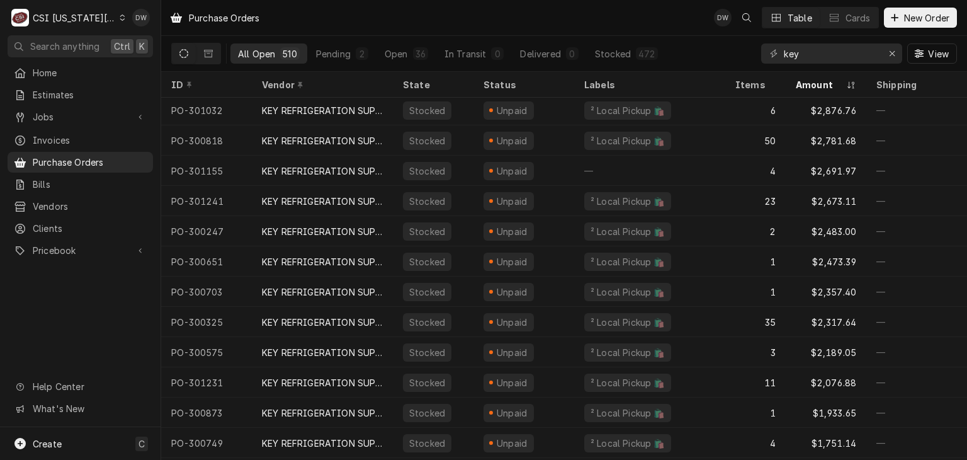
scroll to position [589, 0]
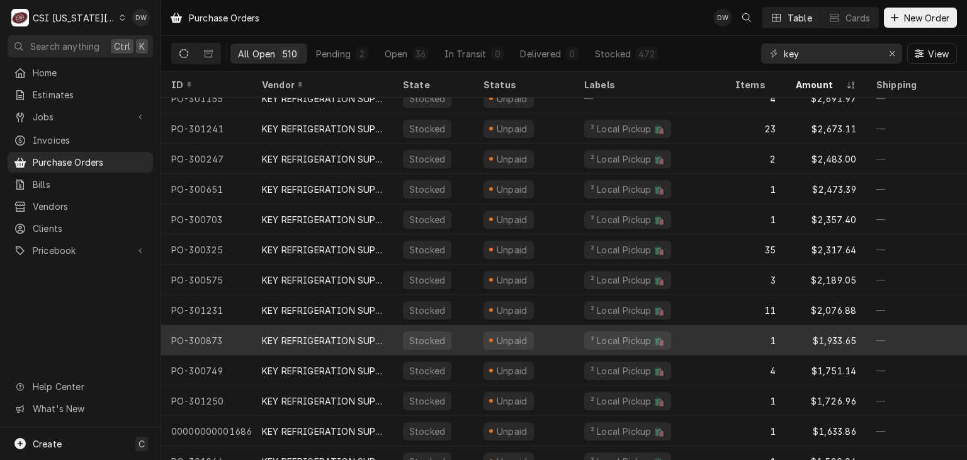
click at [810, 345] on div "$1,933.65" at bounding box center [826, 340] width 81 height 30
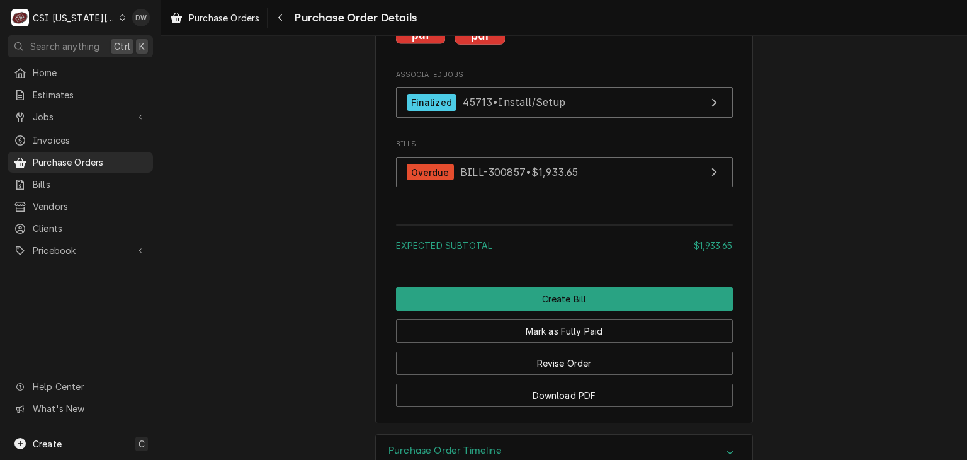
scroll to position [1328, 0]
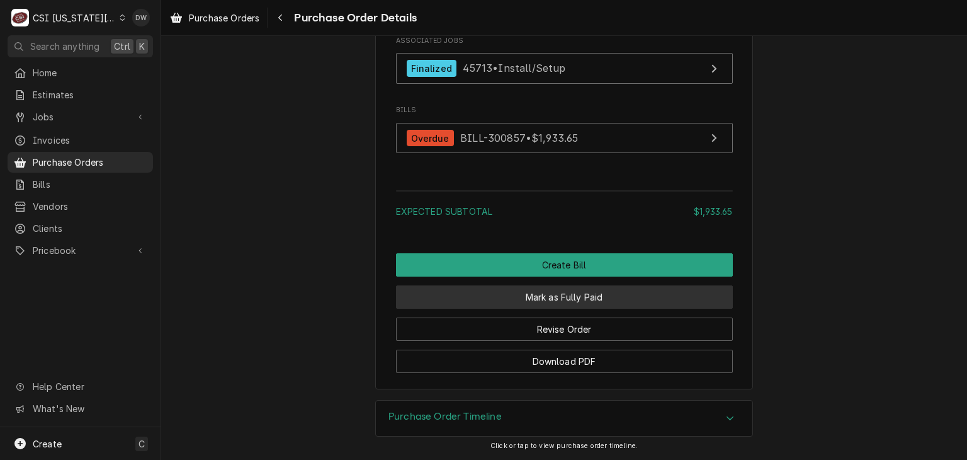
click at [688, 300] on button "Mark as Fully Paid" at bounding box center [564, 296] width 337 height 23
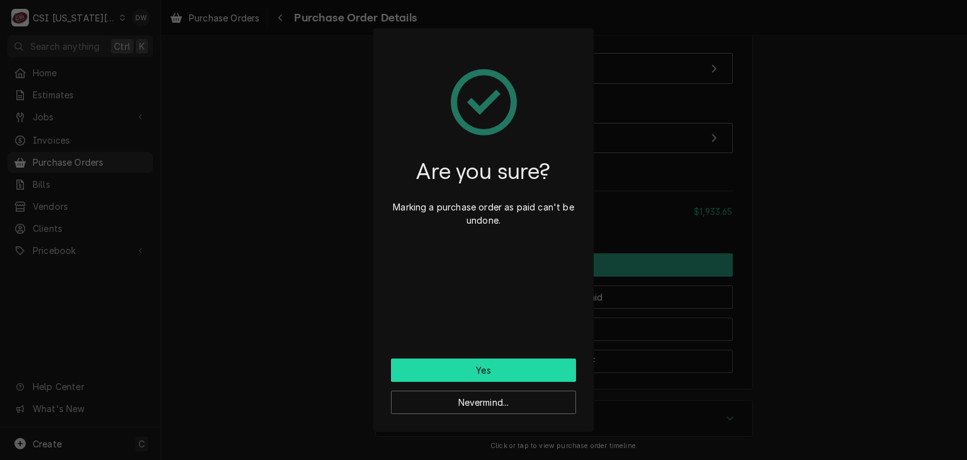
click at [554, 370] on button "Yes" at bounding box center [483, 369] width 185 height 23
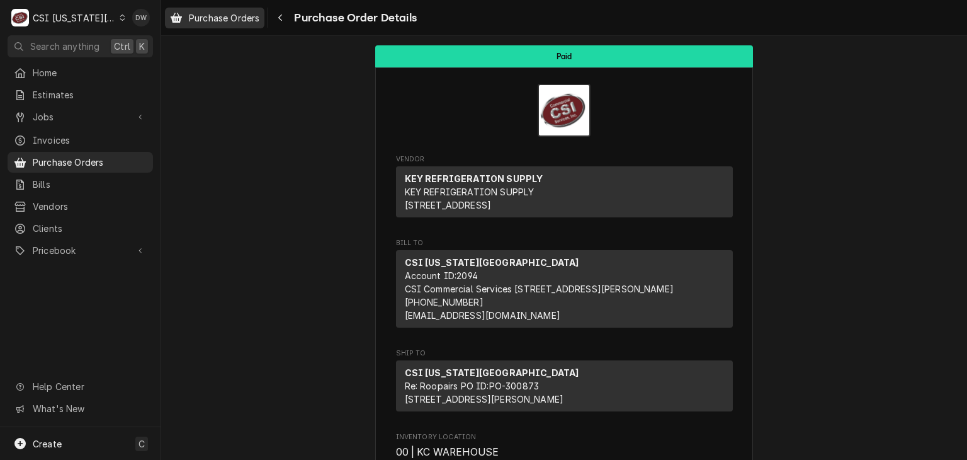
click at [215, 14] on span "Purchase Orders" at bounding box center [224, 17] width 71 height 13
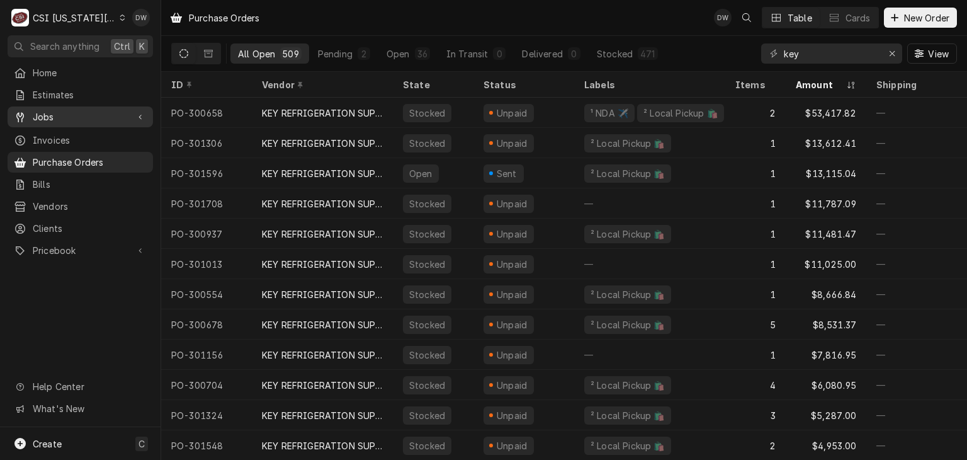
click at [50, 106] on link "Jobs" at bounding box center [80, 116] width 145 height 21
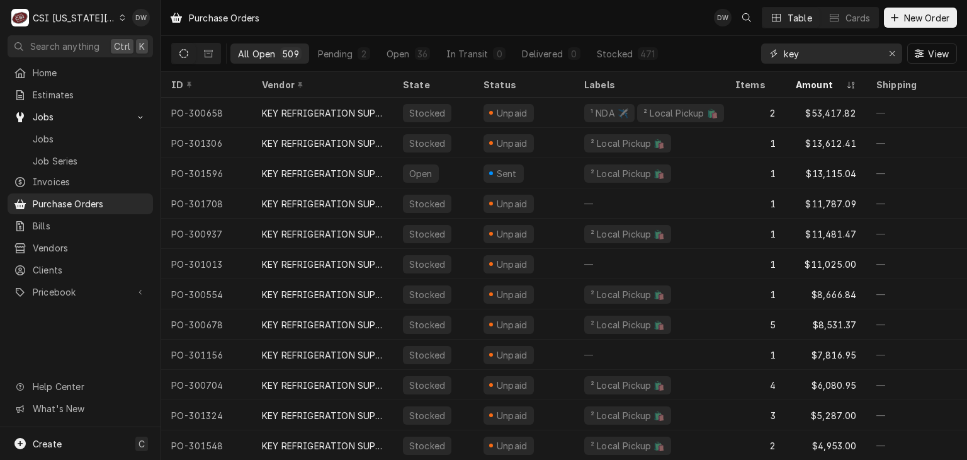
drag, startPoint x: 794, startPoint y: 35, endPoint x: 761, endPoint y: 59, distance: 40.7
click at [761, 59] on div "key View" at bounding box center [859, 53] width 196 height 35
drag, startPoint x: 807, startPoint y: 52, endPoint x: 742, endPoint y: 60, distance: 66.1
click at [742, 60] on div "All Open 509 Pending 2 Open 36 In Transit 0 Delivered 0 Stocked 471 key View" at bounding box center [564, 53] width 786 height 35
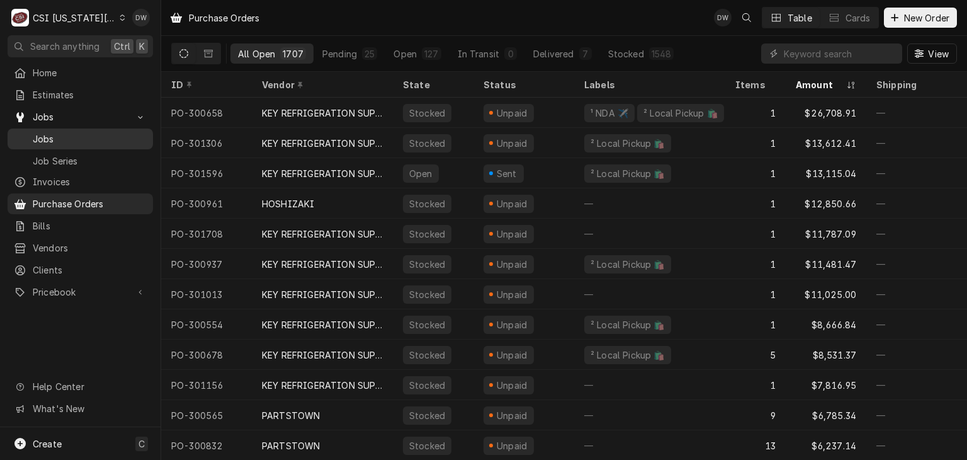
click at [30, 132] on div "Jobs" at bounding box center [80, 138] width 133 height 13
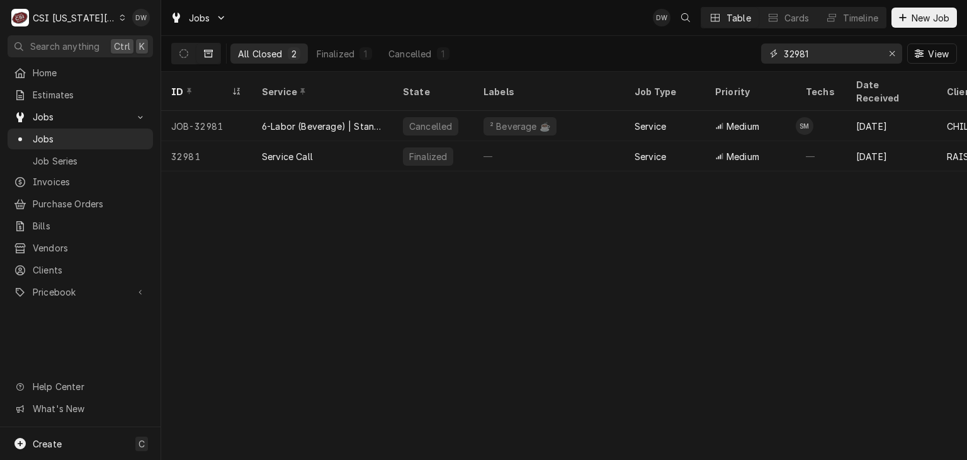
drag, startPoint x: 821, startPoint y: 54, endPoint x: 777, endPoint y: 59, distance: 44.4
click at [777, 59] on div "32981" at bounding box center [831, 53] width 141 height 20
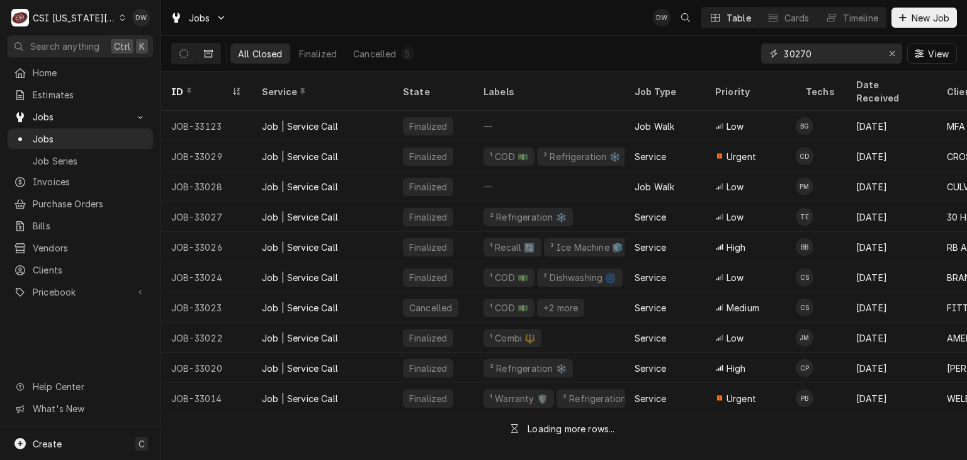
type input "30270"
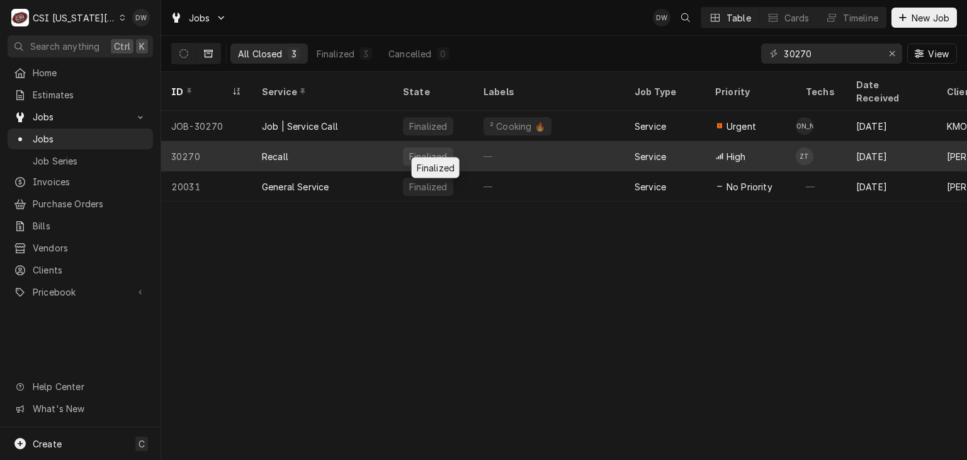
click at [404, 147] on div "Finalized" at bounding box center [428, 156] width 50 height 18
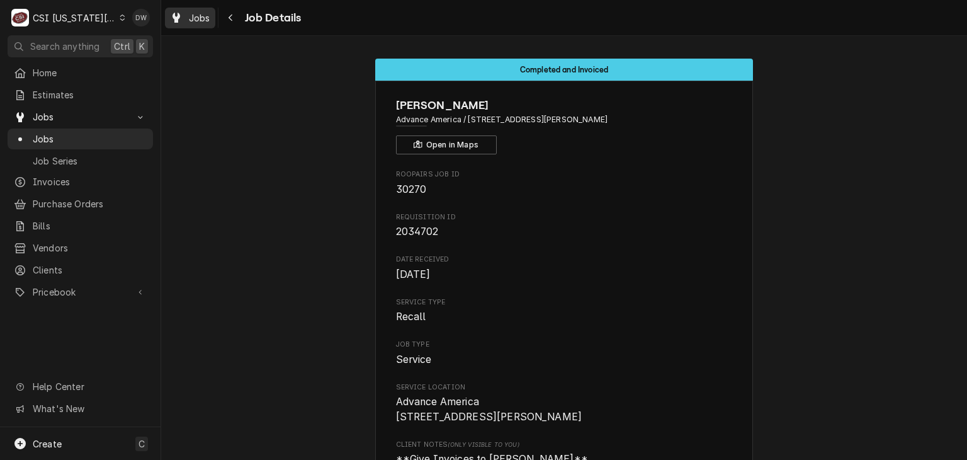
click at [205, 21] on span "Jobs" at bounding box center [199, 17] width 21 height 13
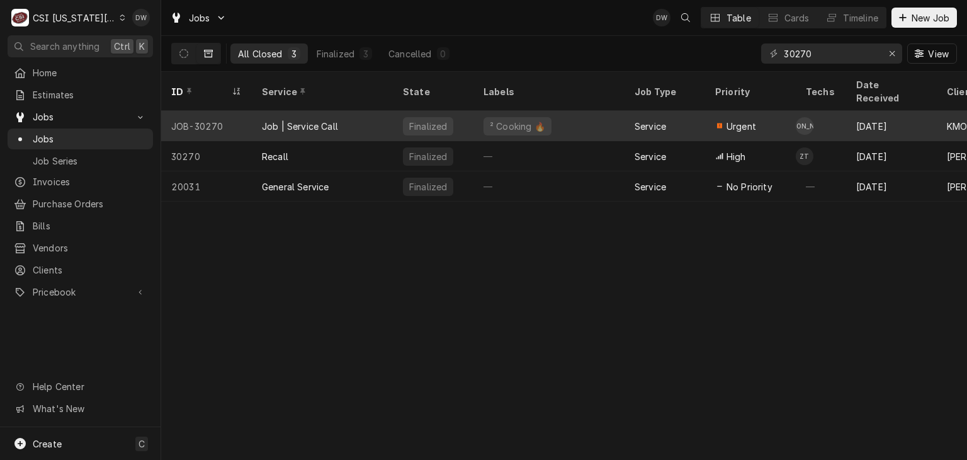
click at [304, 120] on div "Job | Service Call" at bounding box center [300, 126] width 76 height 13
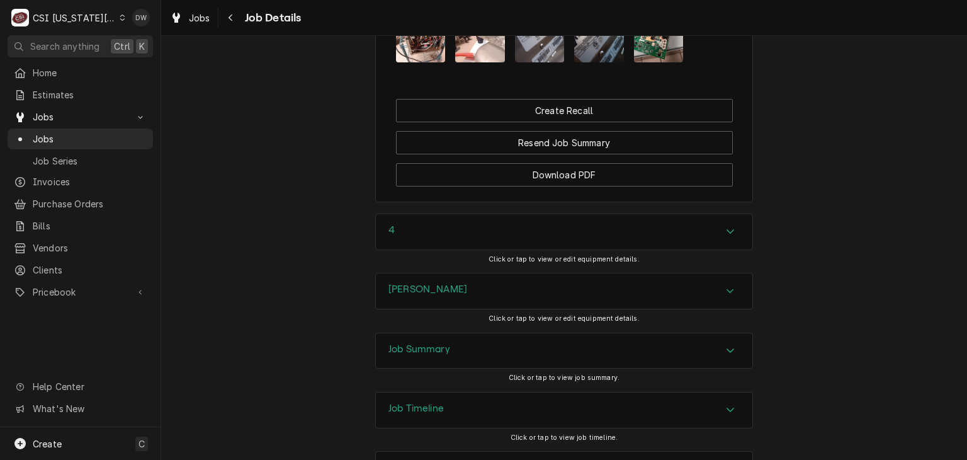
scroll to position [1663, 0]
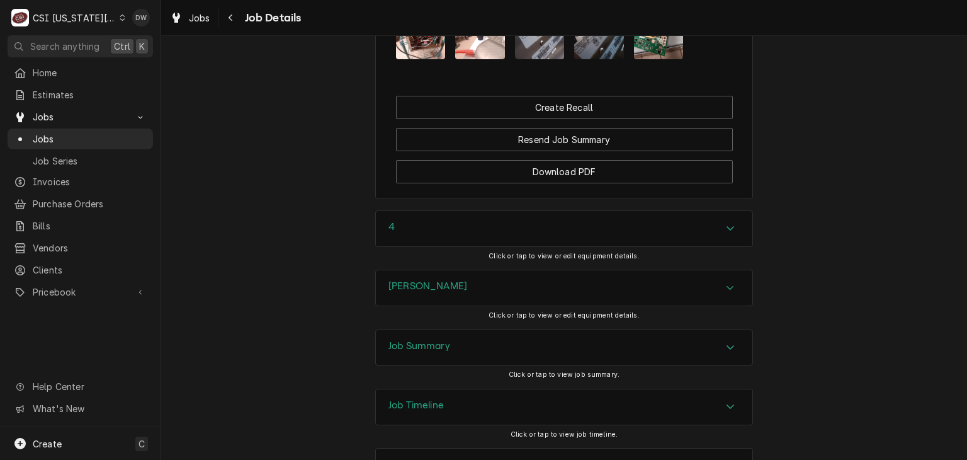
click at [729, 401] on icon "Accordion Header" at bounding box center [730, 406] width 9 height 10
click at [200, 14] on span "Jobs" at bounding box center [199, 17] width 21 height 13
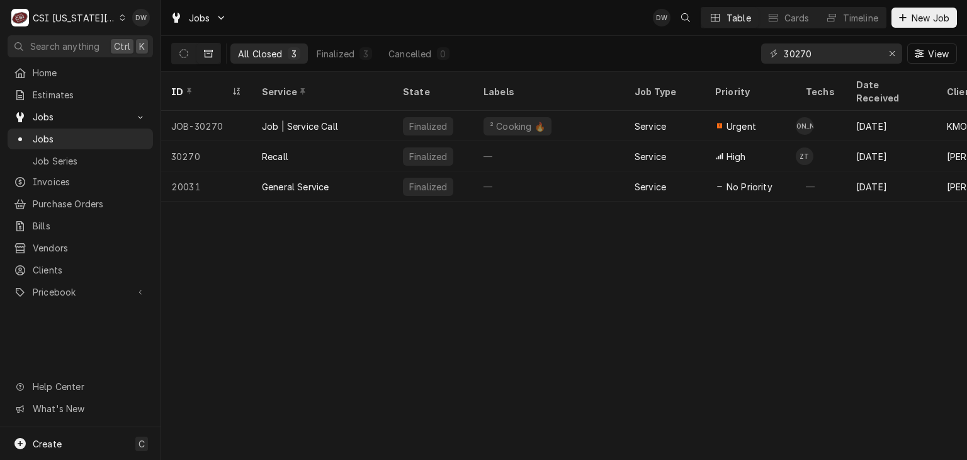
click at [335, 389] on div "ID Service State Labels Job Type Priority Techs Date Received Client Location N…" at bounding box center [564, 266] width 806 height 388
drag, startPoint x: 821, startPoint y: 49, endPoint x: 757, endPoint y: 68, distance: 67.0
click at [757, 68] on div "All Closed 3 Finalized 3 Cancelled 0 30270 View" at bounding box center [564, 53] width 786 height 35
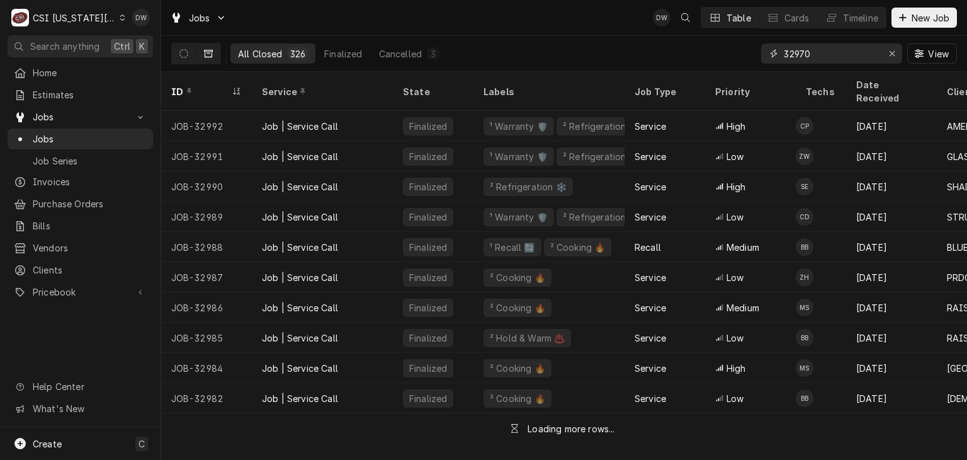
type input "32970"
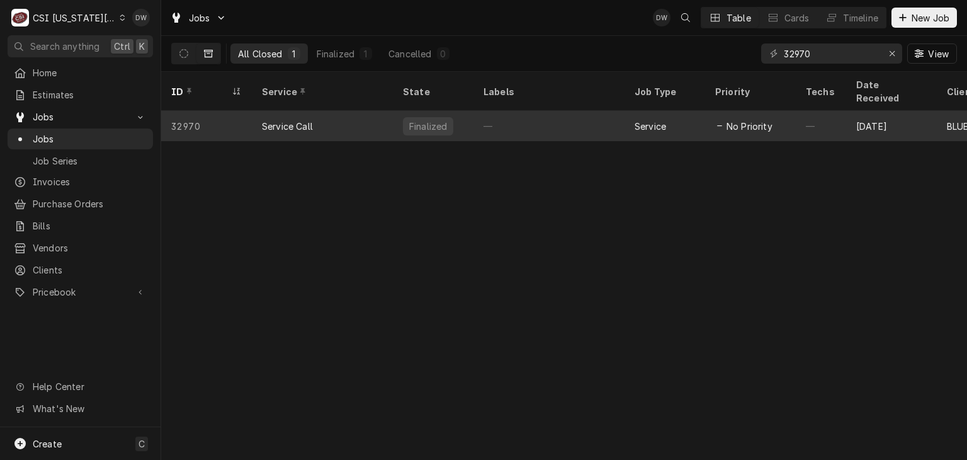
click at [349, 111] on div "Service Call" at bounding box center [322, 126] width 141 height 30
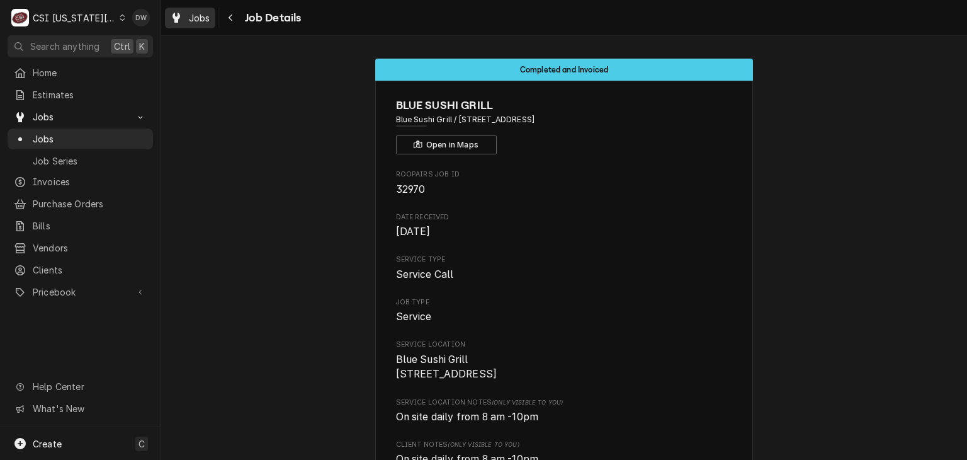
click at [204, 14] on span "Jobs" at bounding box center [199, 17] width 21 height 13
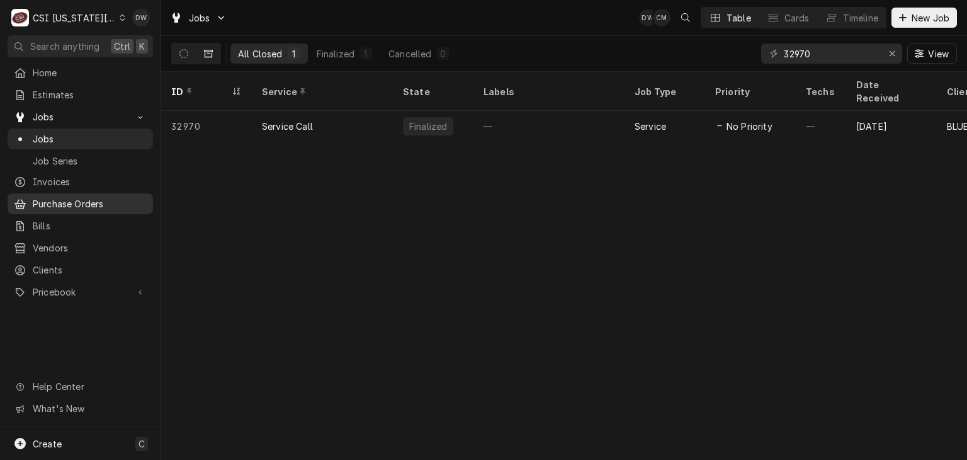
click at [44, 197] on span "Purchase Orders" at bounding box center [90, 203] width 114 height 13
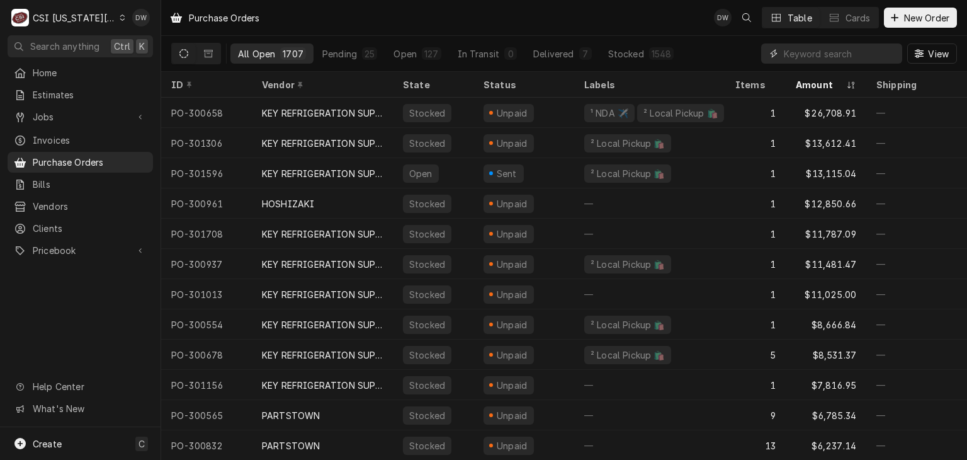
click at [806, 59] on input "Dynamic Content Wrapper" at bounding box center [840, 53] width 112 height 20
type input "key"
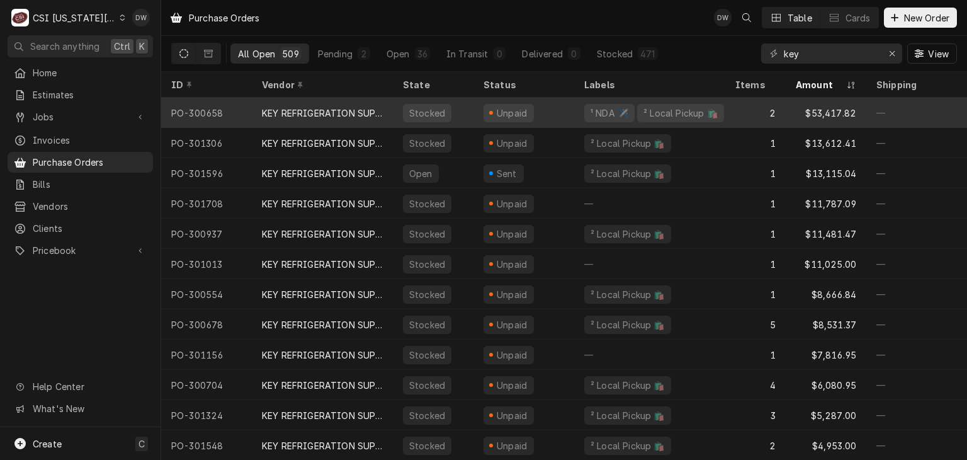
click at [404, 103] on div "Stocked" at bounding box center [433, 113] width 81 height 30
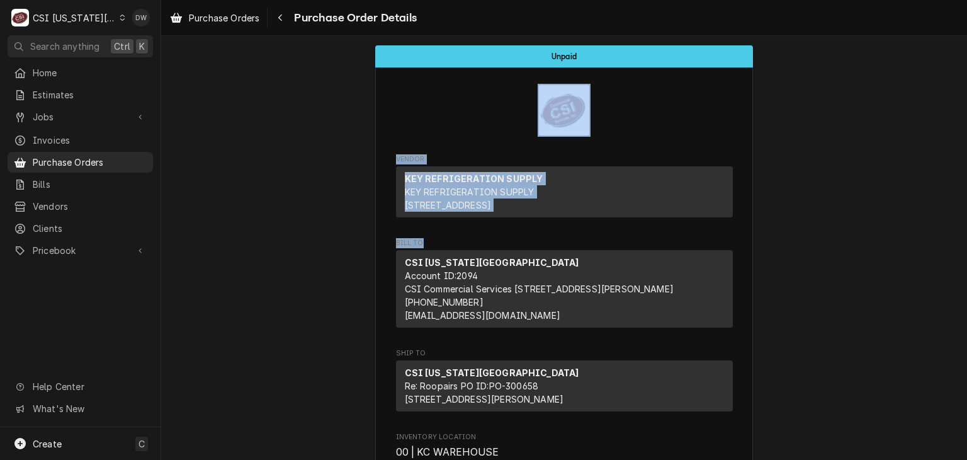
drag, startPoint x: 957, startPoint y: 99, endPoint x: 964, endPoint y: 245, distance: 146.3
click at [964, 245] on div "Unpaid Vendor KEY REFRIGERATION SUPPLY KEY REFRIGERATION SUPPLY [STREET_ADDRESS…" at bounding box center [564, 248] width 806 height 424
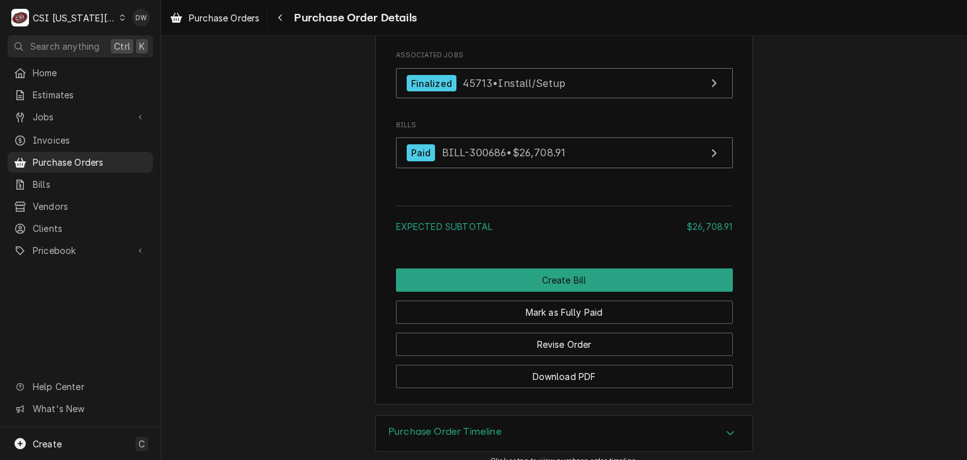
scroll to position [1371, 0]
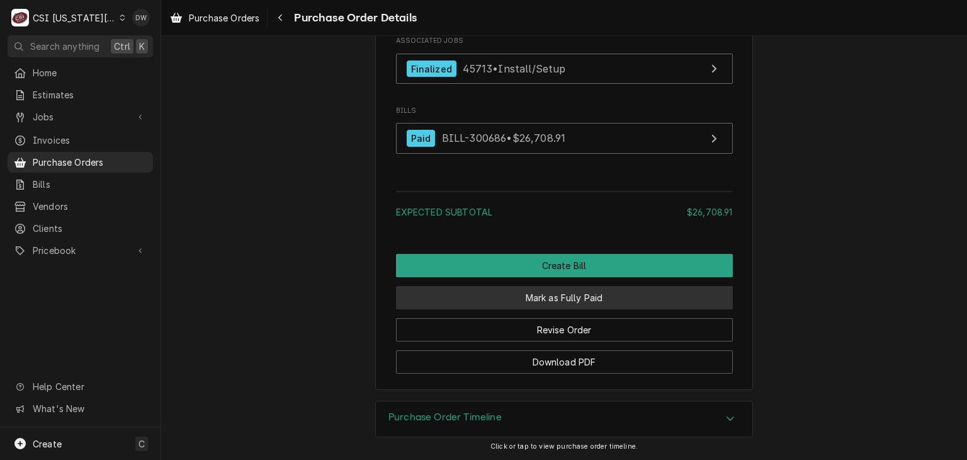
click at [581, 303] on button "Mark as Fully Paid" at bounding box center [564, 297] width 337 height 23
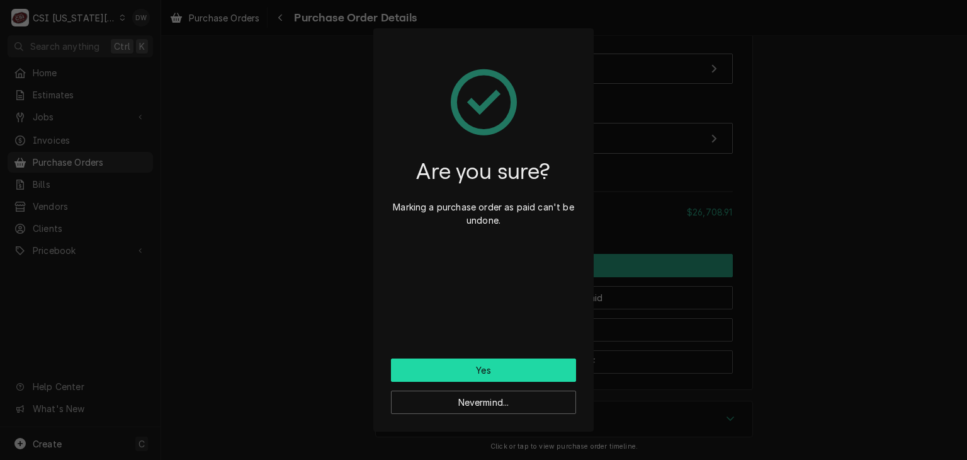
click at [511, 363] on button "Yes" at bounding box center [483, 369] width 185 height 23
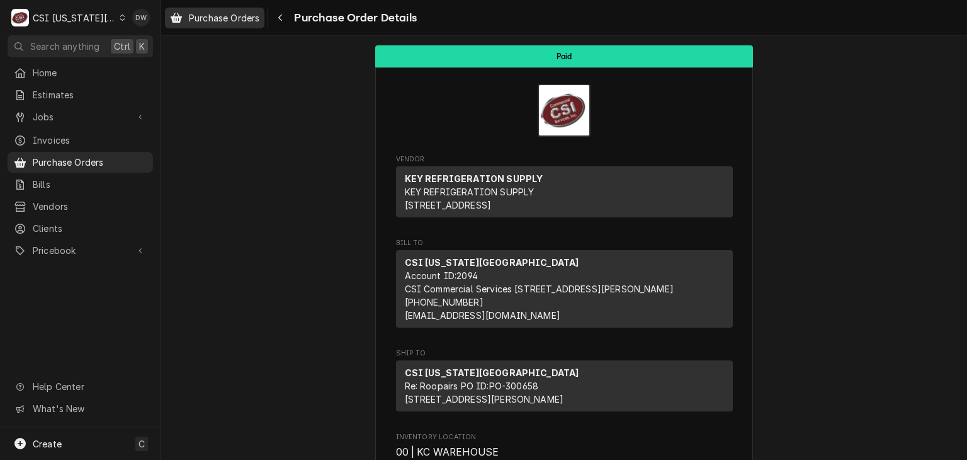
click at [199, 26] on link "Purchase Orders" at bounding box center [215, 18] width 100 height 21
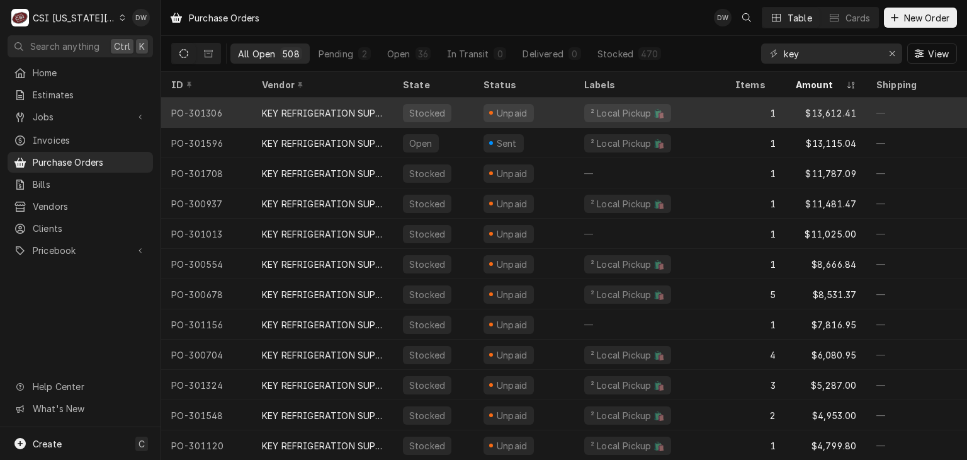
click at [340, 109] on div "KEY REFRIGERATION SUPPLY" at bounding box center [322, 112] width 121 height 13
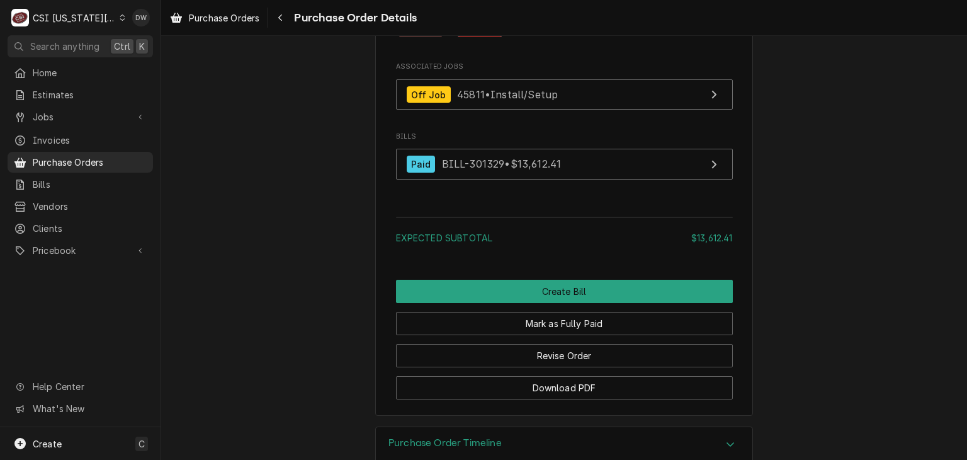
scroll to position [1312, 0]
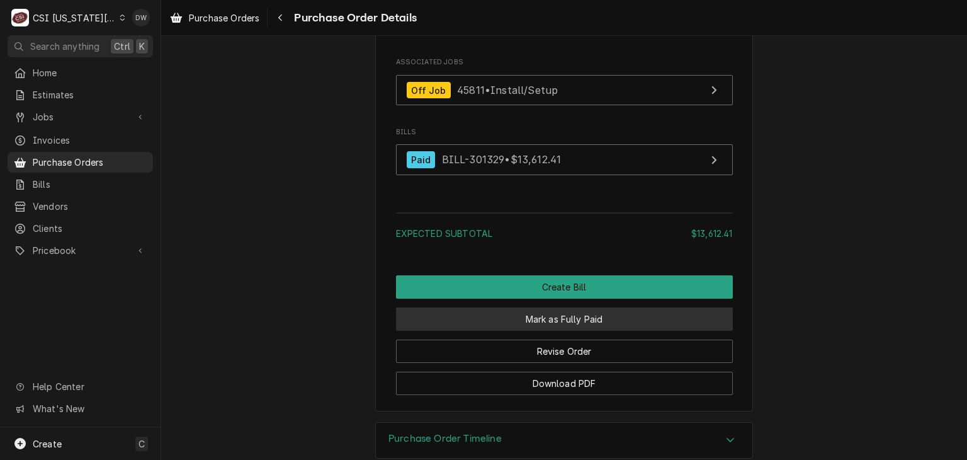
click at [624, 331] on button "Mark as Fully Paid" at bounding box center [564, 318] width 337 height 23
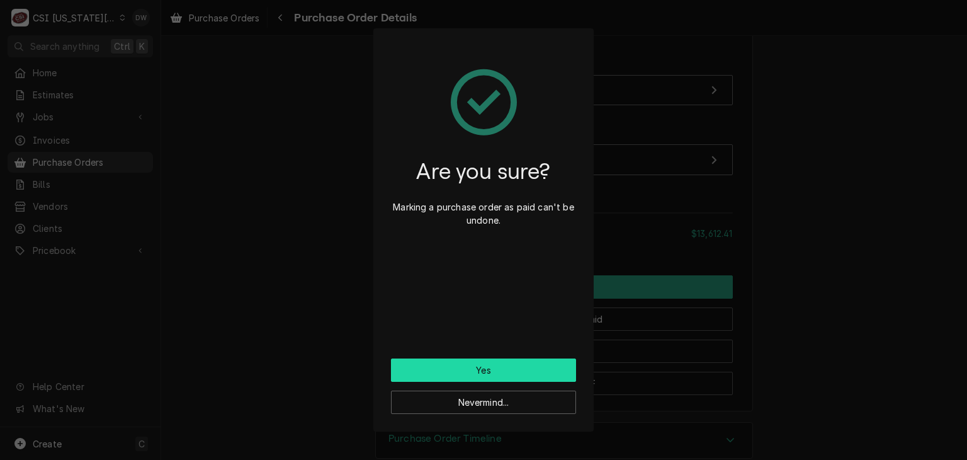
click at [525, 368] on button "Yes" at bounding box center [483, 369] width 185 height 23
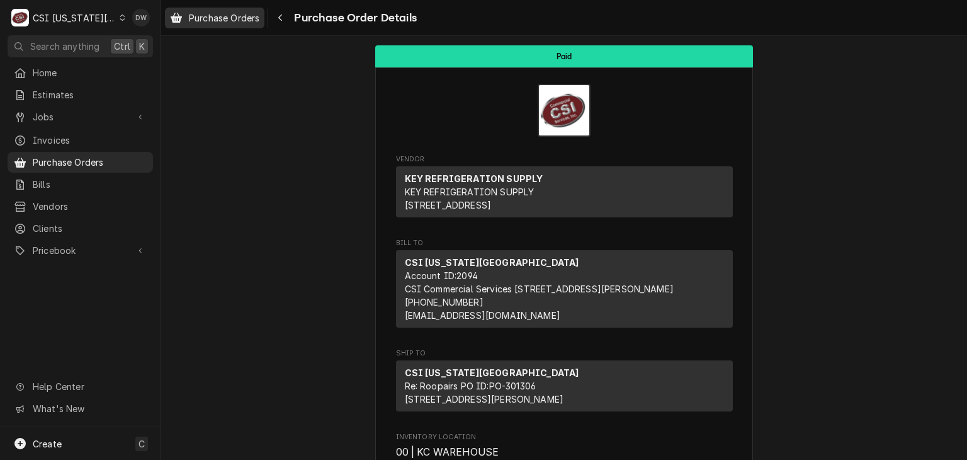
click at [204, 21] on span "Purchase Orders" at bounding box center [224, 17] width 71 height 13
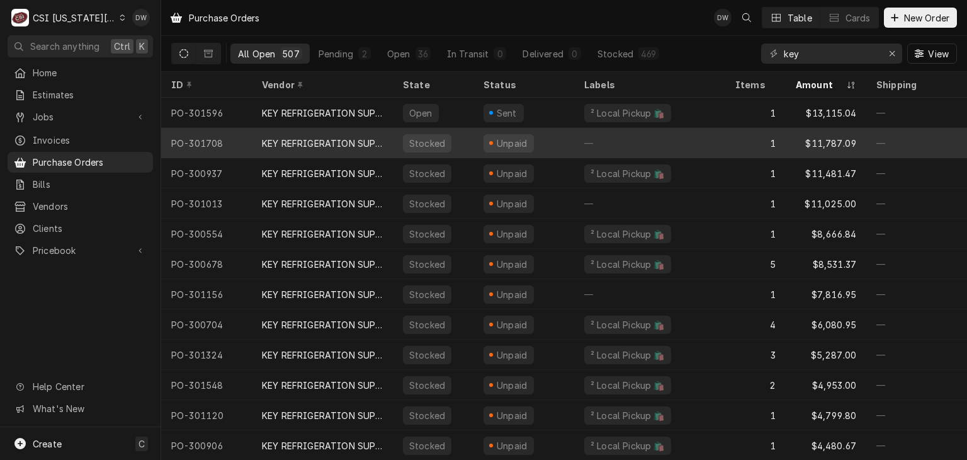
click at [350, 138] on div "KEY REFRIGERATION SUPPLY" at bounding box center [322, 143] width 121 height 13
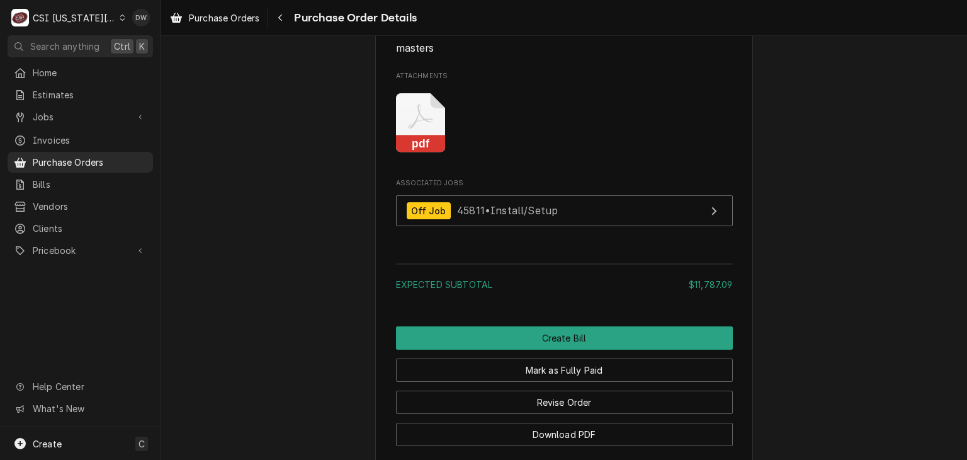
scroll to position [1147, 0]
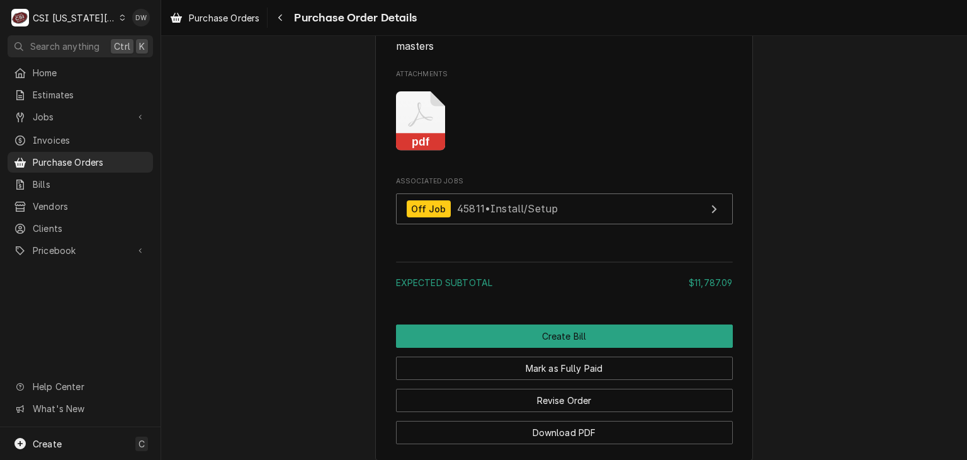
click at [433, 151] on rect "Attachments" at bounding box center [421, 143] width 50 height 18
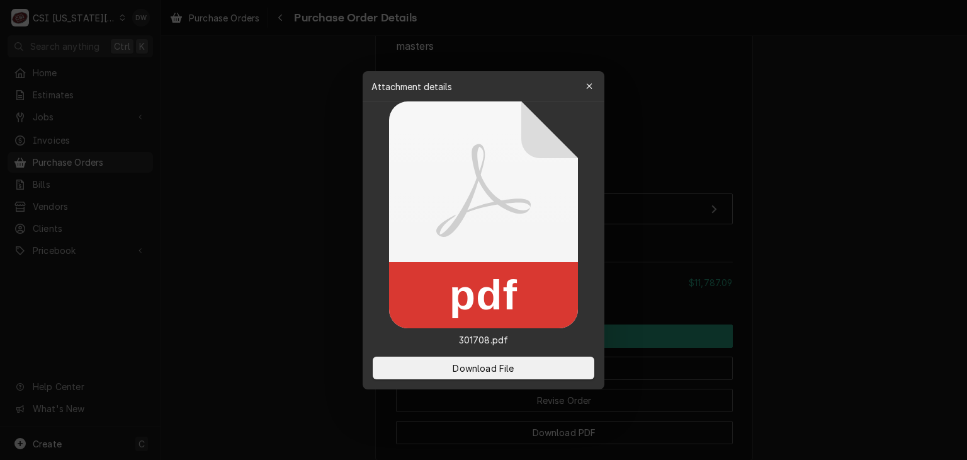
click at [583, 74] on div "Attachment details Close" at bounding box center [484, 86] width 242 height 30
click at [584, 84] on div "button" at bounding box center [589, 86] width 13 height 13
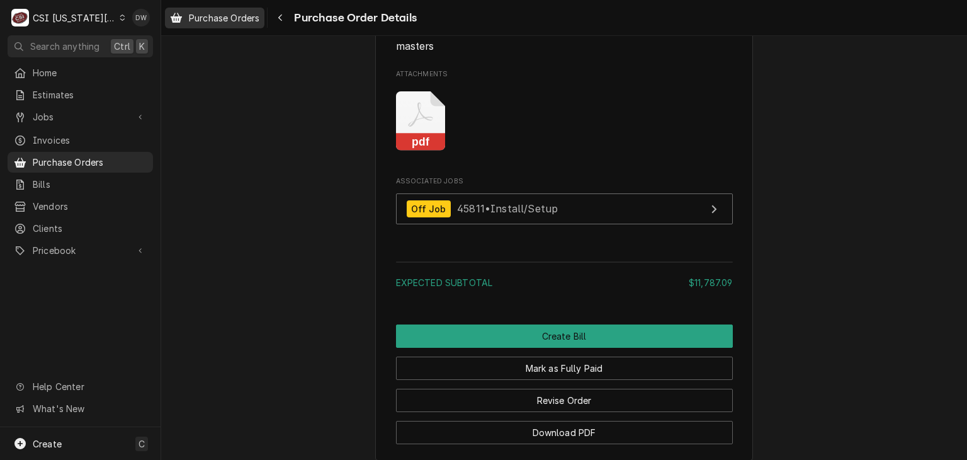
click at [244, 18] on span "Purchase Orders" at bounding box center [224, 17] width 71 height 13
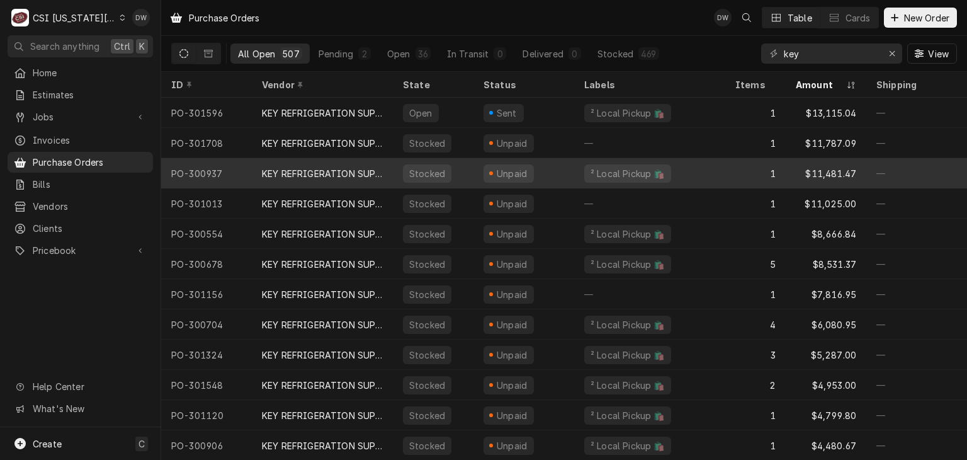
click at [372, 170] on div "KEY REFRIGERATION SUPPLY" at bounding box center [322, 173] width 121 height 13
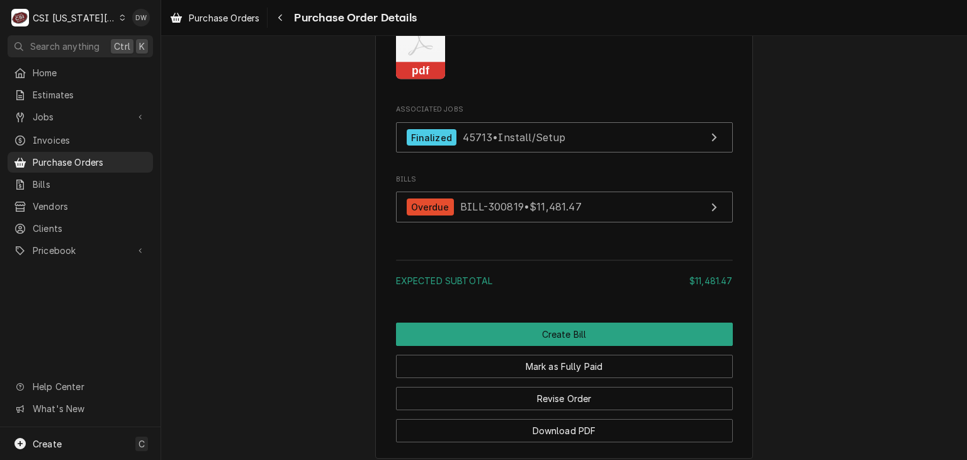
scroll to position [1273, 0]
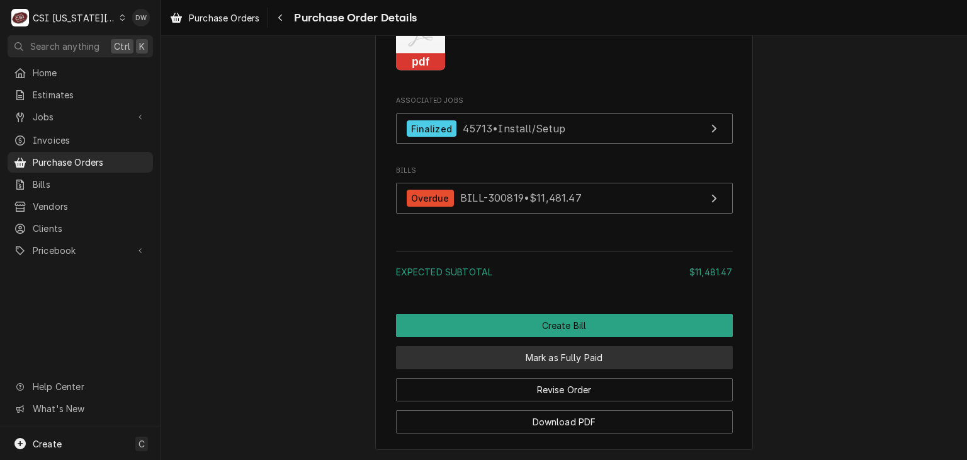
click at [683, 369] on button "Mark as Fully Paid" at bounding box center [564, 357] width 337 height 23
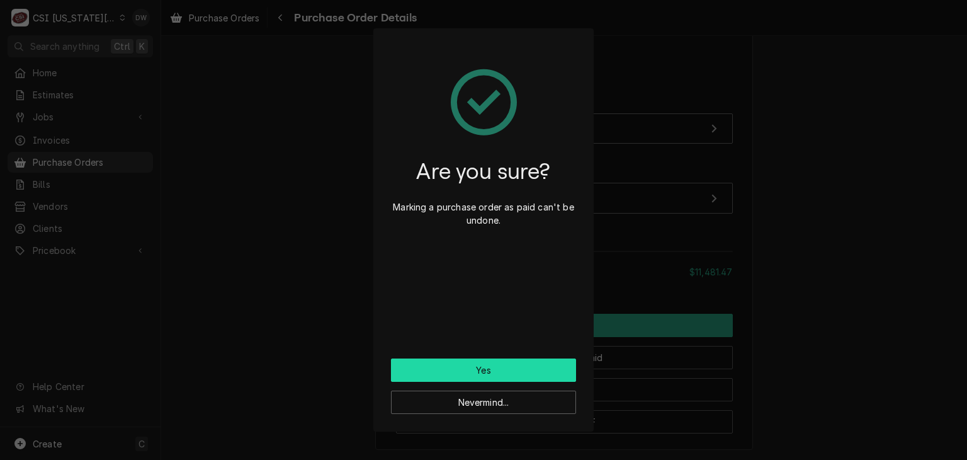
click at [554, 365] on button "Yes" at bounding box center [483, 369] width 185 height 23
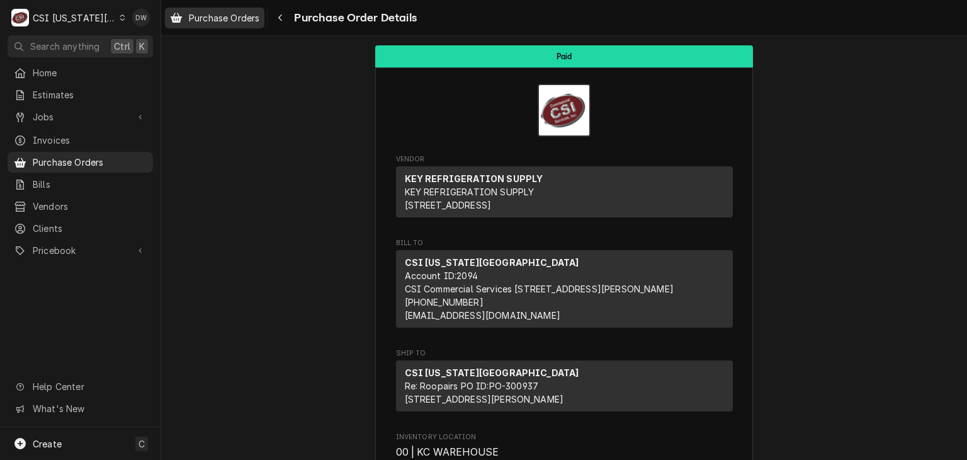
click at [202, 13] on span "Purchase Orders" at bounding box center [224, 17] width 71 height 13
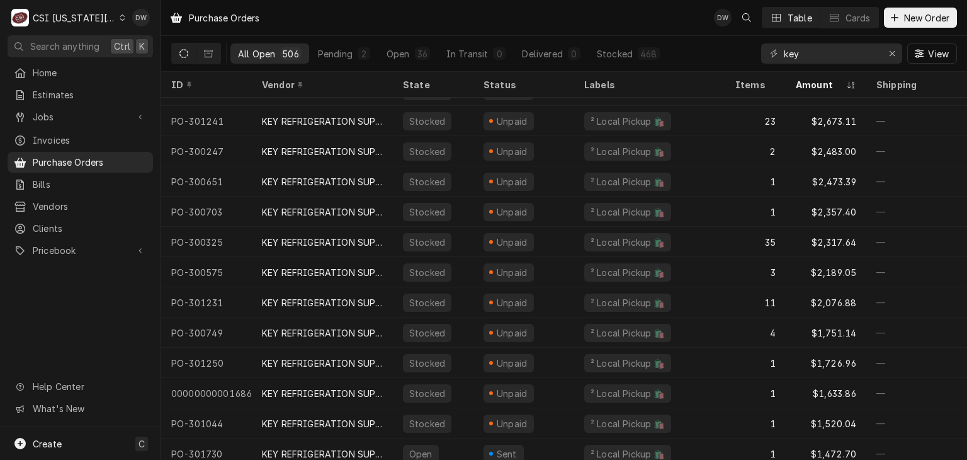
scroll to position [511, 0]
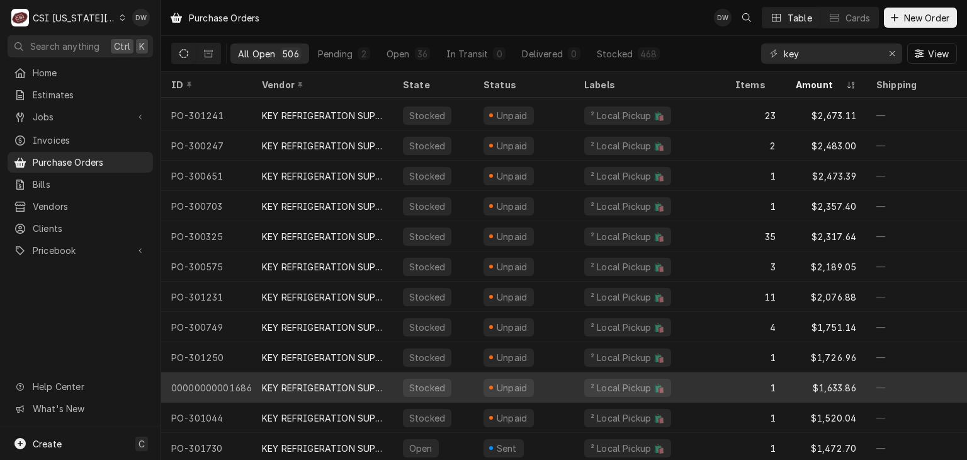
click at [353, 381] on div "KEY REFRIGERATION SUPPLY" at bounding box center [322, 387] width 121 height 13
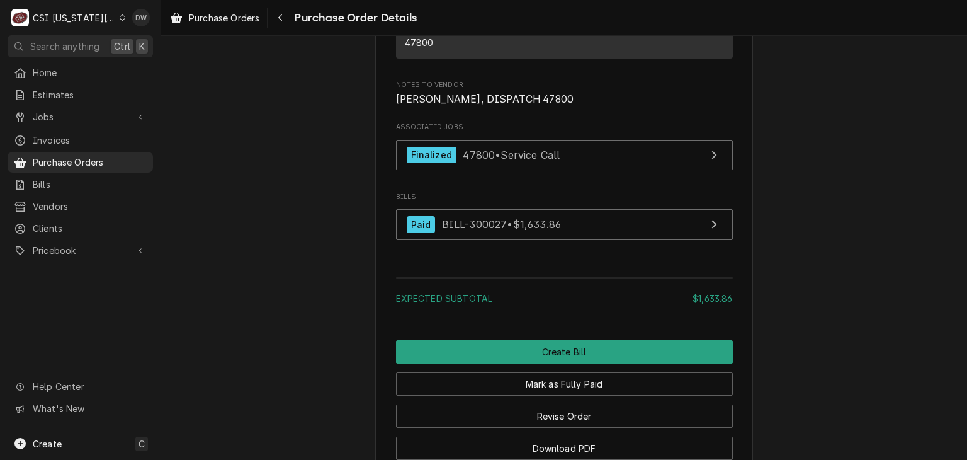
scroll to position [1229, 0]
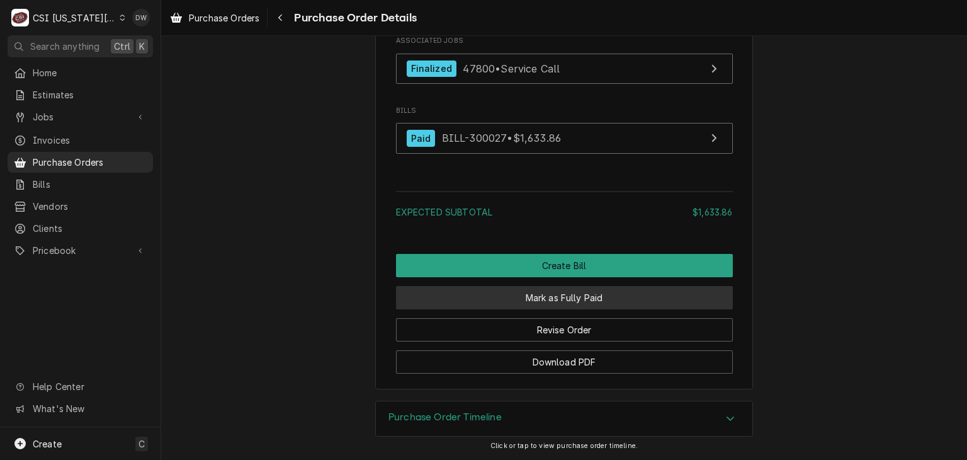
click at [655, 292] on button "Mark as Fully Paid" at bounding box center [564, 297] width 337 height 23
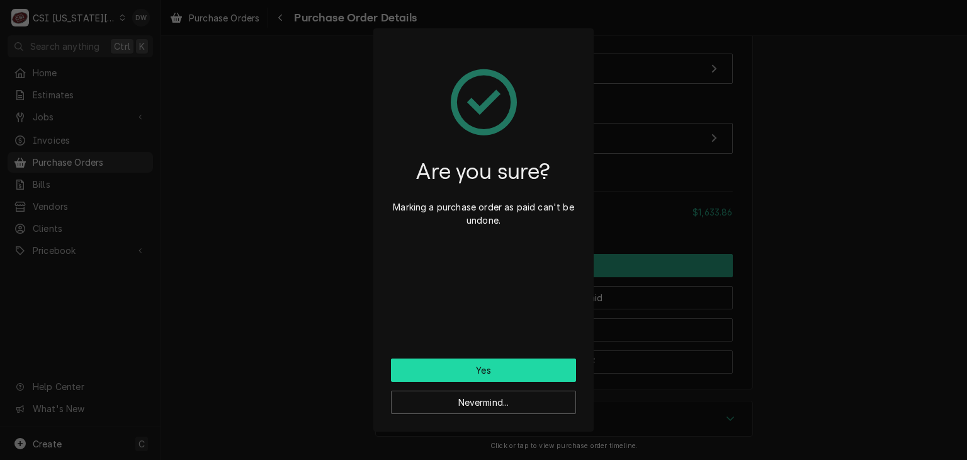
click at [526, 367] on button "Yes" at bounding box center [483, 369] width 185 height 23
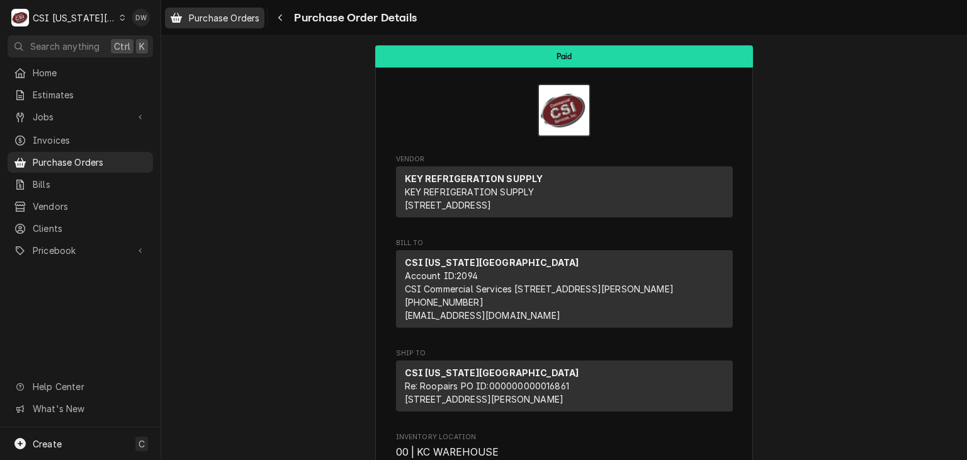
click at [207, 13] on span "Purchase Orders" at bounding box center [224, 17] width 71 height 13
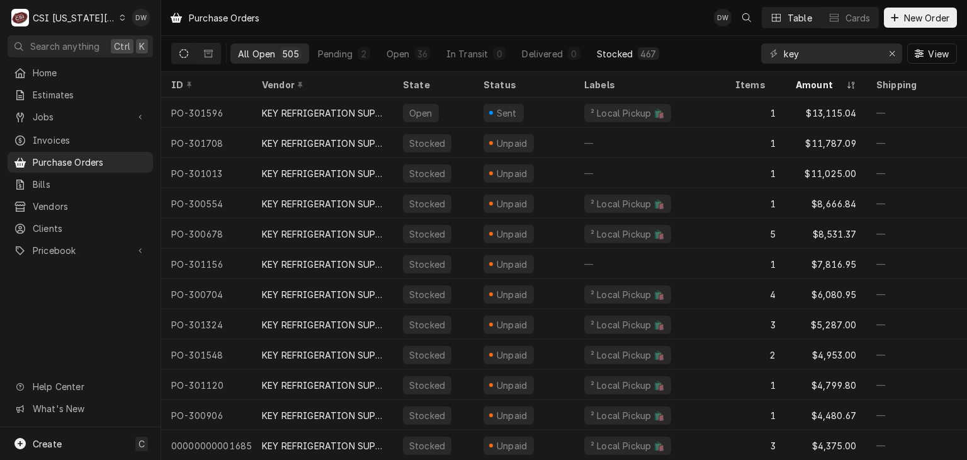
click at [620, 52] on div "Stocked" at bounding box center [615, 53] width 36 height 13
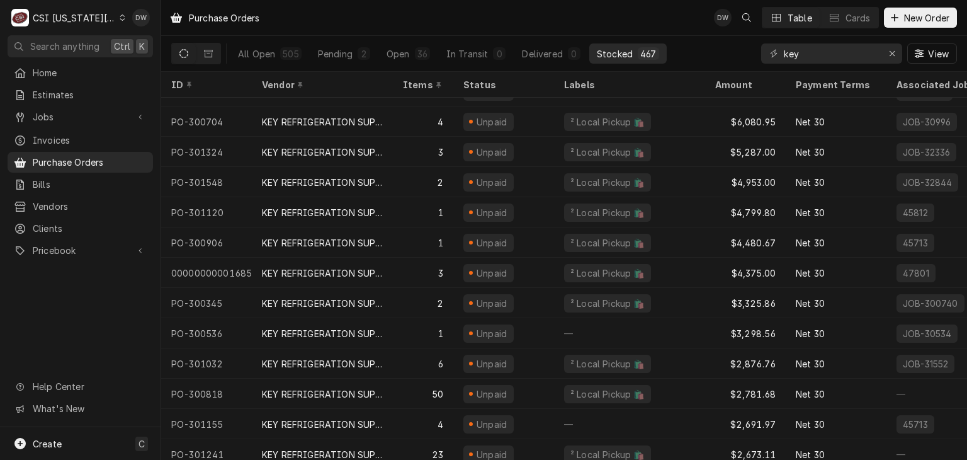
scroll to position [169, 0]
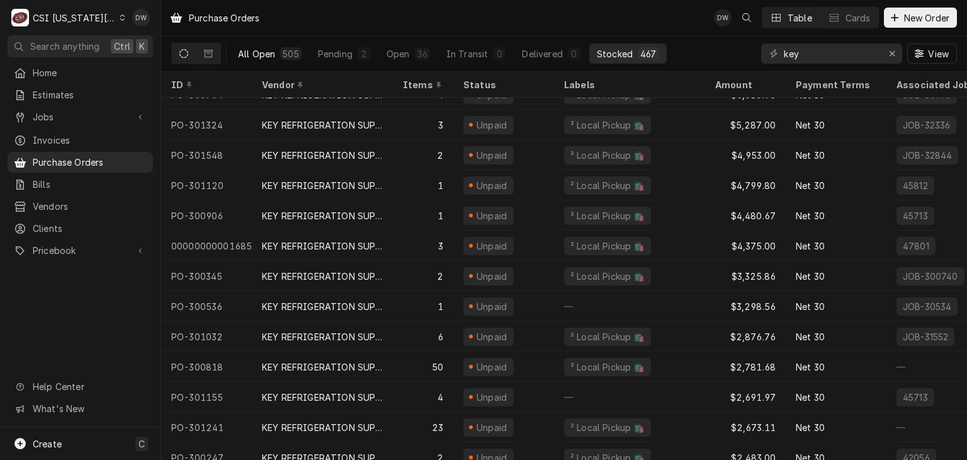
click at [270, 63] on button "All Open 505" at bounding box center [270, 53] width 79 height 20
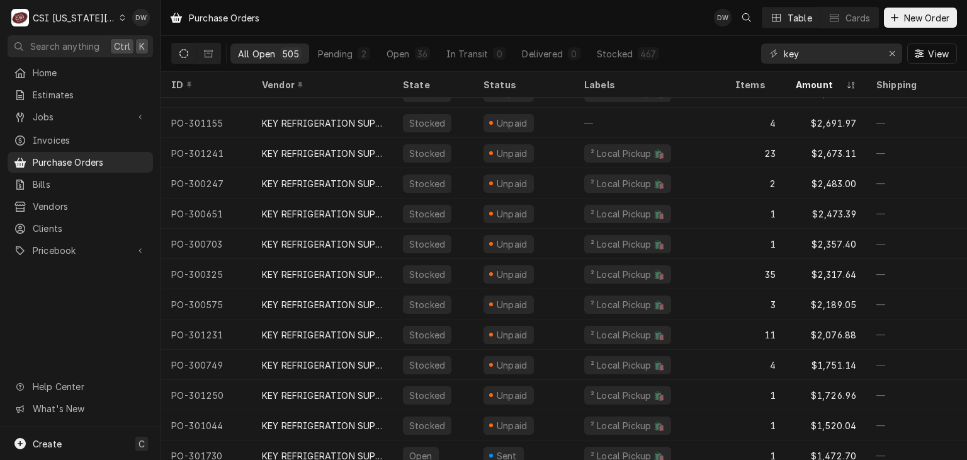
scroll to position [503, 0]
